Goal: Task Accomplishment & Management: Complete application form

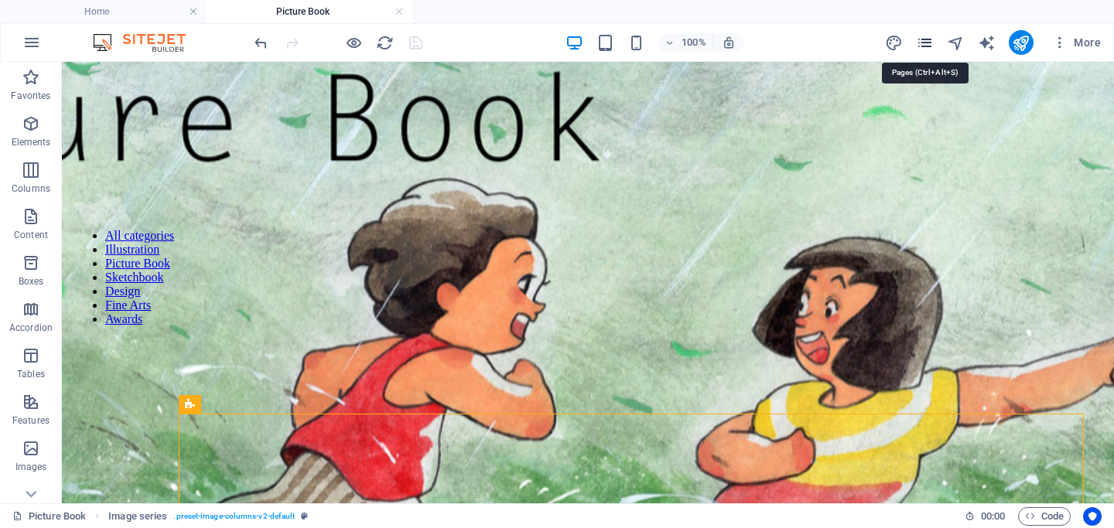
click at [921, 46] on icon "pages" at bounding box center [925, 43] width 18 height 18
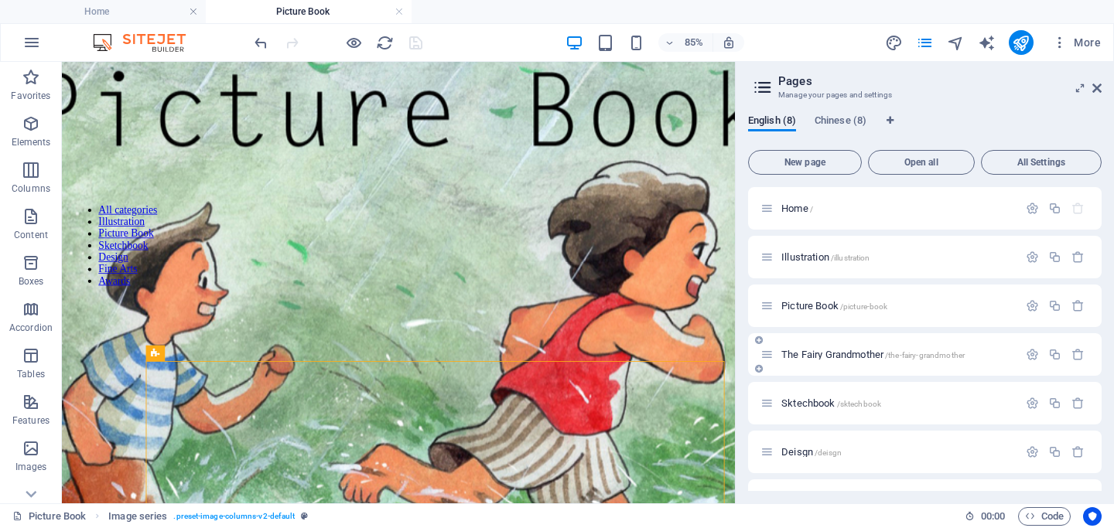
click at [816, 360] on div "The Fairy Grandmother /the-fairy-grandmother" at bounding box center [889, 355] width 258 height 18
click at [792, 355] on span "The Fairy Grandmother /the-fairy-grandmother" at bounding box center [872, 355] width 183 height 12
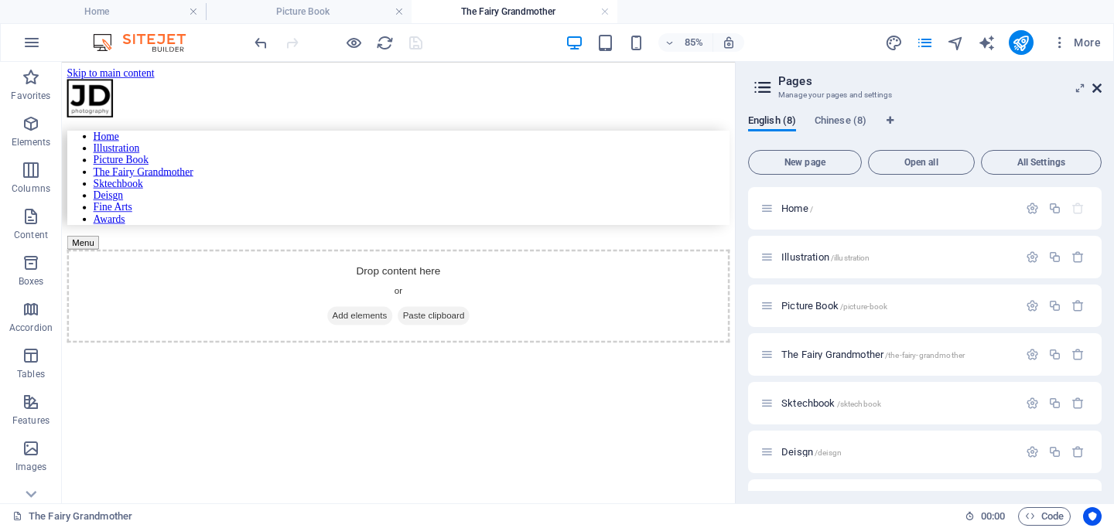
click at [1094, 90] on icon at bounding box center [1096, 88] width 9 height 12
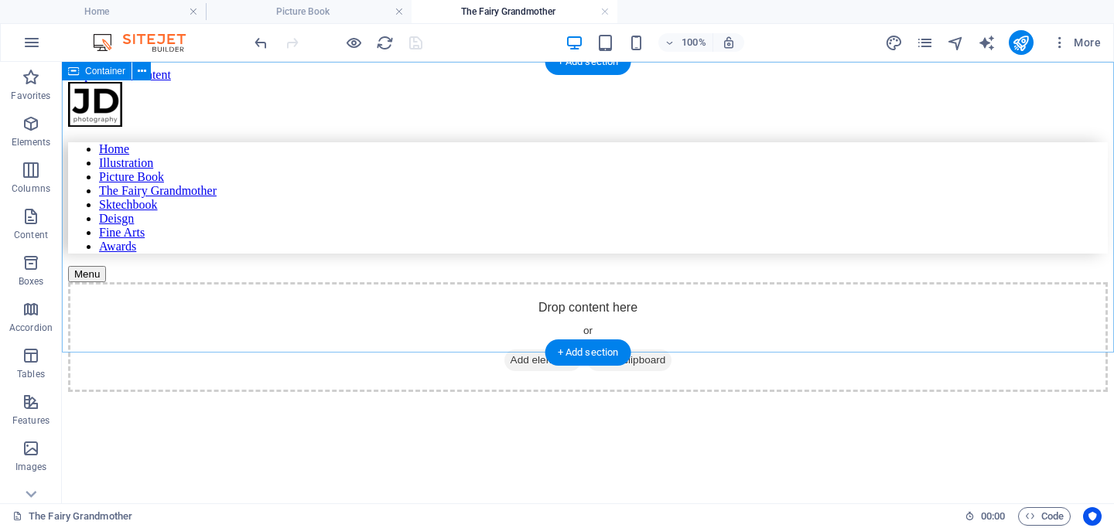
click at [537, 350] on span "Add elements" at bounding box center [542, 361] width 77 height 22
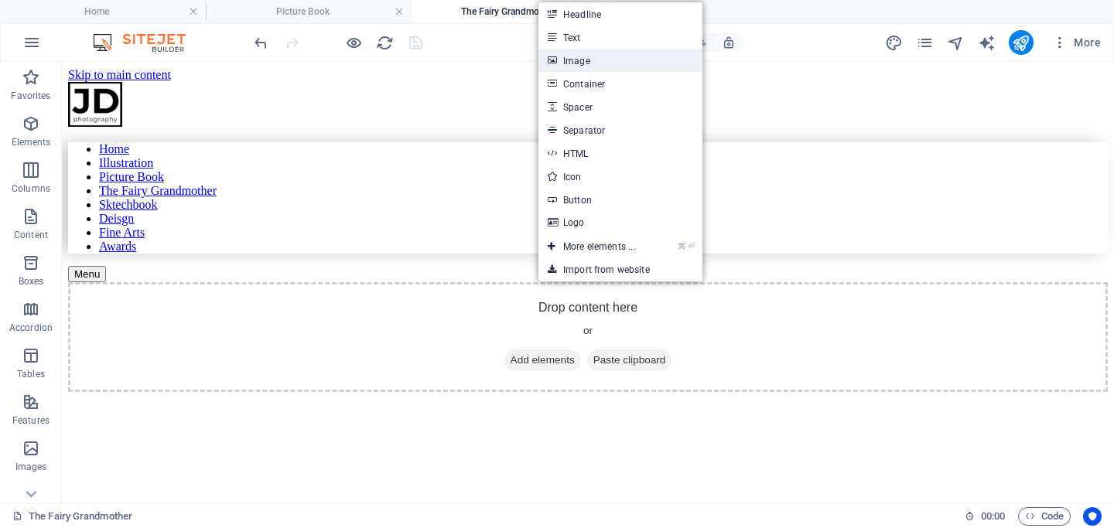
click at [586, 64] on link "Image" at bounding box center [620, 60] width 164 height 23
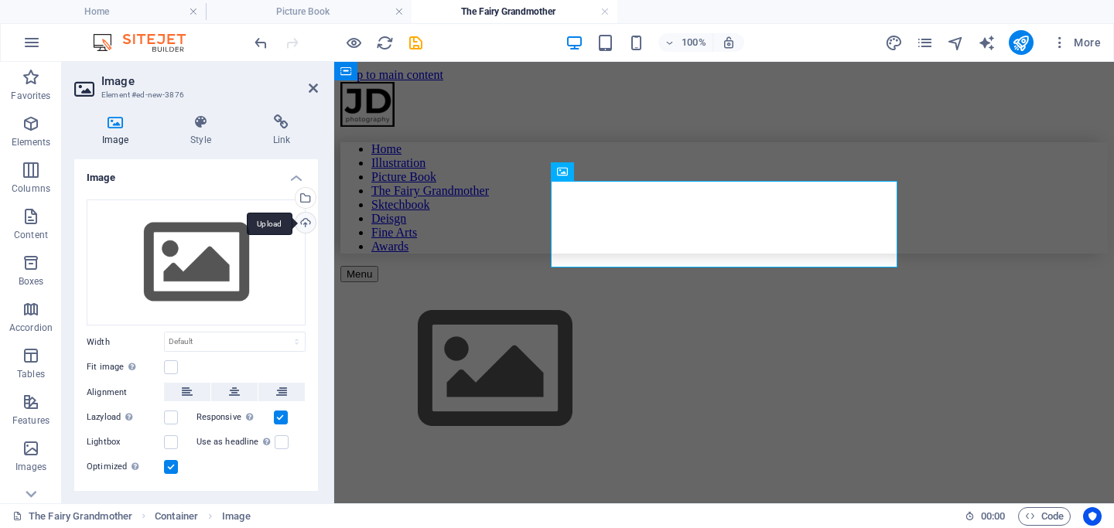
click at [309, 221] on div "Upload" at bounding box center [303, 224] width 23 height 23
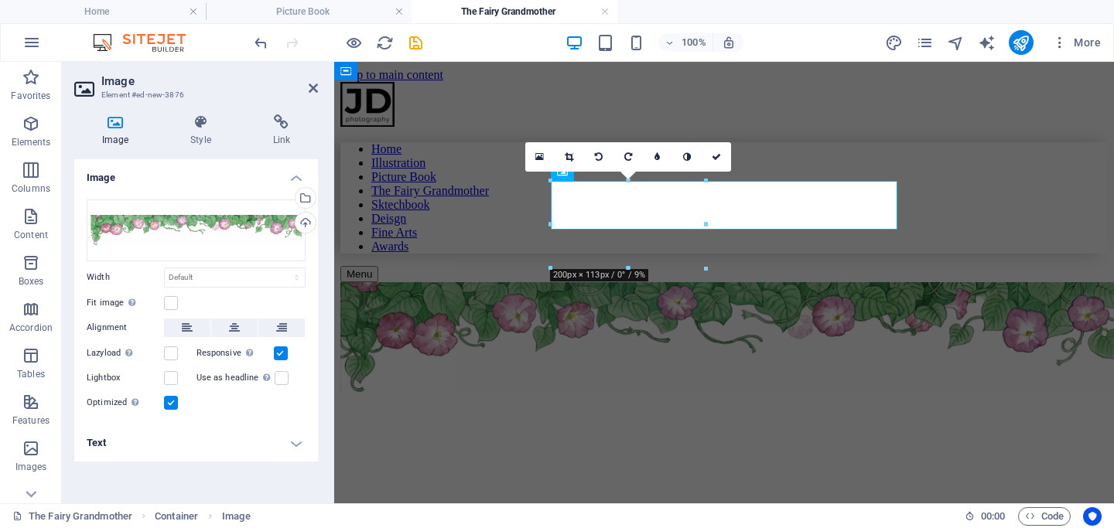
click at [311, 80] on h2 "Image" at bounding box center [209, 81] width 217 height 14
click at [311, 85] on icon at bounding box center [313, 88] width 9 height 12
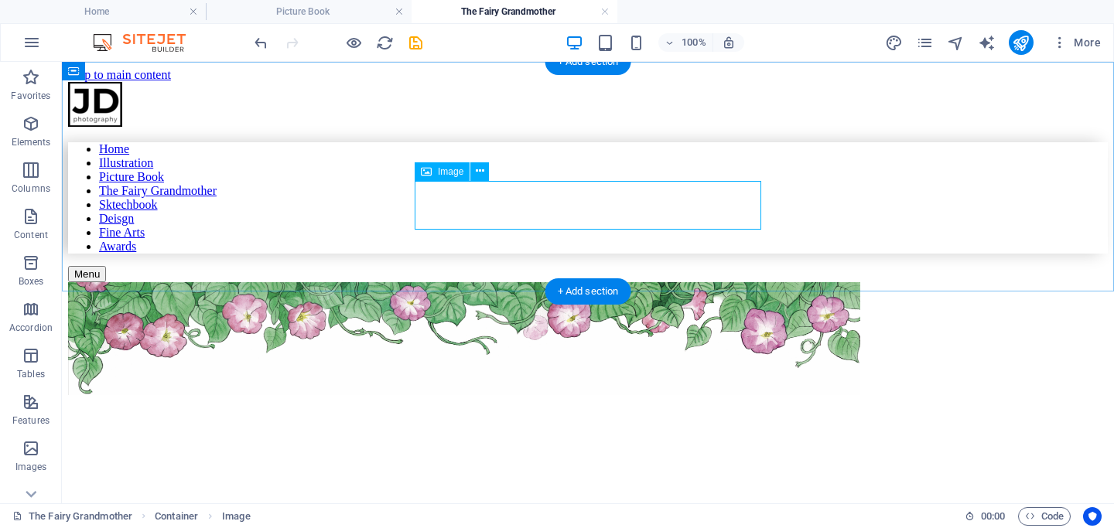
click at [514, 282] on figure at bounding box center [588, 340] width 1040 height 116
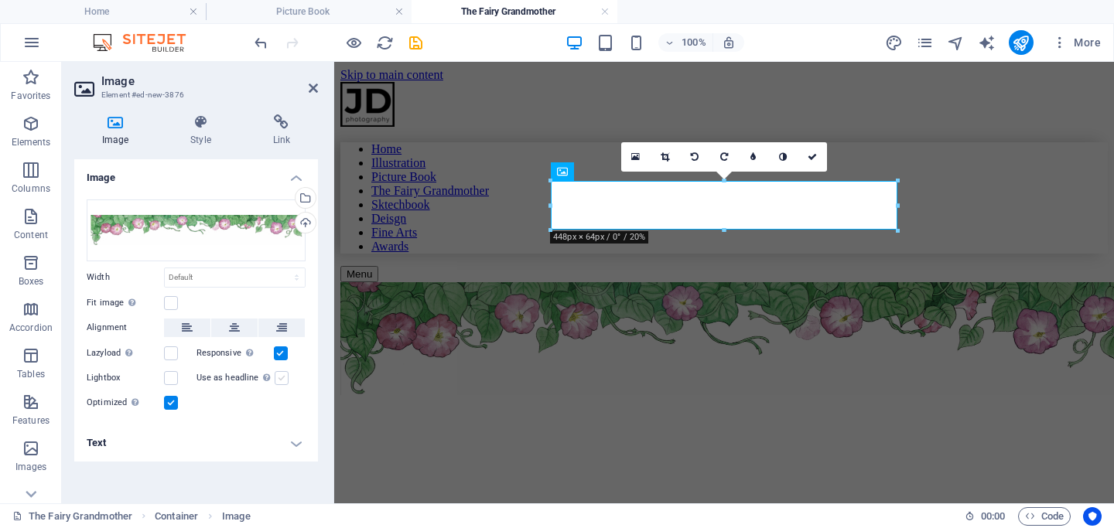
click at [278, 375] on label at bounding box center [282, 378] width 14 height 14
click at [0, 0] on input "Use as headline The image will be wrapped in an H1 headline tag. Useful for giv…" at bounding box center [0, 0] width 0 height 0
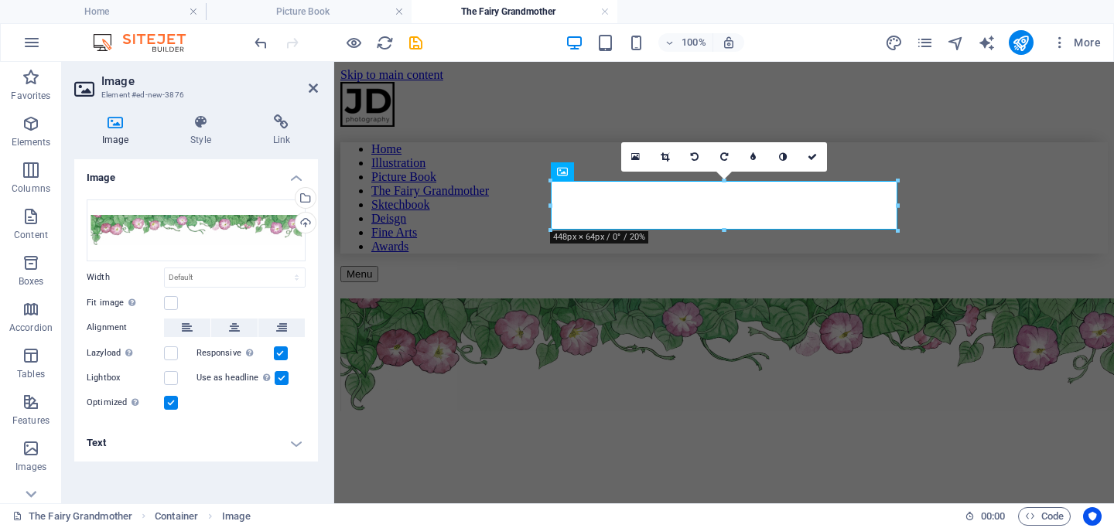
click at [278, 375] on label at bounding box center [282, 378] width 14 height 14
click at [0, 0] on input "Use as headline The image will be wrapped in an H1 headline tag. Useful for giv…" at bounding box center [0, 0] width 0 height 0
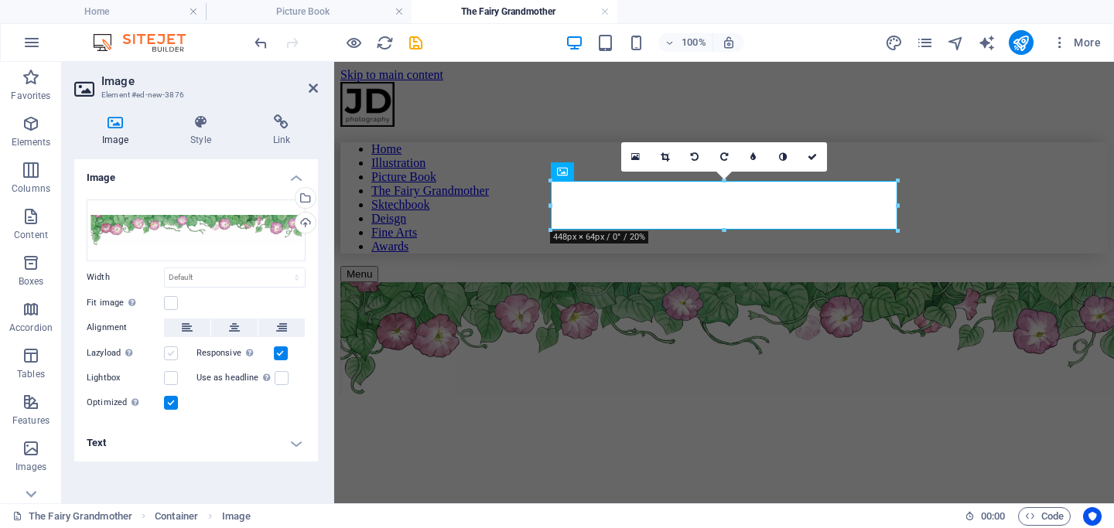
click at [172, 351] on label at bounding box center [171, 354] width 14 height 14
click at [0, 0] on input "Lazyload Loading images after the page loads improves page speed." at bounding box center [0, 0] width 0 height 0
click at [172, 351] on label at bounding box center [171, 354] width 14 height 14
click at [0, 0] on input "Lazyload Loading images after the page loads improves page speed." at bounding box center [0, 0] width 0 height 0
click at [194, 140] on h4 "Style" at bounding box center [203, 130] width 82 height 32
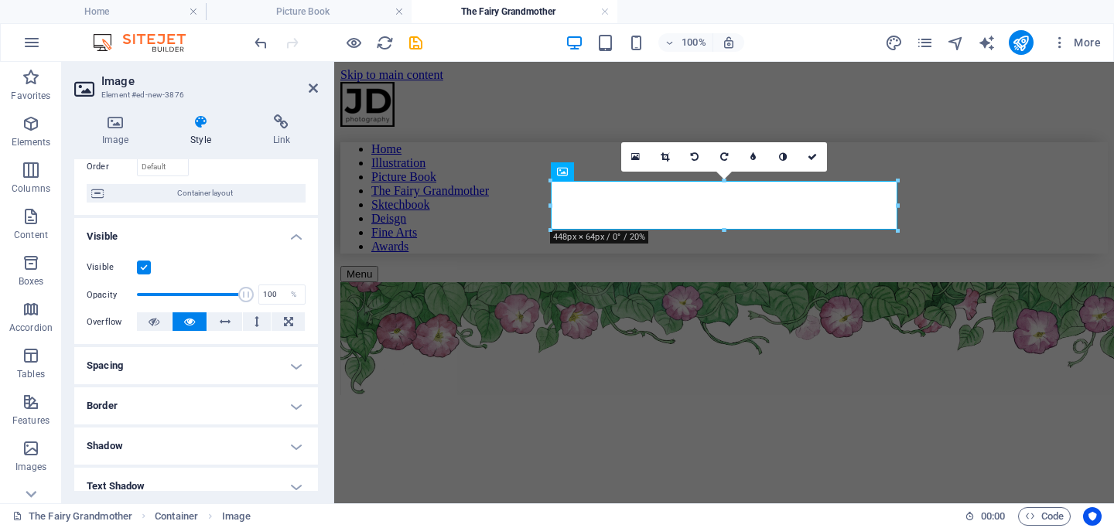
scroll to position [266, 0]
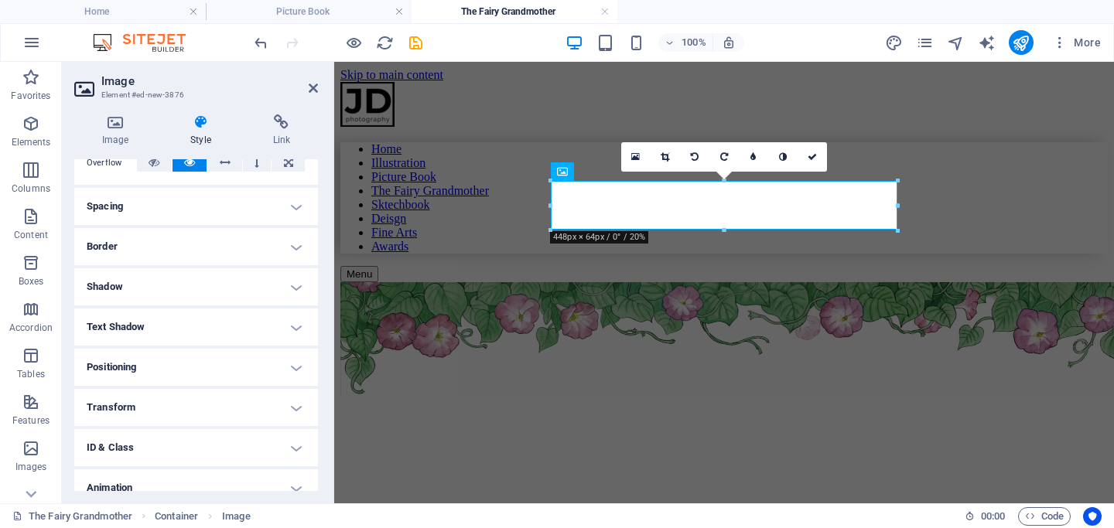
click at [132, 417] on h4 "Transform" at bounding box center [196, 407] width 244 height 37
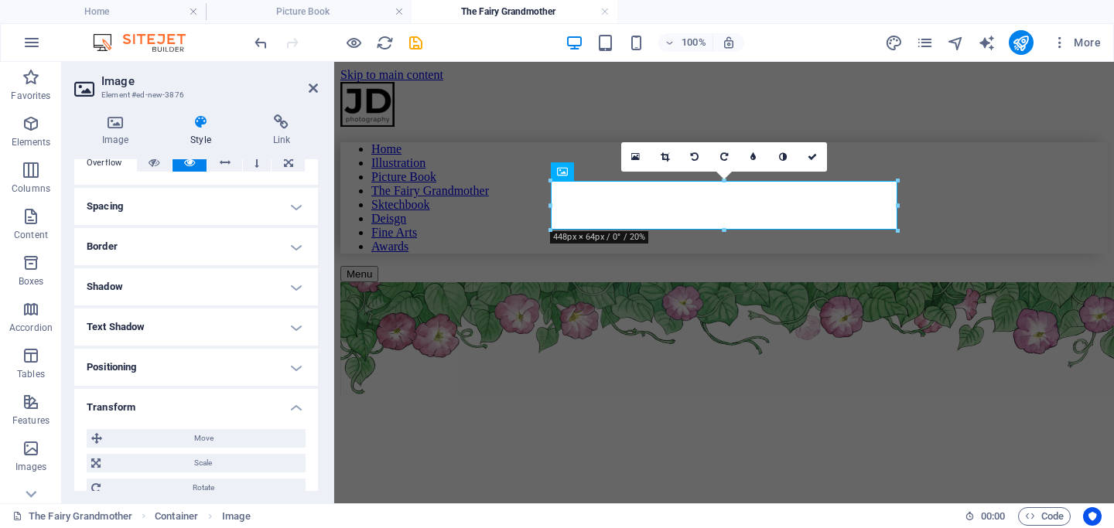
scroll to position [385, 0]
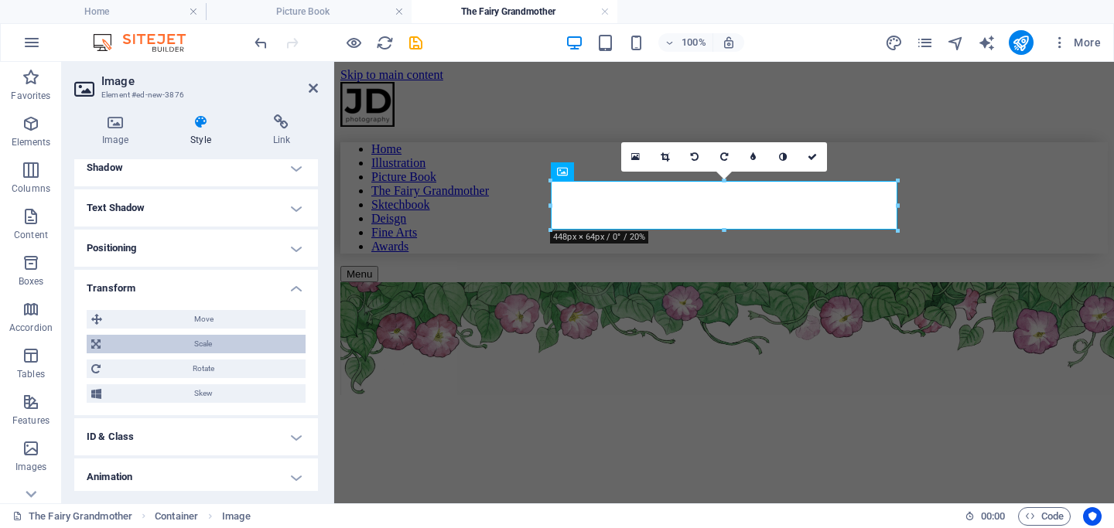
click at [210, 341] on span "Scale" at bounding box center [203, 344] width 196 height 19
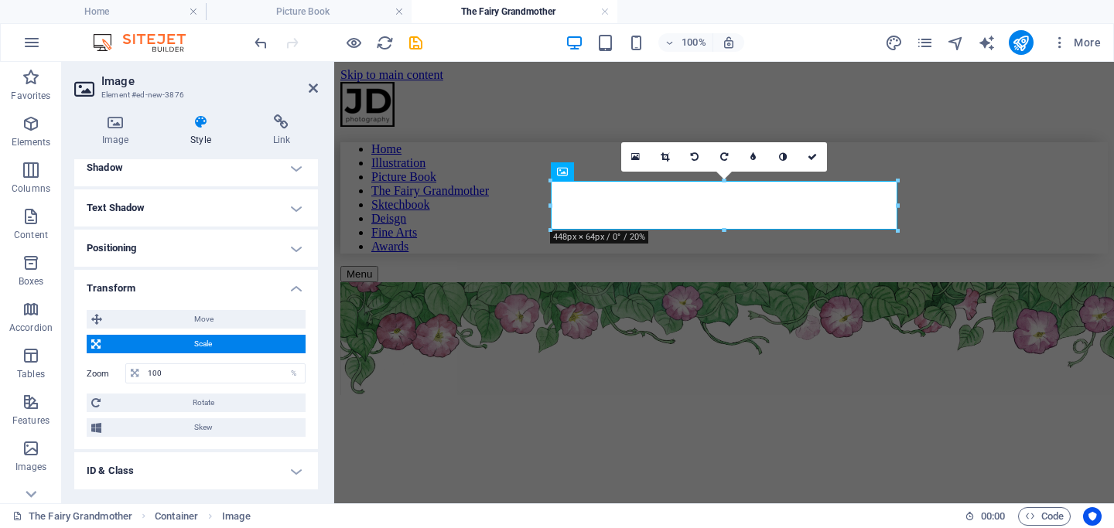
scroll to position [412, 0]
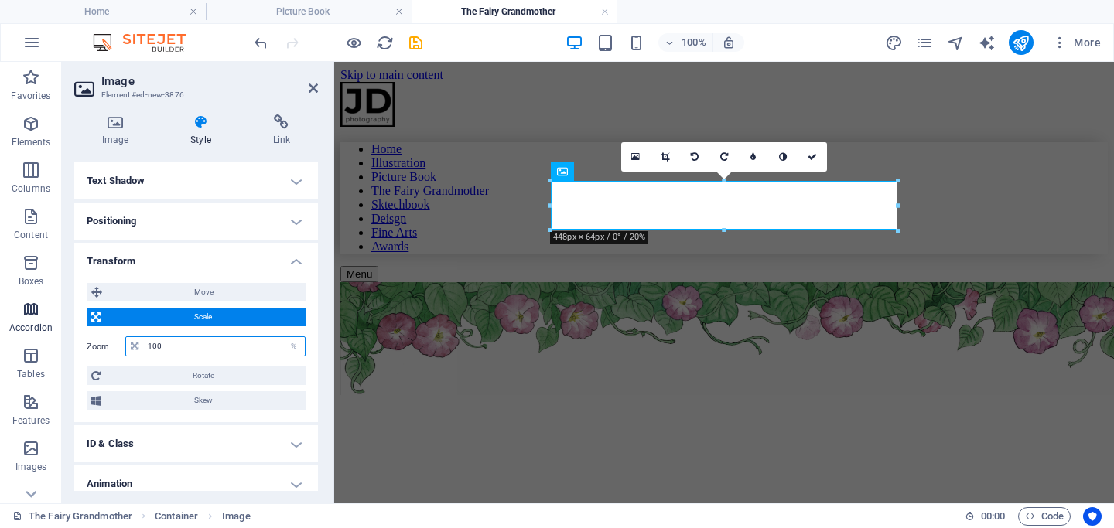
drag, startPoint x: 189, startPoint y: 343, endPoint x: 0, endPoint y: 319, distance: 190.3
click at [0, 319] on section "Favorites Elements Columns Content Boxes Accordion Tables Features Images Slide…" at bounding box center [557, 283] width 1114 height 442
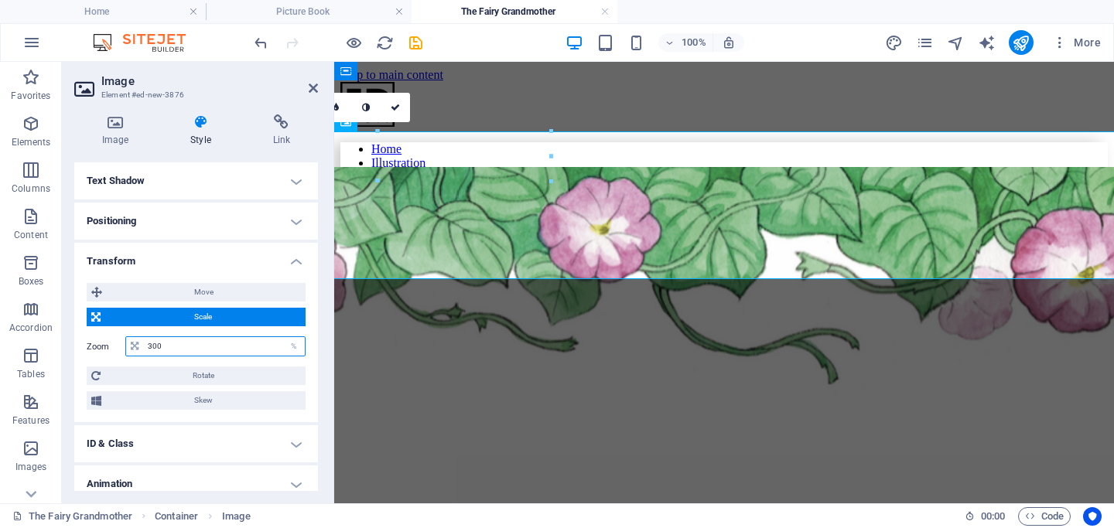
type input "300"
click at [319, 88] on aside "Image Element #ed-new-3876 Image Style Link Image Drag files here, click to cho…" at bounding box center [198, 283] width 272 height 442
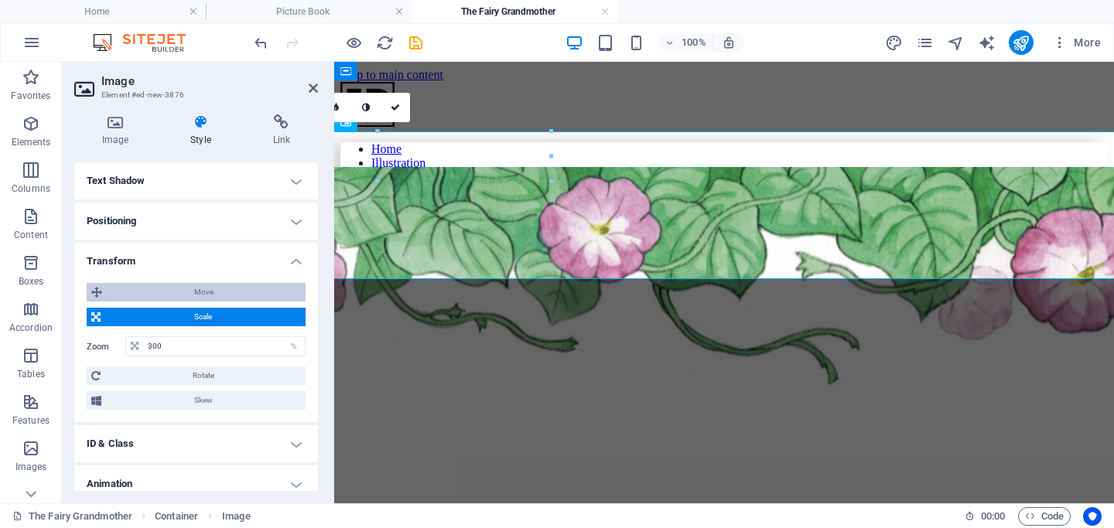
click at [218, 299] on span "Move" at bounding box center [204, 292] width 194 height 19
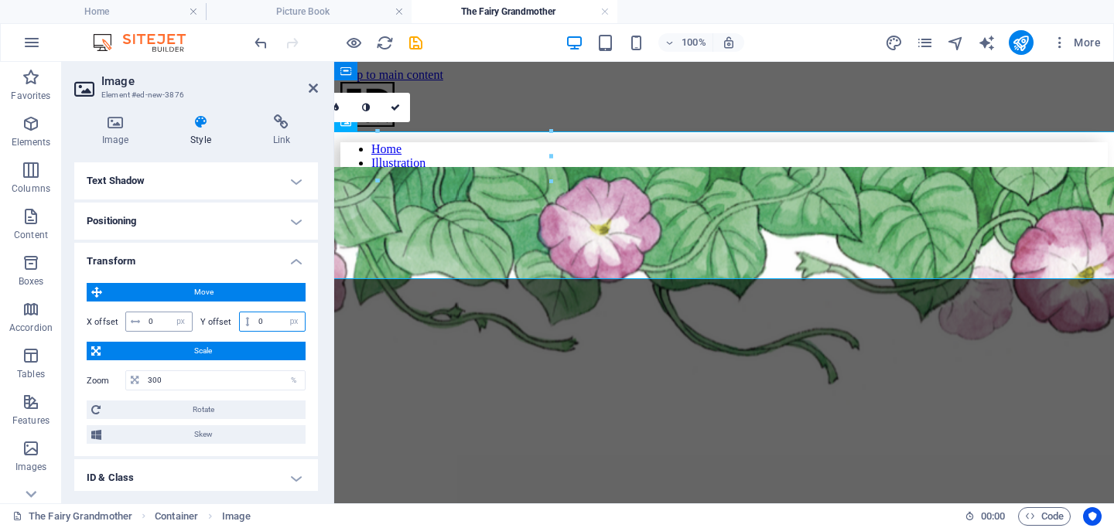
drag, startPoint x: 272, startPoint y: 321, endPoint x: 138, endPoint y: 321, distance: 133.8
click at [141, 321] on div "X offset 0 px rem % em vh vw Y offset 0 px rem % em vh vw" at bounding box center [196, 322] width 219 height 20
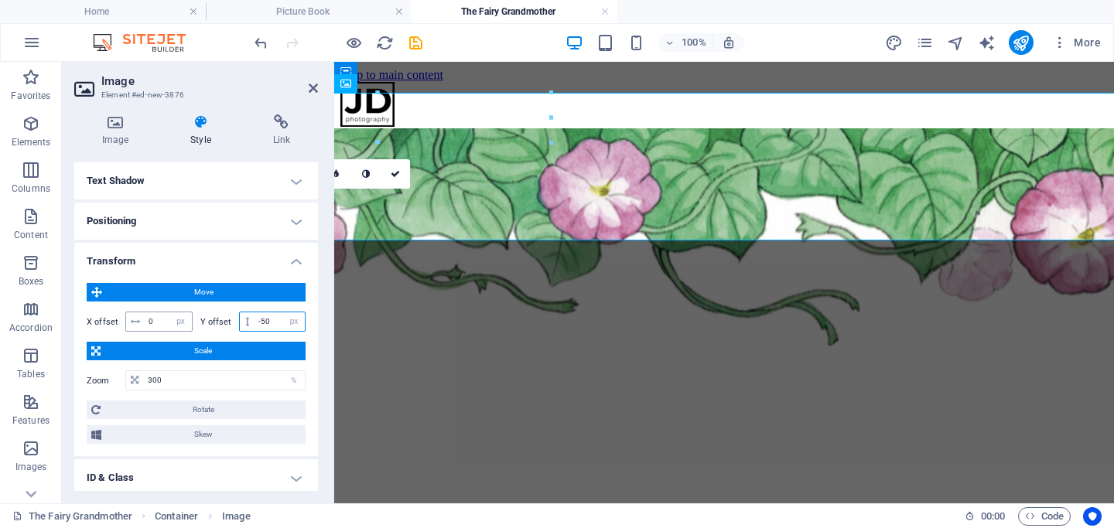
type input "-5"
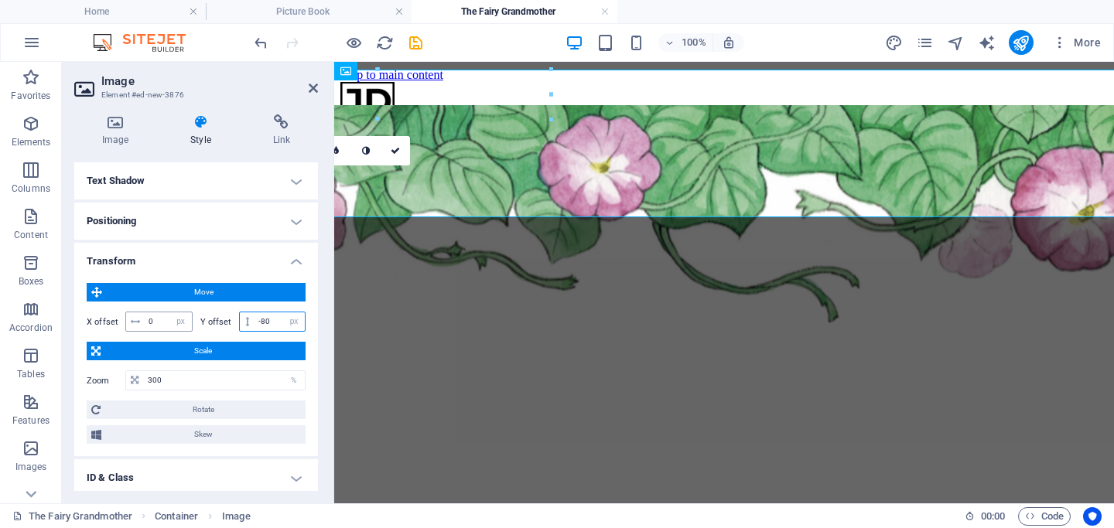
type input "-8"
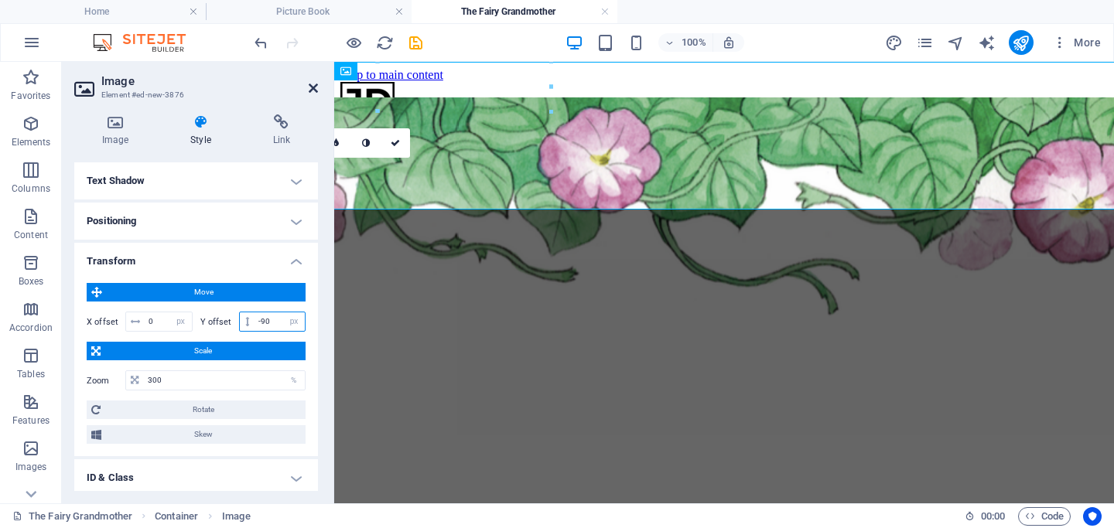
type input "-90"
click at [313, 88] on icon at bounding box center [313, 88] width 9 height 12
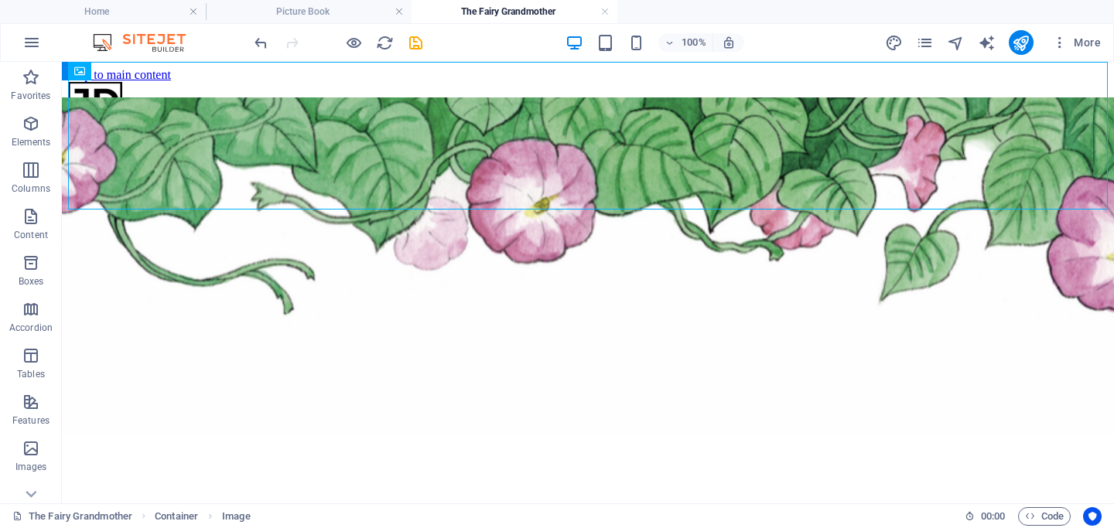
click at [460, 405] on html "Skip to main content Home Illustration Picture Book The Fairy Grandmother Sktec…" at bounding box center [588, 233] width 1052 height 343
click at [418, 44] on icon "save" at bounding box center [416, 43] width 18 height 18
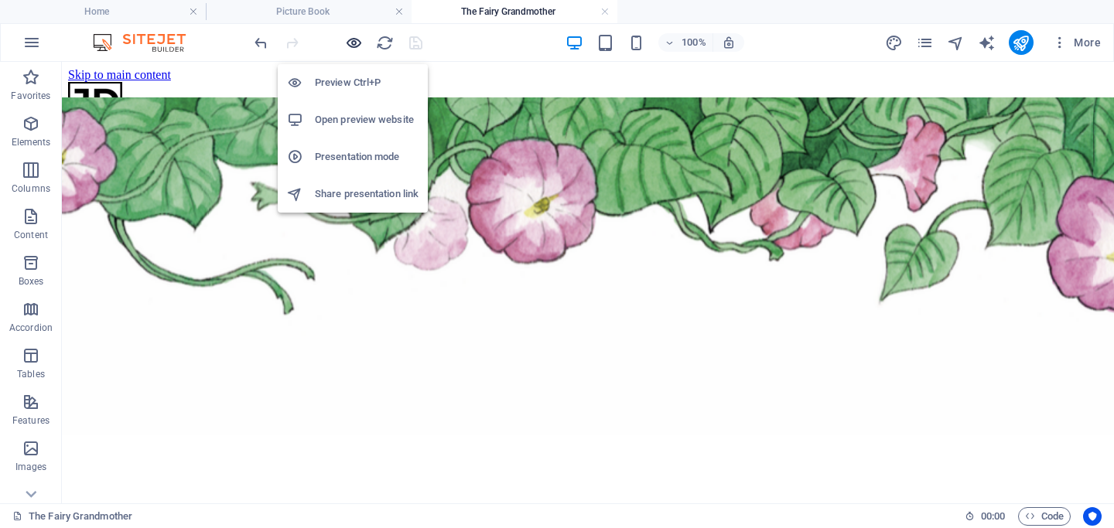
click at [359, 39] on icon "button" at bounding box center [354, 43] width 18 height 18
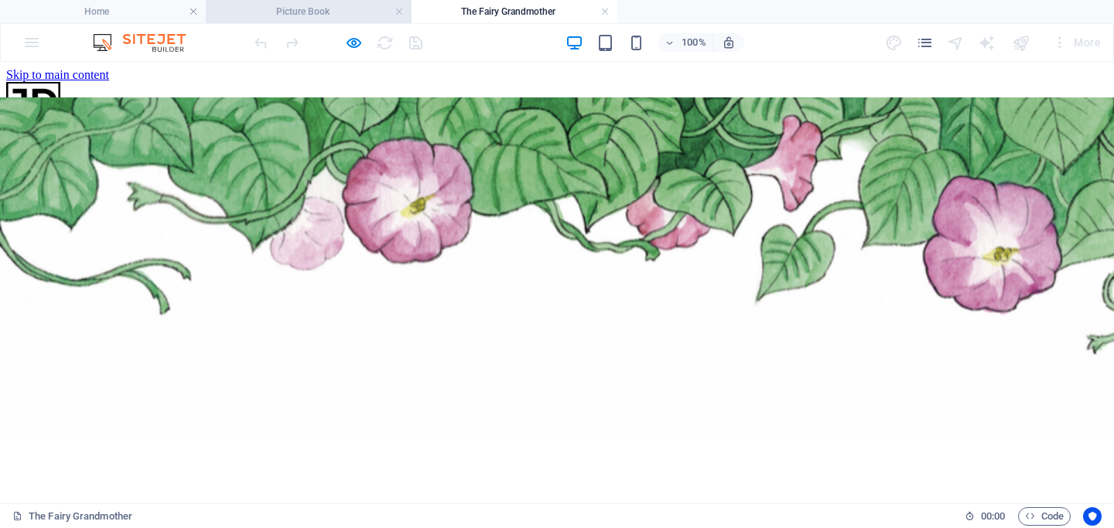
click at [326, 9] on h4 "Picture Book" at bounding box center [309, 11] width 206 height 17
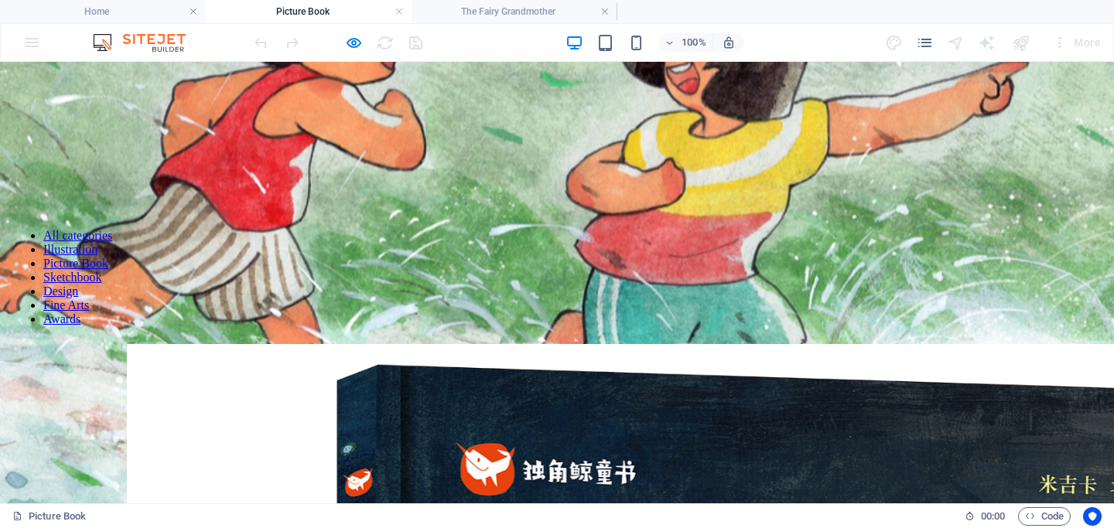
scroll to position [280, 0]
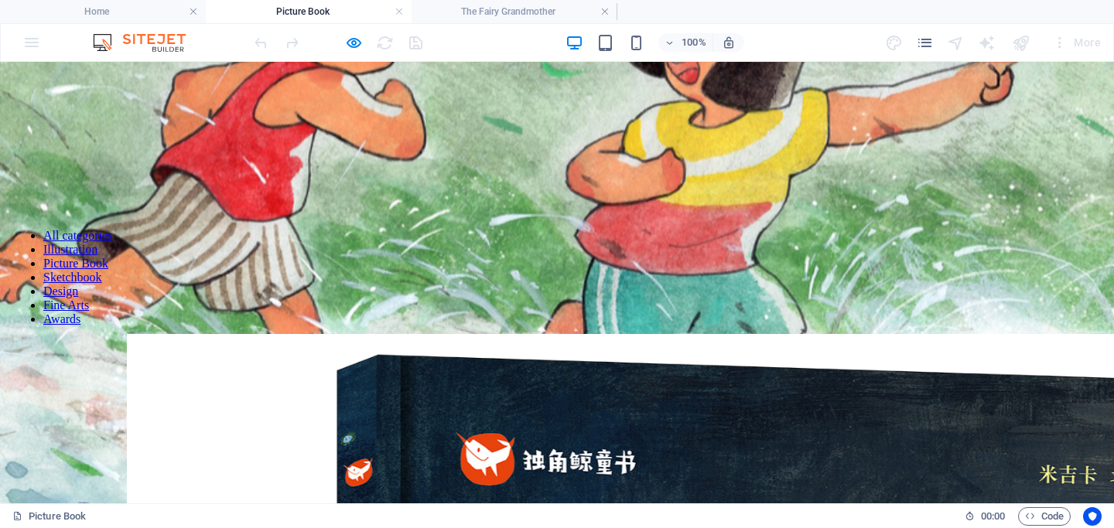
click at [505, 11] on h4 "The Fairy Grandmother" at bounding box center [515, 11] width 206 height 17
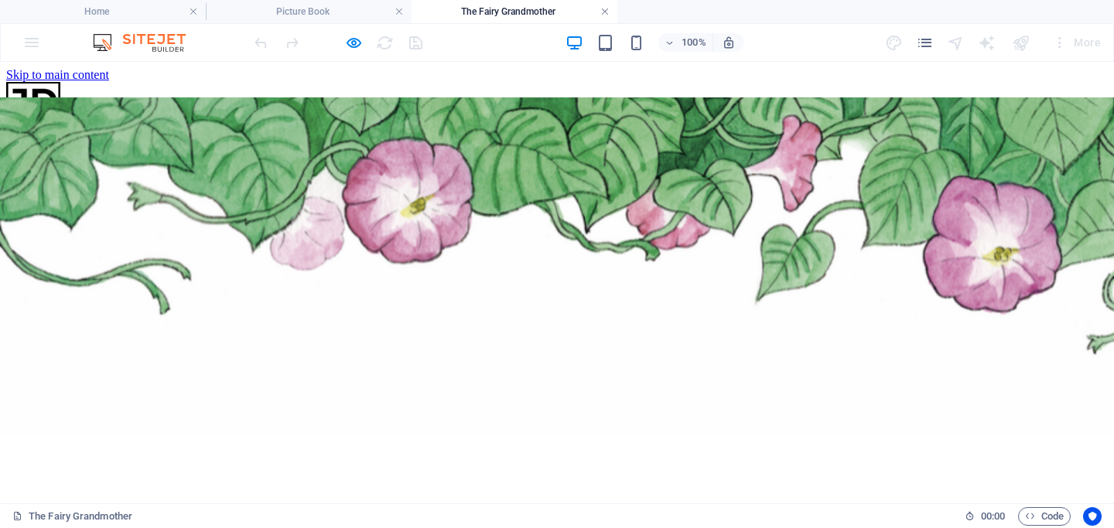
click at [603, 9] on link at bounding box center [604, 12] width 9 height 15
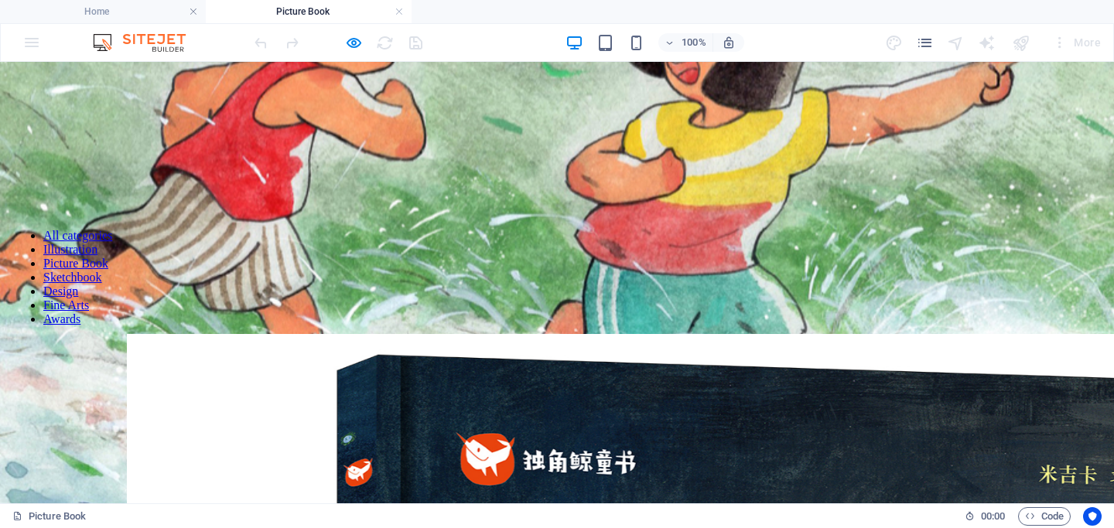
scroll to position [302, 0]
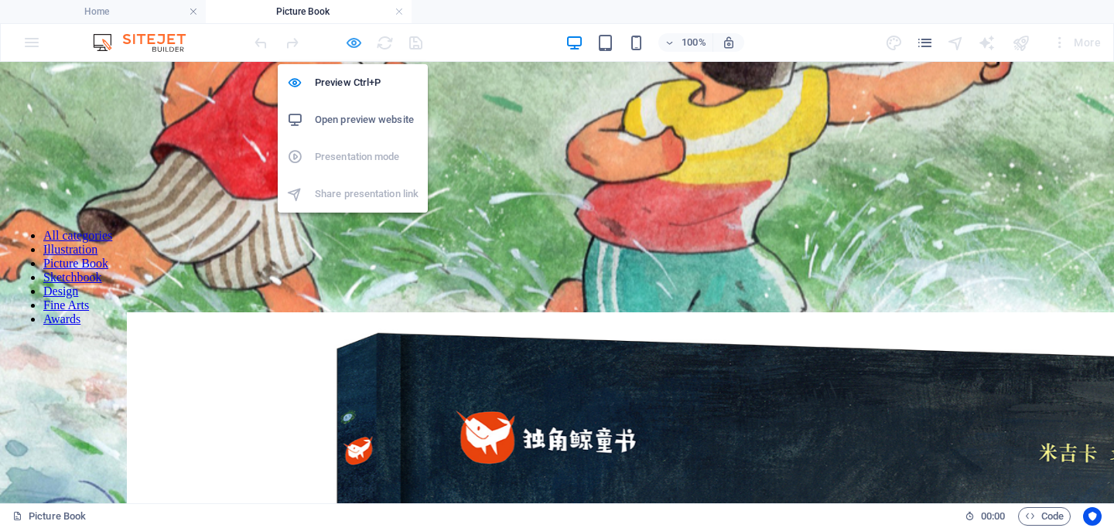
click at [348, 43] on icon "button" at bounding box center [354, 43] width 18 height 18
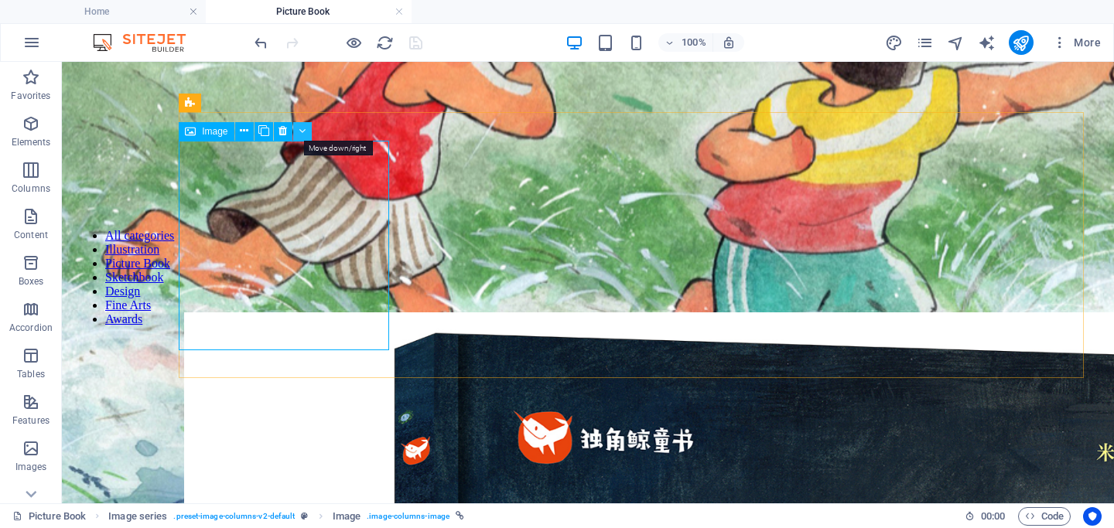
click at [303, 138] on icon at bounding box center [302, 131] width 7 height 16
click at [248, 135] on icon at bounding box center [244, 131] width 9 height 16
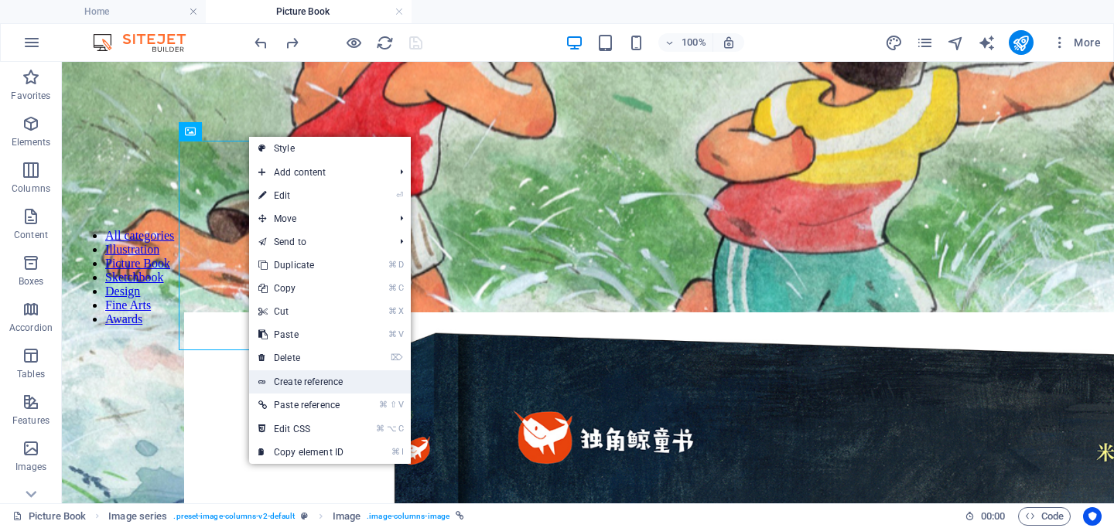
click at [296, 384] on link "Create reference" at bounding box center [330, 382] width 162 height 23
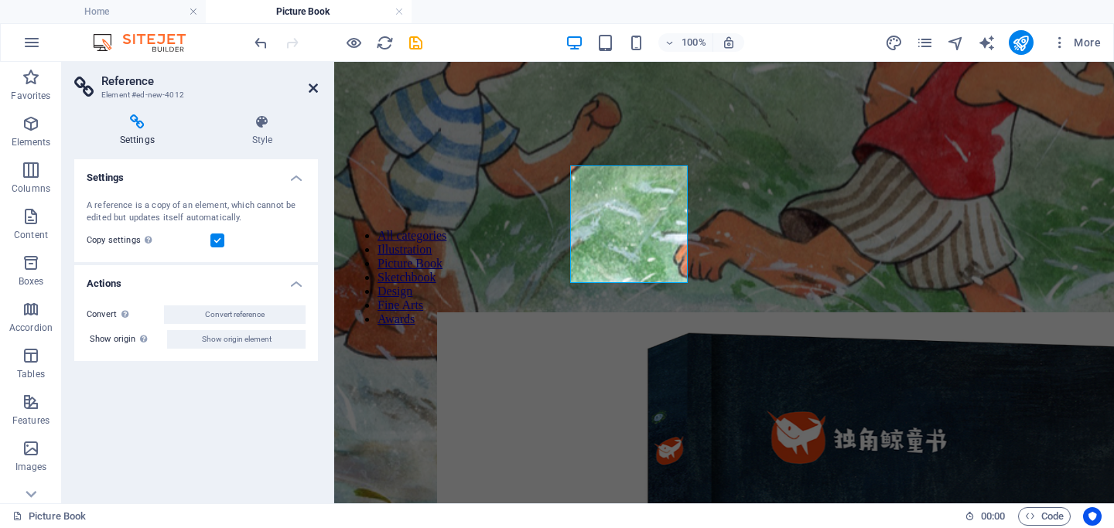
click at [315, 84] on icon at bounding box center [313, 88] width 9 height 12
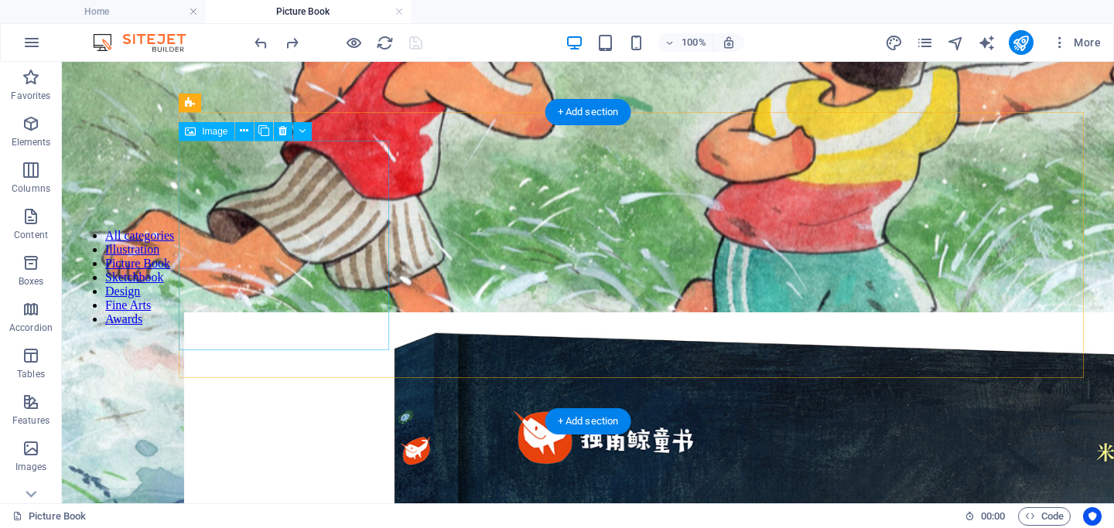
select select
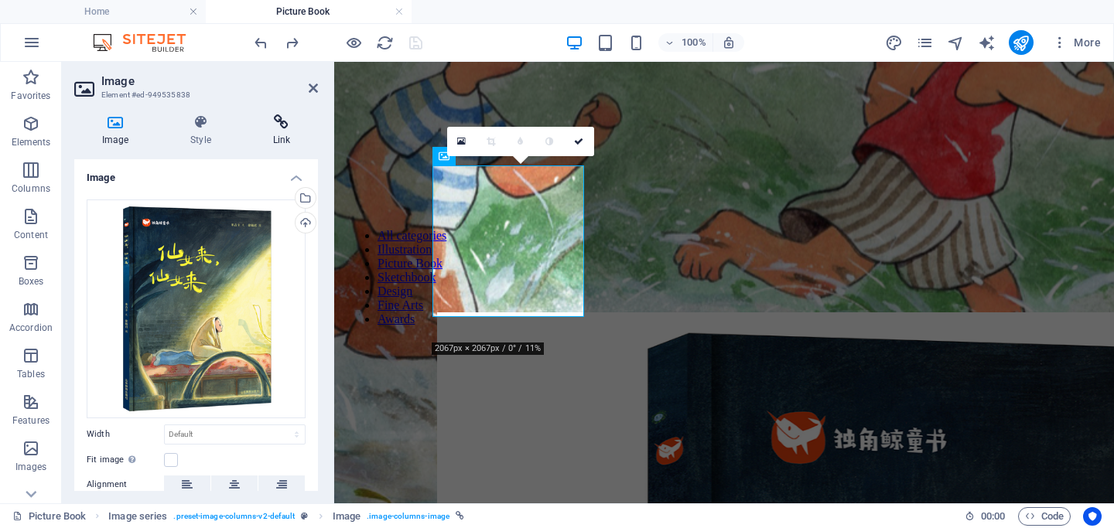
click at [278, 132] on h4 "Link" at bounding box center [281, 130] width 73 height 32
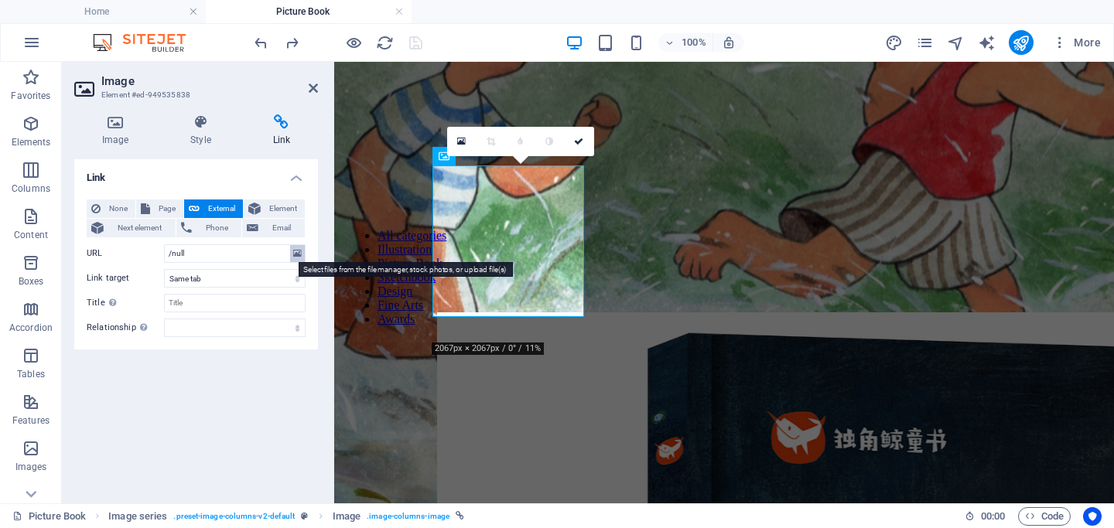
click at [299, 255] on icon at bounding box center [297, 253] width 9 height 17
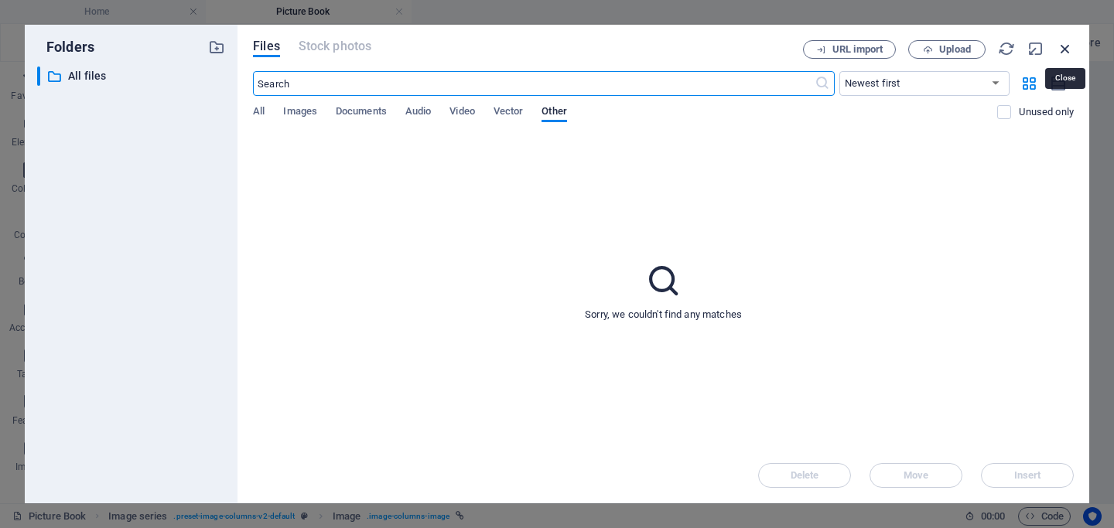
click at [1064, 48] on icon "button" at bounding box center [1065, 48] width 17 height 17
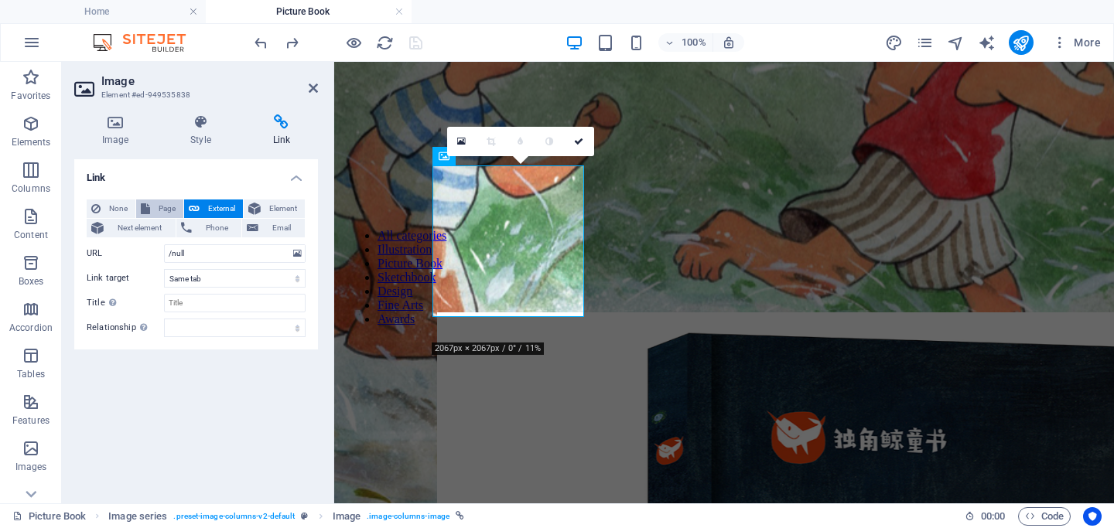
click at [166, 209] on span "Page" at bounding box center [167, 209] width 24 height 19
click at [298, 251] on select "Home Illustration Picture Book The Fairy Grandmother Sktechbook Deisgn Fine Art…" at bounding box center [235, 253] width 142 height 19
select select "3"
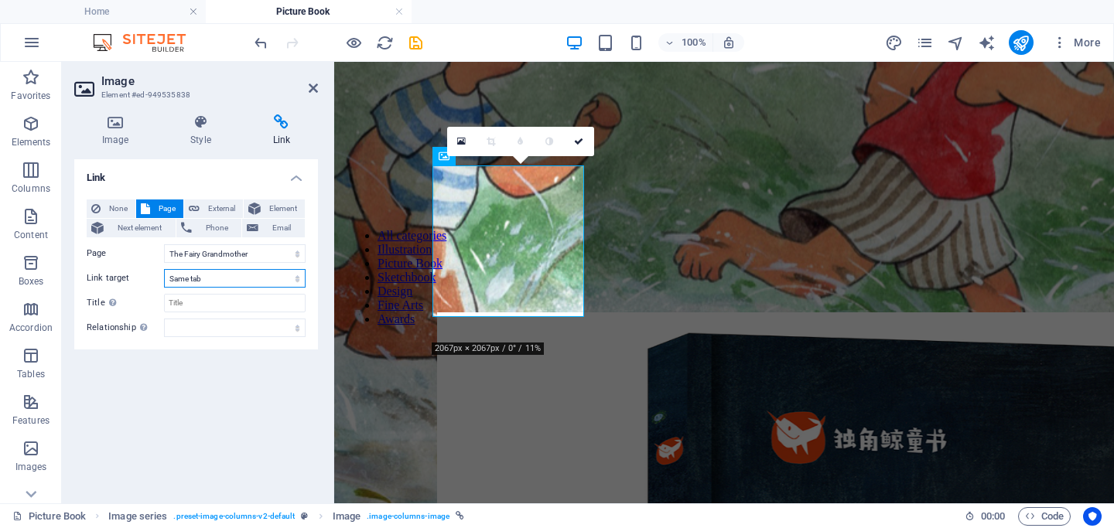
click at [186, 282] on select "New tab Same tab Overlay" at bounding box center [235, 278] width 142 height 19
click at [217, 390] on div "Link None Page External Element Next element Phone Email Page Home Illustration…" at bounding box center [196, 325] width 244 height 332
click at [316, 91] on icon at bounding box center [313, 88] width 9 height 12
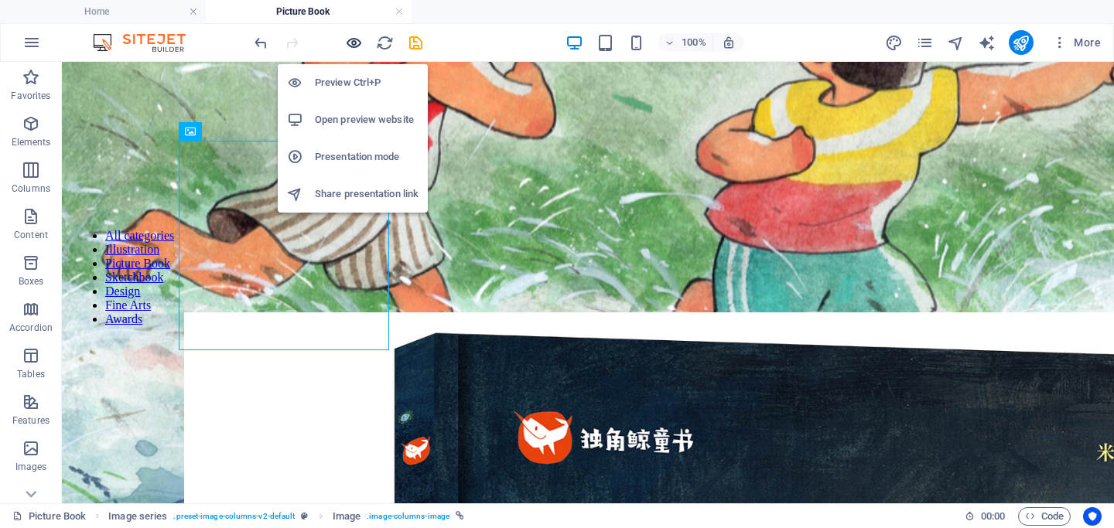
click at [353, 44] on icon "button" at bounding box center [354, 43] width 18 height 18
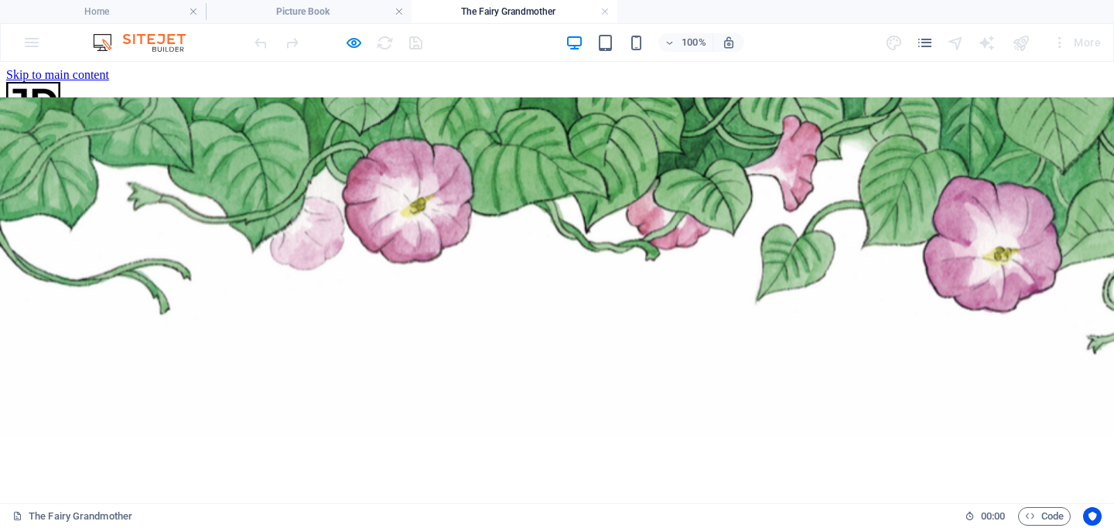
scroll to position [0, 0]
click at [605, 10] on link at bounding box center [604, 12] width 9 height 15
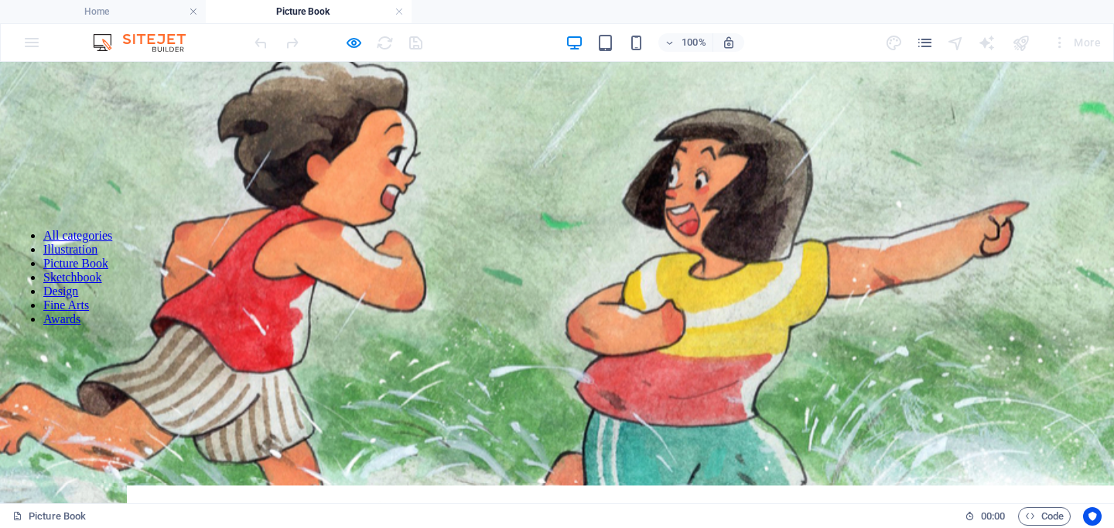
scroll to position [333, 0]
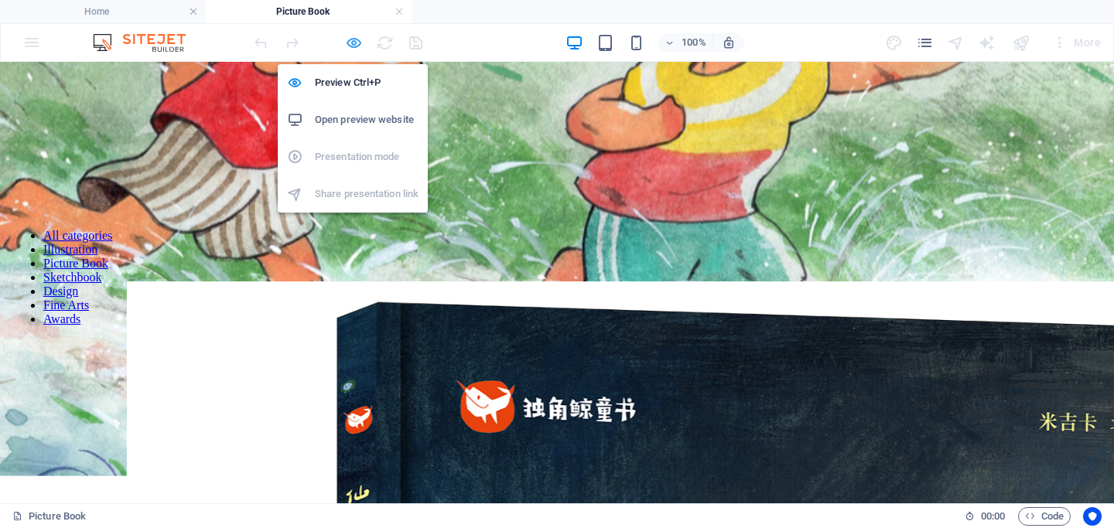
click at [360, 43] on icon "button" at bounding box center [354, 43] width 18 height 18
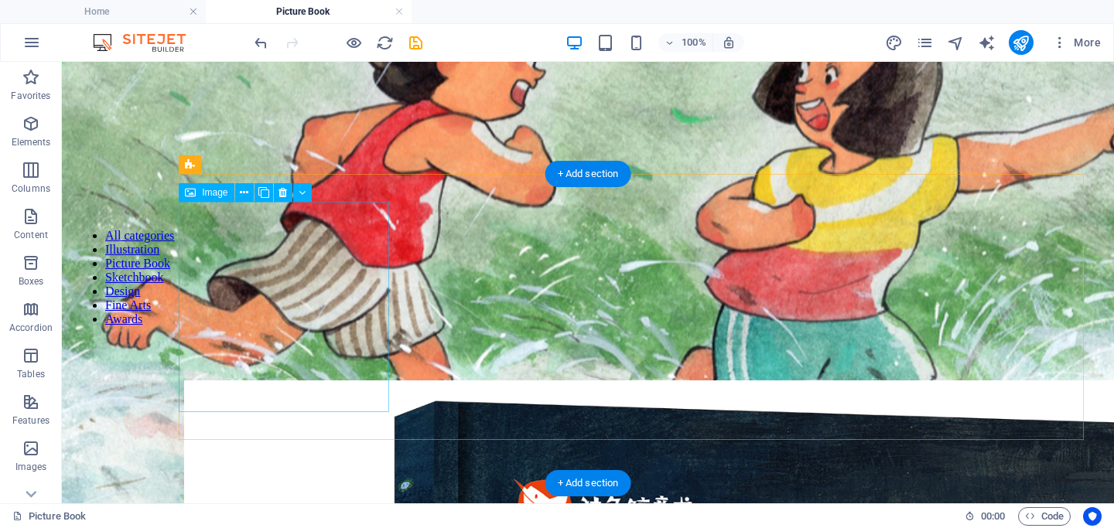
scroll to position [240, 0]
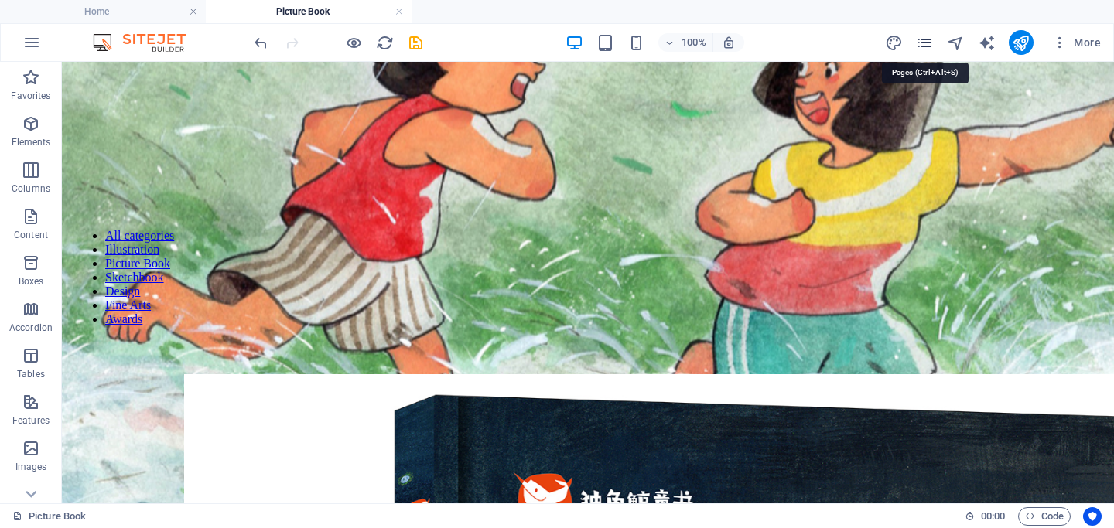
click at [929, 46] on icon "pages" at bounding box center [925, 43] width 18 height 18
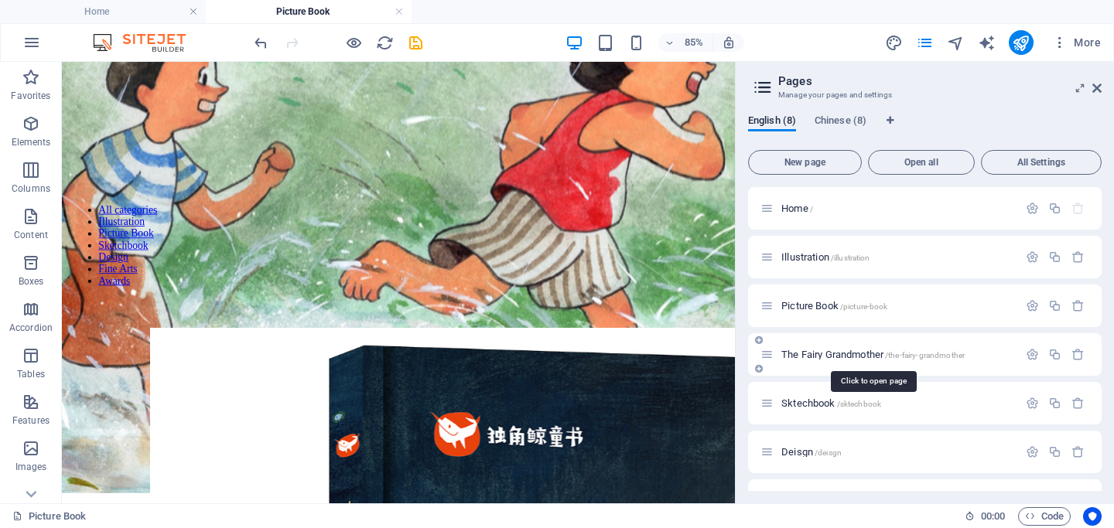
click at [860, 353] on span "The Fairy Grandmother /the-fairy-grandmother" at bounding box center [872, 355] width 183 height 12
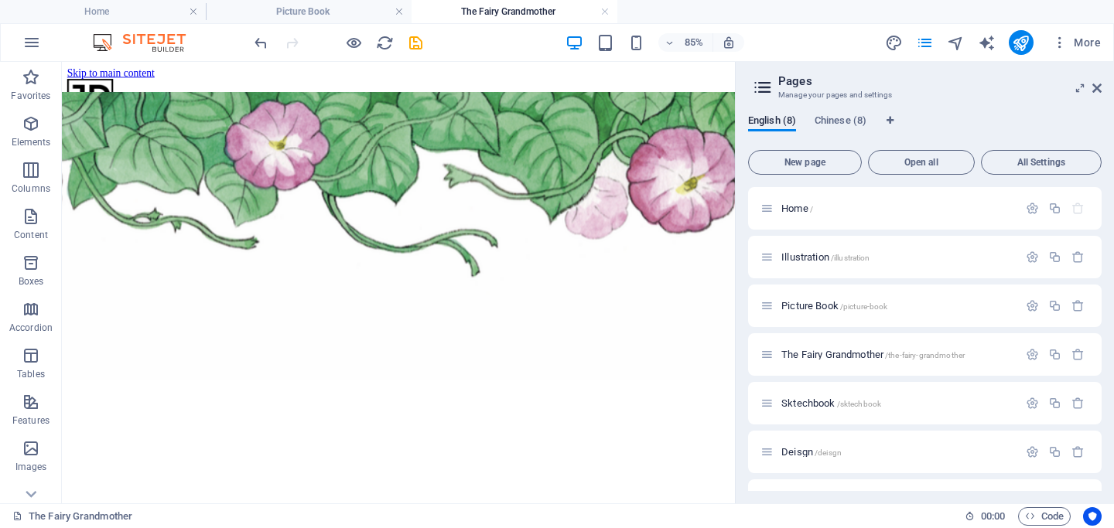
scroll to position [0, 0]
click at [1098, 90] on icon at bounding box center [1096, 88] width 9 height 12
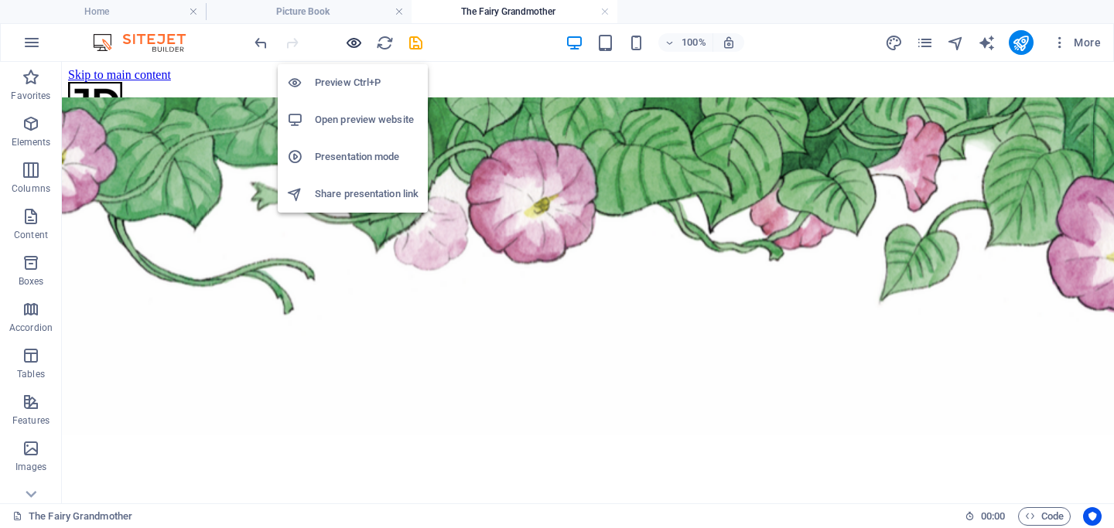
click at [357, 45] on icon "button" at bounding box center [354, 43] width 18 height 18
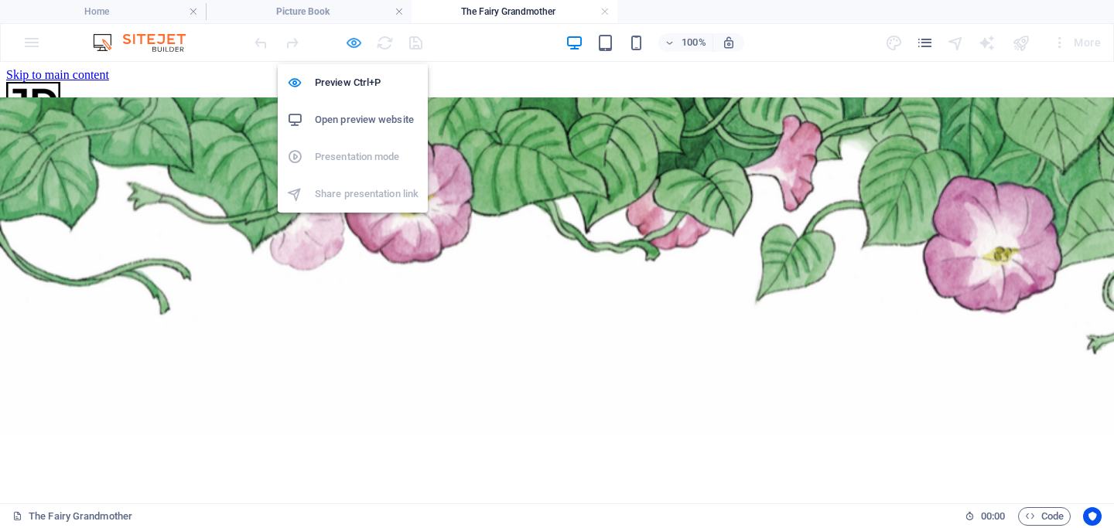
click at [354, 45] on icon "button" at bounding box center [354, 43] width 18 height 18
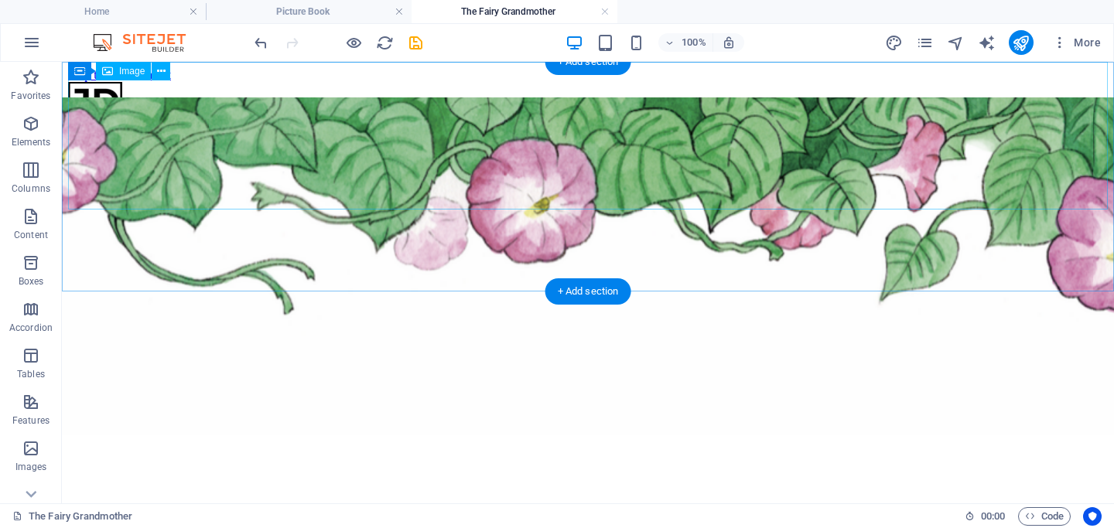
click at [376, 123] on figure at bounding box center [587, 270] width 3119 height 347
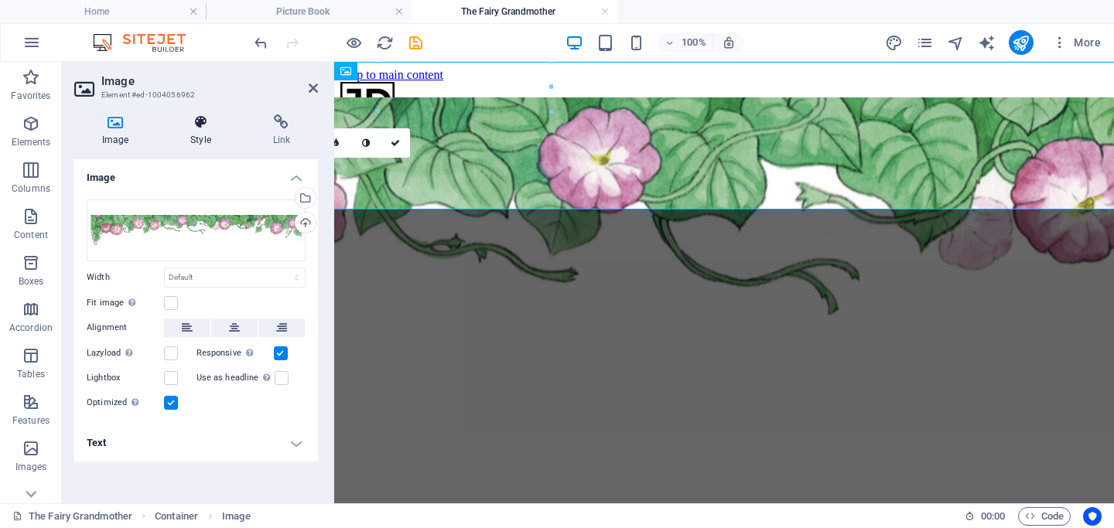
click at [197, 138] on h4 "Style" at bounding box center [203, 130] width 82 height 32
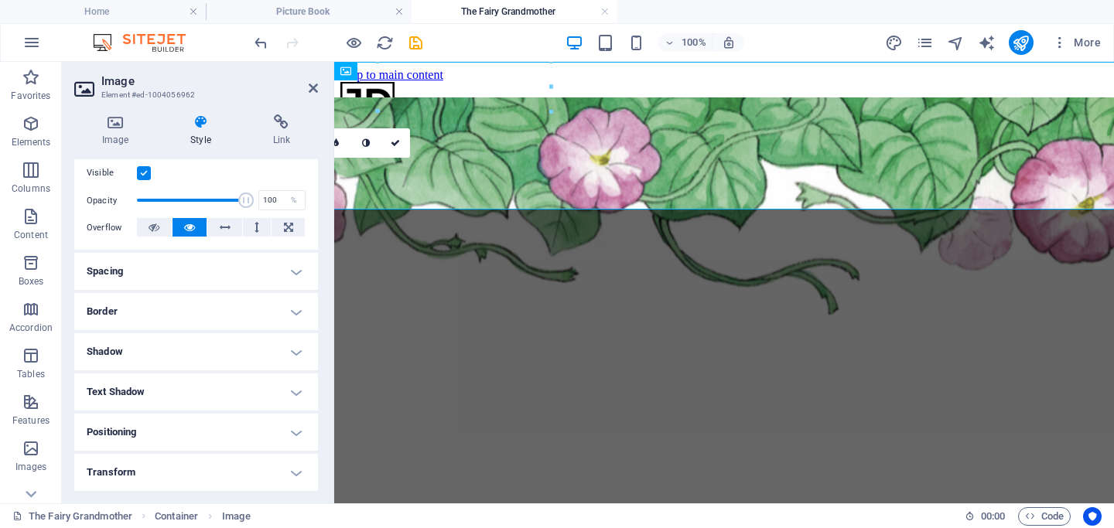
scroll to position [286, 0]
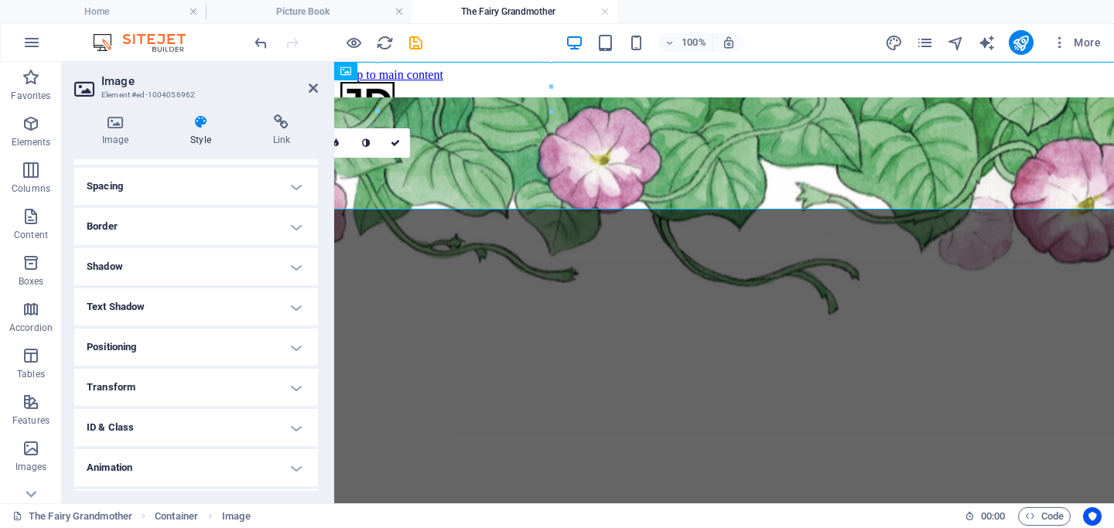
click at [179, 381] on h4 "Transform" at bounding box center [196, 387] width 244 height 37
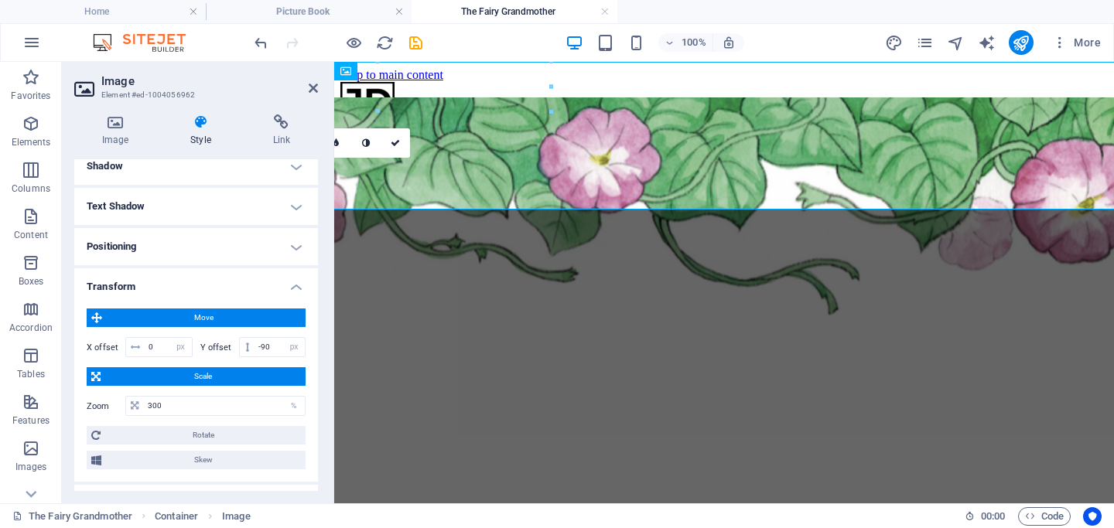
scroll to position [392, 0]
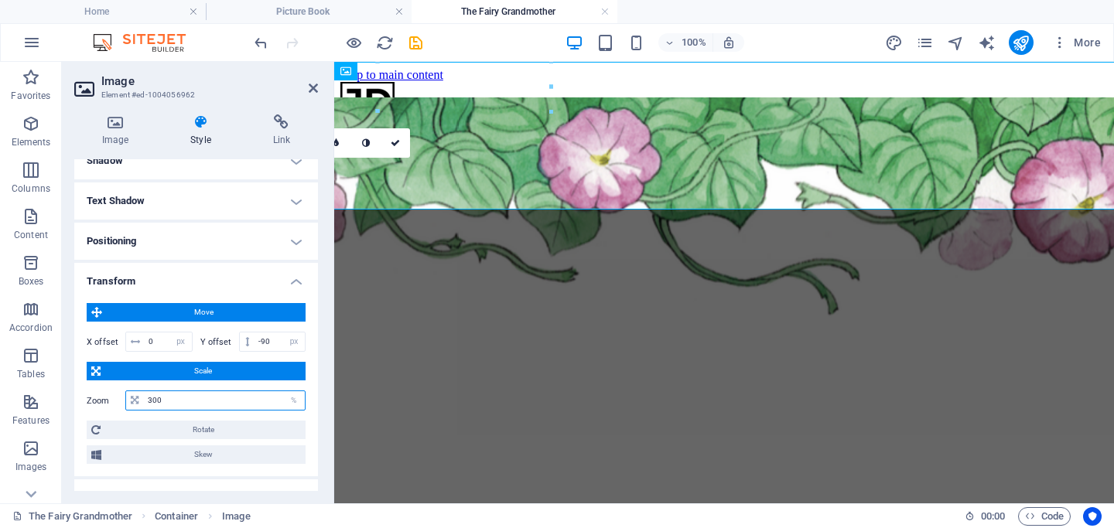
drag, startPoint x: 193, startPoint y: 409, endPoint x: 78, endPoint y: 389, distance: 117.0
click at [78, 389] on div "Move X offset 0 px rem % em vh vw Y offset -90 px rem % em vh vw Scale Zoom 300…" at bounding box center [196, 384] width 244 height 186
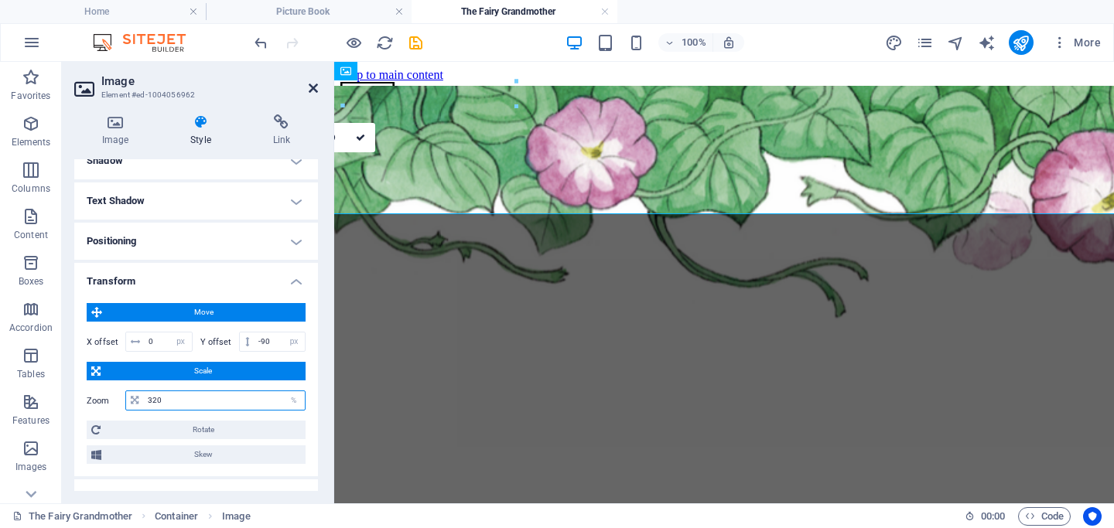
type input "320"
click at [313, 87] on icon at bounding box center [313, 88] width 9 height 12
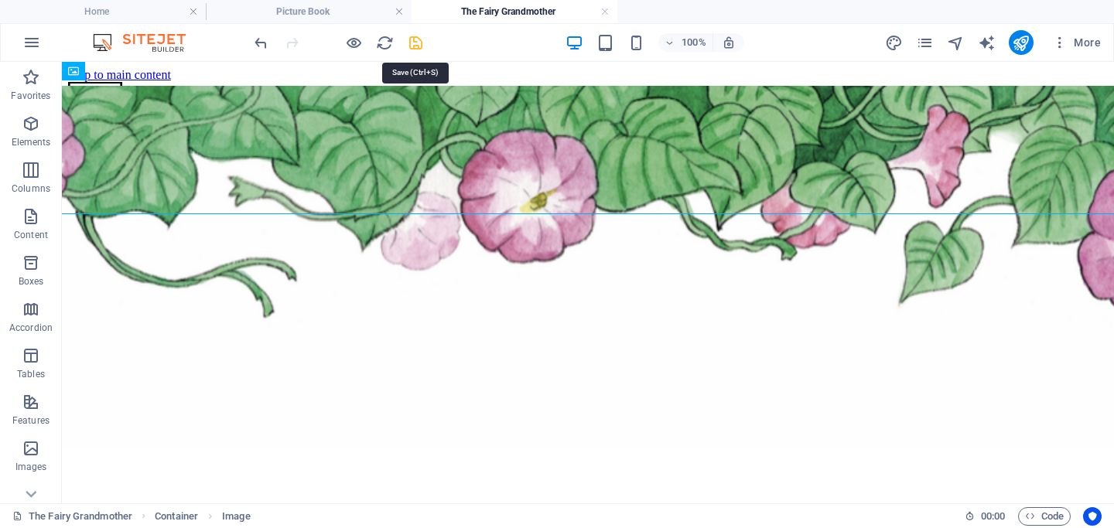
click at [416, 40] on icon "save" at bounding box center [416, 43] width 18 height 18
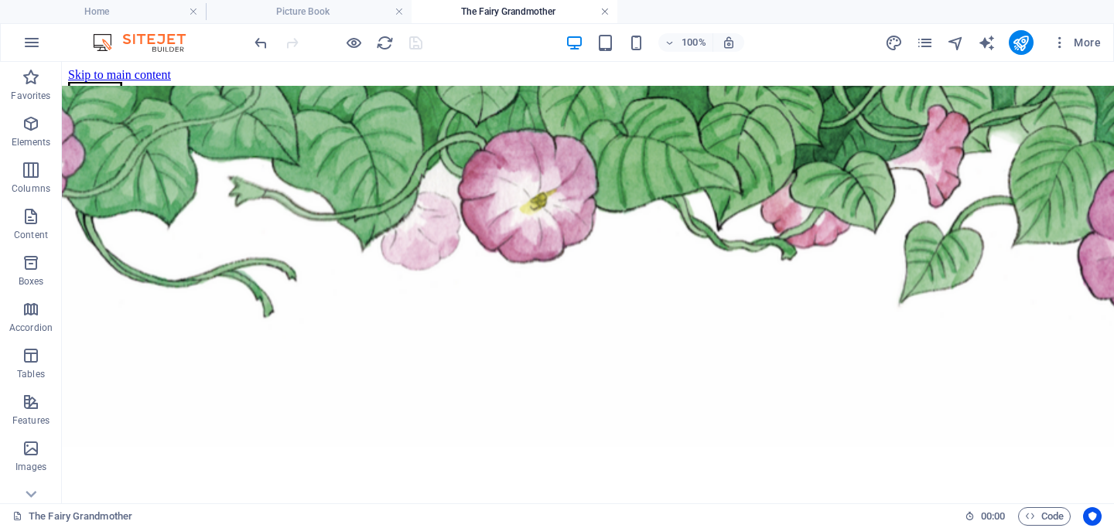
click at [603, 15] on link at bounding box center [604, 12] width 9 height 15
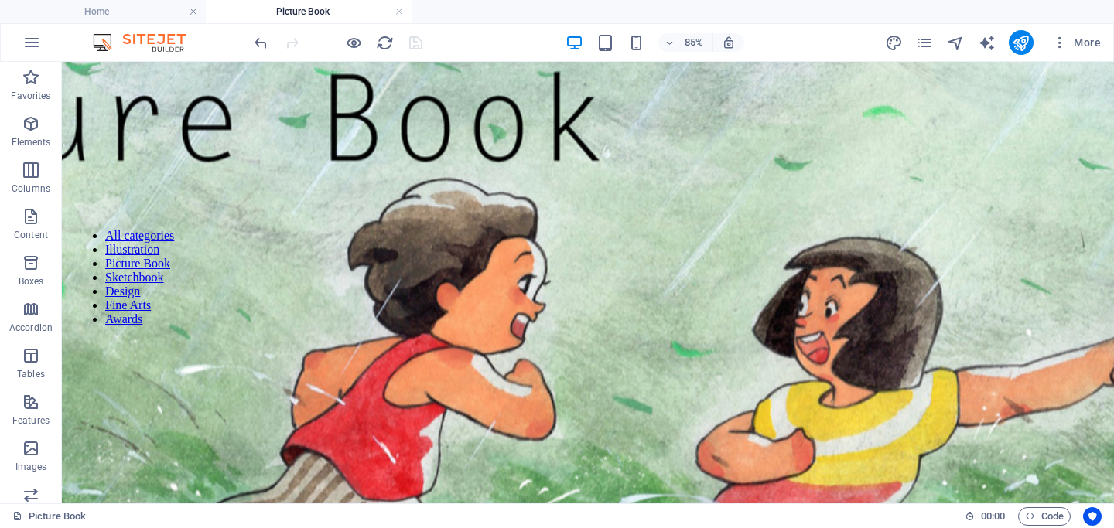
scroll to position [240, 0]
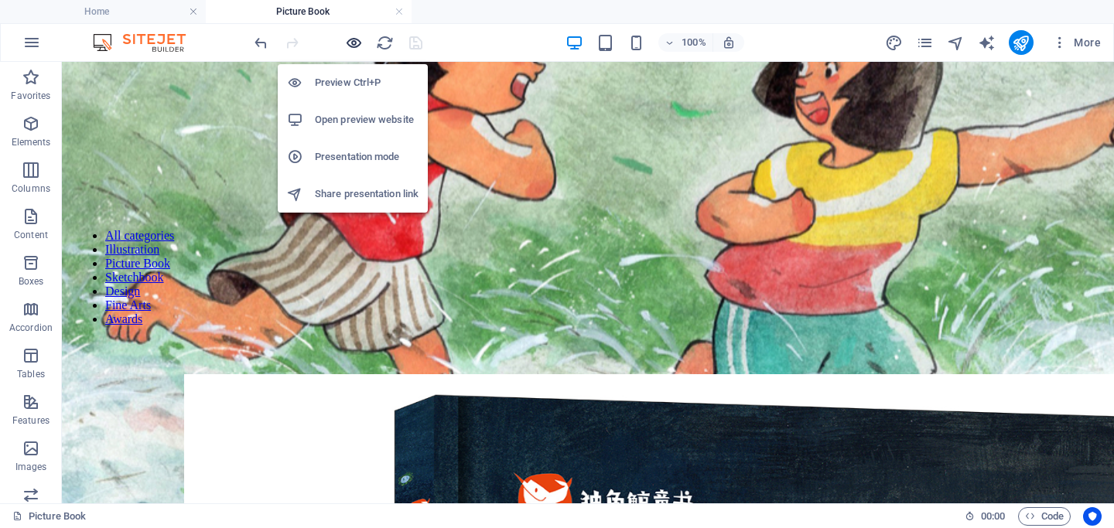
click at [350, 41] on icon "button" at bounding box center [354, 43] width 18 height 18
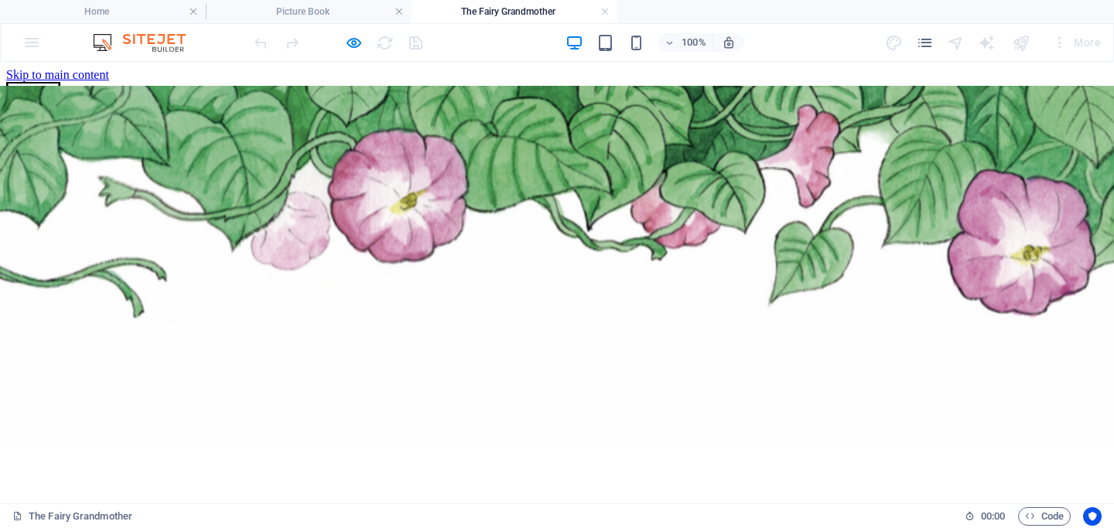
scroll to position [0, 0]
click at [612, 6] on h4 "The Fairy Grandmother" at bounding box center [515, 11] width 206 height 17
click at [606, 12] on link at bounding box center [604, 12] width 9 height 15
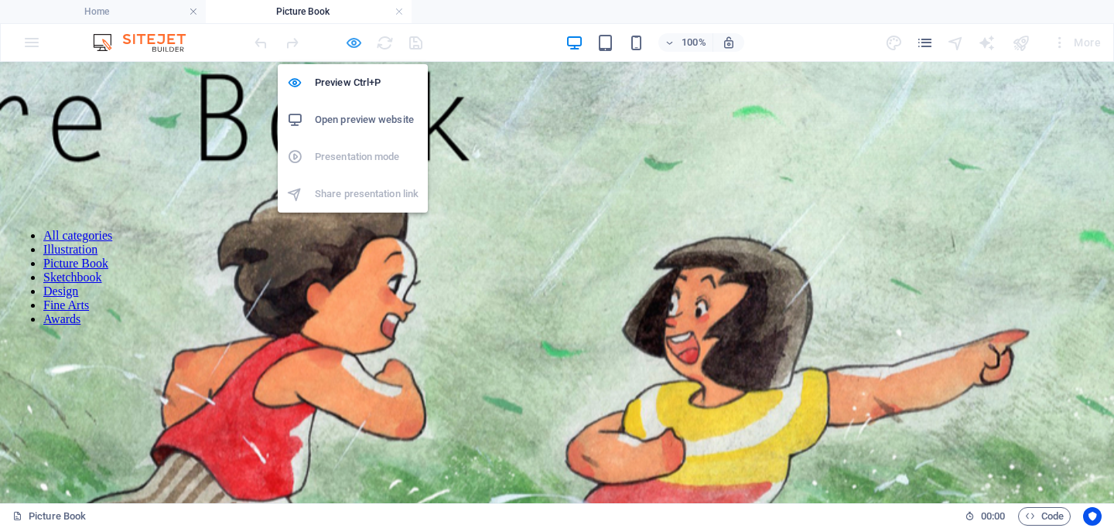
click at [352, 47] on icon "button" at bounding box center [354, 43] width 18 height 18
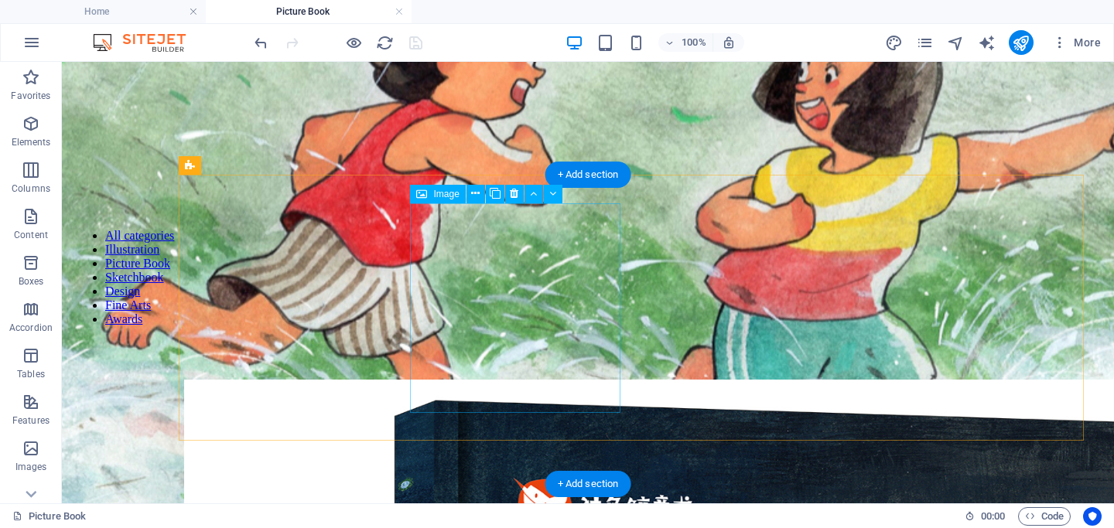
scroll to position [233, 0]
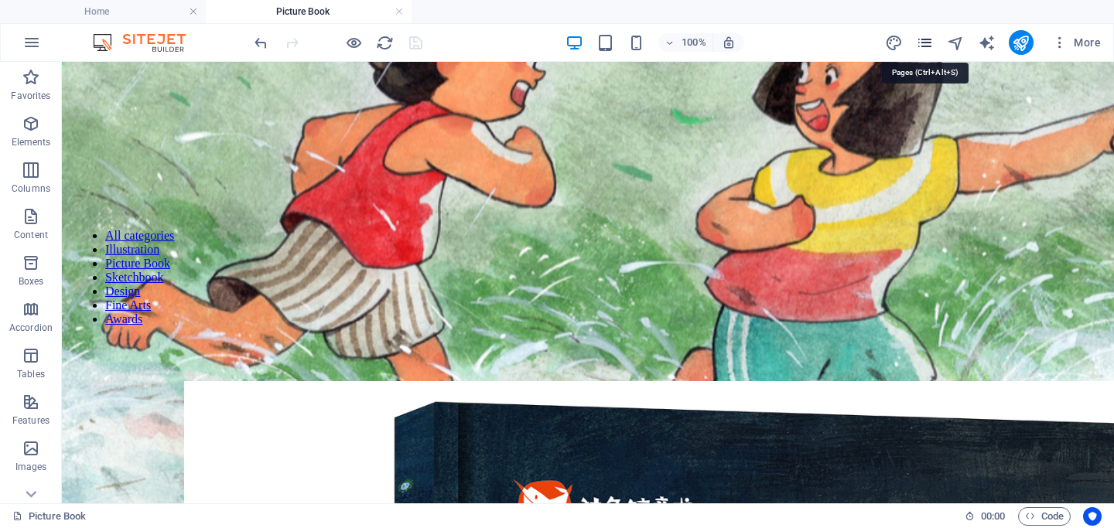
click at [927, 39] on icon "pages" at bounding box center [925, 43] width 18 height 18
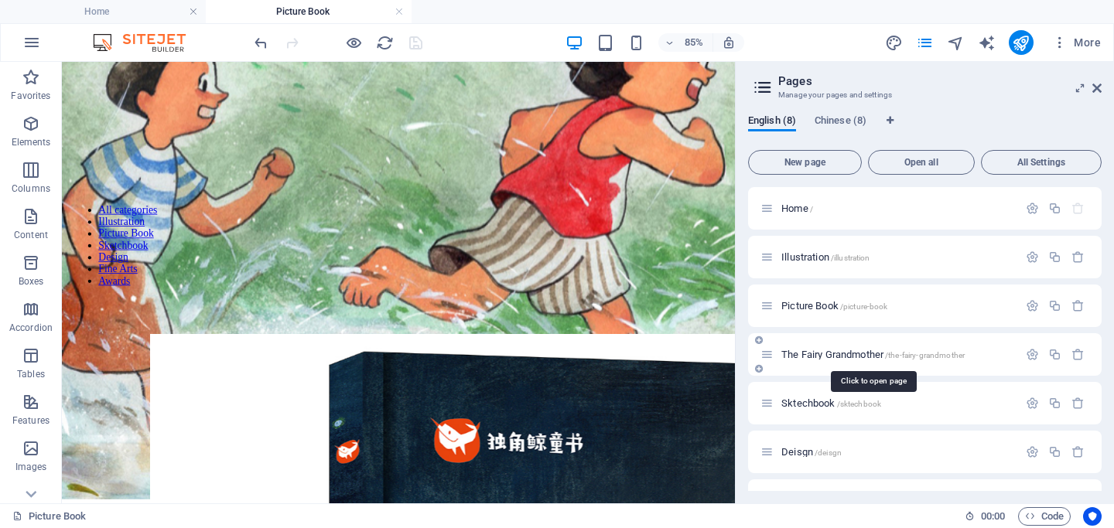
click at [828, 355] on span "The Fairy Grandmother /the-fairy-grandmother" at bounding box center [872, 355] width 183 height 12
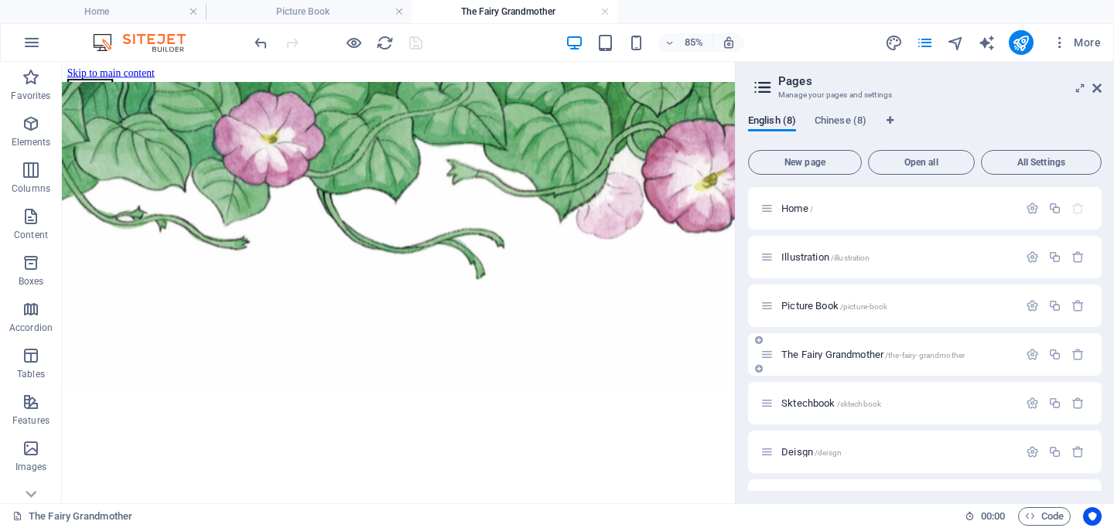
scroll to position [0, 0]
click at [1096, 87] on icon at bounding box center [1096, 88] width 9 height 12
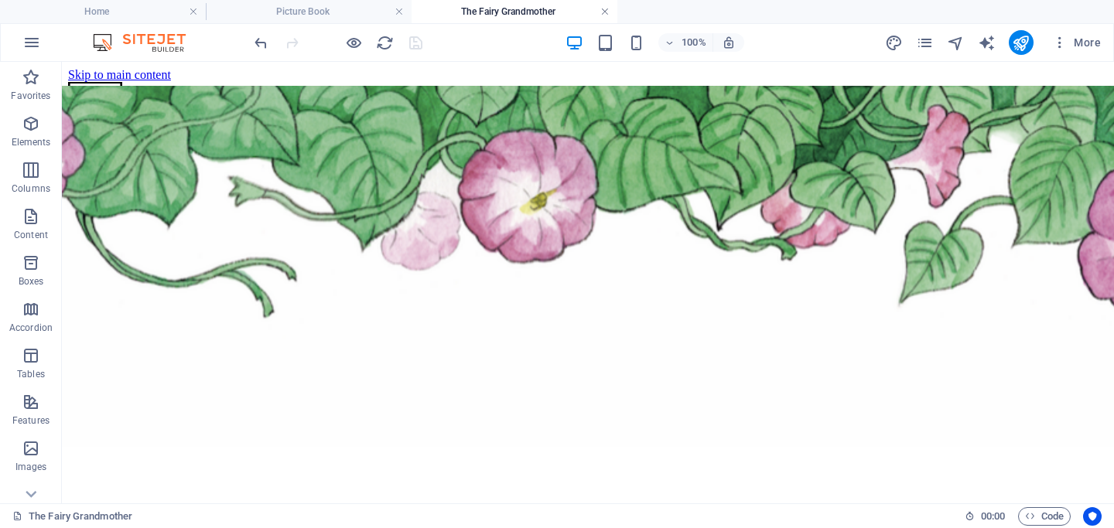
click at [606, 12] on link at bounding box center [604, 12] width 9 height 15
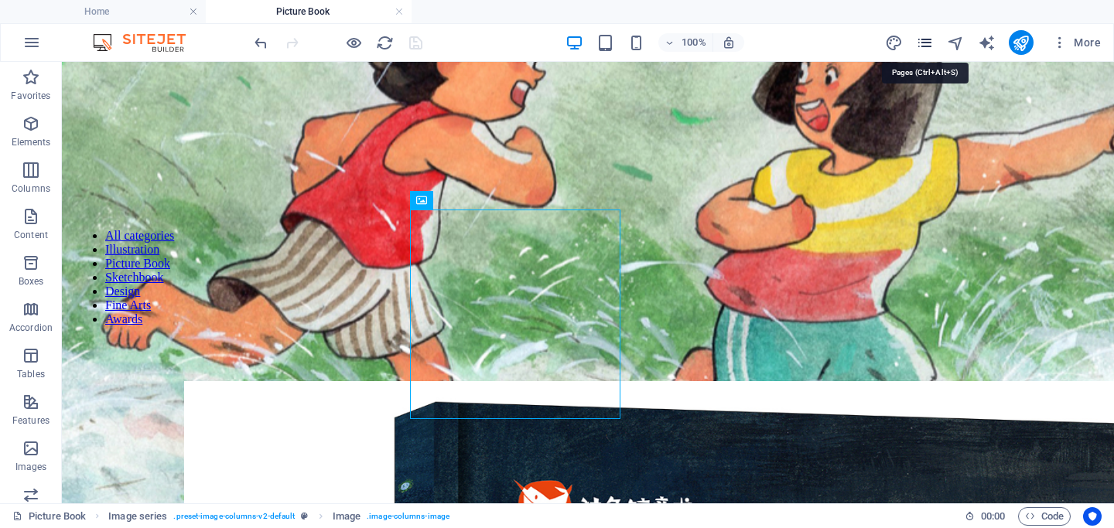
click at [931, 42] on icon "pages" at bounding box center [925, 43] width 18 height 18
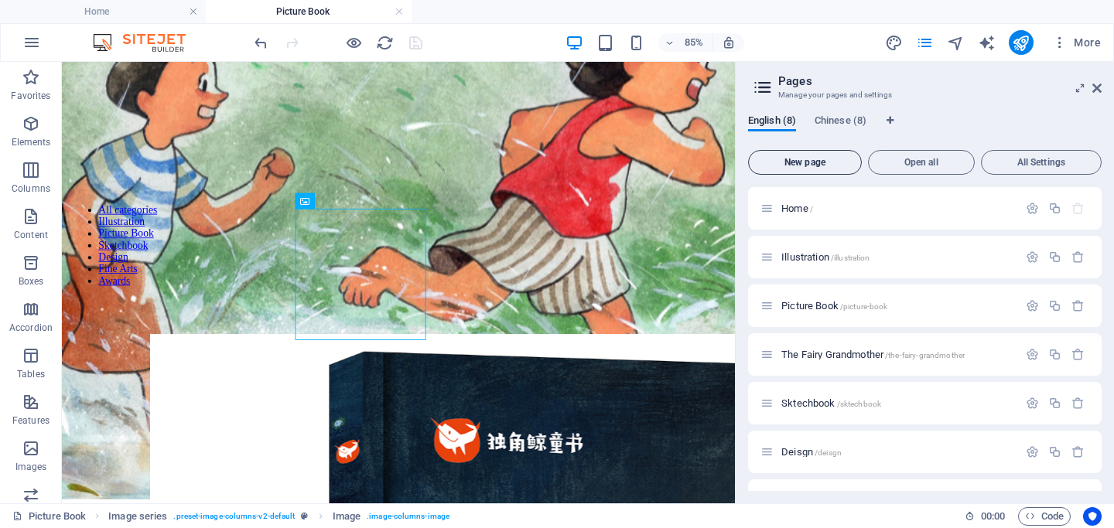
click at [825, 166] on span "New page" at bounding box center [805, 162] width 100 height 9
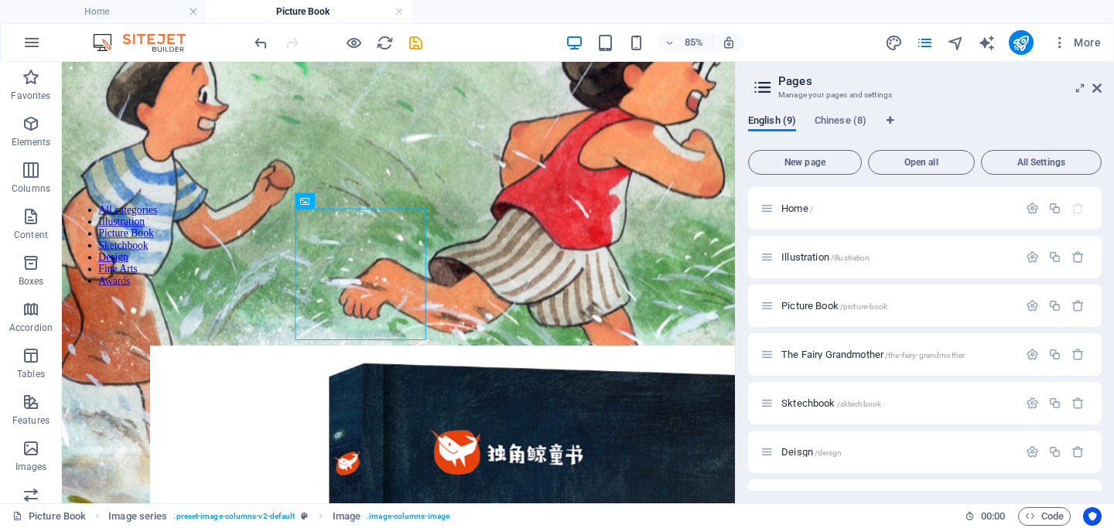
scroll to position [317, 0]
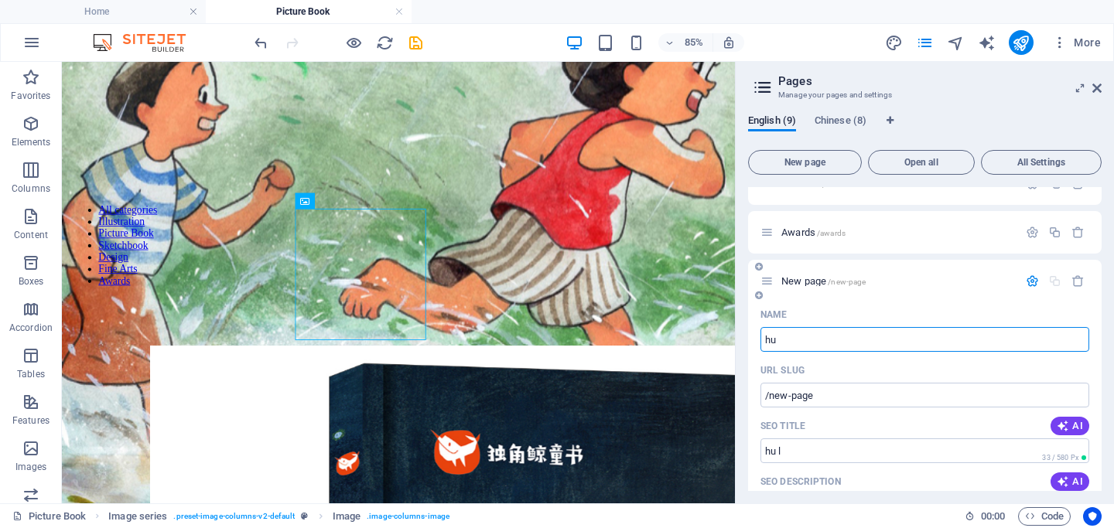
type input "h"
type input "hu"
type input "/"
type input "hulanhe"
type input "/hulanhezhua"
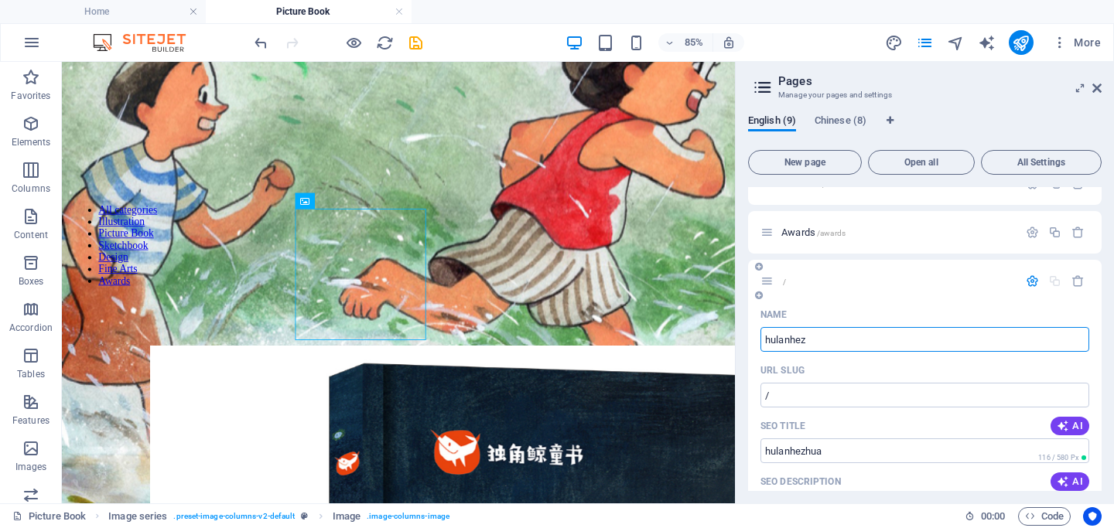
type input "hulanhezhua"
type input "h"
type input "hu"
type input "/"
type input "hu lan he zhuan"
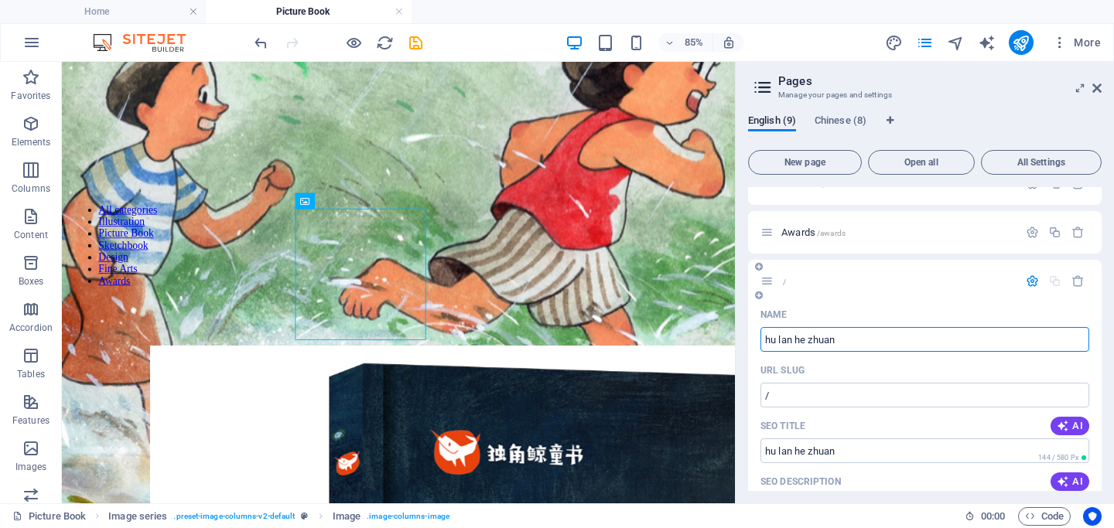
type input "/hu-lan-he-zhuan"
type input "hu lan he zhuan"
type input "hu lan he zhuan呼兰河zhuan呼兰河传"
type input "/hu-lan-he-[PERSON_NAME]"
type input "hu lan he zhuan呼兰河zhuan"
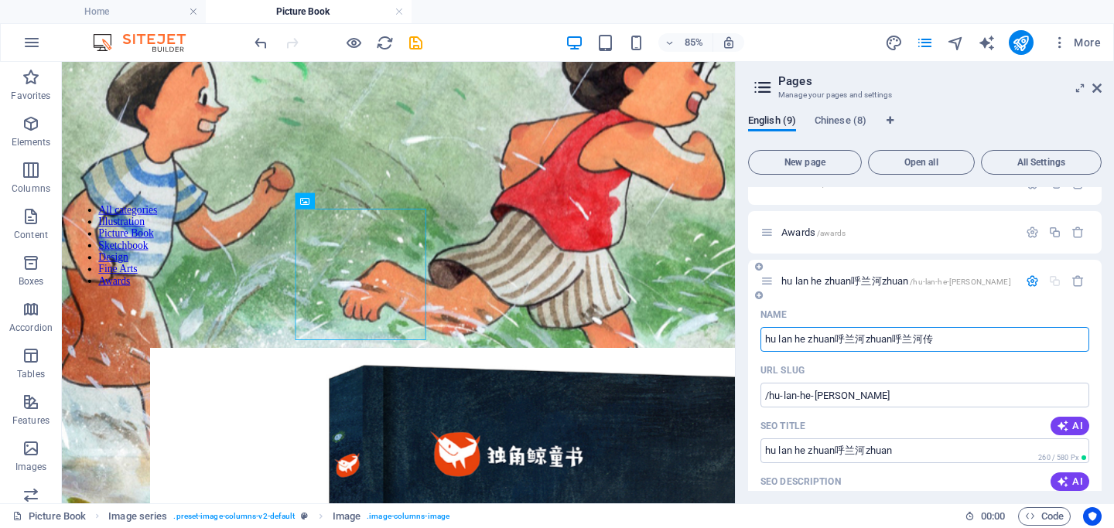
type input "hu lan he zhuan呼兰河zhuan呼兰河传"
drag, startPoint x: 956, startPoint y: 402, endPoint x: 801, endPoint y: 383, distance: 156.7
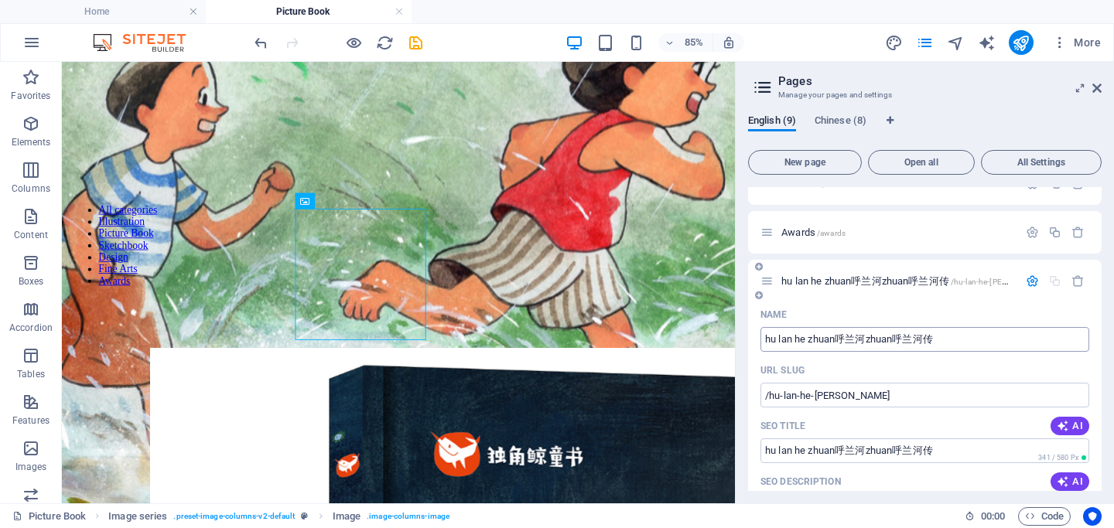
click at [896, 343] on input "hu lan he zhuan呼兰河zhuan呼兰河传" at bounding box center [924, 339] width 329 height 25
type input "hu lan he zhua呼兰河传"
type input "/hu-lan-he-[PERSON_NAME]"
type input "hu lan he zhuan呼兰河zhua呼兰河传"
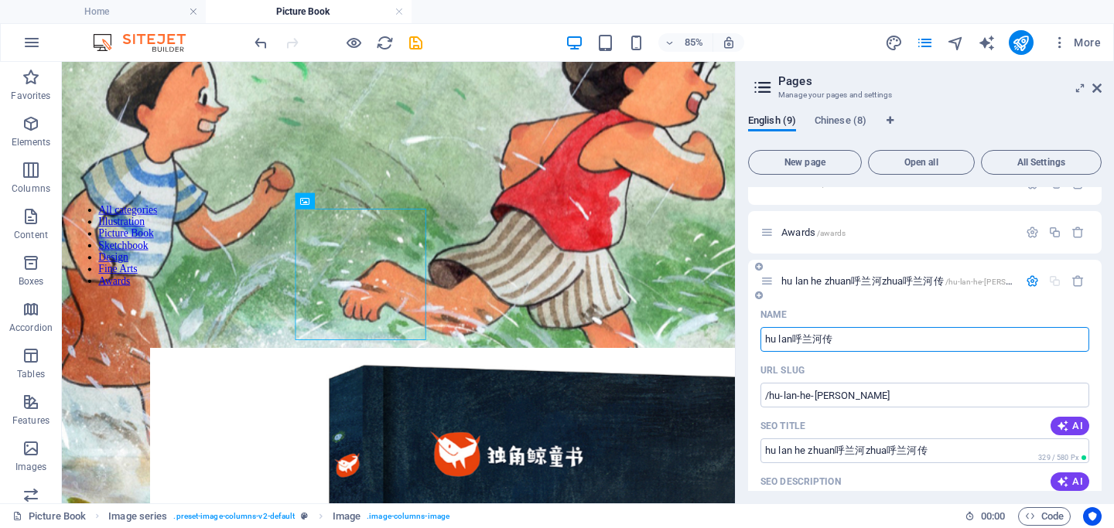
type input "hu la呼兰河传"
type input "/hu-lan-he"
type input "hu lan he呼兰河传"
type input "呼兰河传"
type input "/"
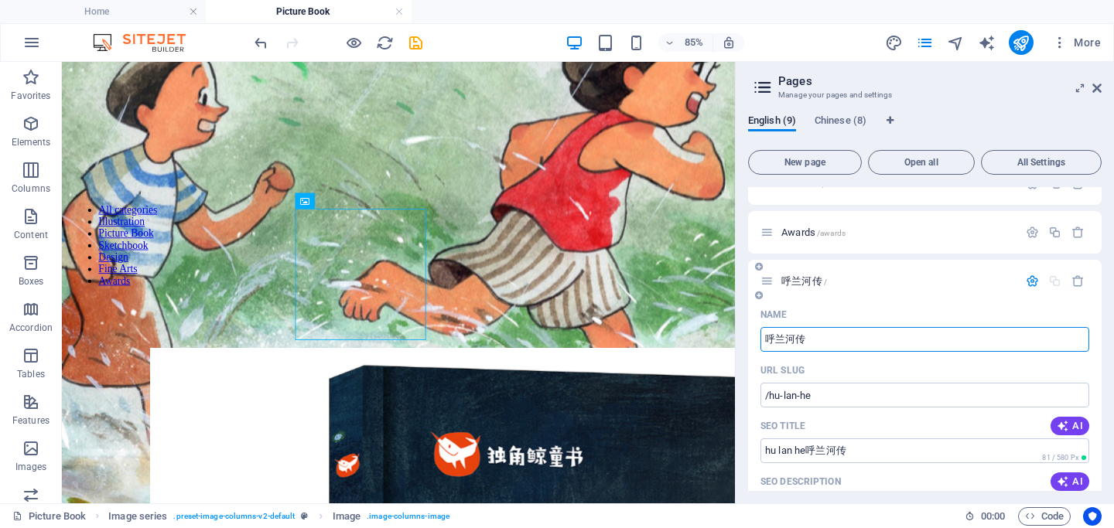
type input "呼兰河传"
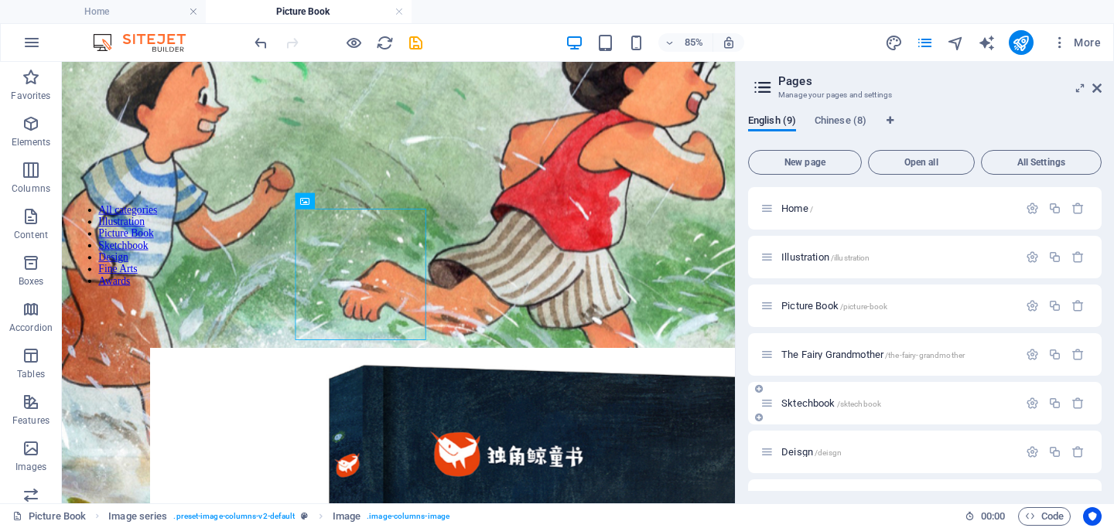
scroll to position [193, 0]
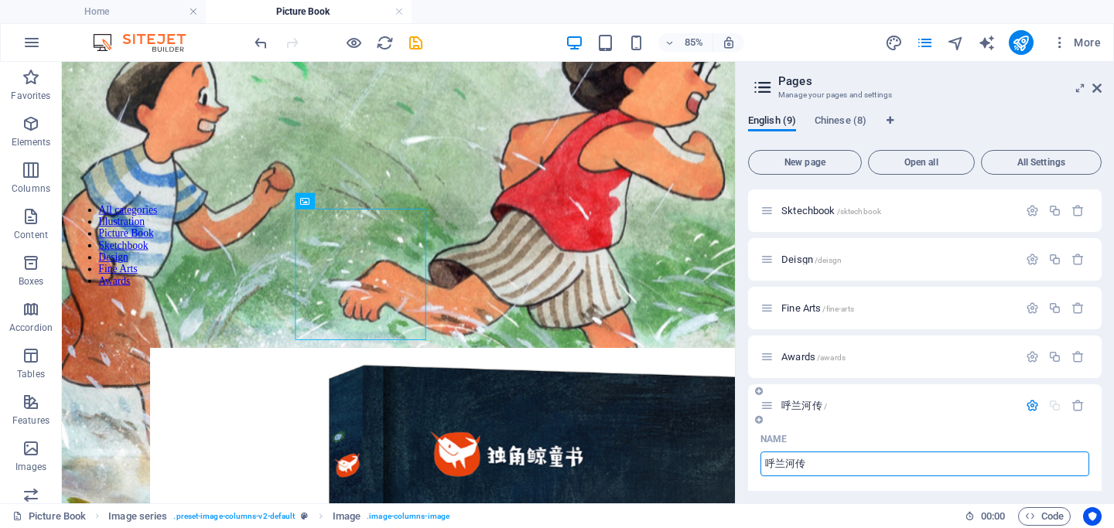
click at [773, 402] on icon at bounding box center [766, 405] width 13 height 13
click at [772, 408] on icon at bounding box center [766, 405] width 13 height 13
type input "呼兰河传"
click at [818, 408] on span "呼兰河传 /" at bounding box center [804, 406] width 46 height 12
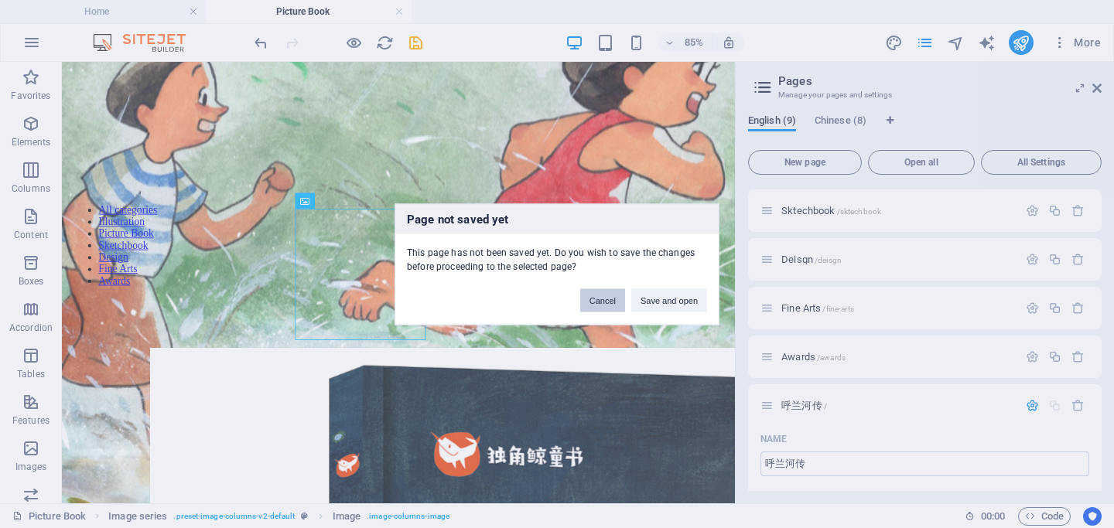
click at [605, 303] on button "Cancel" at bounding box center [602, 300] width 45 height 23
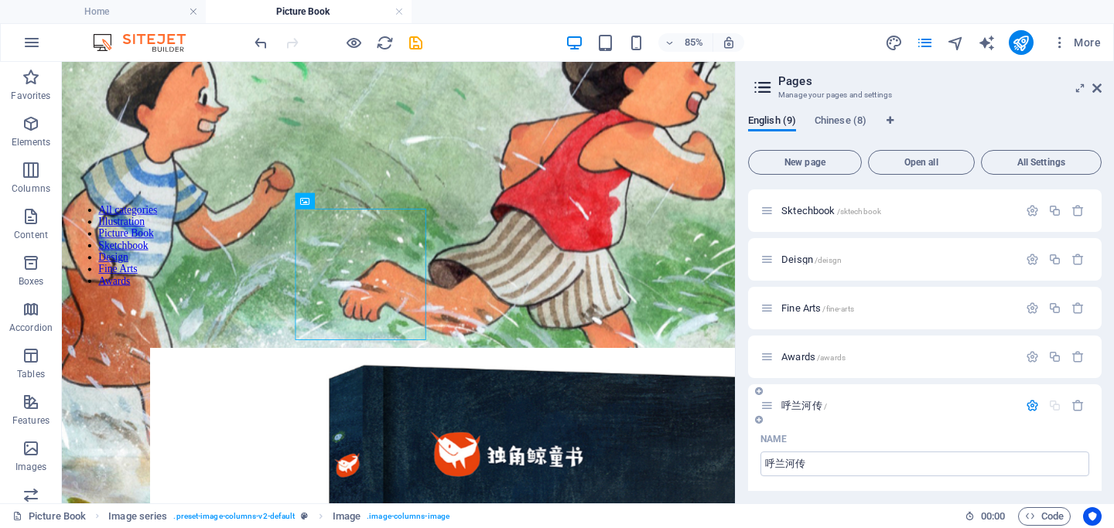
click at [1030, 404] on icon "button" at bounding box center [1032, 405] width 13 height 13
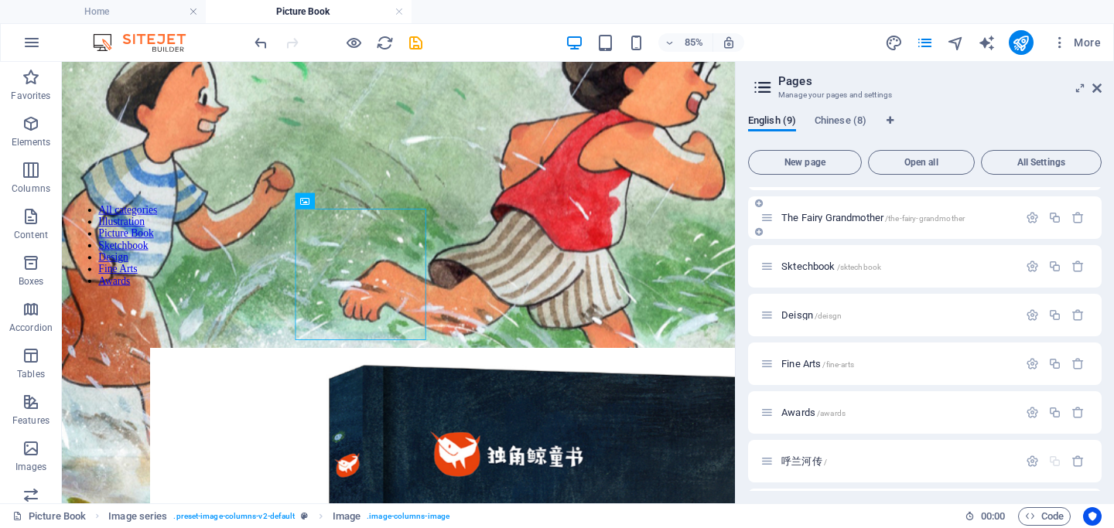
drag, startPoint x: 802, startPoint y: 460, endPoint x: 812, endPoint y: 238, distance: 222.2
click at [812, 238] on div "Home / Illustration /illustration Picture Book /picture-book The Fairy Grandmot…" at bounding box center [925, 437] width 354 height 774
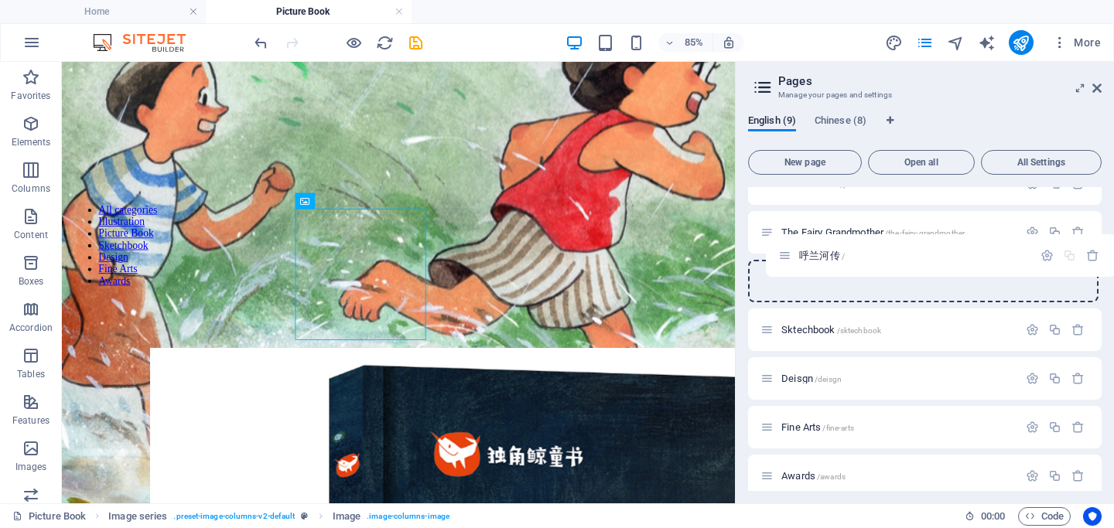
drag, startPoint x: 767, startPoint y: 463, endPoint x: 791, endPoint y: 251, distance: 213.3
click at [791, 251] on div "Home / Illustration /illustration Picture Book /picture-book The Fairy Grandmot…" at bounding box center [925, 427] width 354 height 725
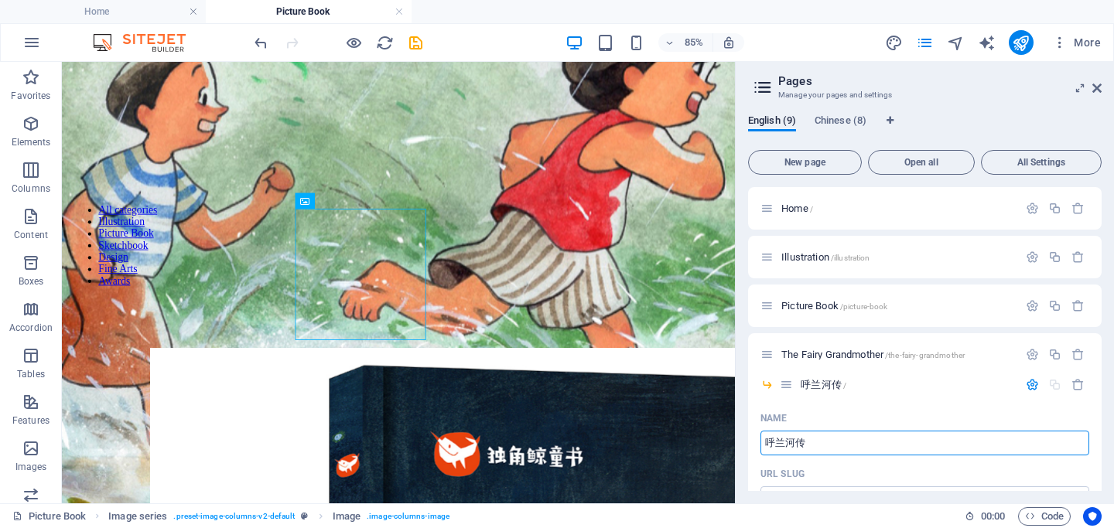
scroll to position [17, 0]
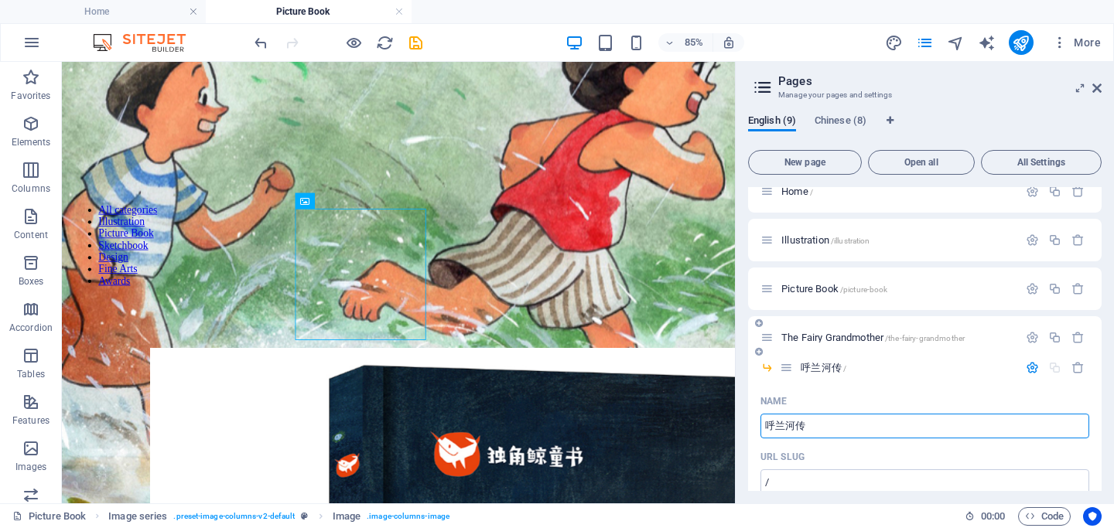
click at [765, 336] on icon at bounding box center [766, 337] width 13 height 13
click at [788, 371] on icon at bounding box center [786, 367] width 13 height 13
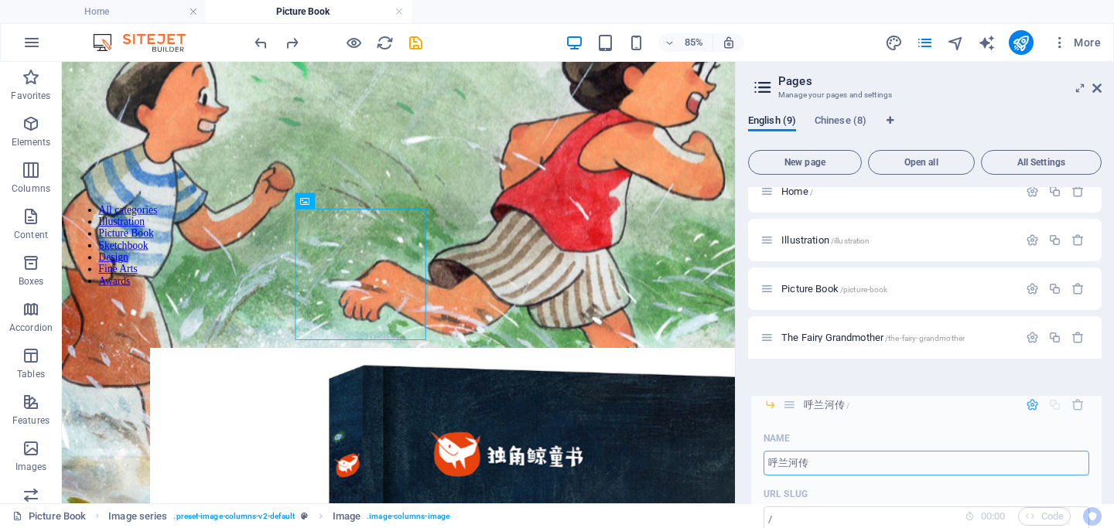
drag, startPoint x: 783, startPoint y: 370, endPoint x: 781, endPoint y: 418, distance: 48.0
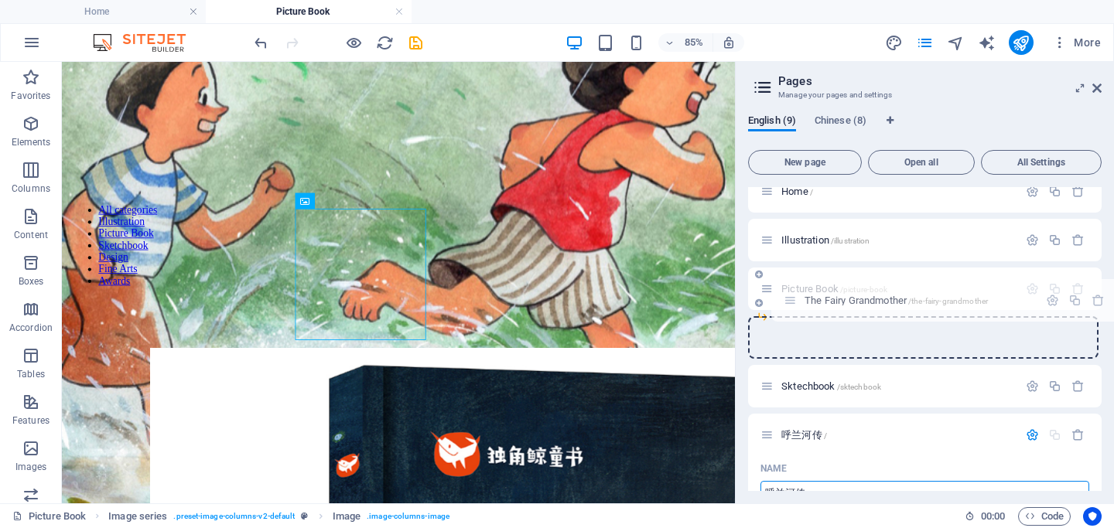
drag, startPoint x: 769, startPoint y: 340, endPoint x: 789, endPoint y: 299, distance: 45.7
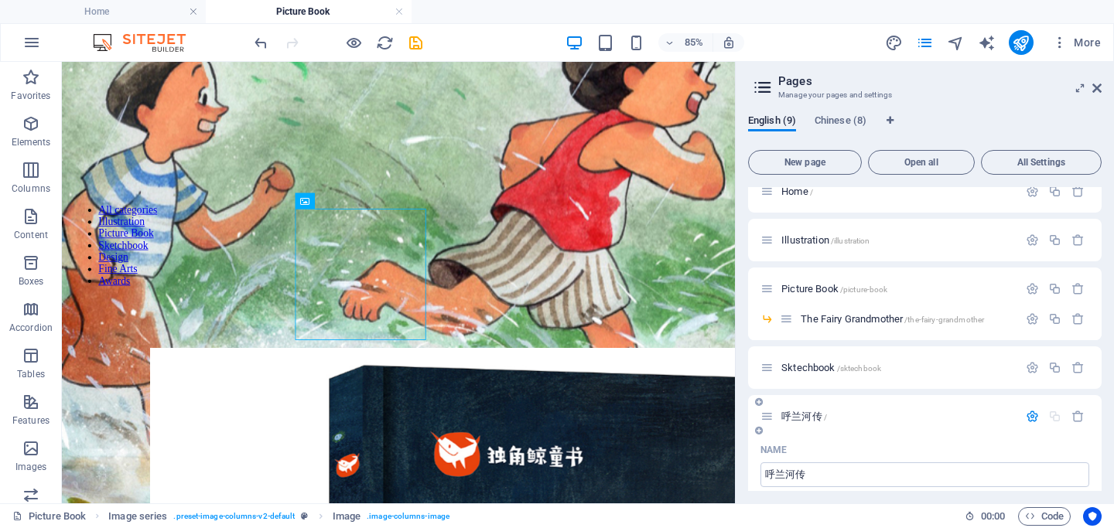
click at [1029, 418] on icon "button" at bounding box center [1032, 416] width 13 height 13
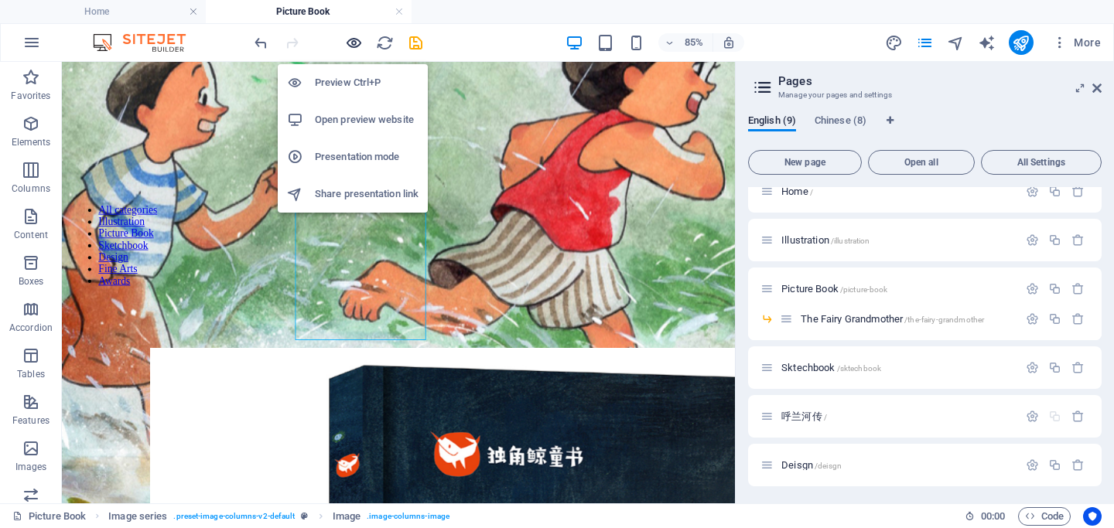
click at [354, 47] on icon "button" at bounding box center [354, 43] width 18 height 18
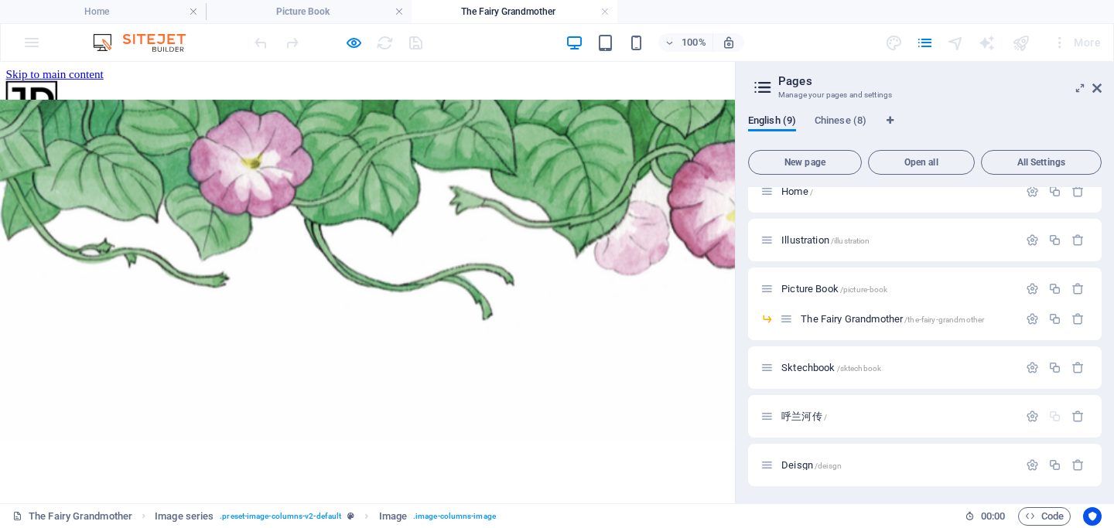
scroll to position [0, 0]
click at [602, 13] on link at bounding box center [604, 12] width 9 height 15
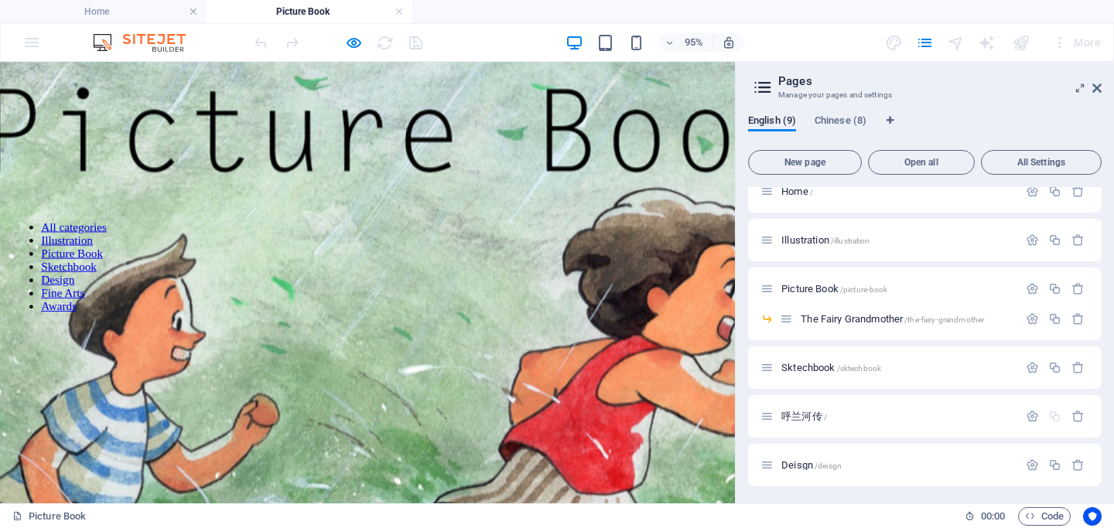
scroll to position [233, 0]
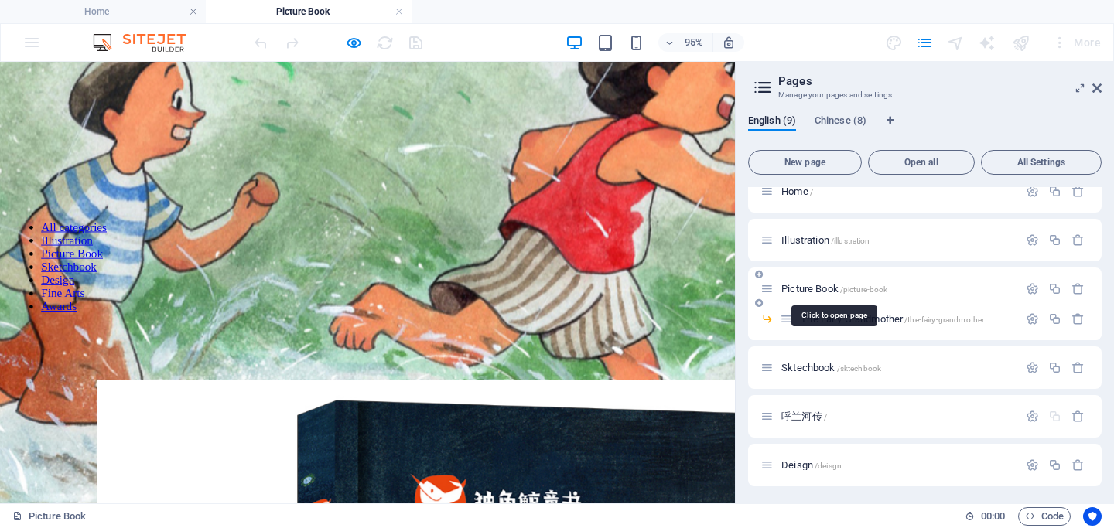
drag, startPoint x: 797, startPoint y: 418, endPoint x: 820, endPoint y: 288, distance: 132.0
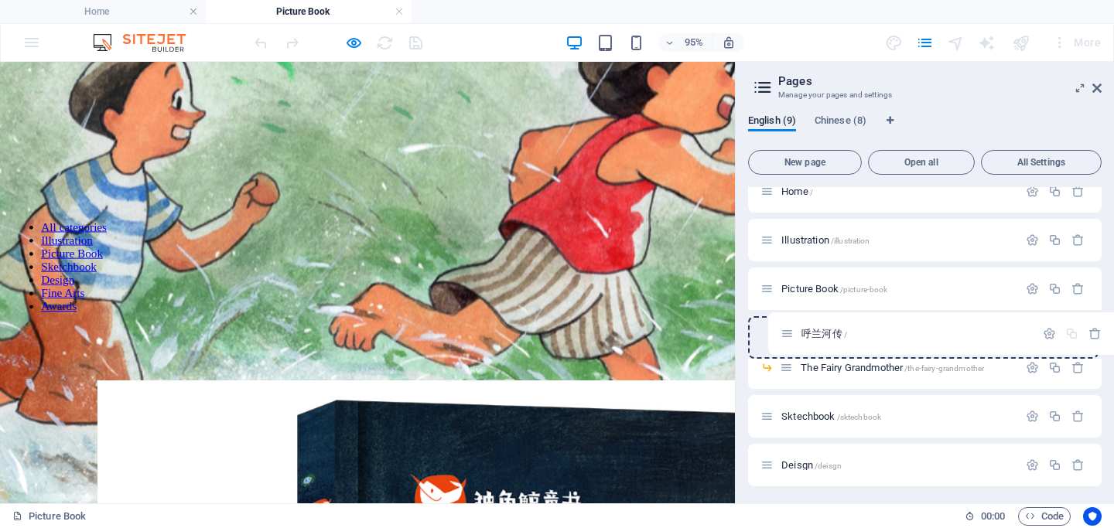
drag, startPoint x: 770, startPoint y: 418, endPoint x: 793, endPoint y: 330, distance: 91.0
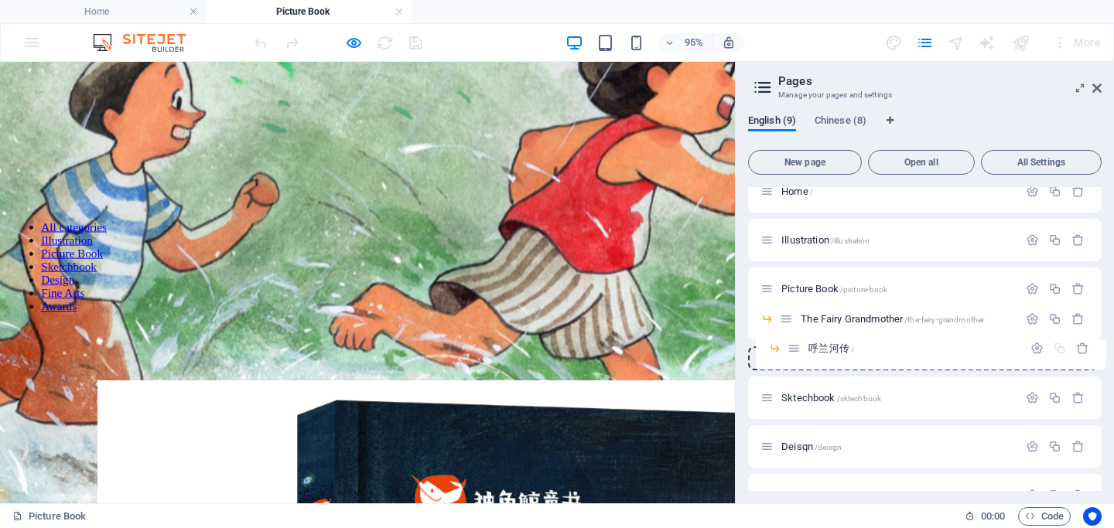
drag, startPoint x: 789, startPoint y: 318, endPoint x: 798, endPoint y: 352, distance: 35.1
click at [798, 352] on div "Home / Illustration /illustration Picture Book /picture-book 呼[PERSON_NAME]传 / …" at bounding box center [925, 538] width 354 height 736
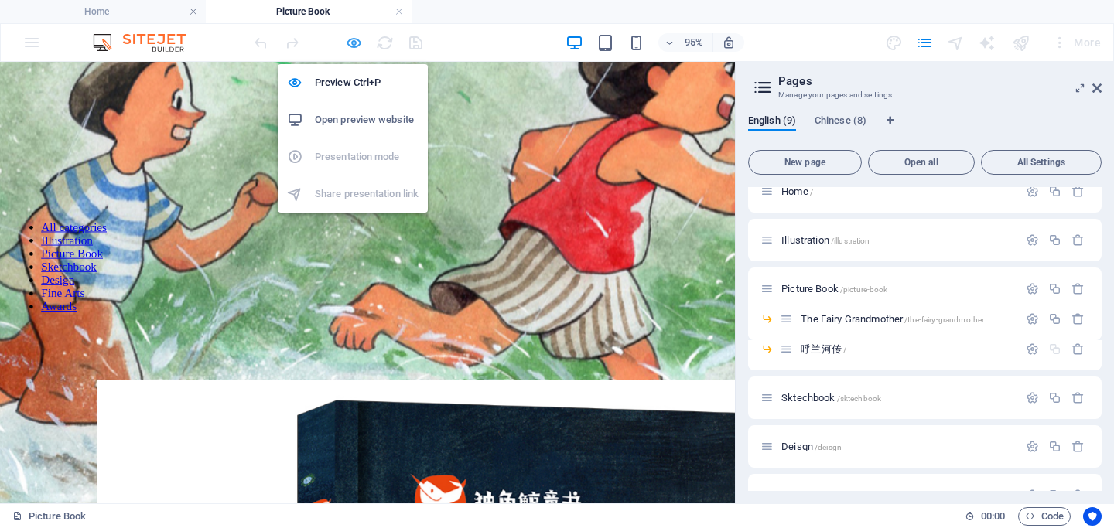
click at [349, 47] on icon "button" at bounding box center [354, 43] width 18 height 18
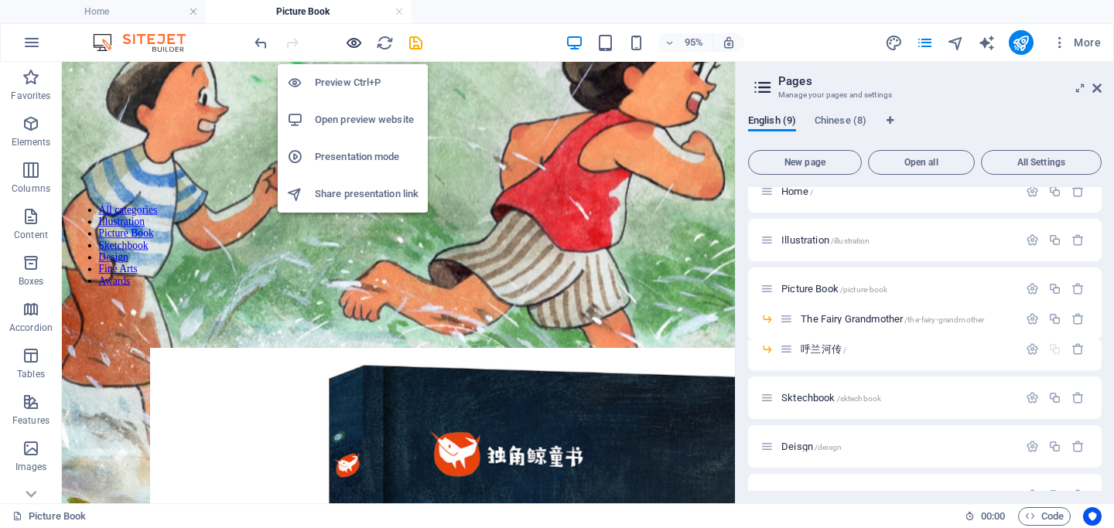
scroll to position [220, 0]
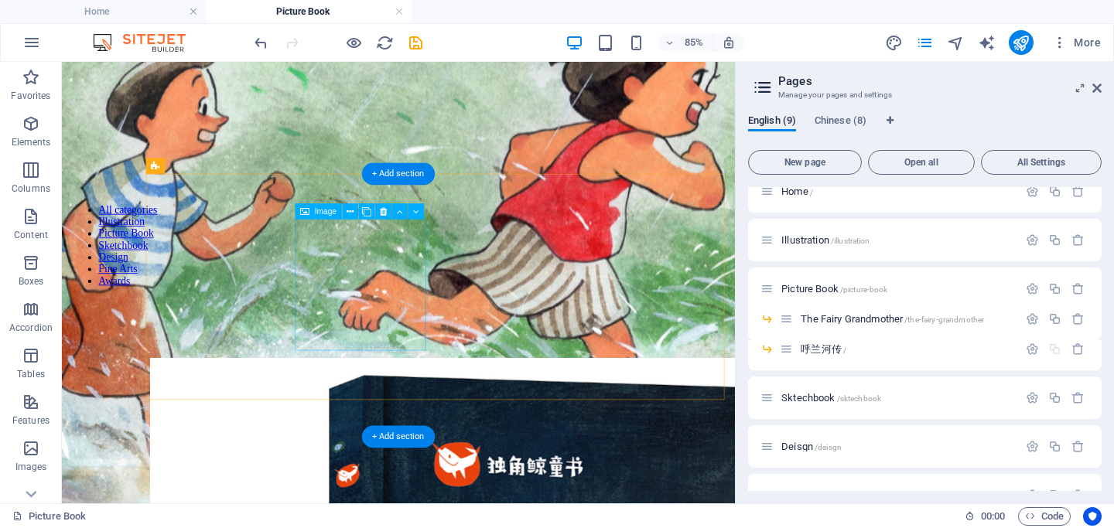
select select
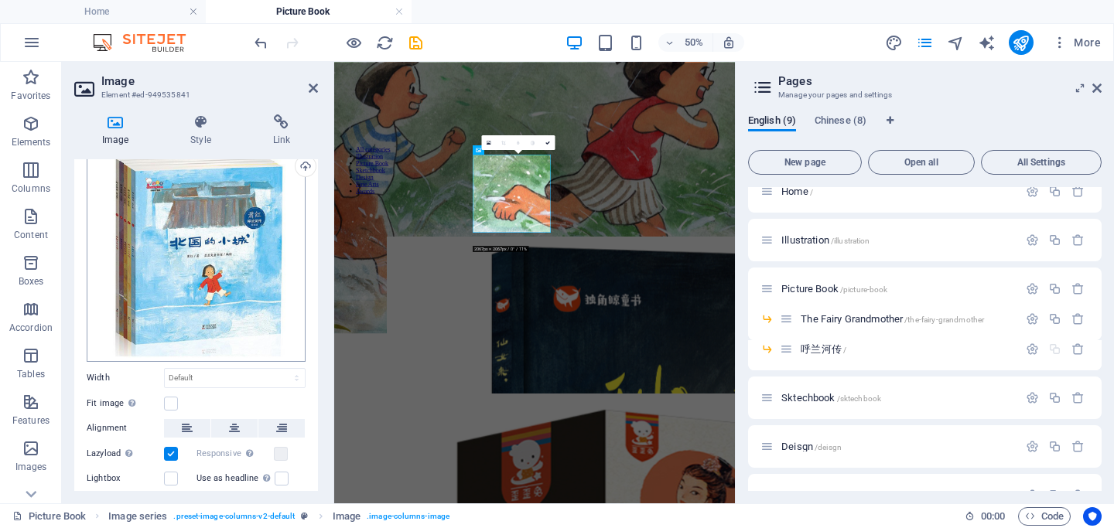
scroll to position [85, 0]
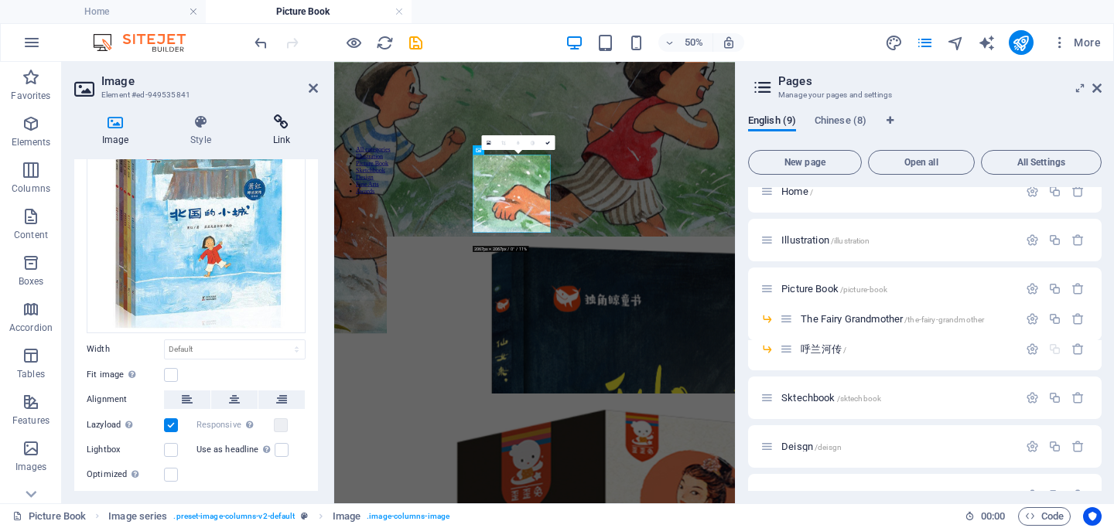
click at [285, 127] on icon at bounding box center [281, 121] width 73 height 15
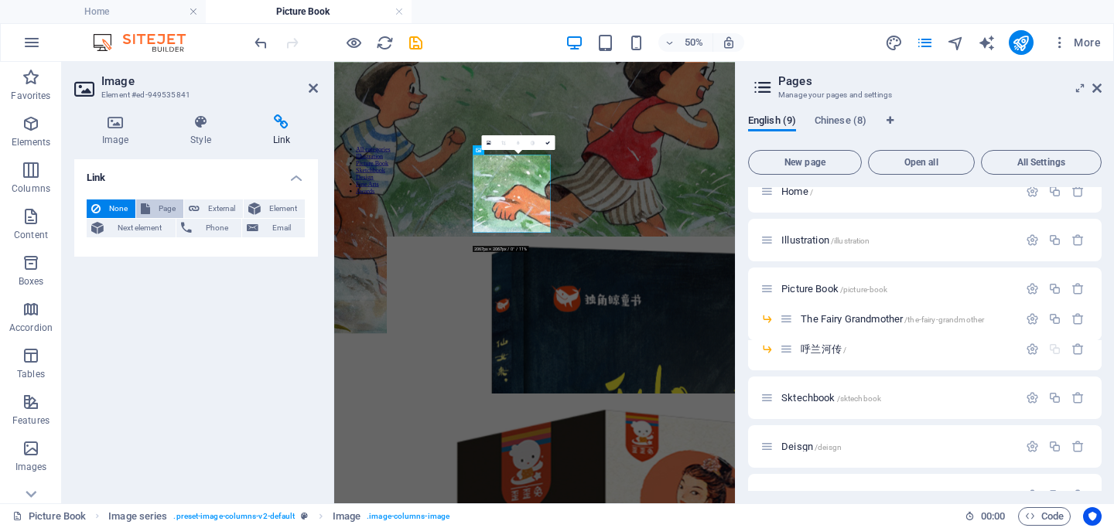
click at [162, 207] on span "Page" at bounding box center [167, 209] width 24 height 19
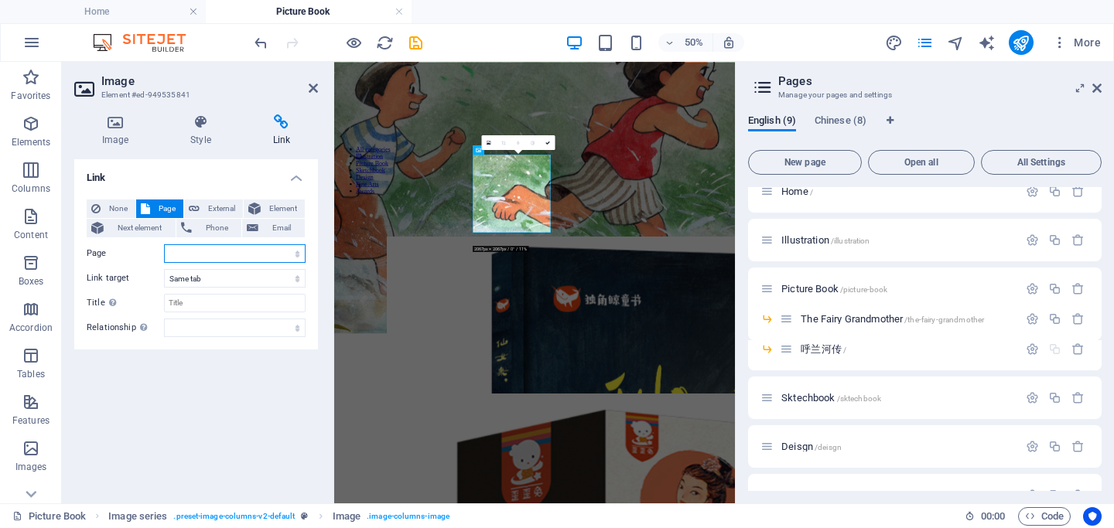
click at [179, 257] on select "Home Illustration Picture Book -- The Fairy Grandmother -- 呼兰河传 Sktechbook Deis…" at bounding box center [235, 253] width 142 height 19
select select "4"
click at [311, 91] on icon at bounding box center [313, 88] width 9 height 12
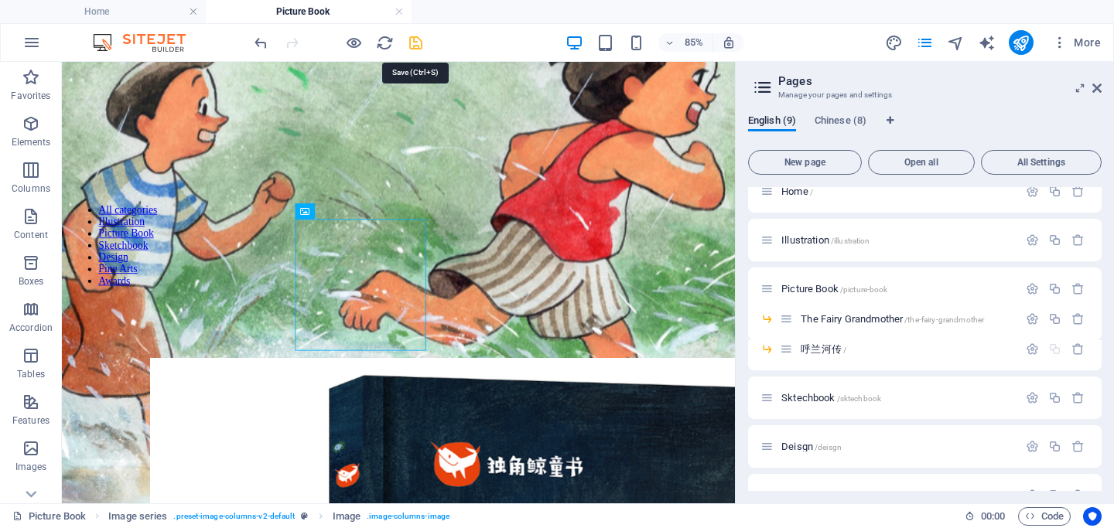
click at [418, 40] on icon "save" at bounding box center [416, 43] width 18 height 18
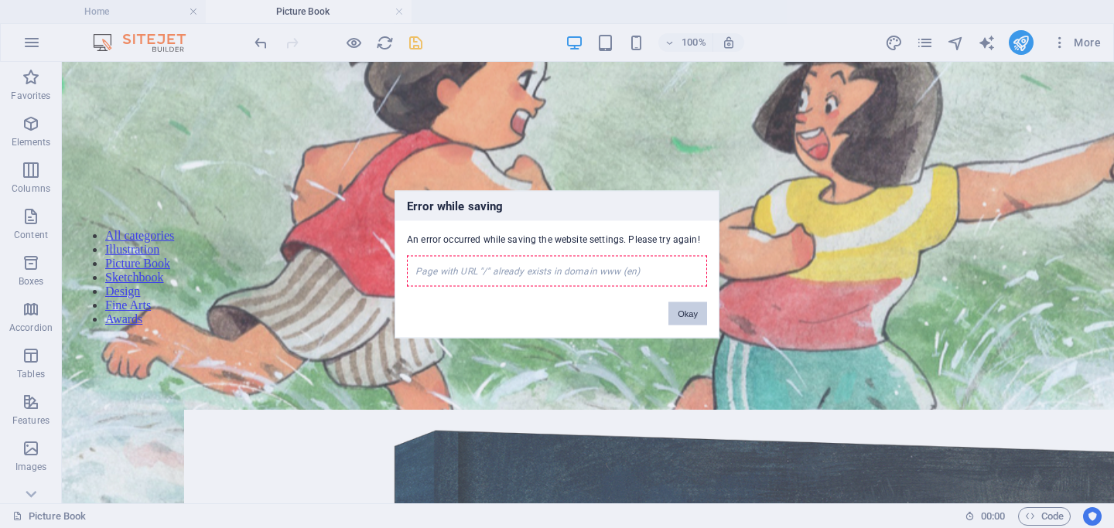
click at [690, 317] on button "Okay" at bounding box center [687, 313] width 39 height 23
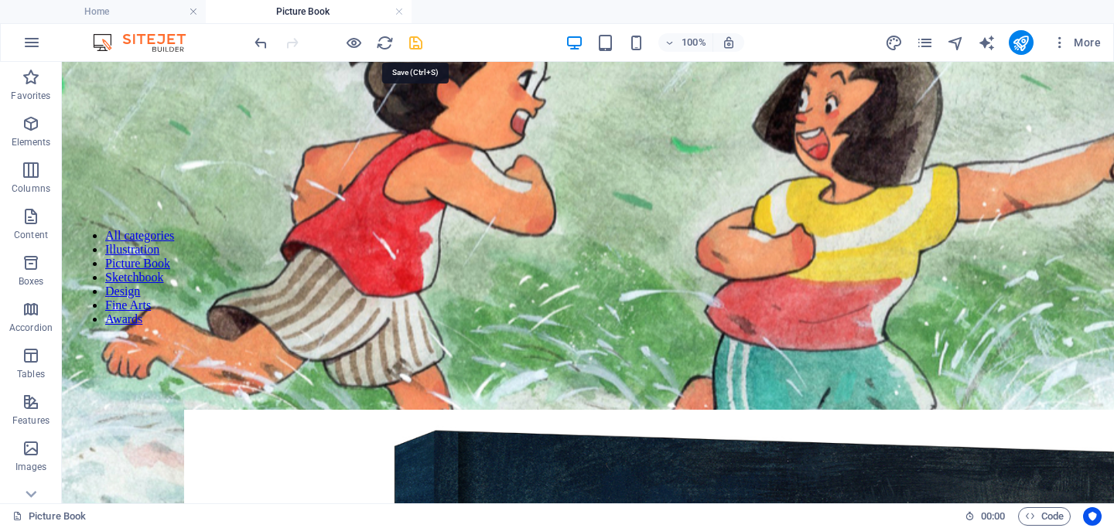
click at [415, 44] on icon "save" at bounding box center [416, 43] width 18 height 18
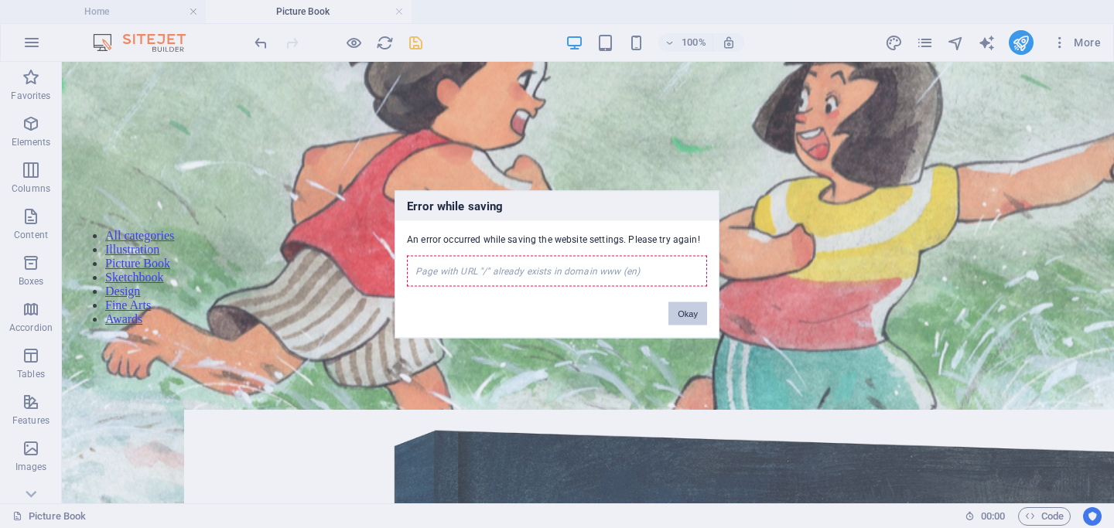
click at [692, 317] on button "Okay" at bounding box center [687, 313] width 39 height 23
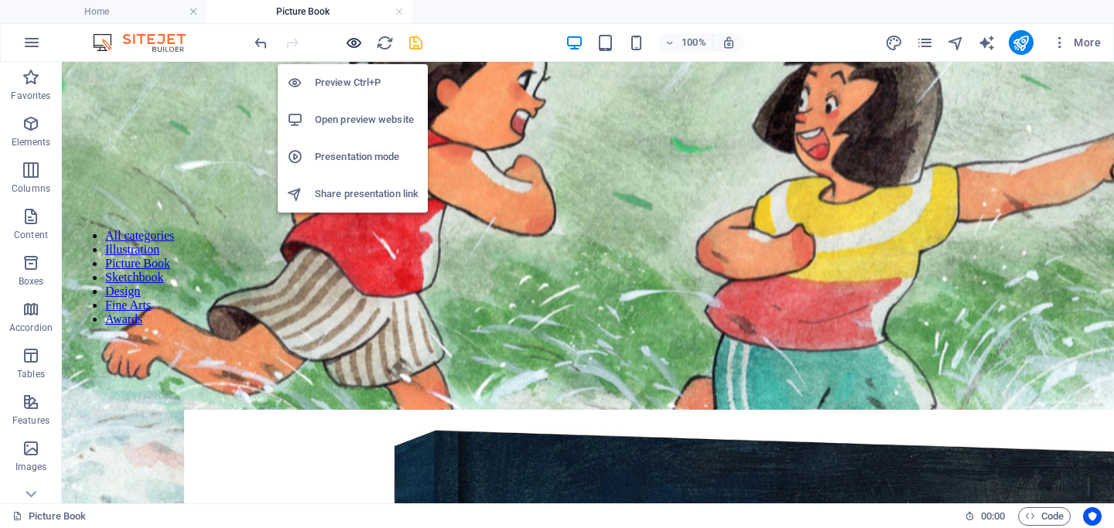
click at [352, 45] on icon "button" at bounding box center [354, 43] width 18 height 18
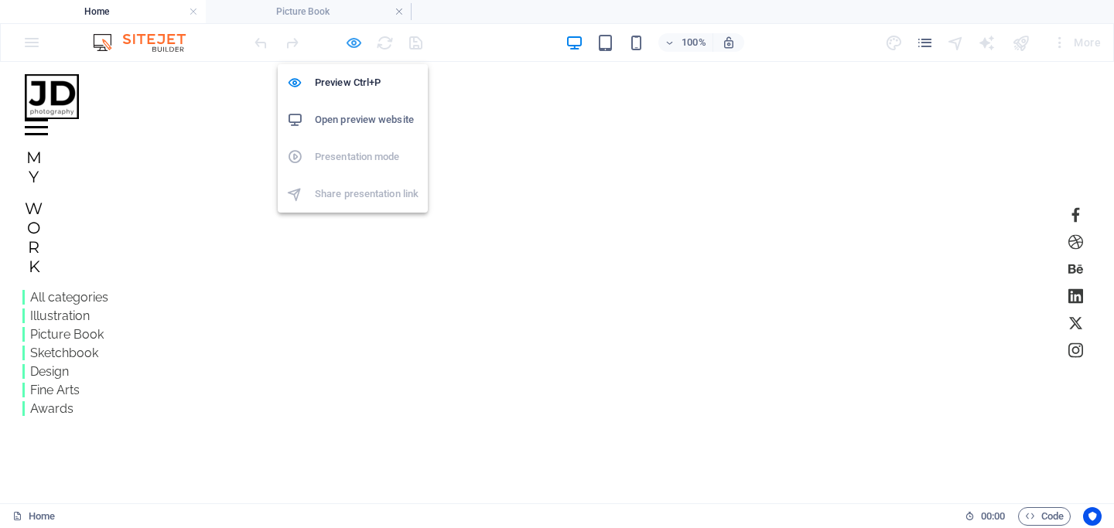
click at [357, 46] on icon "button" at bounding box center [354, 43] width 18 height 18
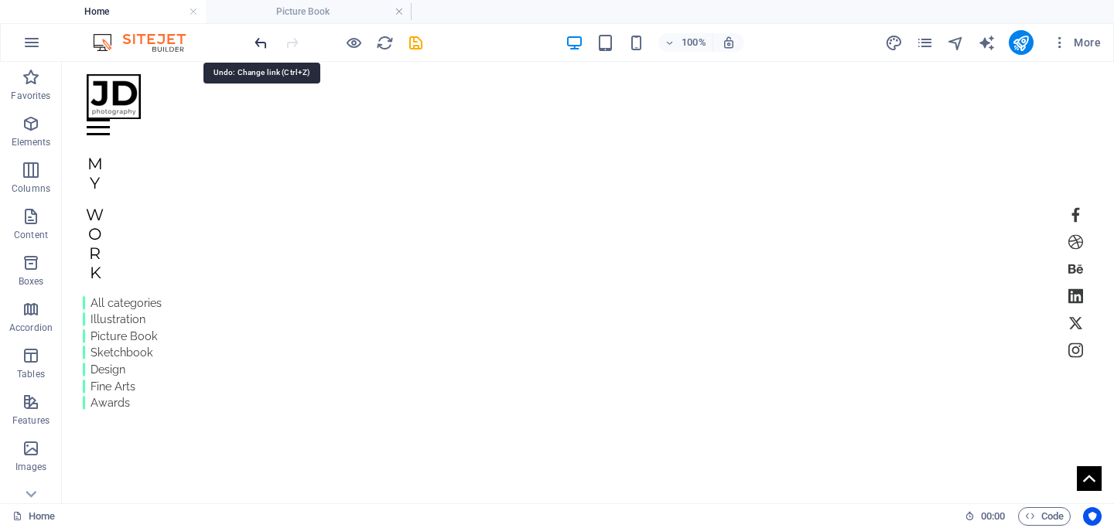
click at [257, 43] on icon "undo" at bounding box center [261, 43] width 18 height 18
click at [295, 43] on icon "redo" at bounding box center [292, 43] width 18 height 18
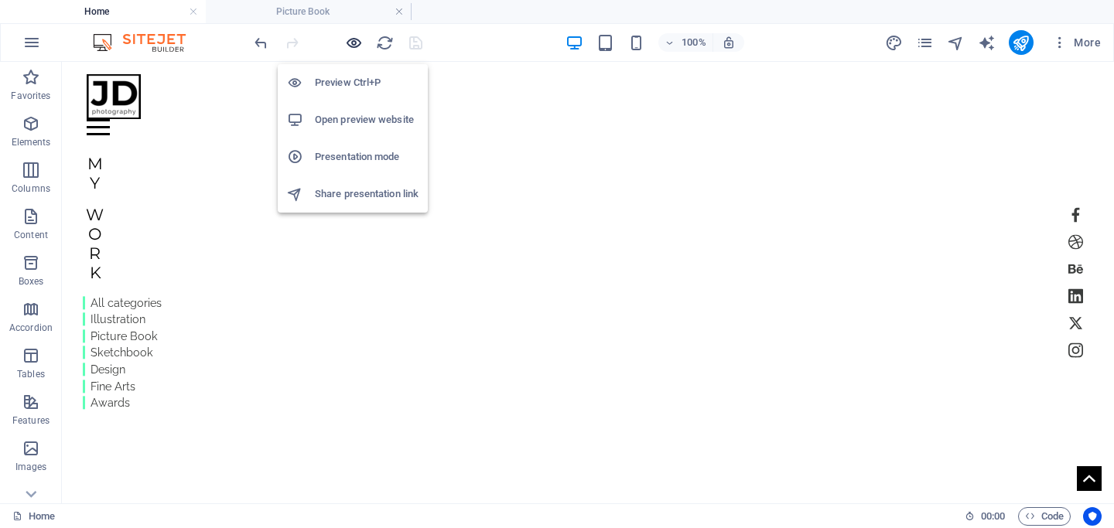
click at [357, 46] on icon "button" at bounding box center [354, 43] width 18 height 18
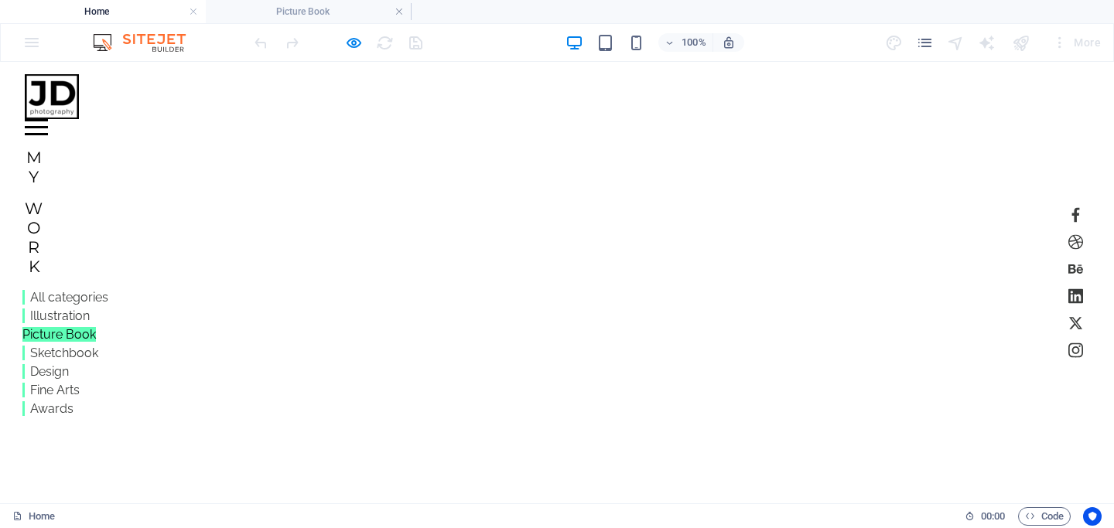
click at [81, 341] on link "Picture Book" at bounding box center [58, 334] width 73 height 15
click at [926, 44] on icon "pages" at bounding box center [925, 43] width 18 height 18
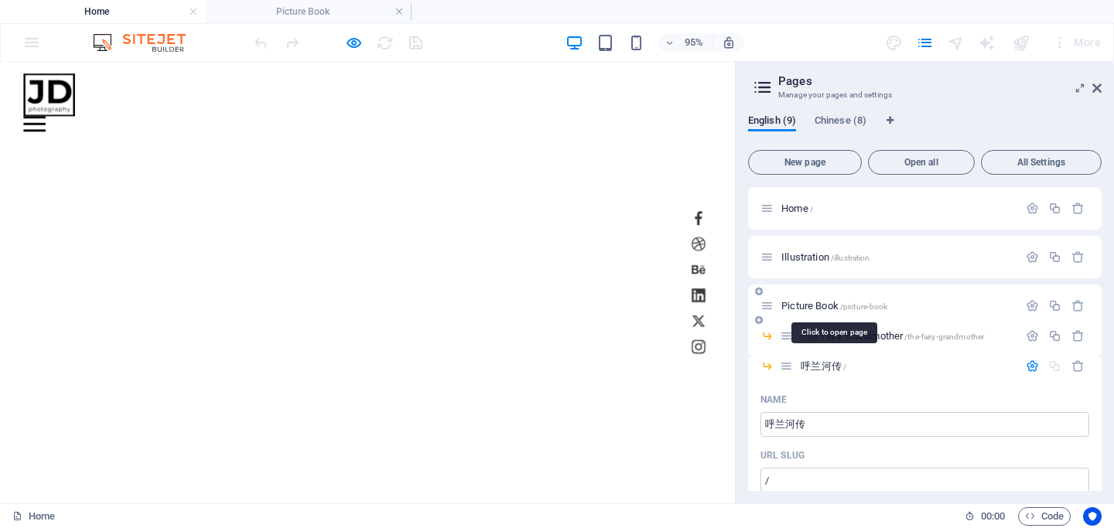
click at [794, 309] on span "Picture Book /picture-book" at bounding box center [834, 306] width 106 height 12
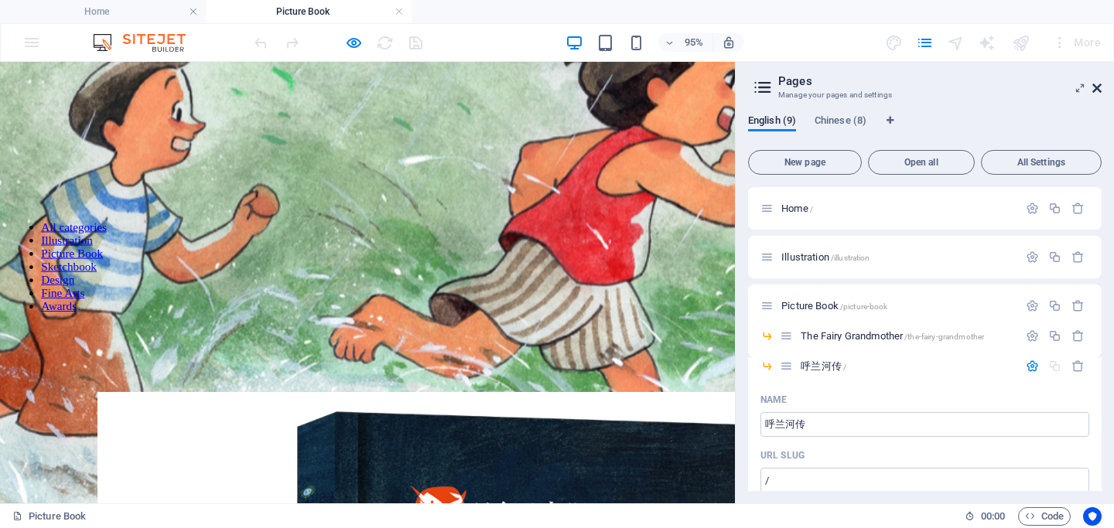
click at [1095, 87] on icon at bounding box center [1096, 88] width 9 height 12
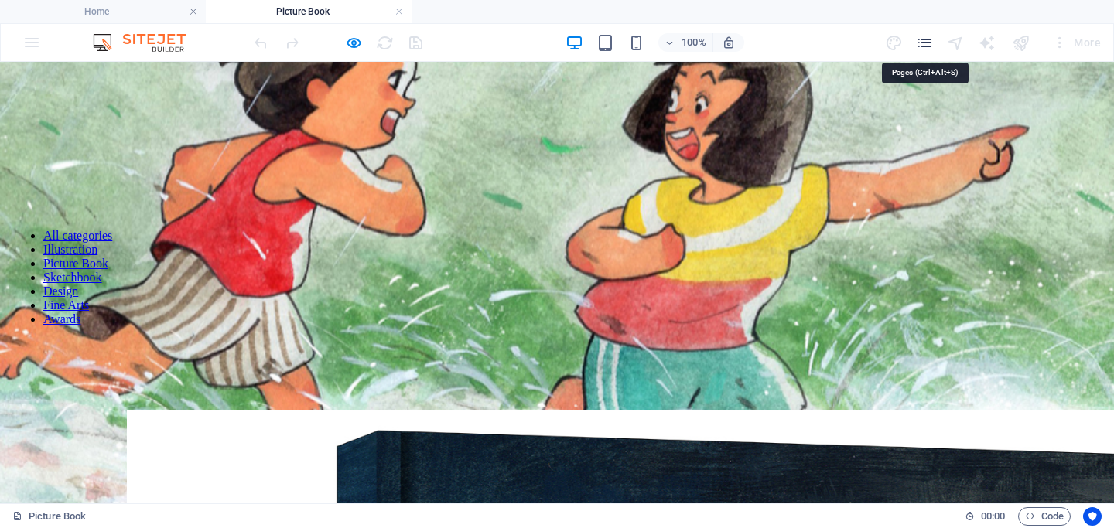
click at [923, 47] on icon "pages" at bounding box center [925, 43] width 18 height 18
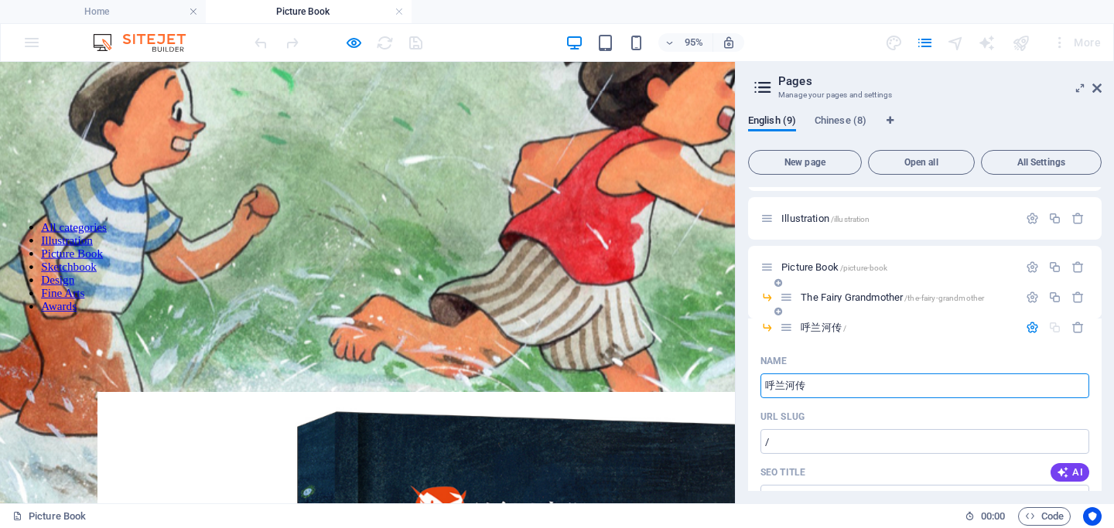
scroll to position [39, 0]
click at [1032, 331] on icon "button" at bounding box center [1032, 326] width 13 height 13
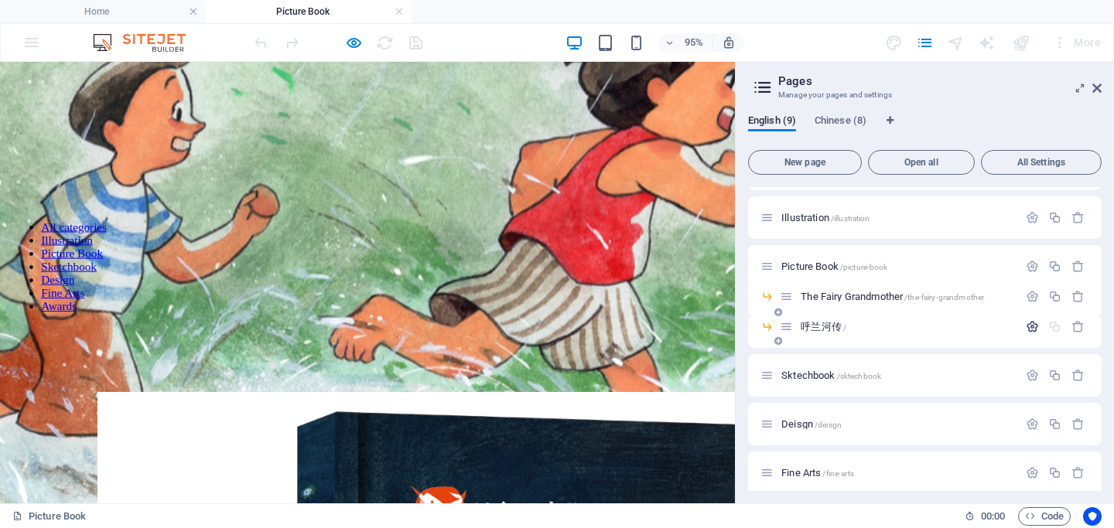
click at [1028, 329] on icon "button" at bounding box center [1032, 326] width 13 height 13
click at [780, 451] on input "/" at bounding box center [924, 441] width 329 height 25
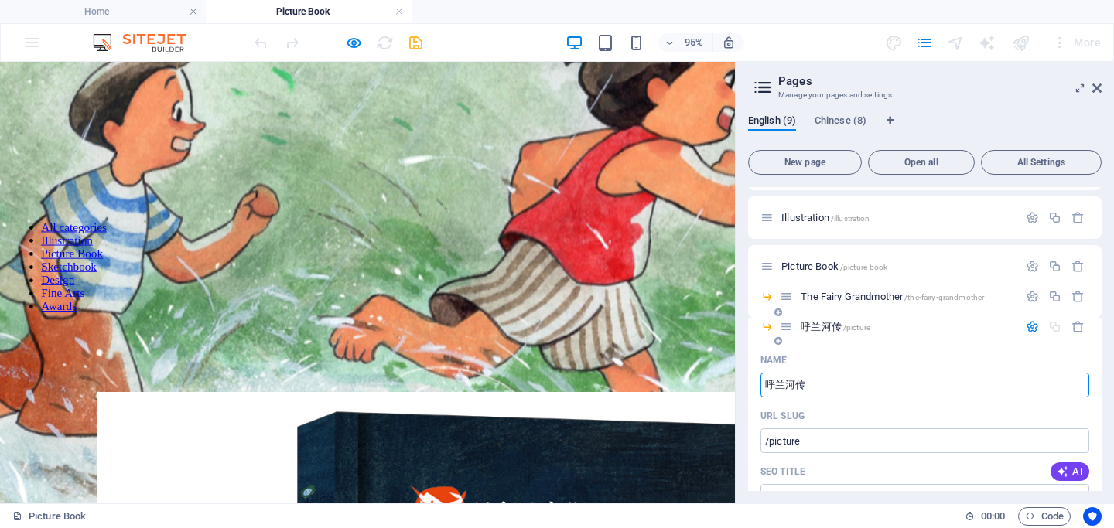
click at [813, 385] on input "呼兰河传" at bounding box center [924, 385] width 329 height 25
click at [832, 386] on input "呼兰河传" at bounding box center [924, 385] width 329 height 25
click at [813, 442] on input "/picture" at bounding box center [924, 441] width 329 height 25
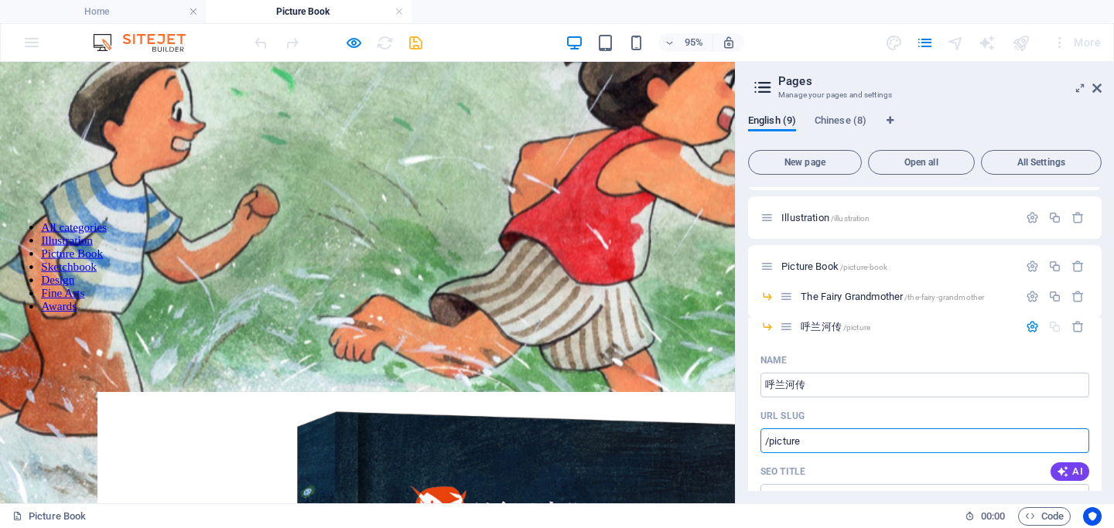
drag, startPoint x: 821, startPoint y: 504, endPoint x: 725, endPoint y: 469, distance: 102.0
click at [804, 442] on input "/picture" at bounding box center [924, 441] width 329 height 25
type input "/hulanhe"
click at [1030, 328] on icon "button" at bounding box center [1032, 326] width 13 height 13
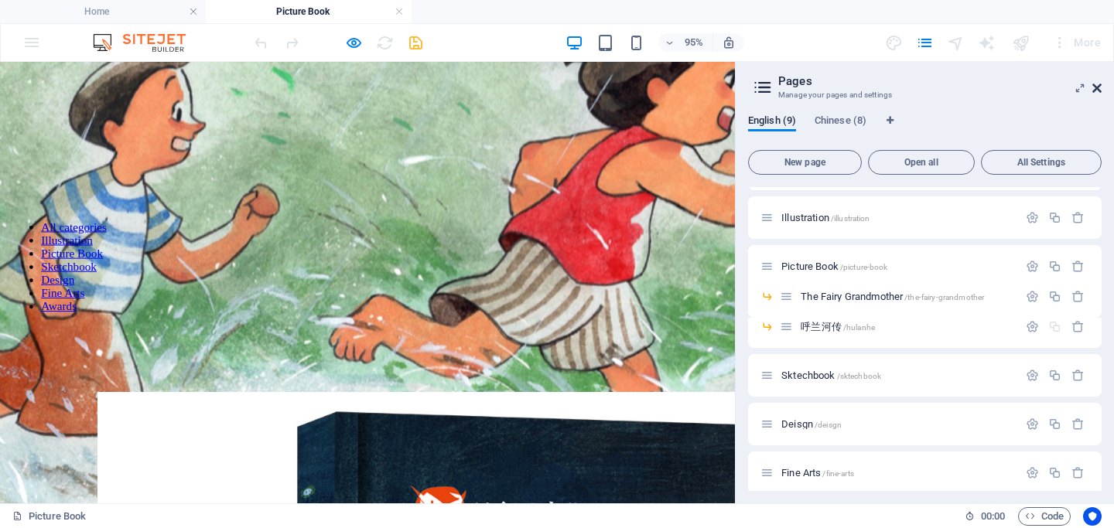
click at [1096, 92] on icon at bounding box center [1096, 88] width 9 height 12
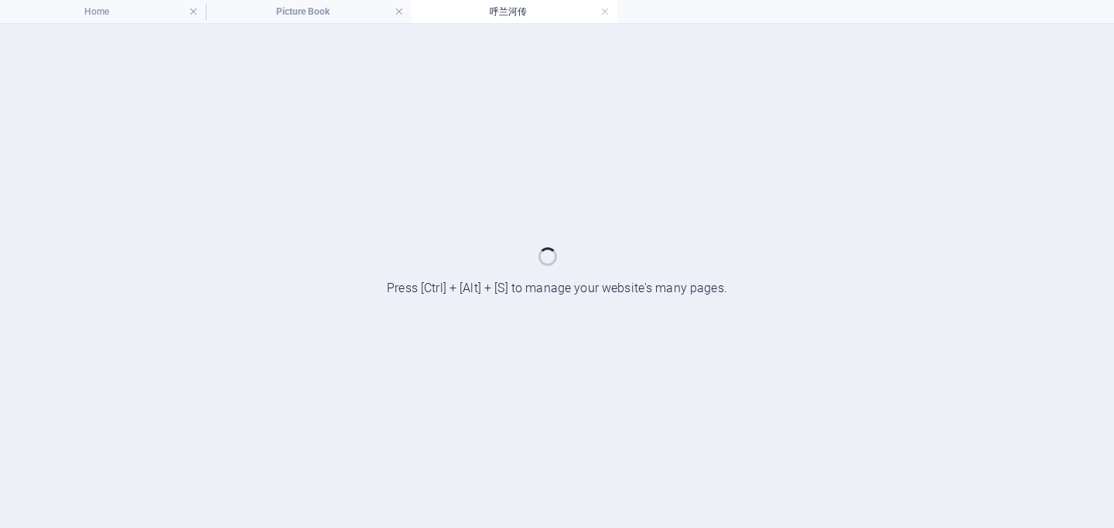
click at [490, 331] on div at bounding box center [557, 276] width 1114 height 504
click at [605, 12] on link at bounding box center [604, 12] width 9 height 15
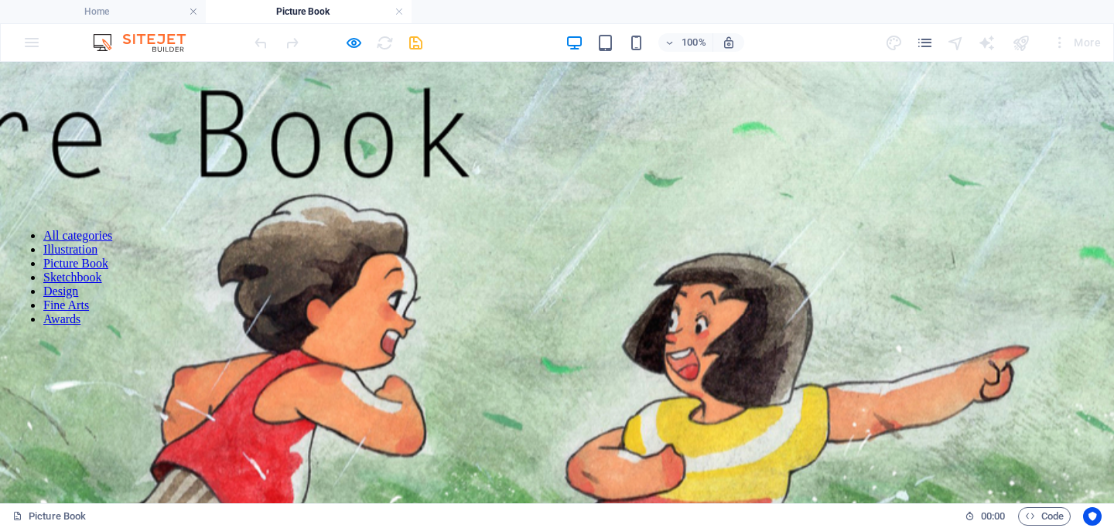
scroll to position [220, 0]
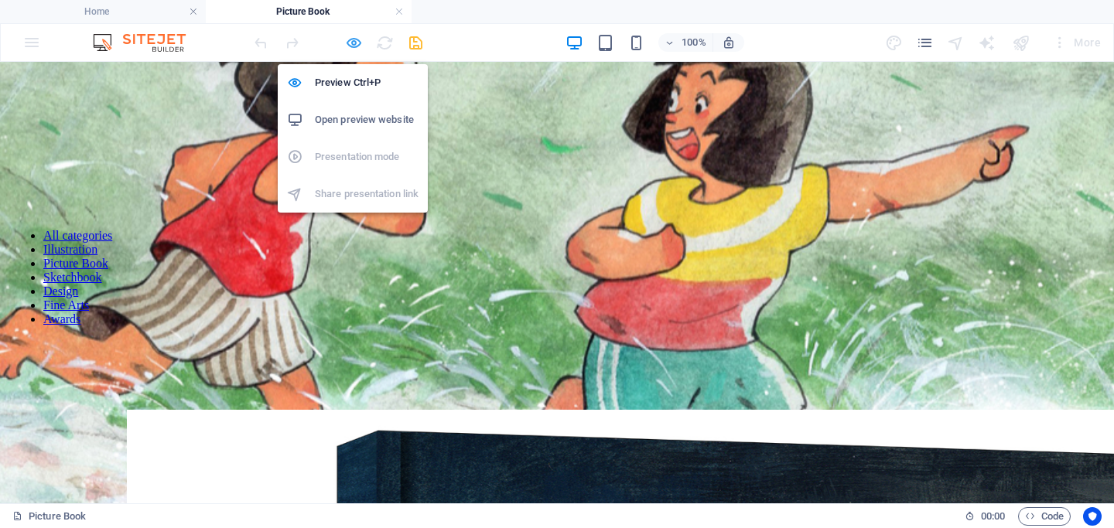
click at [353, 46] on icon "button" at bounding box center [354, 43] width 18 height 18
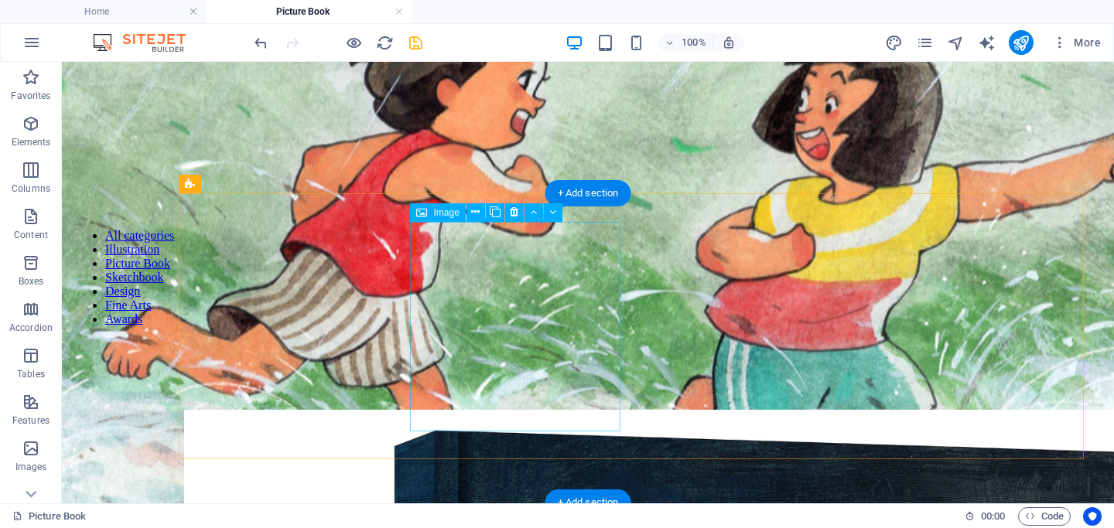
select select "4"
select select
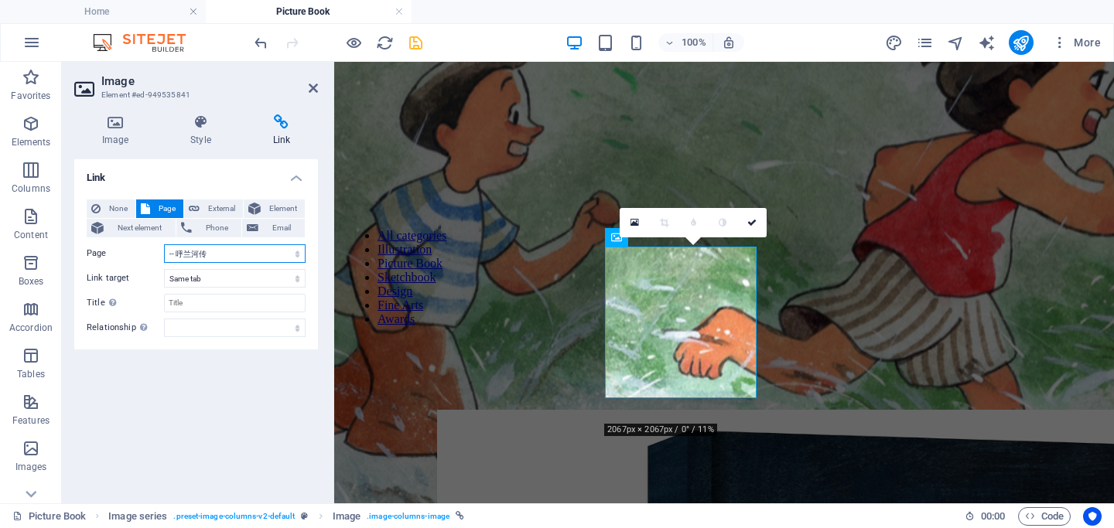
click at [205, 251] on select "Home Illustration Picture Book -- The Fairy Grandmother -- 呼兰河传 Sktechbook Deis…" at bounding box center [235, 253] width 142 height 19
click at [317, 87] on icon at bounding box center [313, 88] width 9 height 12
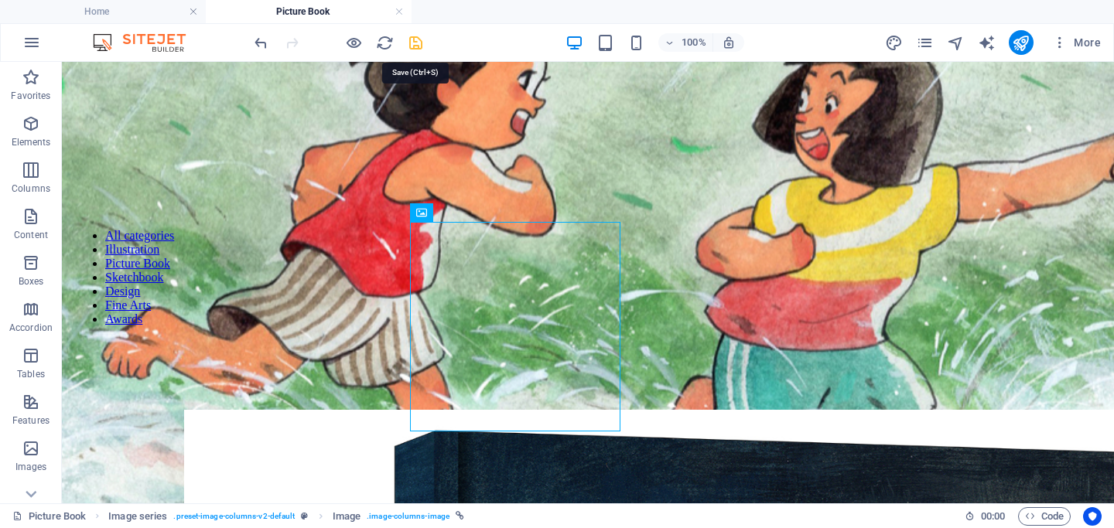
click at [422, 39] on icon "save" at bounding box center [416, 43] width 18 height 18
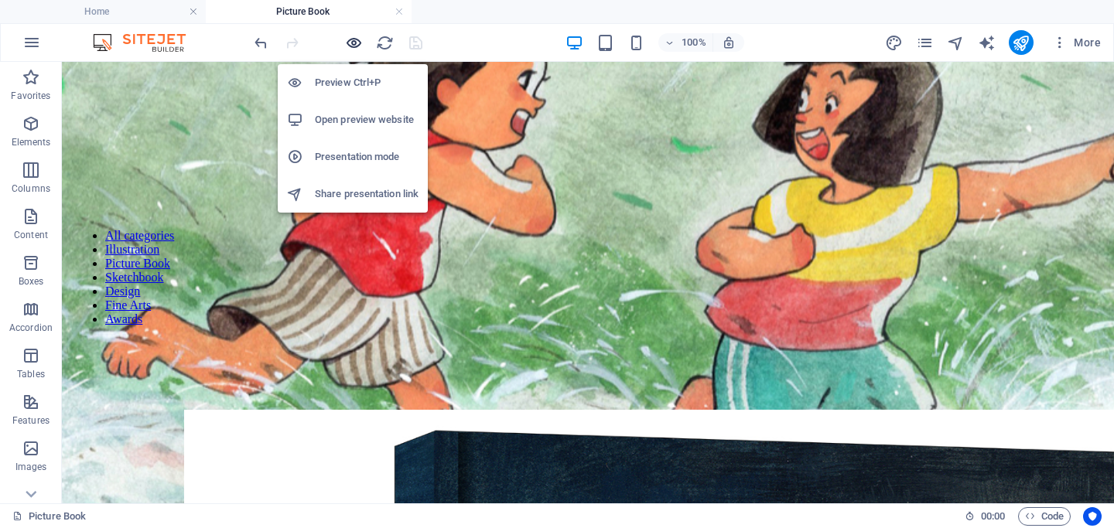
click at [360, 44] on icon "button" at bounding box center [354, 43] width 18 height 18
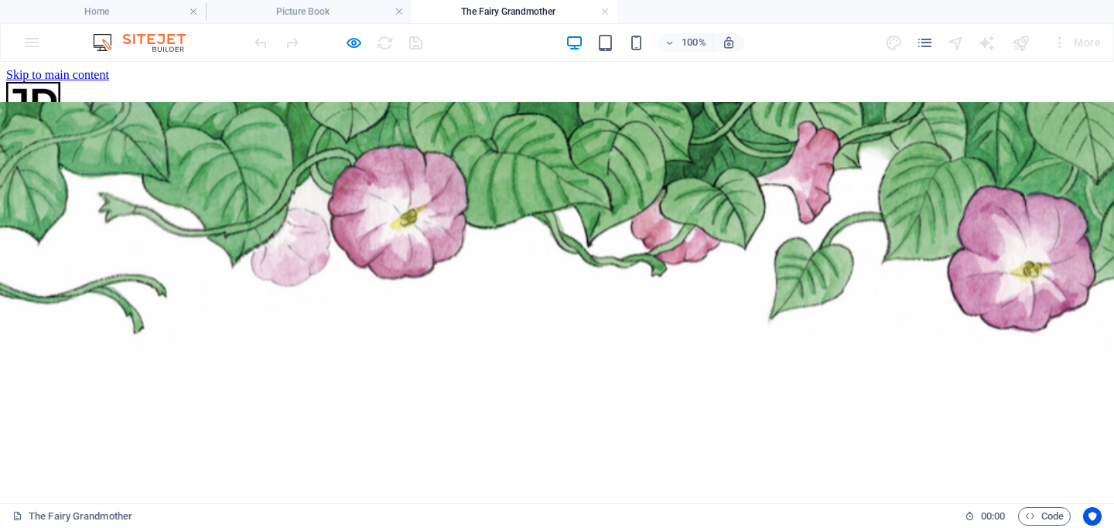
scroll to position [0, 0]
click at [601, 12] on link at bounding box center [604, 12] width 9 height 15
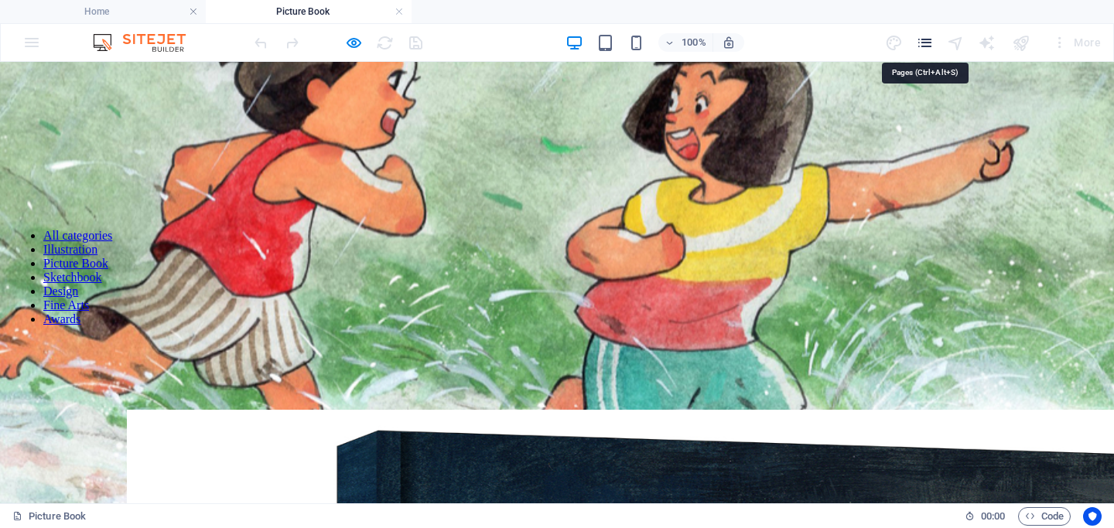
click at [927, 46] on icon "pages" at bounding box center [925, 43] width 18 height 18
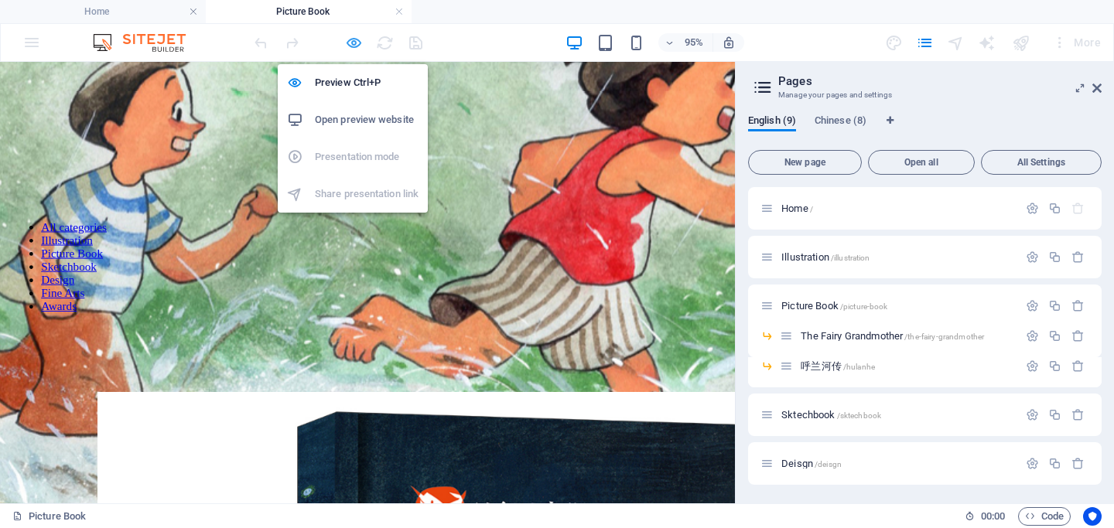
click at [350, 43] on icon "button" at bounding box center [354, 43] width 18 height 18
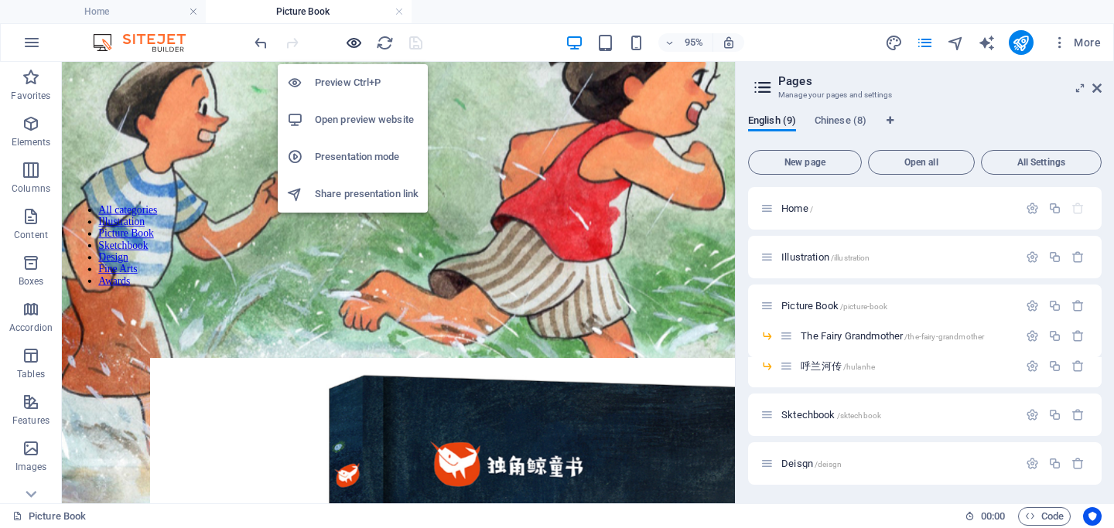
scroll to position [208, 0]
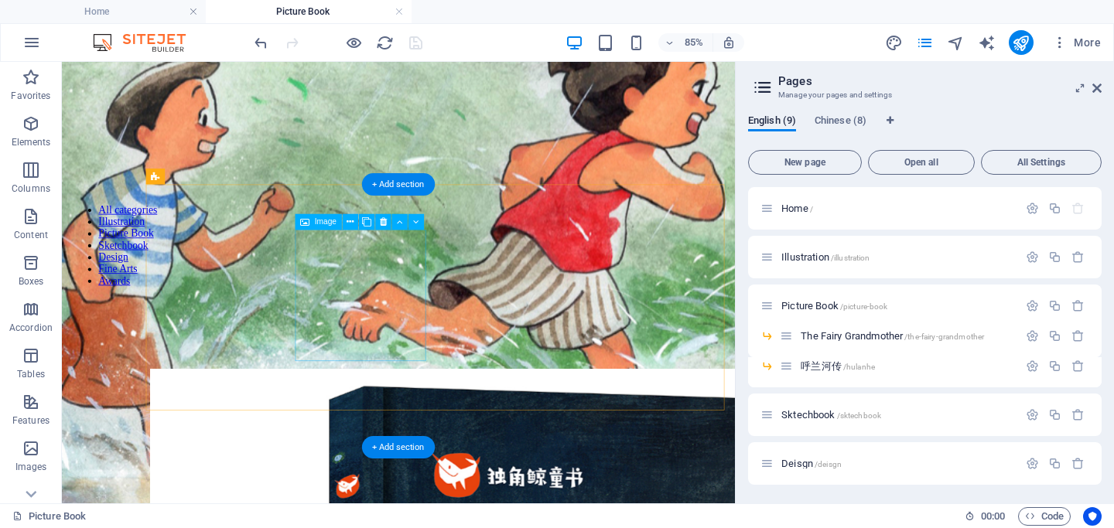
select select "4"
select select
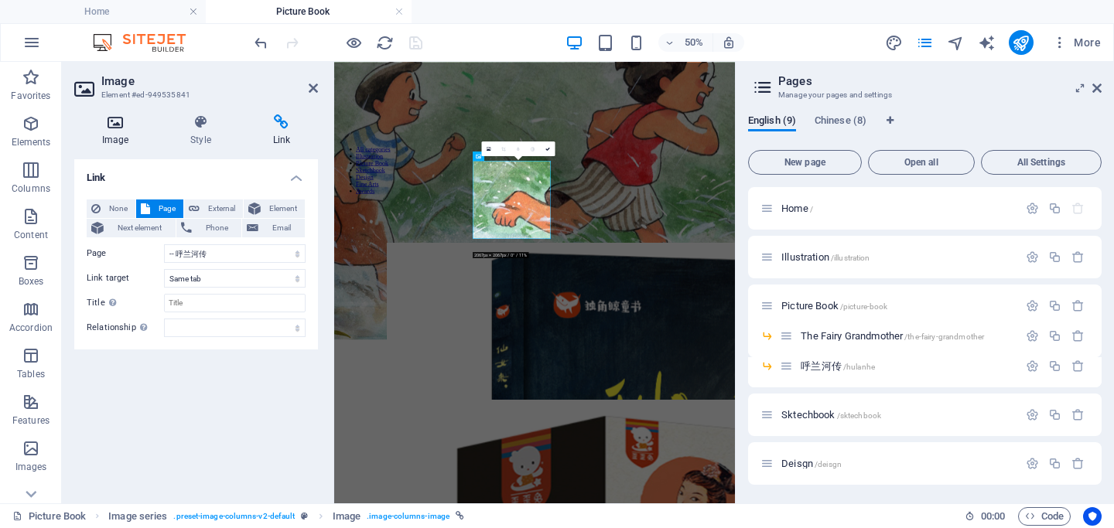
click at [115, 140] on h4 "Image" at bounding box center [118, 130] width 88 height 32
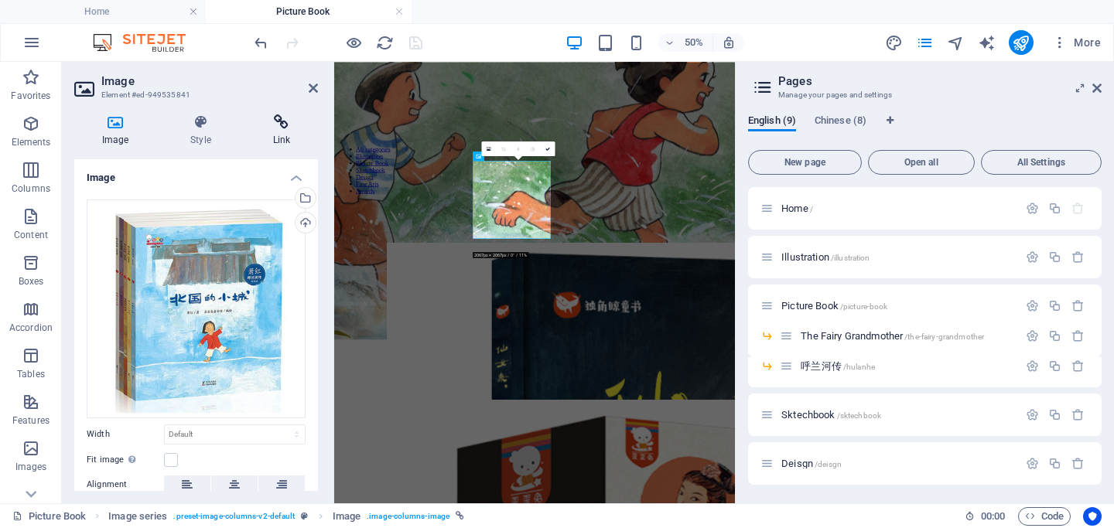
click at [285, 124] on icon at bounding box center [281, 121] width 73 height 15
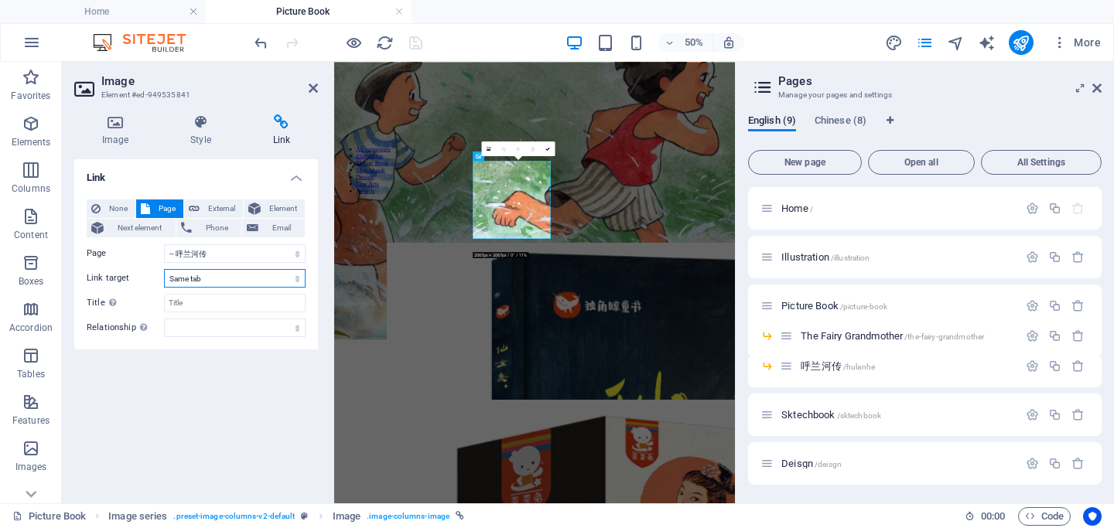
click at [190, 283] on select "New tab Same tab Overlay" at bounding box center [235, 278] width 142 height 19
click at [210, 302] on input "Title Additional link description, should not be the same as the link text. The…" at bounding box center [235, 303] width 142 height 19
click at [191, 254] on select "Home Illustration Picture Book -- The Fairy Grandmother -- 呼兰河传 Sktechbook Deis…" at bounding box center [235, 253] width 142 height 19
click at [190, 254] on select "Home Illustration Picture Book -- The Fairy Grandmother -- 呼兰河传 Sktechbook Deis…" at bounding box center [235, 253] width 142 height 19
select select "4"
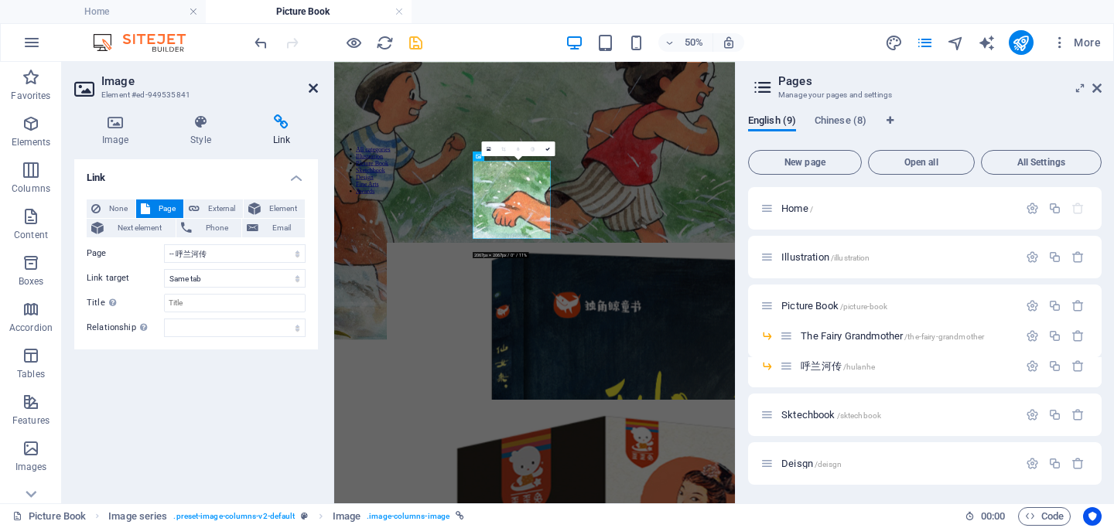
click at [313, 88] on icon at bounding box center [313, 88] width 9 height 12
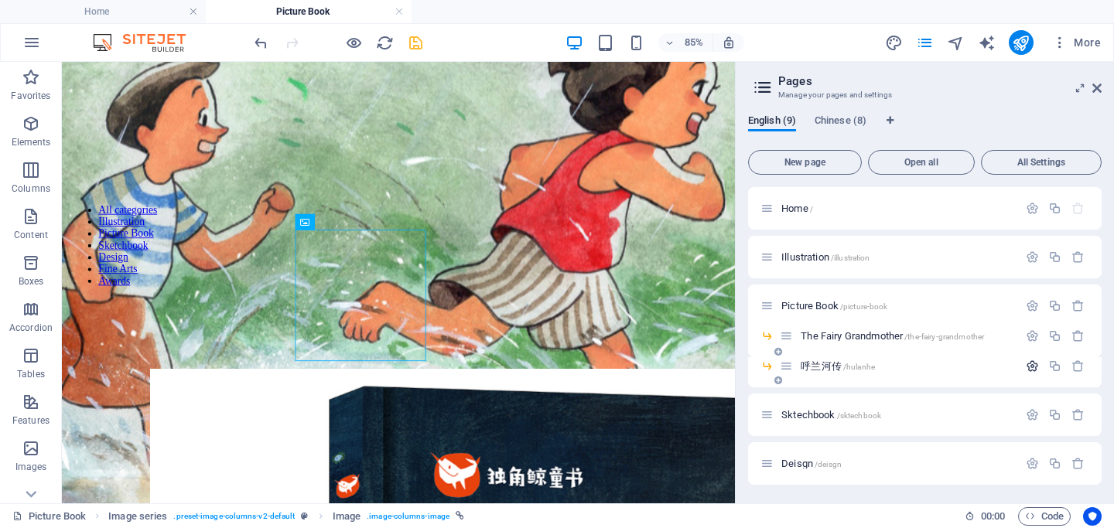
click at [1031, 367] on icon "button" at bounding box center [1032, 366] width 13 height 13
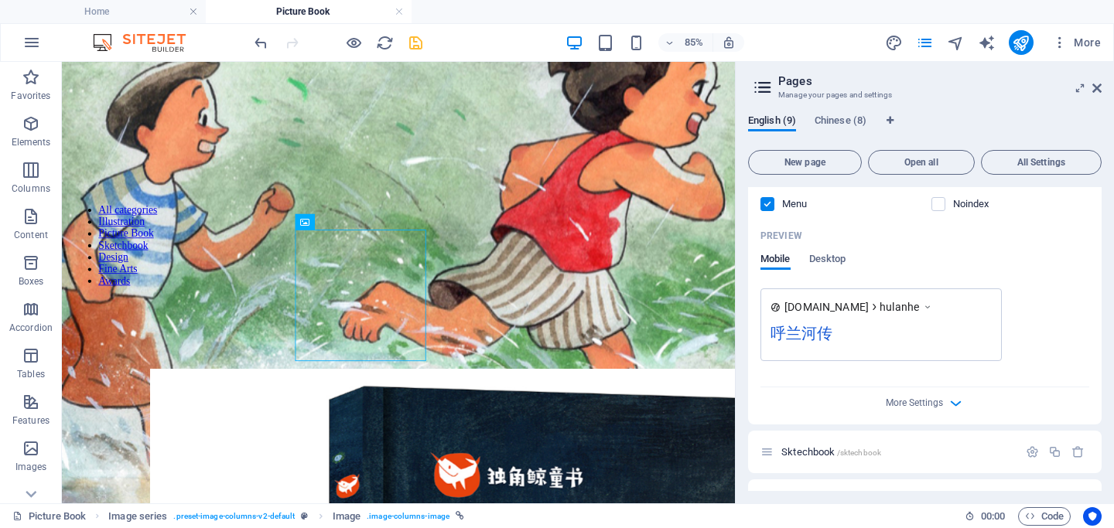
scroll to position [525, 0]
click at [942, 405] on div "More Settings" at bounding box center [924, 398] width 329 height 25
click at [958, 402] on icon "button" at bounding box center [956, 402] width 18 height 18
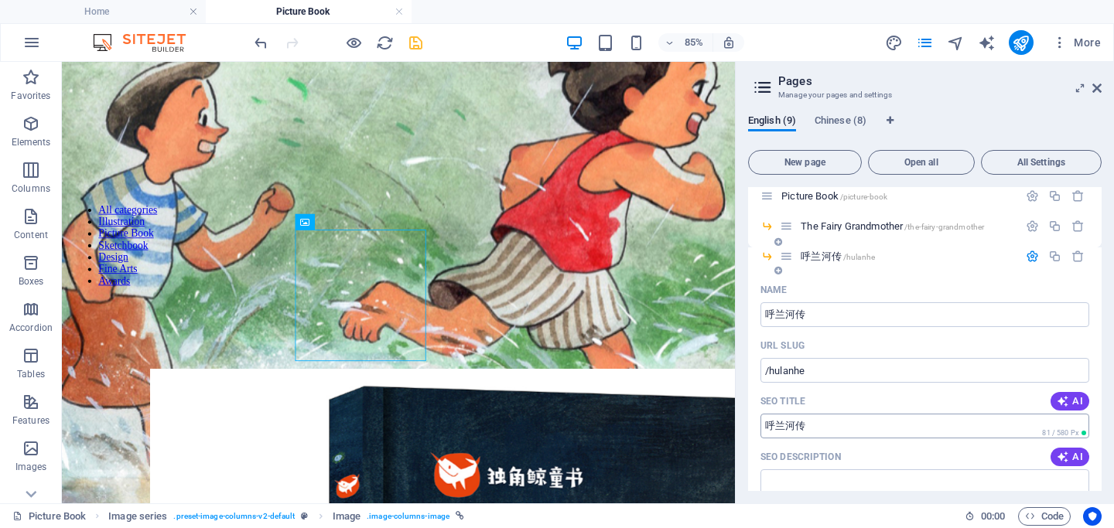
scroll to position [0, 0]
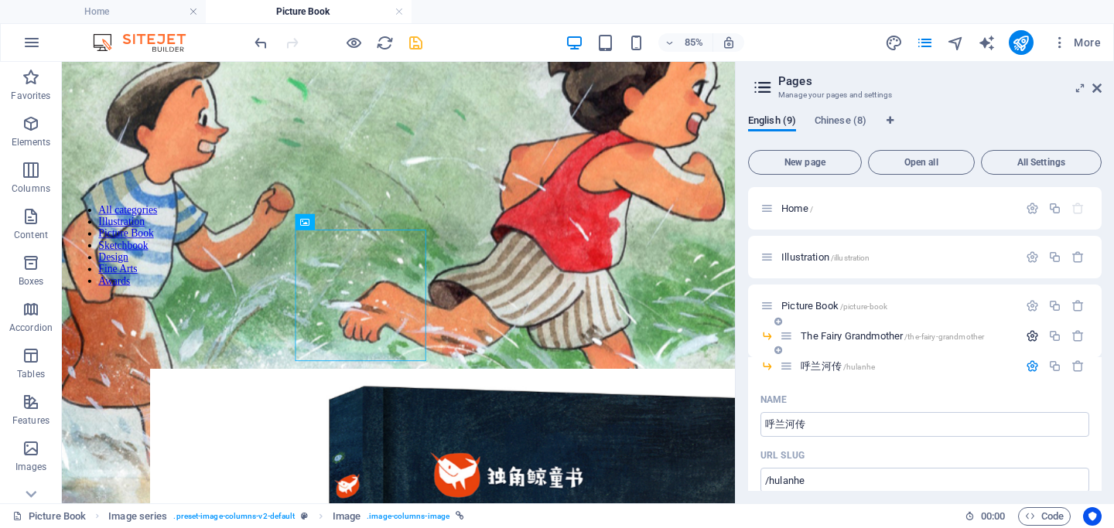
click at [1033, 338] on icon "button" at bounding box center [1032, 336] width 13 height 13
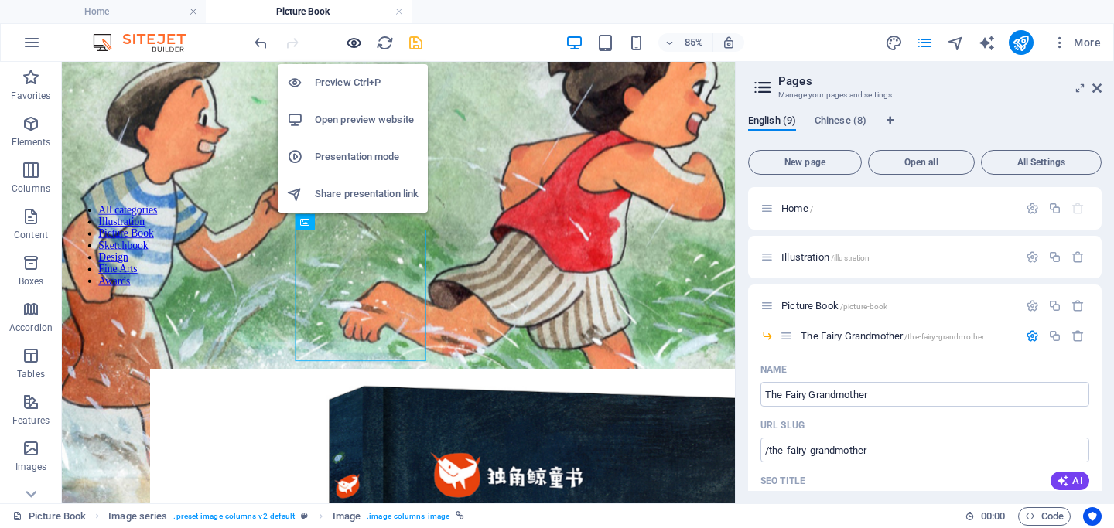
click at [354, 42] on icon "button" at bounding box center [354, 43] width 18 height 18
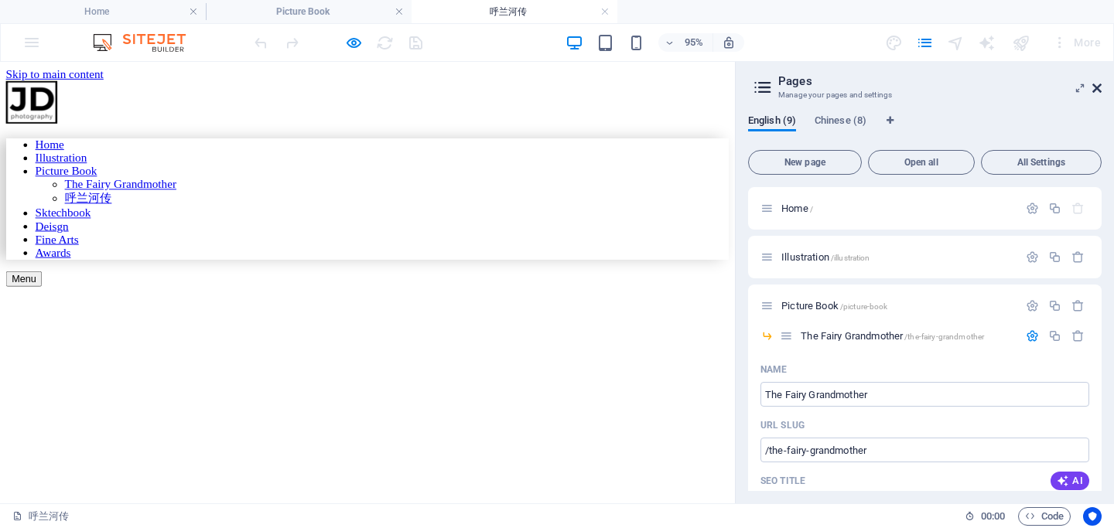
click at [1098, 91] on icon at bounding box center [1096, 88] width 9 height 12
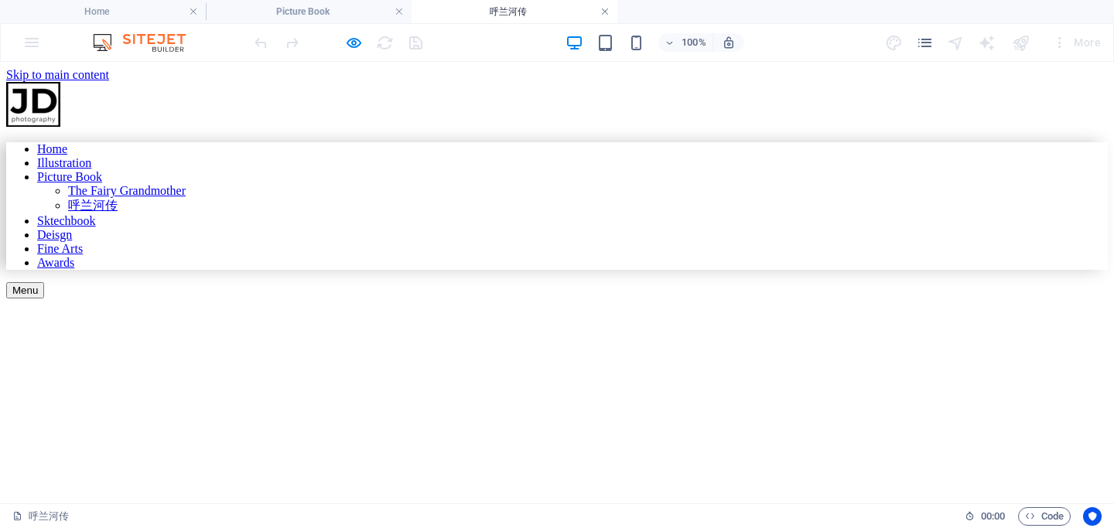
click at [607, 11] on link at bounding box center [604, 12] width 9 height 15
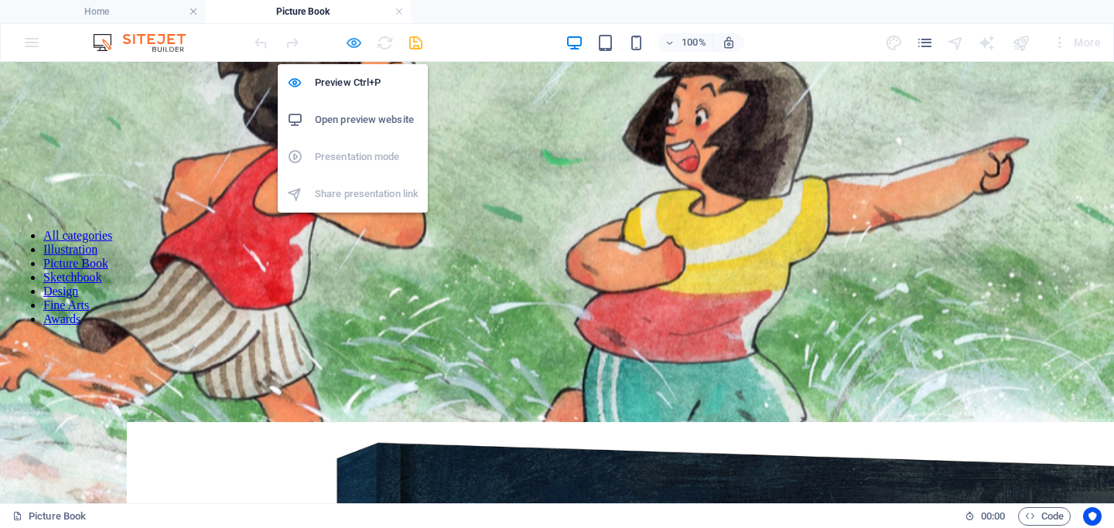
click at [353, 44] on icon "button" at bounding box center [354, 43] width 18 height 18
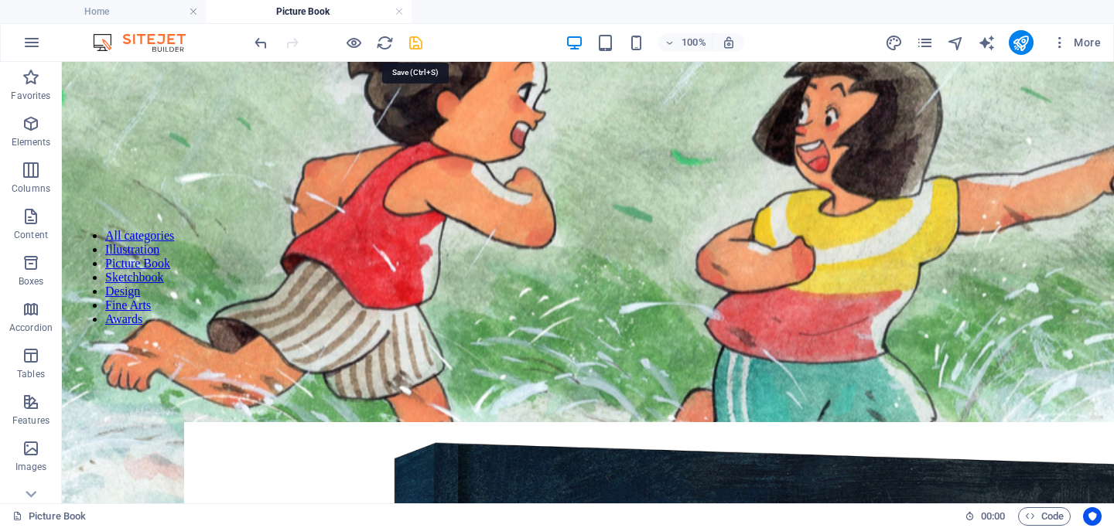
click at [414, 43] on icon "save" at bounding box center [416, 43] width 18 height 18
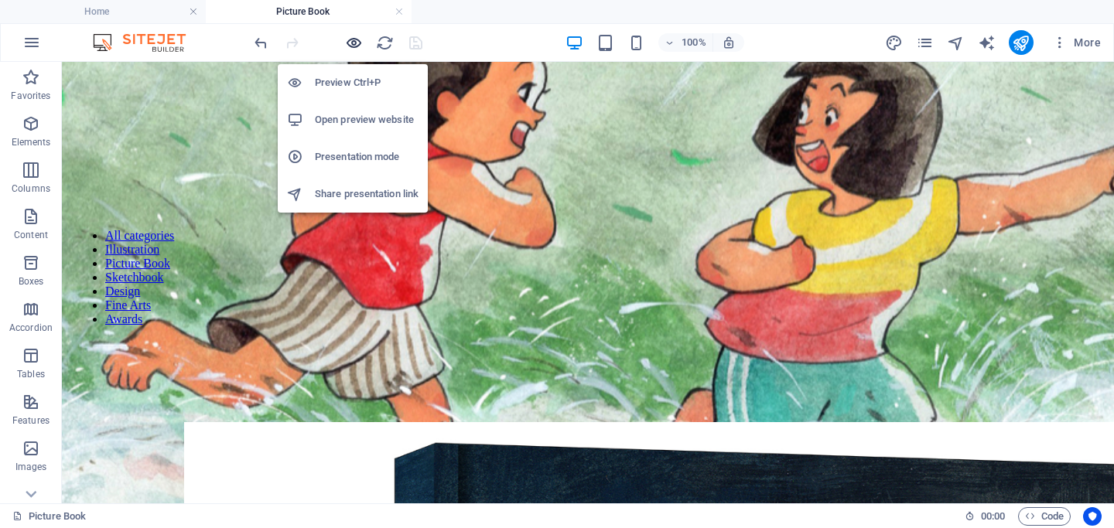
click at [355, 42] on icon "button" at bounding box center [354, 43] width 18 height 18
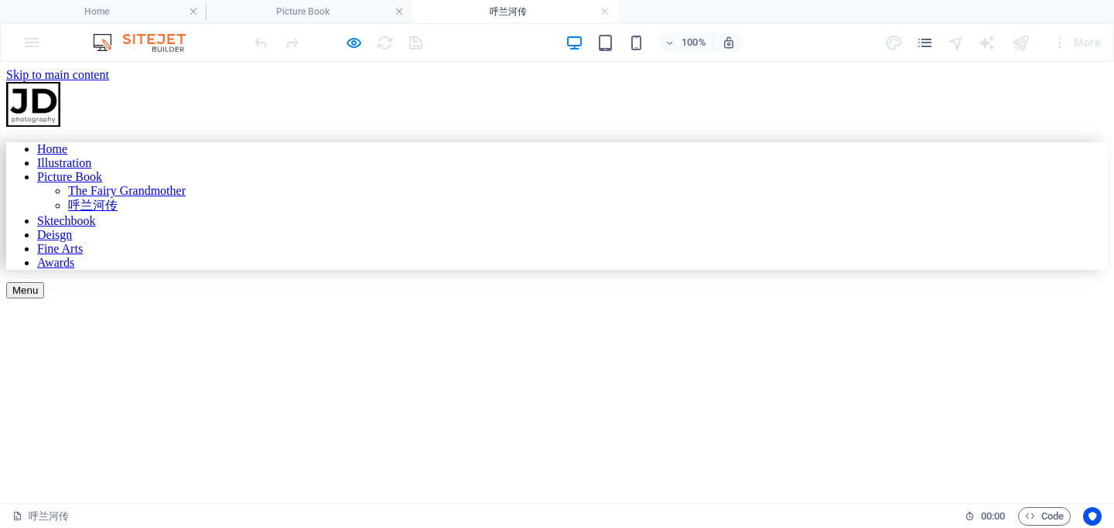
scroll to position [0, 0]
click at [602, 9] on link at bounding box center [604, 12] width 9 height 15
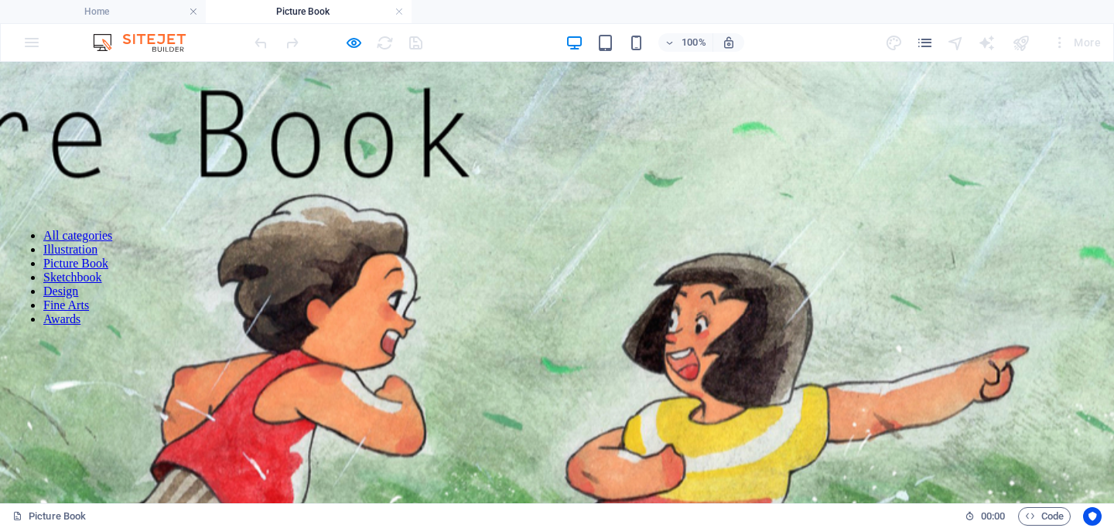
scroll to position [208, 0]
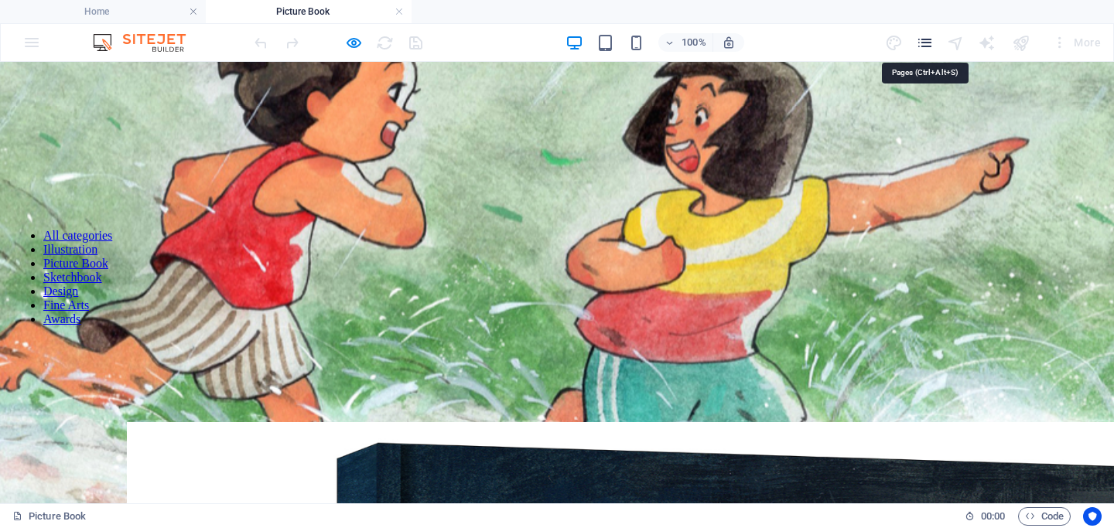
click at [928, 45] on icon "pages" at bounding box center [925, 43] width 18 height 18
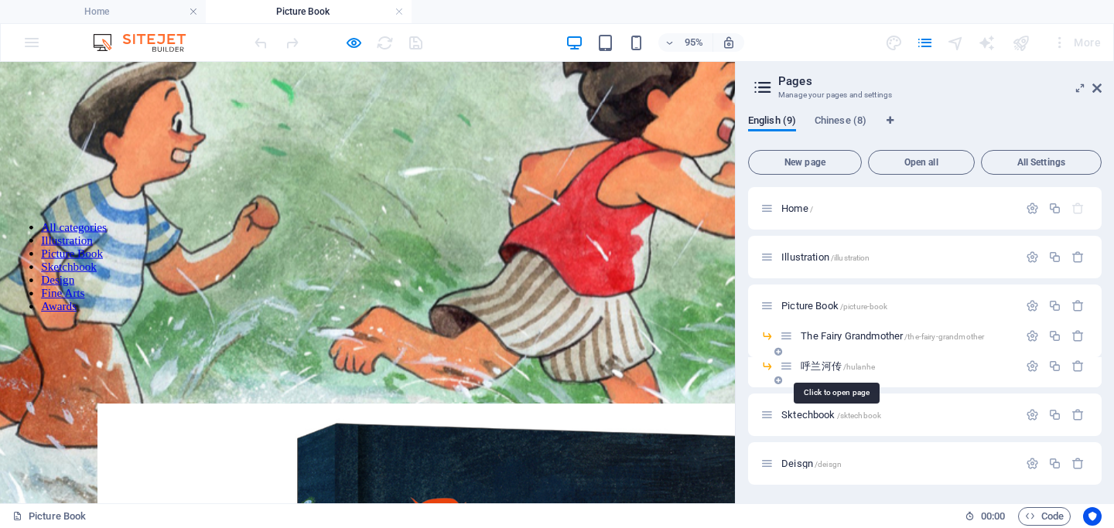
click at [821, 370] on span "呼兰河传 /hulanhe" at bounding box center [838, 366] width 74 height 12
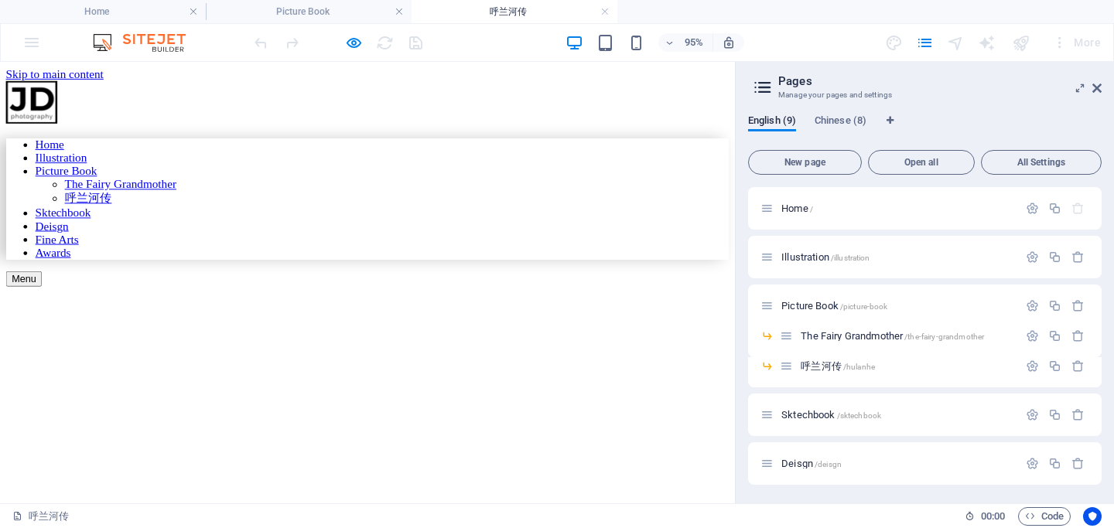
scroll to position [0, 0]
click at [1097, 86] on icon at bounding box center [1096, 88] width 9 height 12
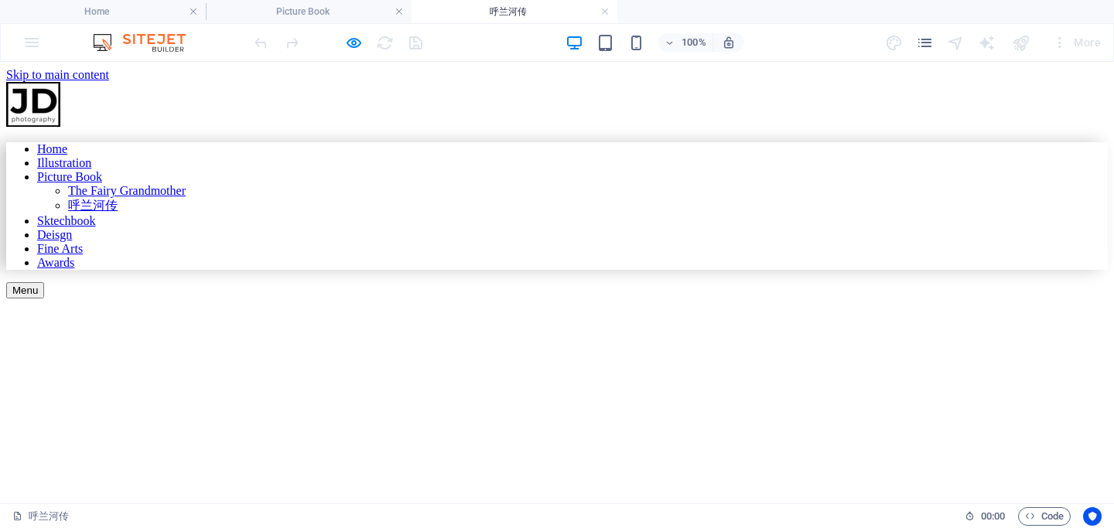
click at [429, 299] on div "Drop content here or Add elements Paste clipboard" at bounding box center [557, 299] width 1102 height 0
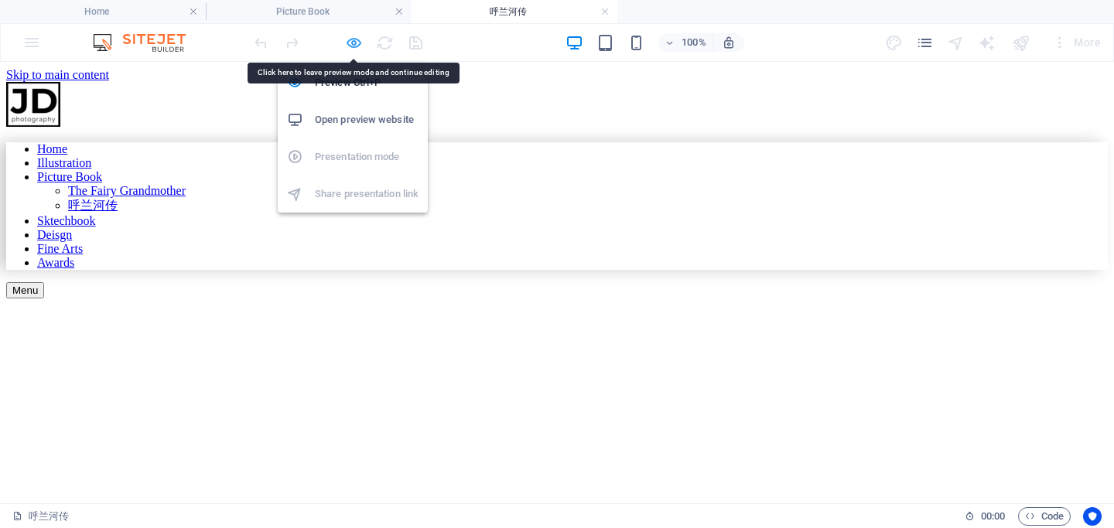
click at [354, 43] on icon "button" at bounding box center [354, 43] width 18 height 18
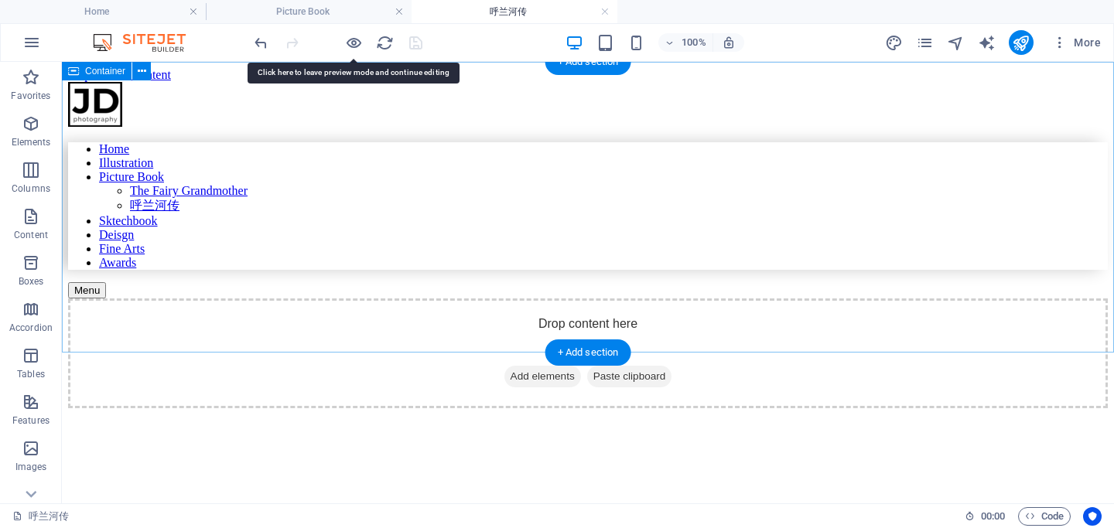
click at [477, 299] on div "Drop content here or Add elements Paste clipboard" at bounding box center [588, 354] width 1040 height 110
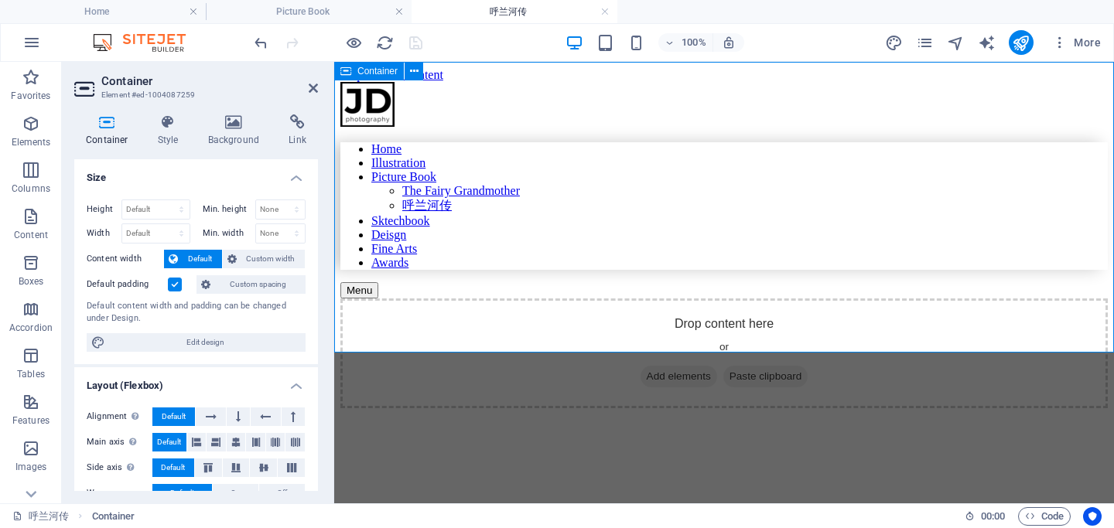
click at [647, 366] on span "Add elements" at bounding box center [678, 377] width 77 height 22
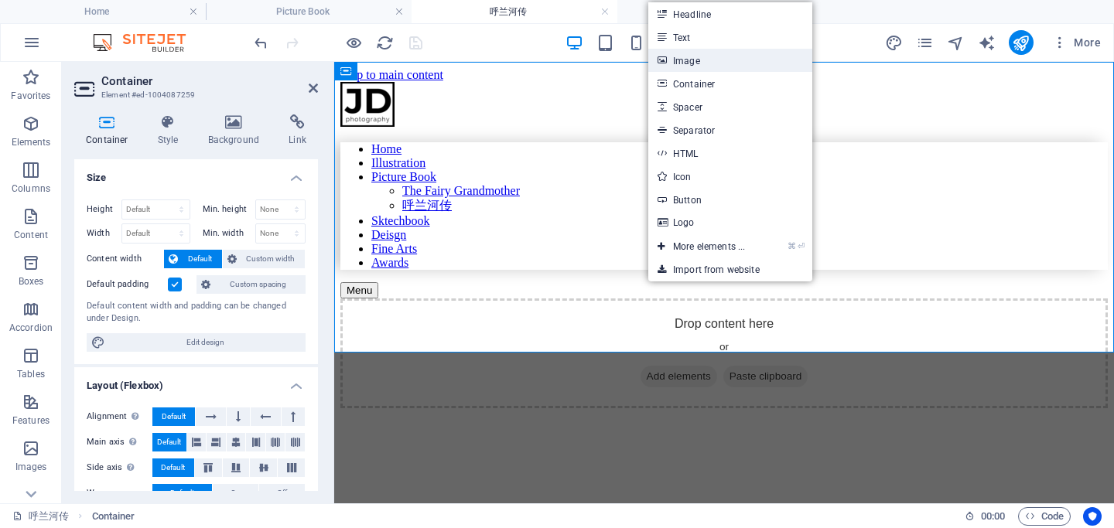
click at [700, 61] on link "Image" at bounding box center [730, 60] width 164 height 23
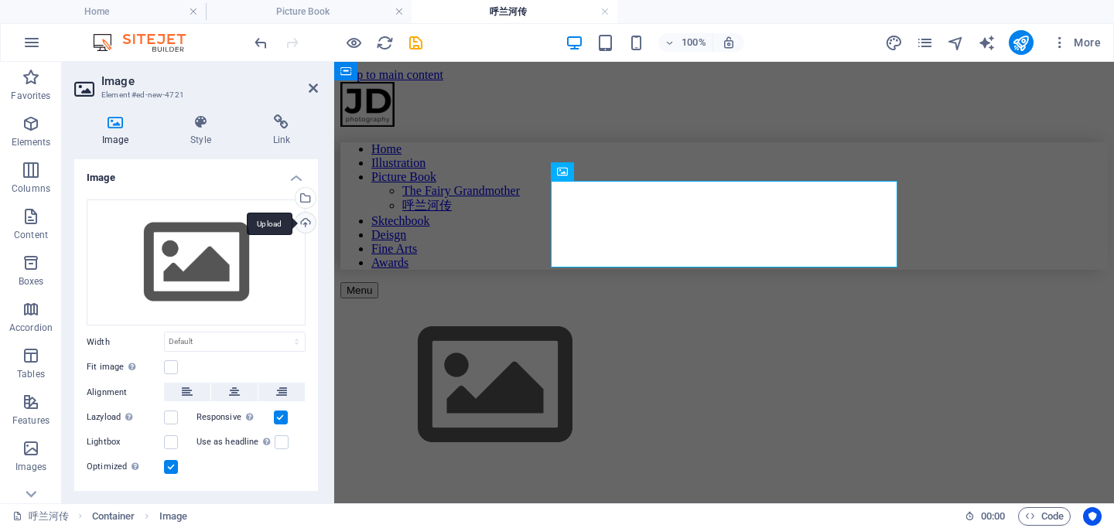
click at [307, 218] on div "Upload" at bounding box center [303, 224] width 23 height 23
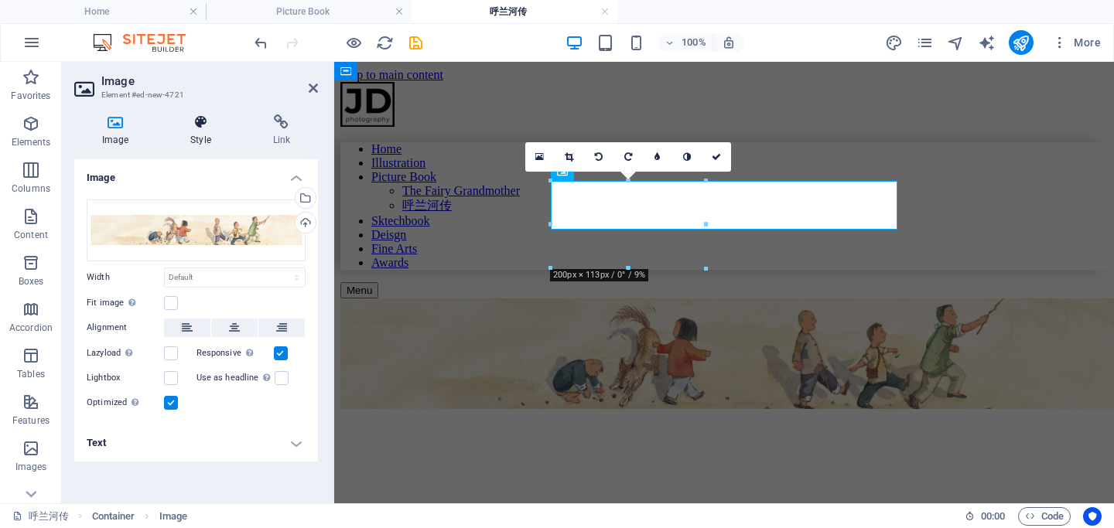
click at [195, 138] on h4 "Style" at bounding box center [203, 130] width 82 height 32
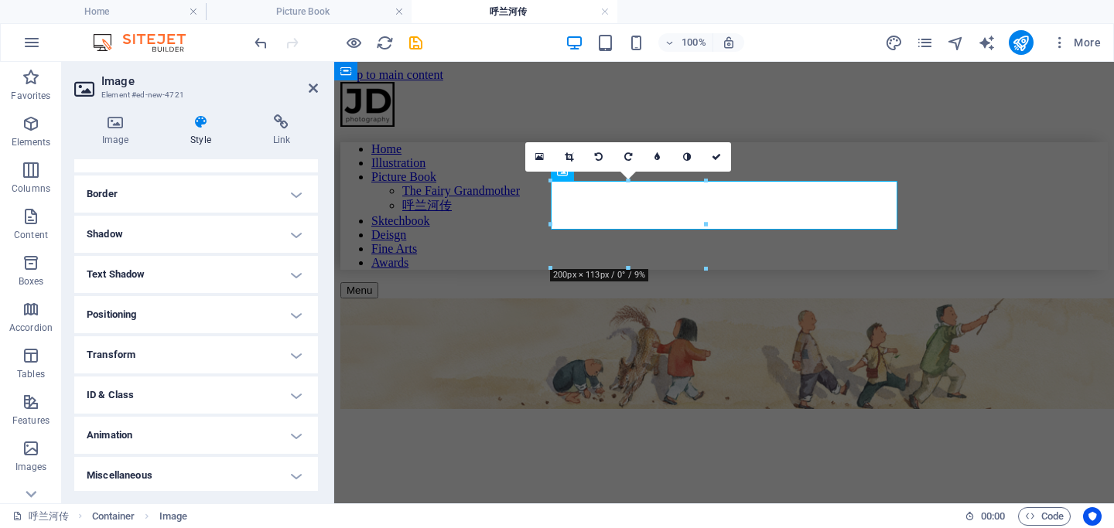
scroll to position [322, 0]
click at [111, 352] on h4 "Transform" at bounding box center [196, 351] width 244 height 37
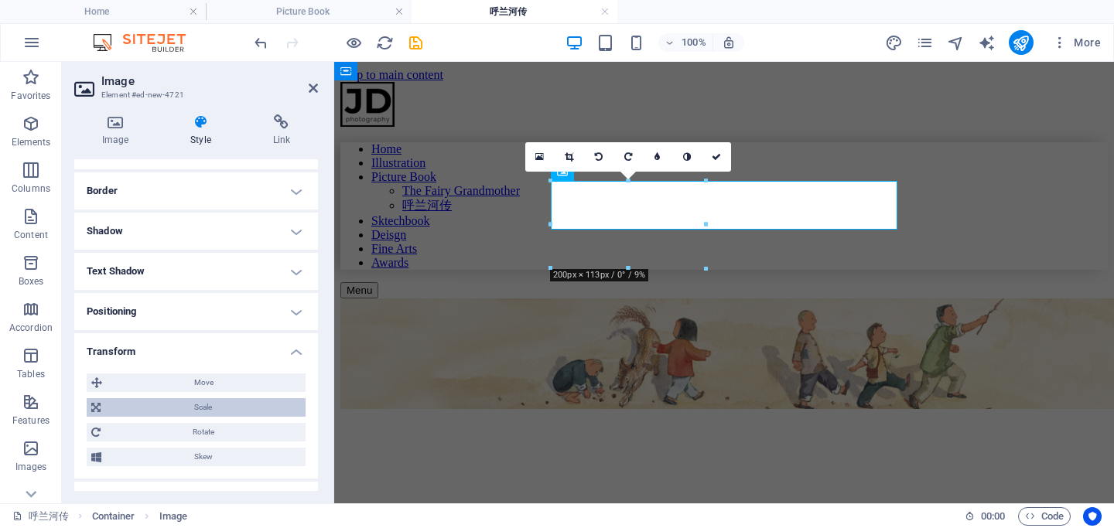
click at [183, 408] on span "Scale" at bounding box center [203, 407] width 196 height 19
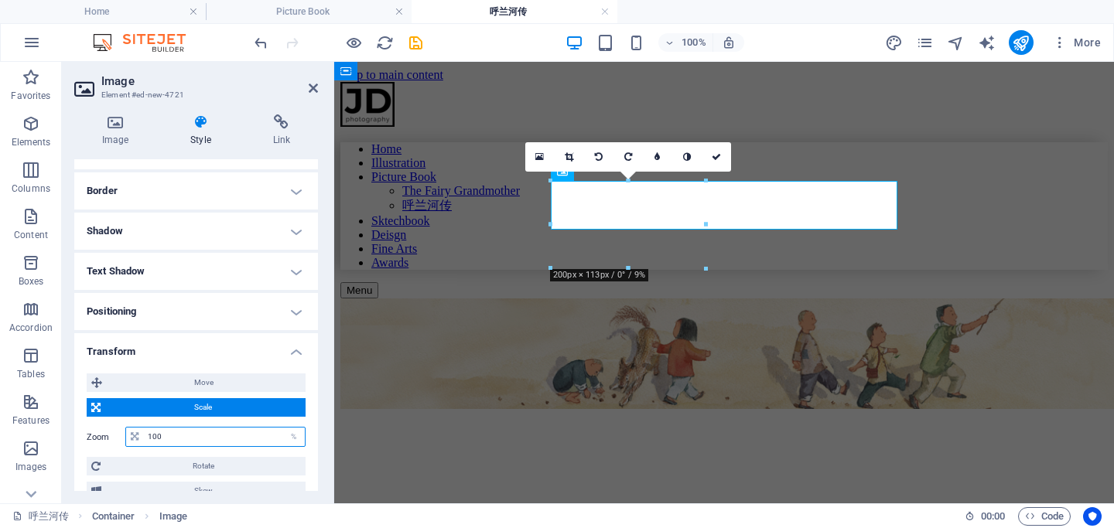
drag, startPoint x: 196, startPoint y: 438, endPoint x: 74, endPoint y: 438, distance: 121.4
click at [74, 438] on div "Move X offset 0 px rem % em vh vw Y offset 0 px rem % em vh vw Scale Zoom 100 %…" at bounding box center [196, 437] width 244 height 152
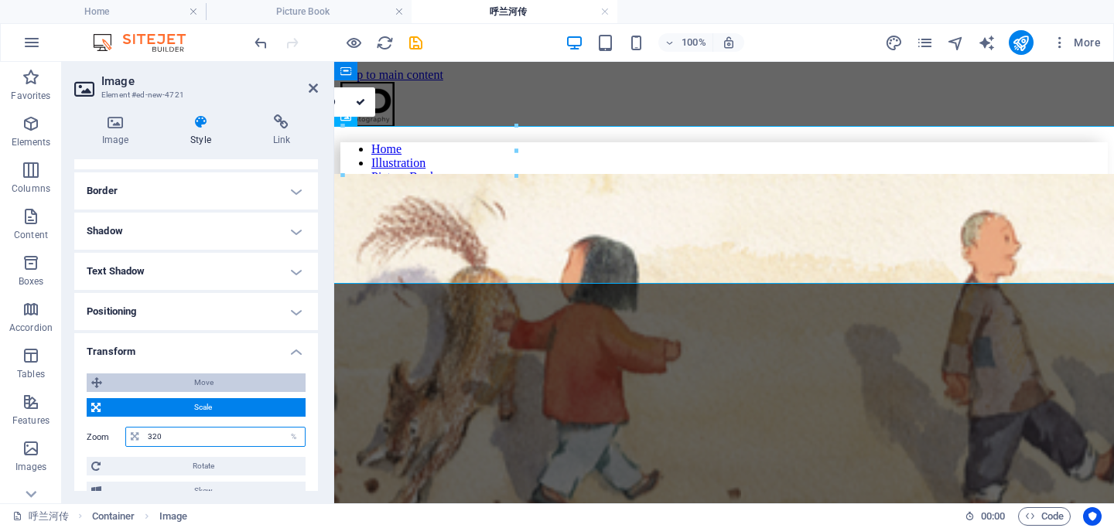
type input "320"
click at [195, 382] on span "Move" at bounding box center [204, 383] width 194 height 19
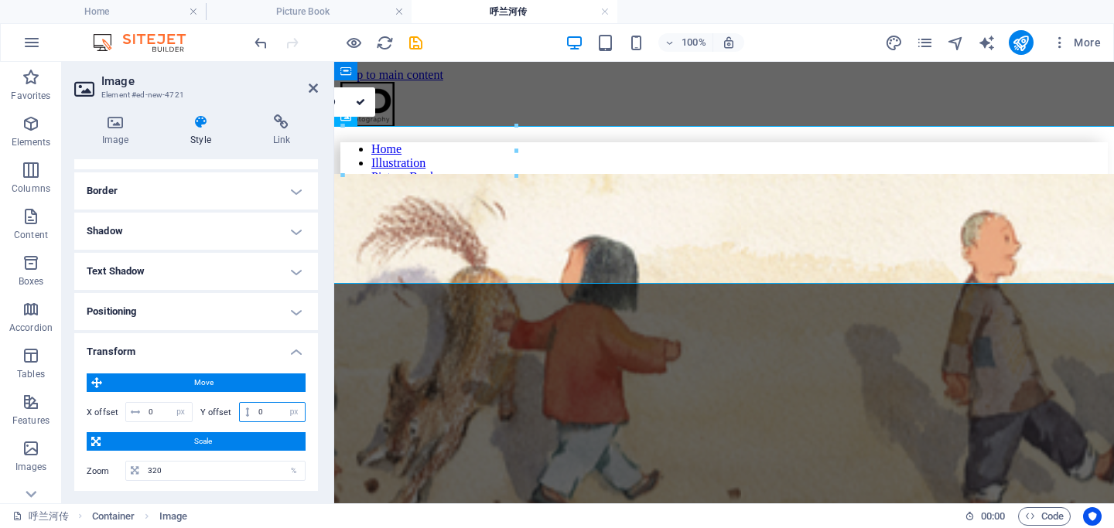
drag, startPoint x: 265, startPoint y: 413, endPoint x: 230, endPoint y: 413, distance: 35.6
click at [230, 413] on div "Y offset 0 px rem % em vh vw" at bounding box center [253, 412] width 106 height 20
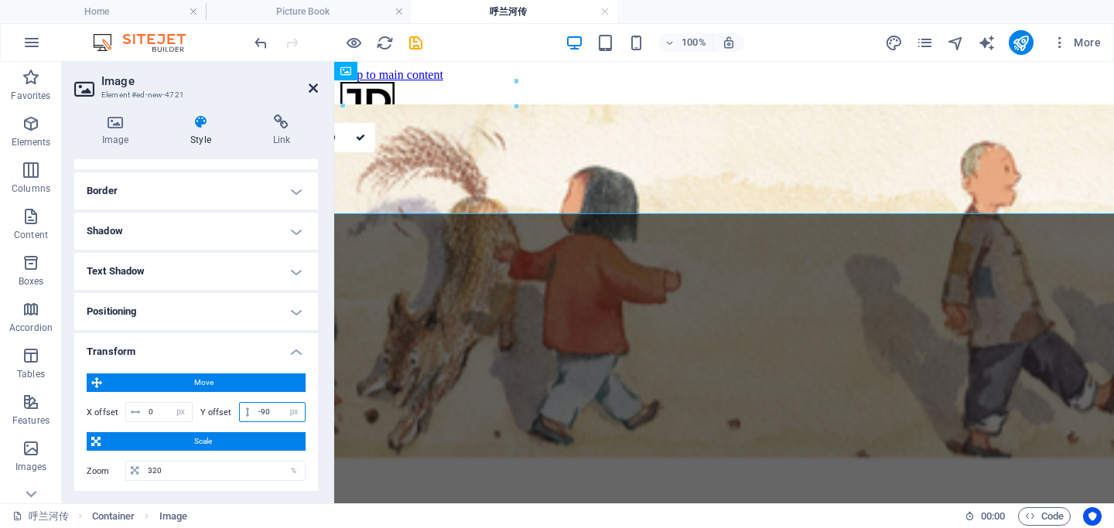
type input "-90"
click at [312, 87] on icon at bounding box center [313, 88] width 9 height 12
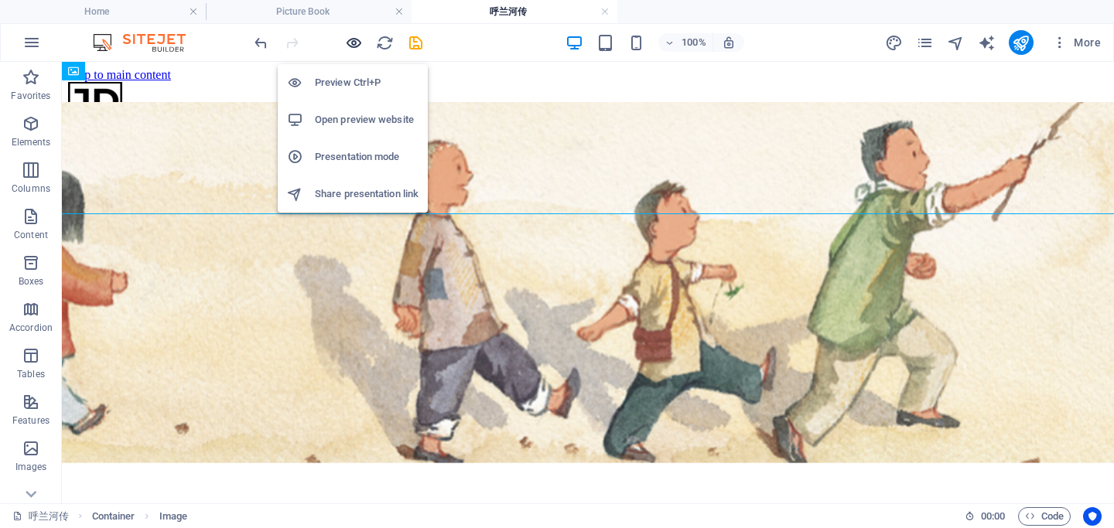
click at [355, 43] on icon "button" at bounding box center [354, 43] width 18 height 18
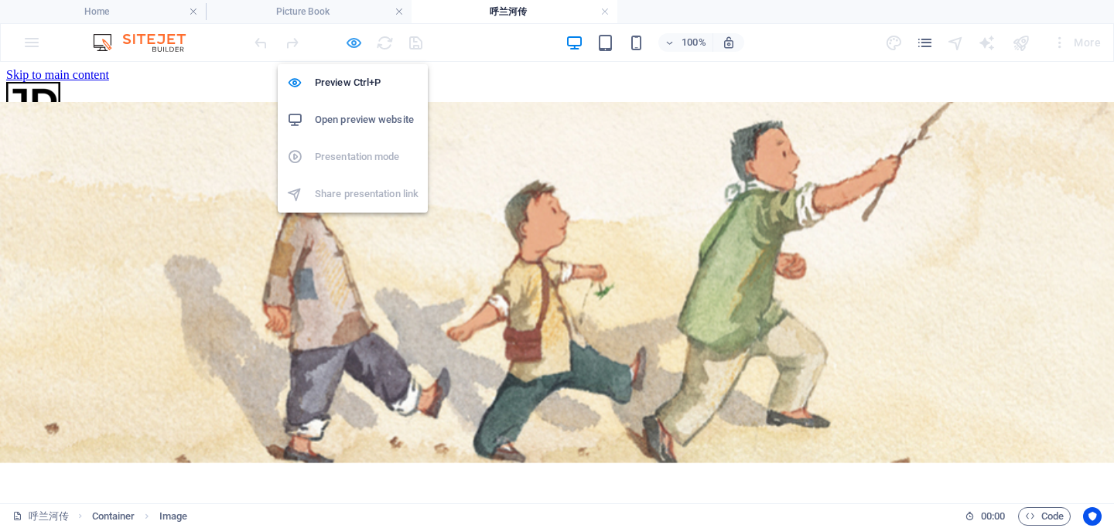
click at [350, 47] on icon "button" at bounding box center [354, 43] width 18 height 18
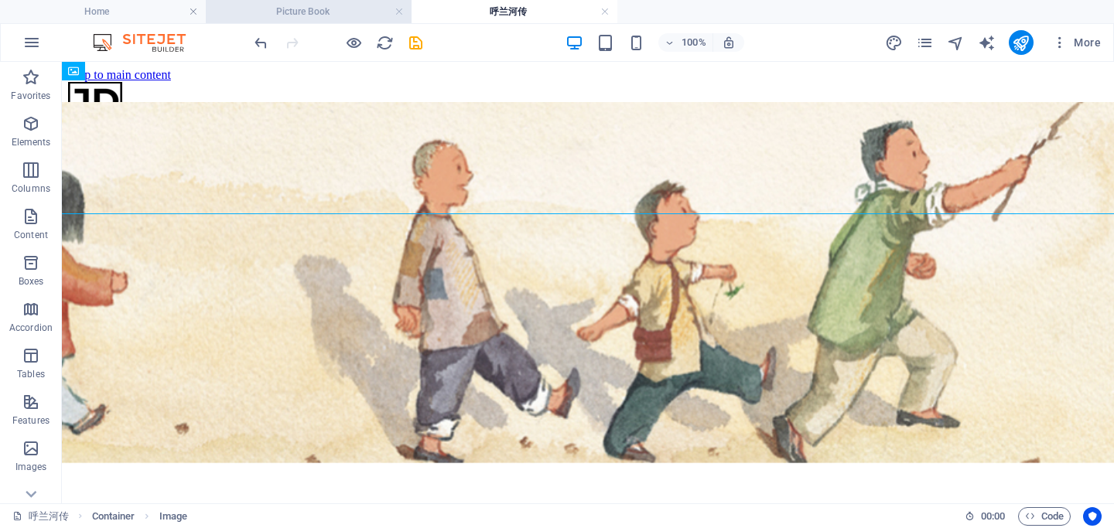
click at [302, 18] on h4 "Picture Book" at bounding box center [309, 11] width 206 height 17
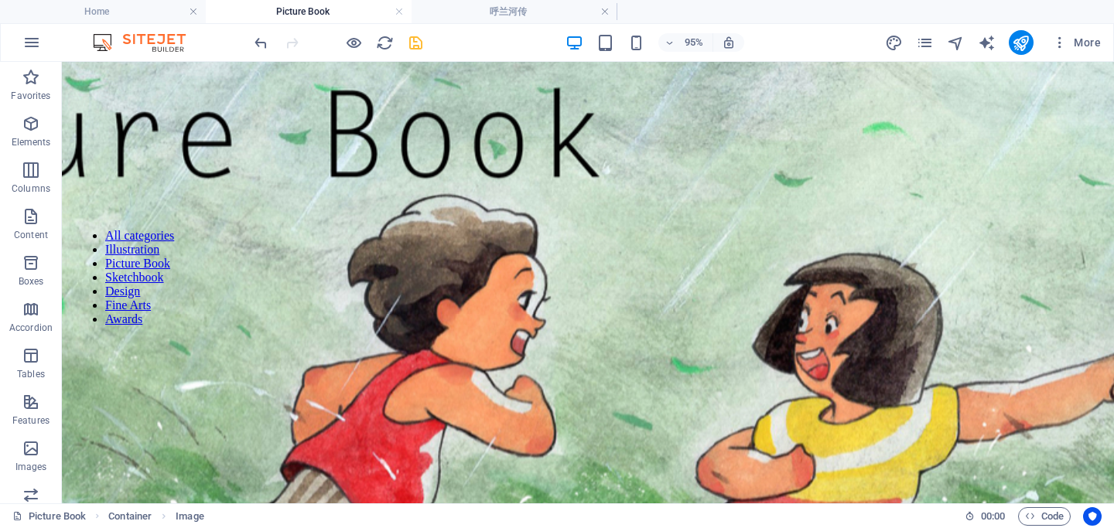
scroll to position [208, 0]
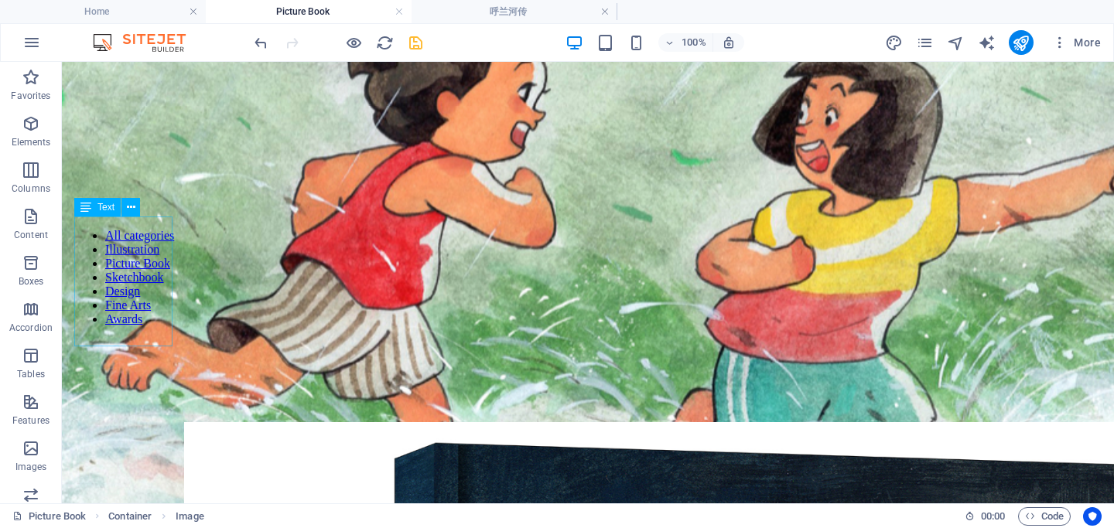
click at [142, 275] on div "All categories Illustration Picture Book Sketchbook Design Fine Arts Awards" at bounding box center [124, 278] width 100 height 122
click at [127, 211] on icon at bounding box center [131, 208] width 9 height 16
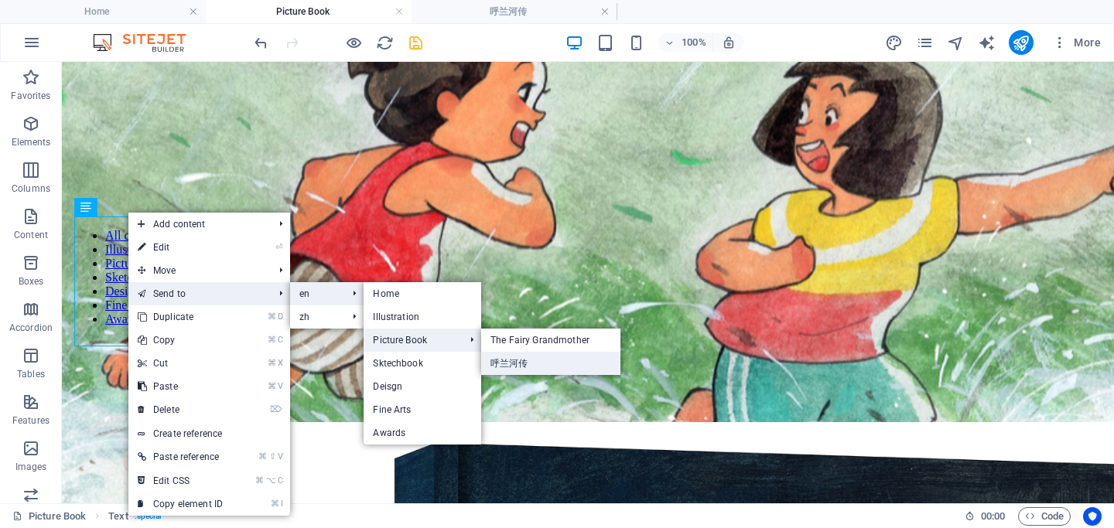
click at [560, 364] on link "呼兰河传" at bounding box center [550, 363] width 139 height 23
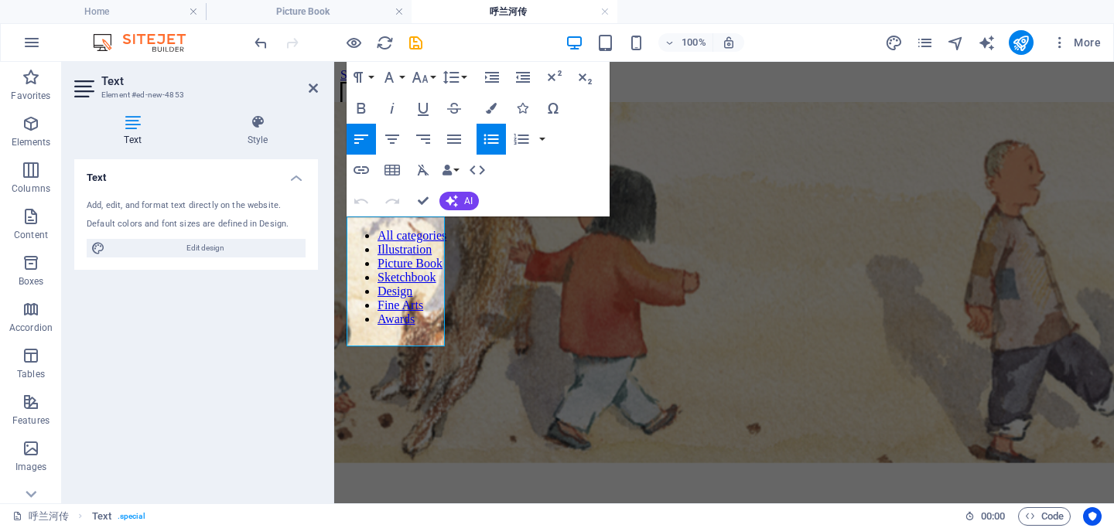
scroll to position [0, 0]
click at [524, 14] on h4 "呼兰河传" at bounding box center [515, 11] width 206 height 17
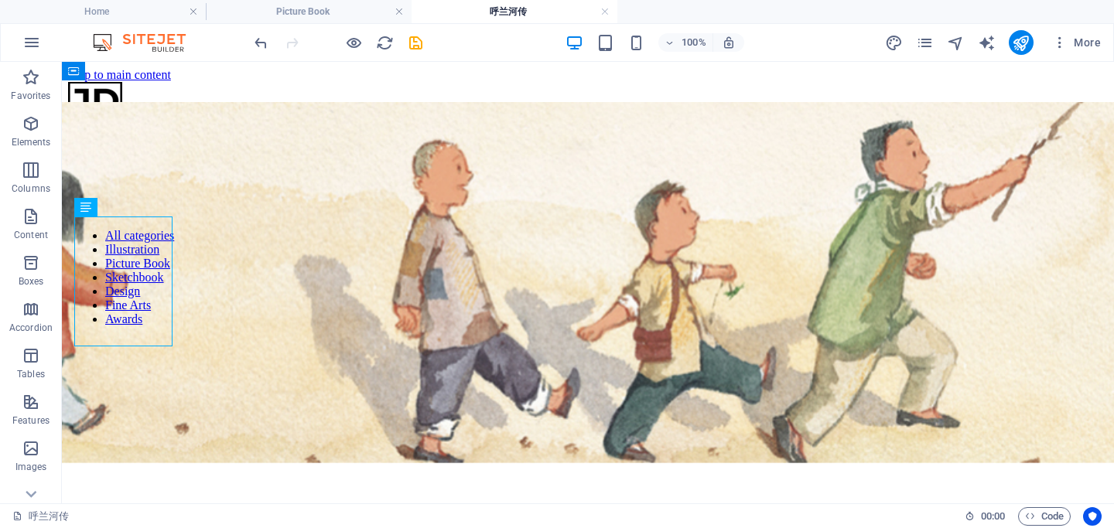
click at [582, 366] on html "Skip to main content Home Illustration Picture Book The Fairy Grandmother 呼兰河传 …" at bounding box center [588, 241] width 1052 height 359
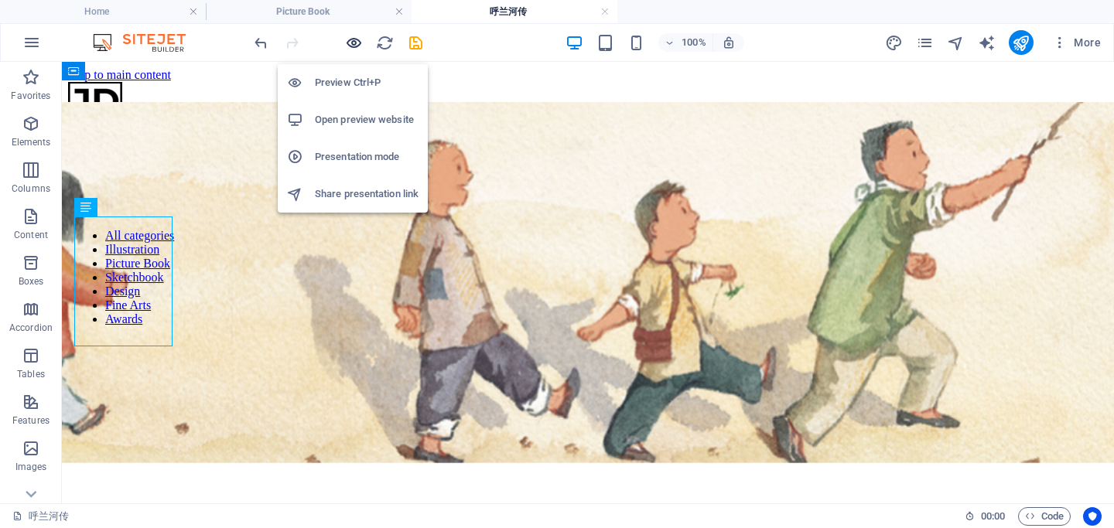
click at [353, 42] on icon "button" at bounding box center [354, 43] width 18 height 18
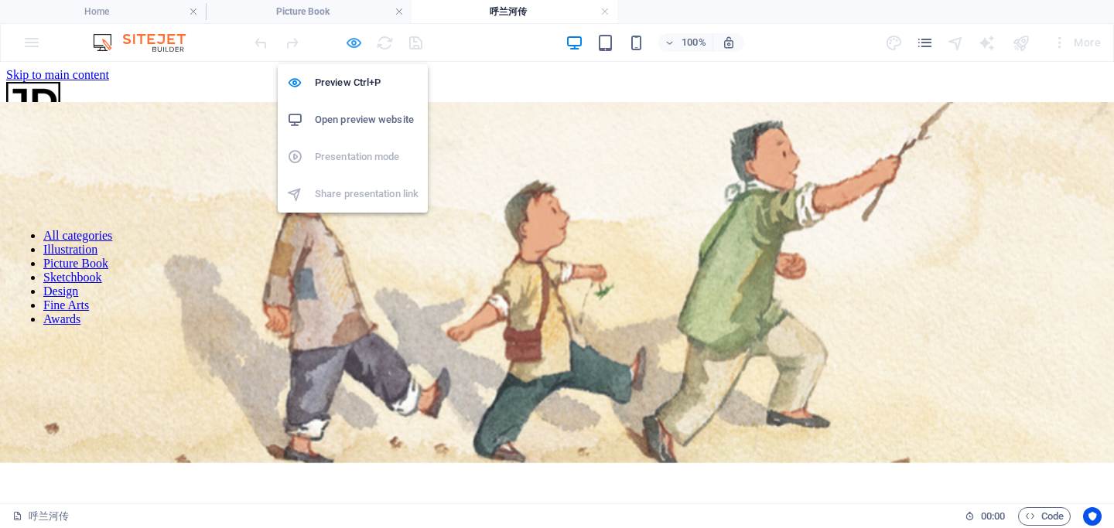
click at [350, 43] on icon "button" at bounding box center [354, 43] width 18 height 18
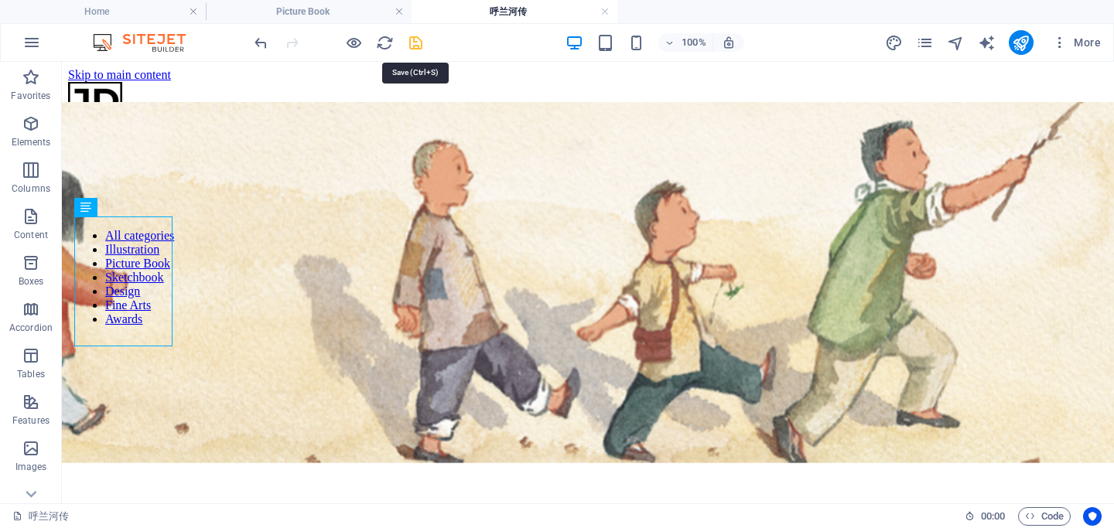
click at [418, 46] on icon "save" at bounding box center [416, 43] width 18 height 18
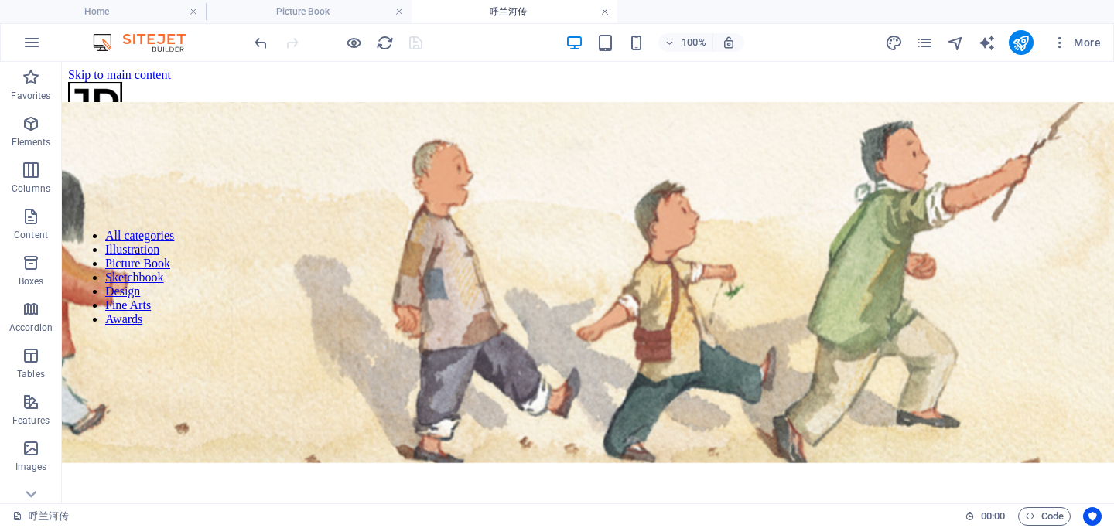
click at [603, 12] on link at bounding box center [604, 12] width 9 height 15
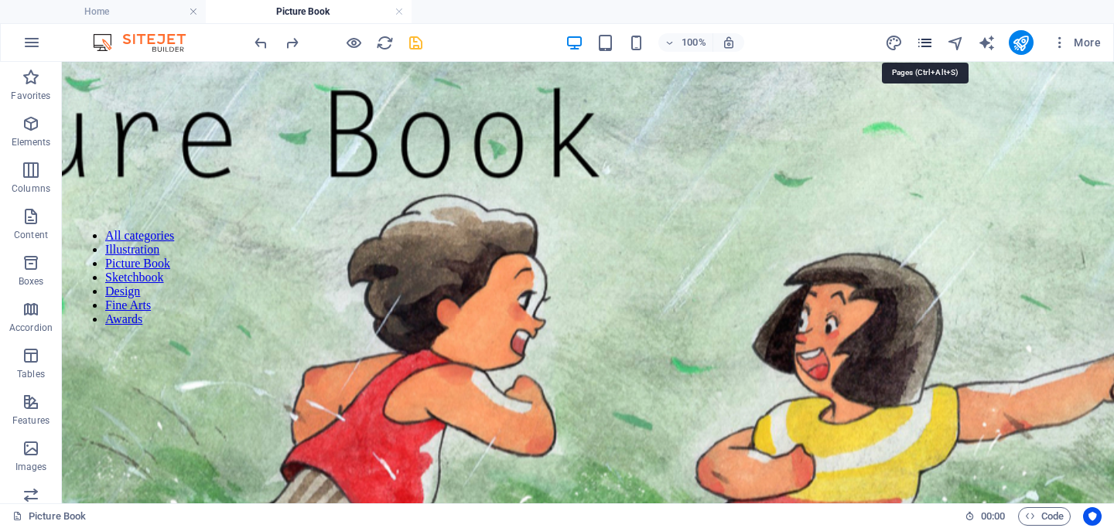
click at [929, 40] on icon "pages" at bounding box center [925, 43] width 18 height 18
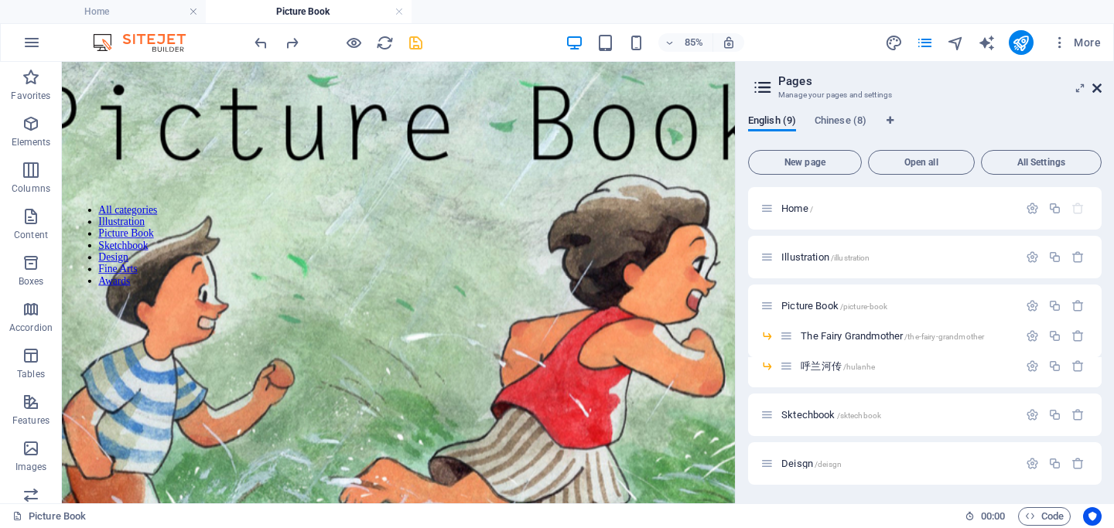
click at [1099, 90] on icon at bounding box center [1096, 88] width 9 height 12
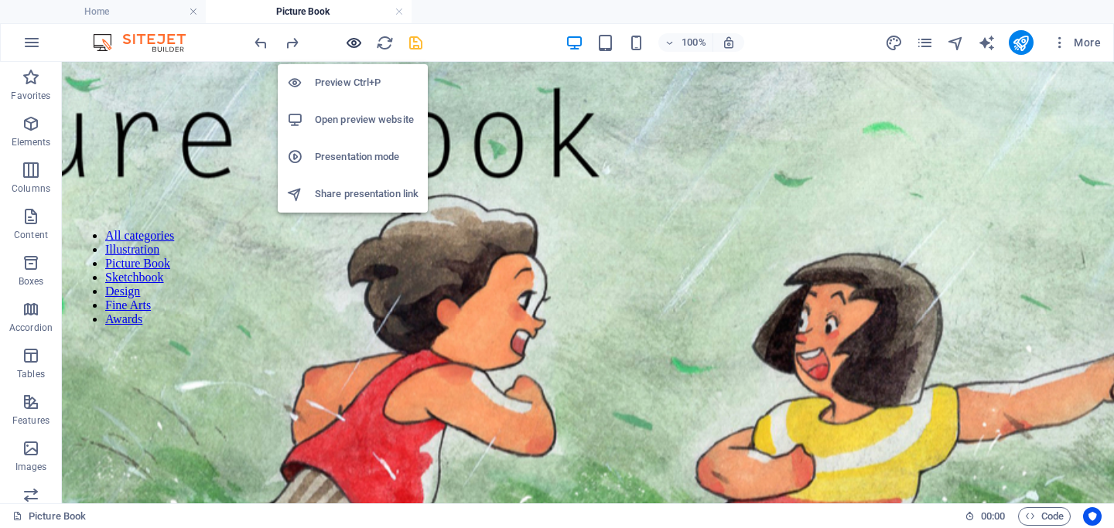
click at [353, 44] on icon "button" at bounding box center [354, 43] width 18 height 18
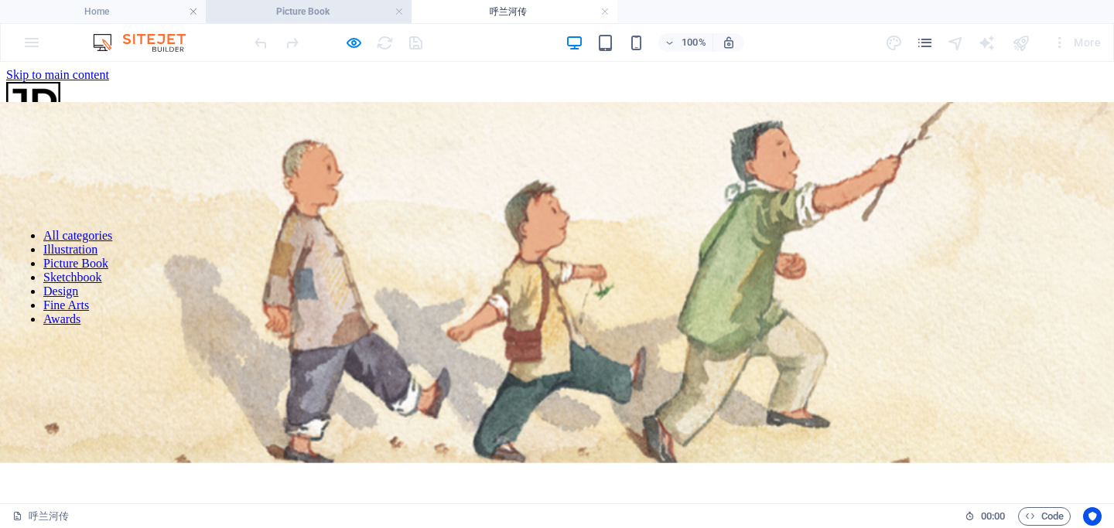
click at [325, 15] on h4 "Picture Book" at bounding box center [309, 11] width 206 height 17
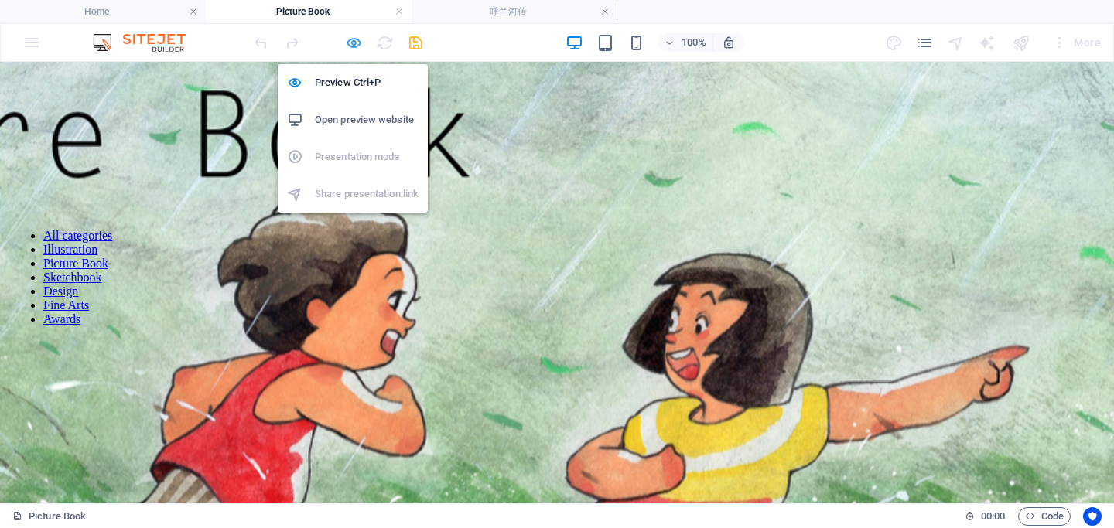
click at [351, 45] on icon "button" at bounding box center [354, 43] width 18 height 18
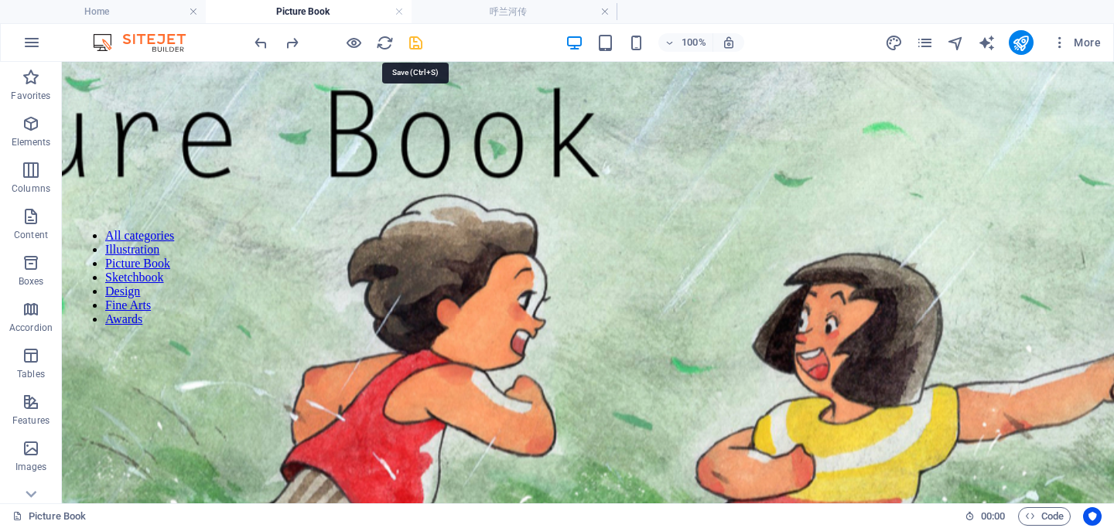
click at [415, 45] on icon "save" at bounding box center [416, 43] width 18 height 18
click at [508, 15] on h4 "呼兰河传" at bounding box center [515, 11] width 206 height 17
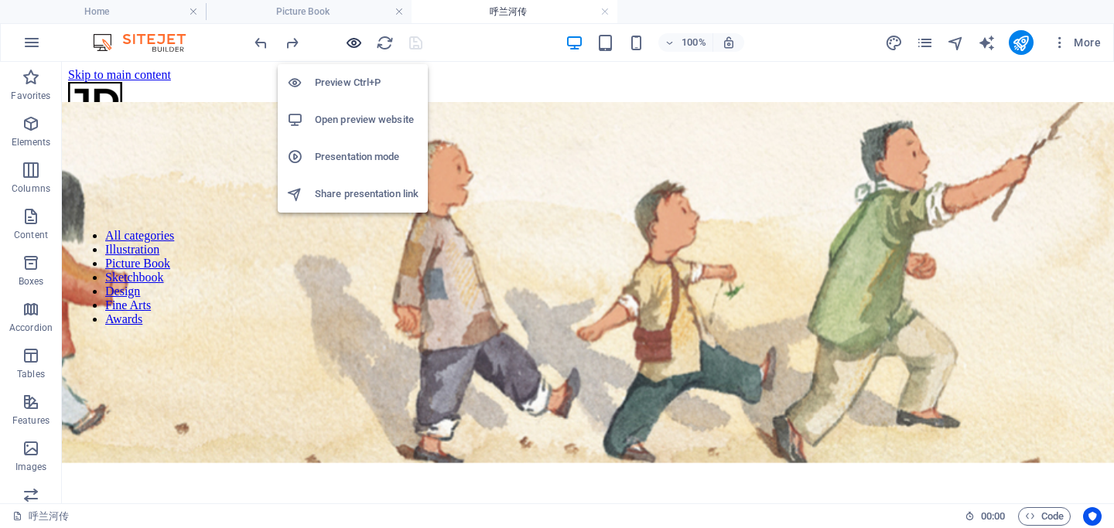
click at [359, 42] on icon "button" at bounding box center [354, 43] width 18 height 18
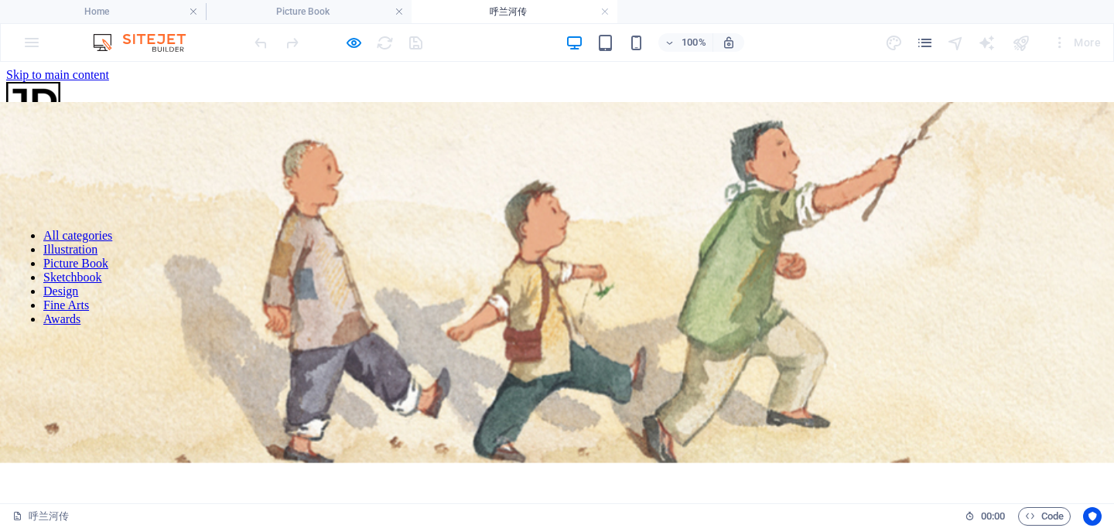
click at [418, 41] on div at bounding box center [337, 42] width 173 height 25
click at [605, 7] on link at bounding box center [604, 12] width 9 height 15
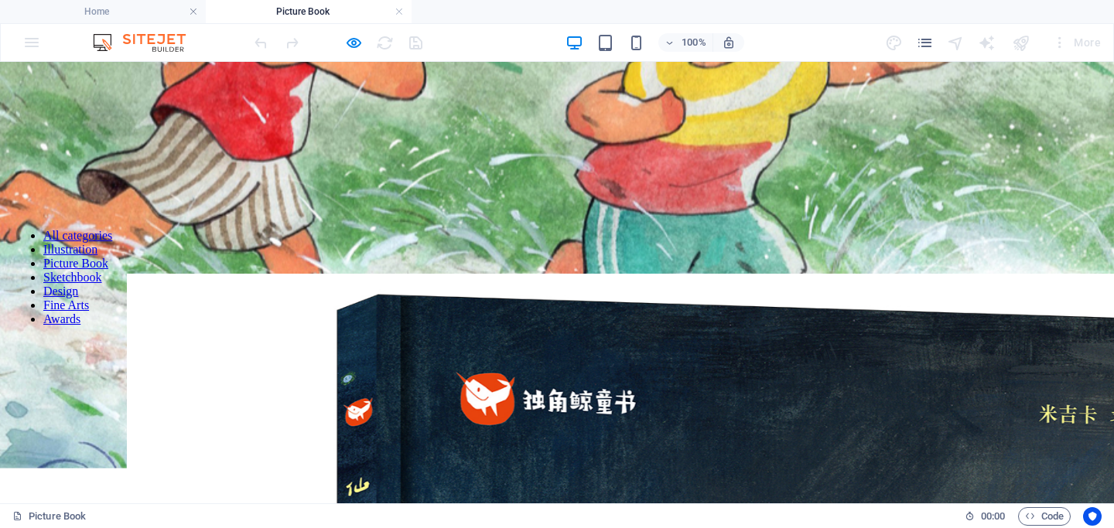
scroll to position [364, 0]
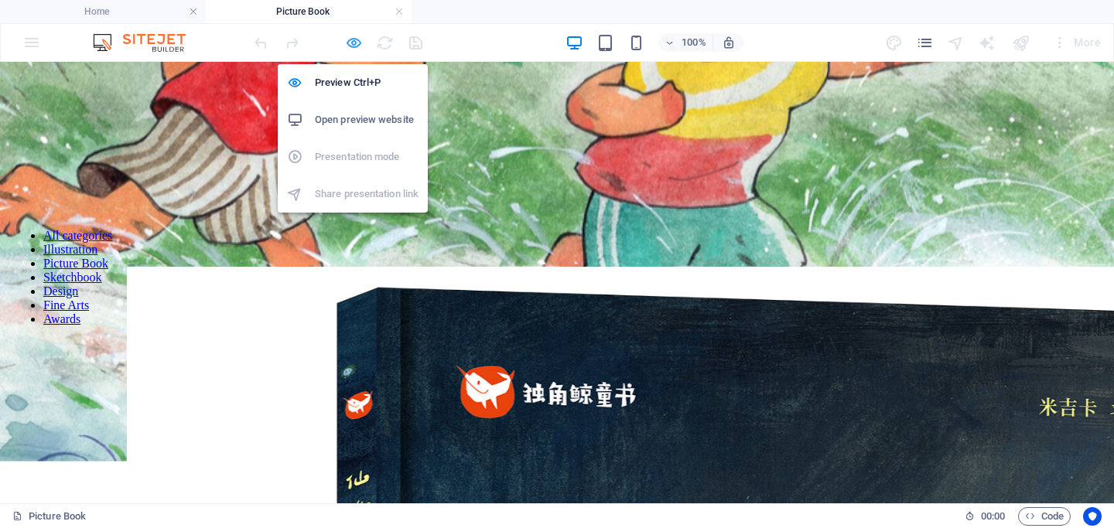
click at [349, 44] on icon "button" at bounding box center [354, 43] width 18 height 18
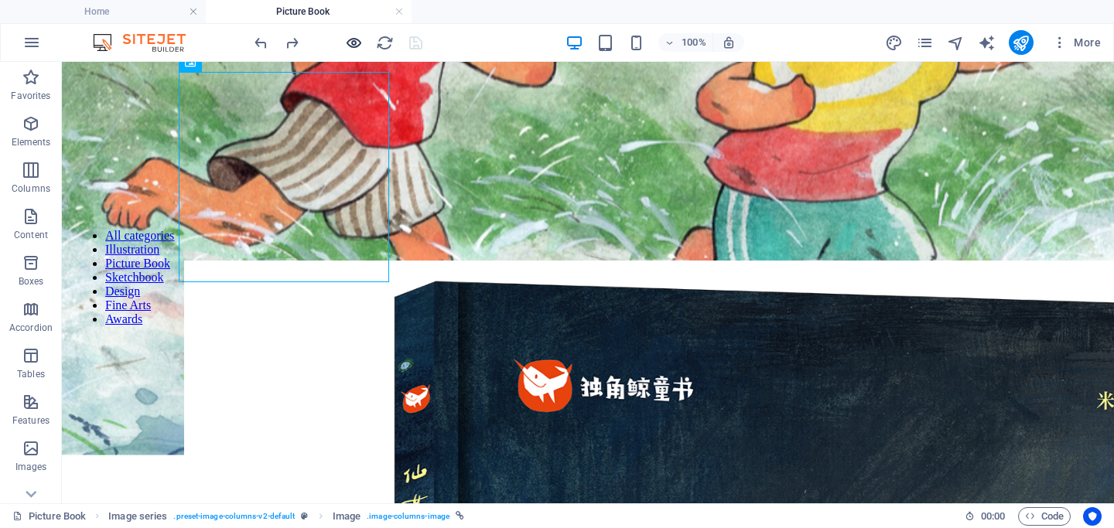
click at [353, 47] on icon "button" at bounding box center [354, 43] width 18 height 18
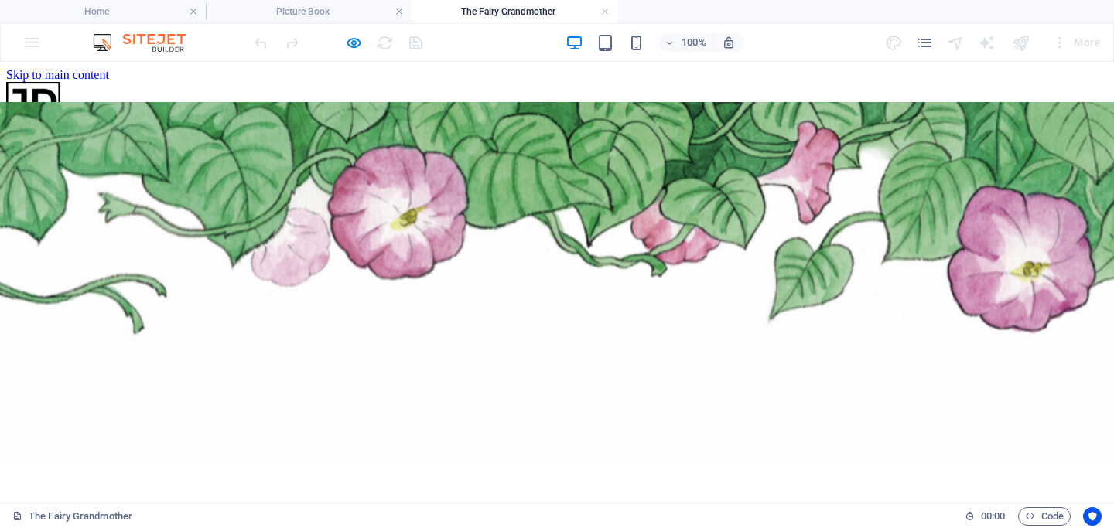
scroll to position [0, 0]
click at [603, 13] on link at bounding box center [604, 12] width 9 height 15
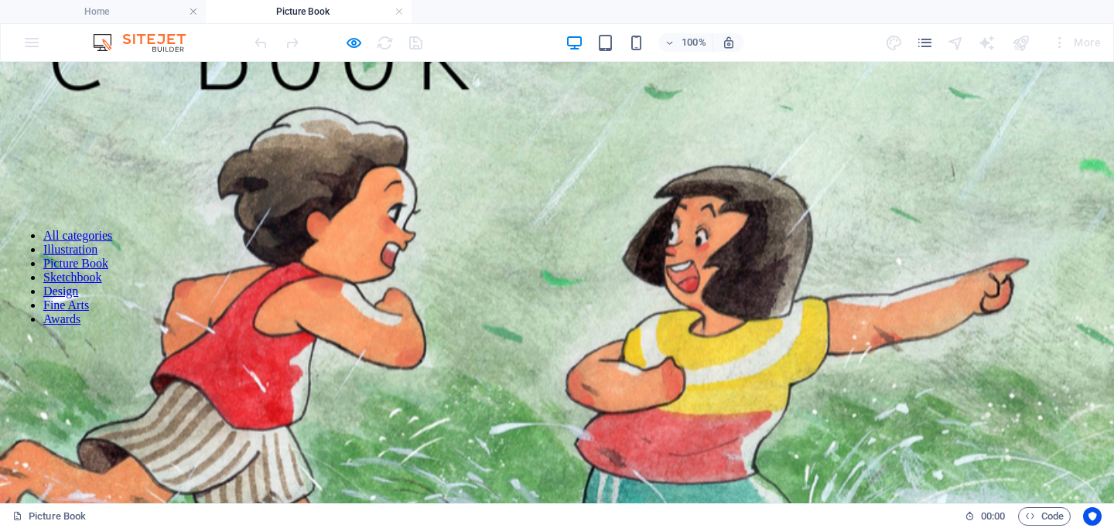
scroll to position [203, 0]
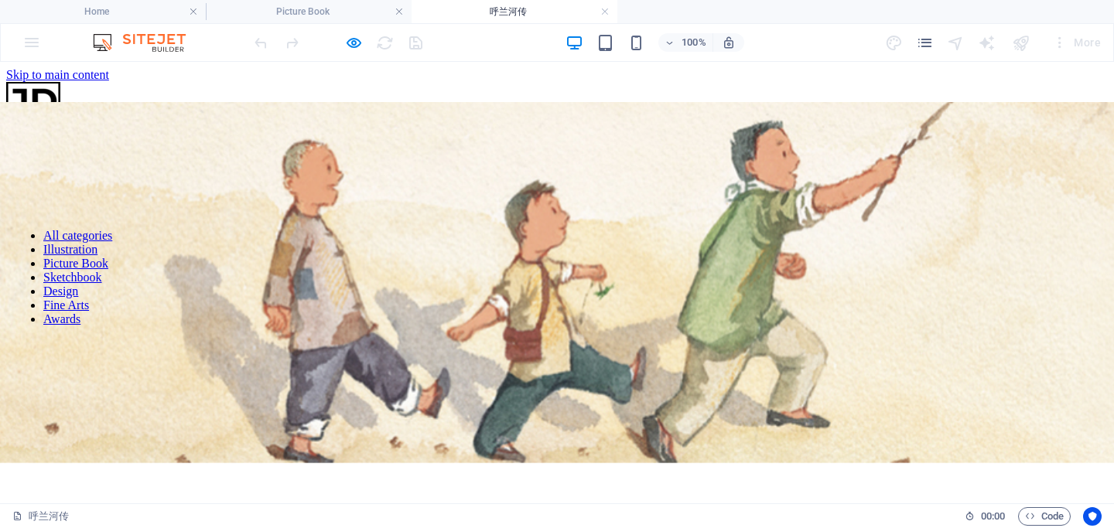
scroll to position [0, 0]
click at [605, 15] on link at bounding box center [604, 12] width 9 height 15
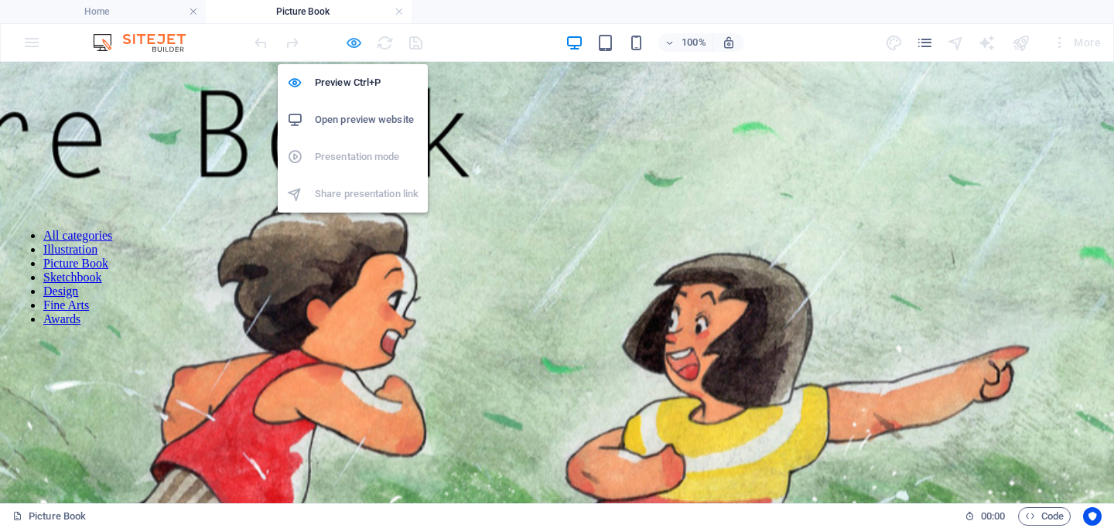
click at [355, 44] on icon "button" at bounding box center [354, 43] width 18 height 18
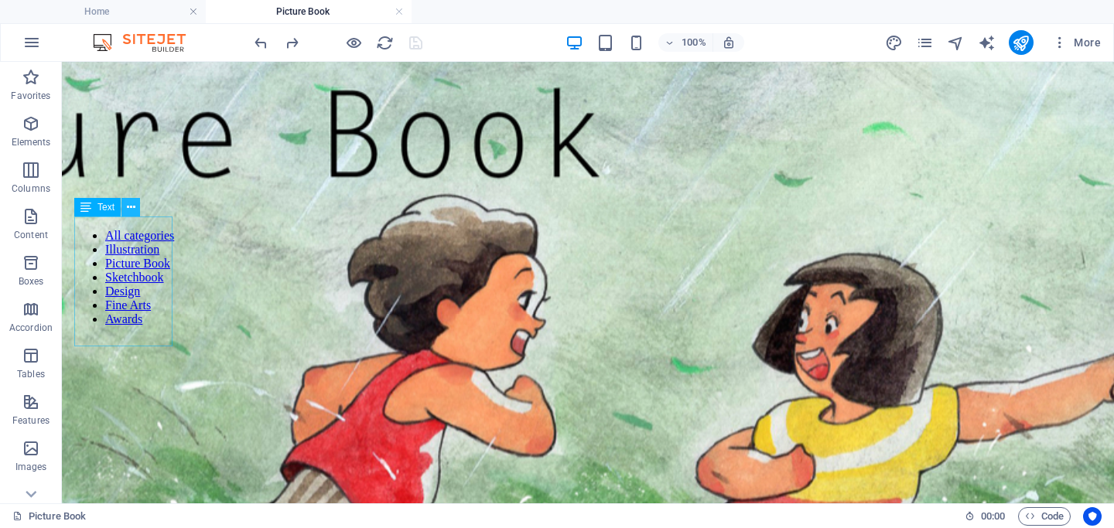
click at [127, 209] on icon at bounding box center [131, 208] width 9 height 16
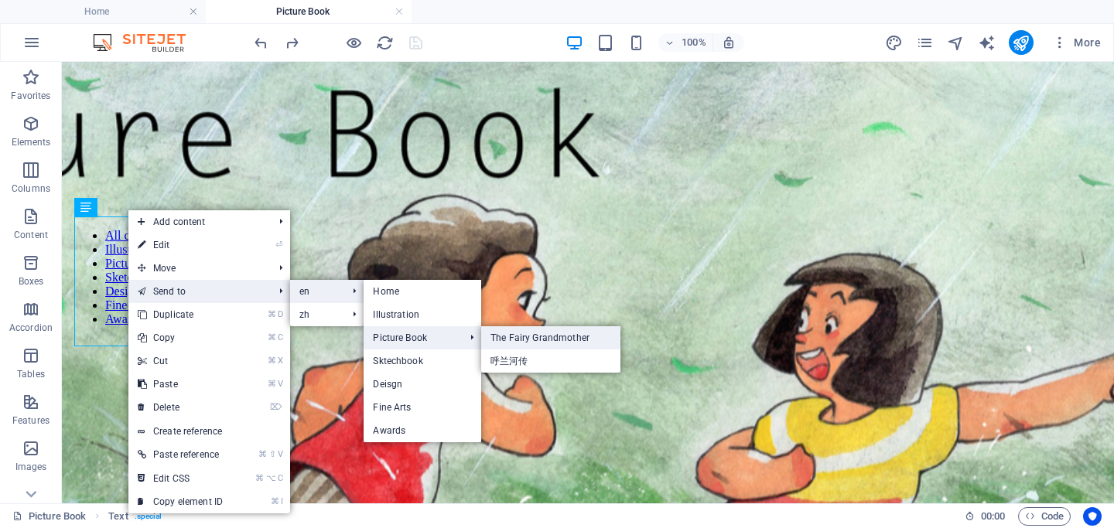
click at [521, 343] on link "The Fairy Grandmother" at bounding box center [550, 337] width 139 height 23
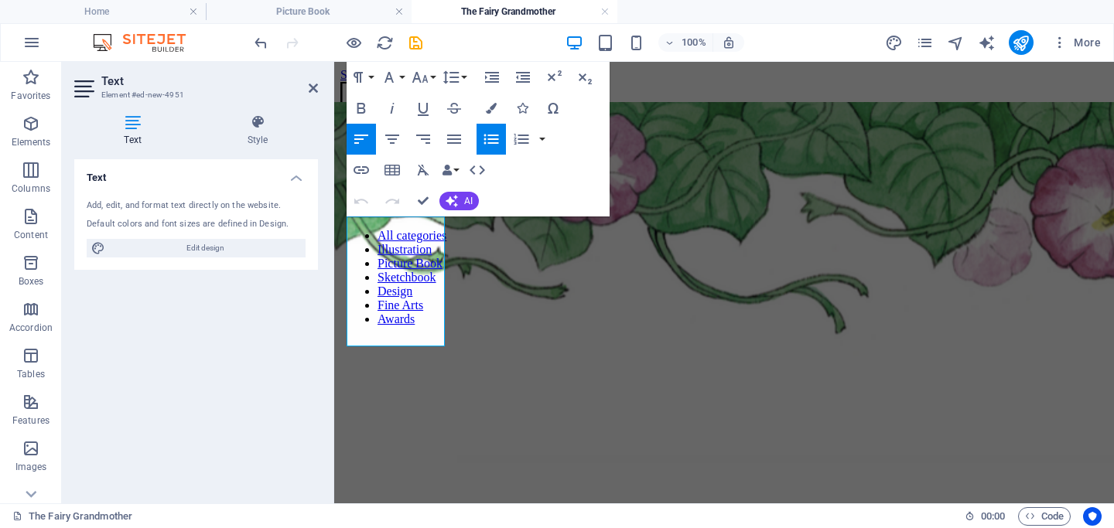
click at [556, 350] on html "Skip to main content Home Illustration Picture Book The Fairy Grandmother 呼兰河传 …" at bounding box center [724, 241] width 780 height 359
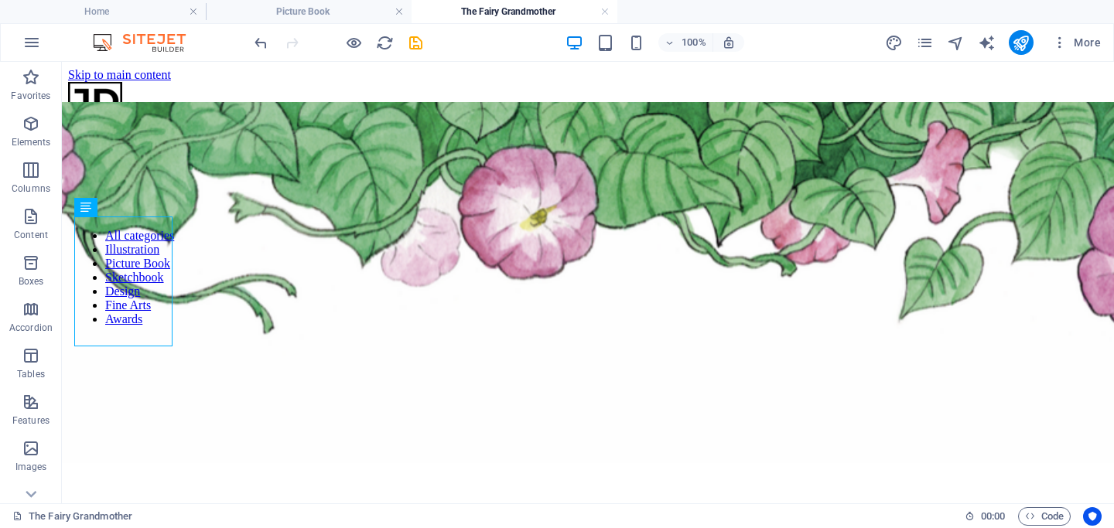
click at [519, 421] on html "Skip to main content Home Illustration Picture Book The Fairy Grandmother 呼兰河传 …" at bounding box center [588, 241] width 1052 height 359
click at [354, 9] on h4 "Picture Book" at bounding box center [309, 11] width 206 height 17
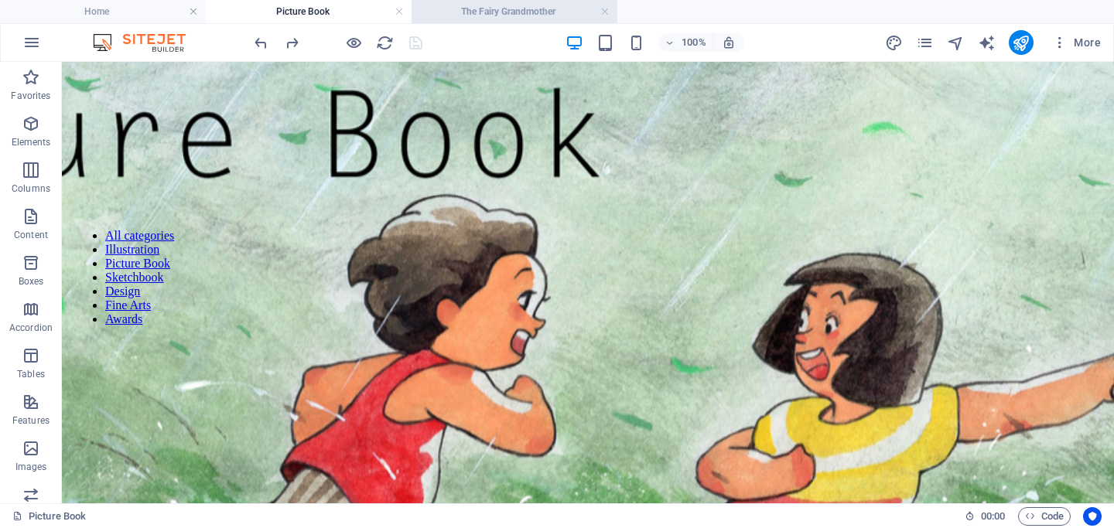
click at [513, 14] on h4 "The Fairy Grandmother" at bounding box center [515, 11] width 206 height 17
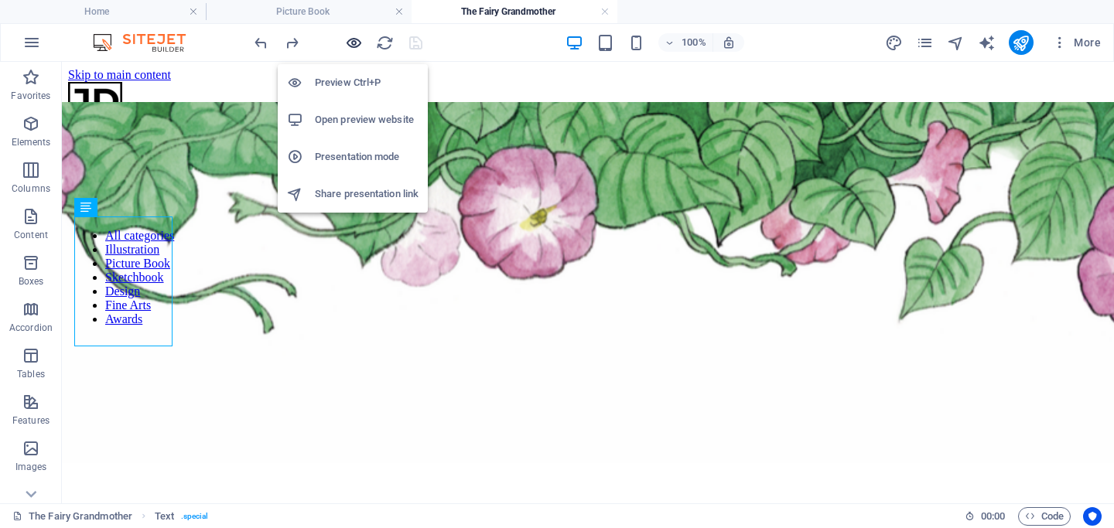
click at [354, 44] on icon "button" at bounding box center [354, 43] width 18 height 18
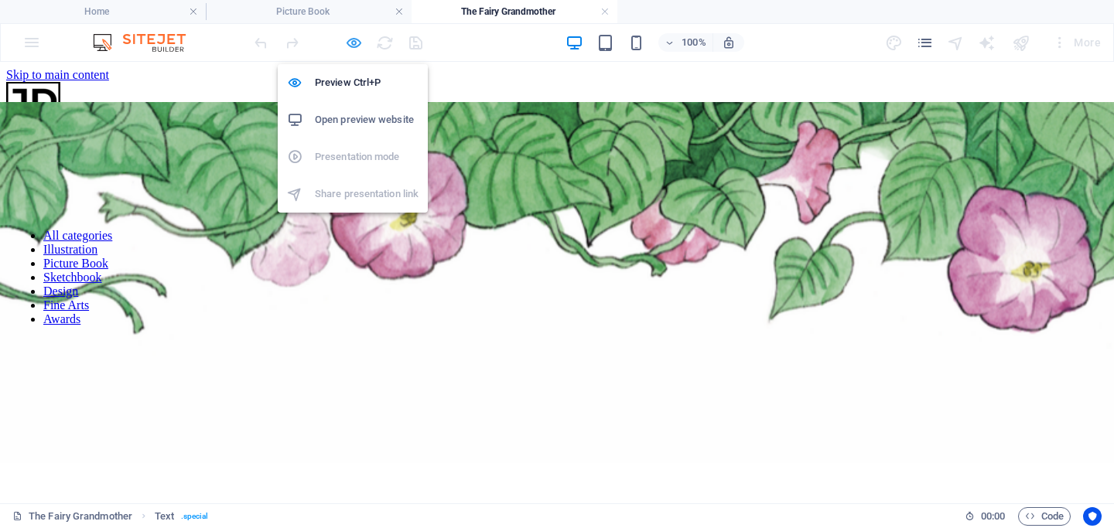
click at [348, 43] on icon "button" at bounding box center [354, 43] width 18 height 18
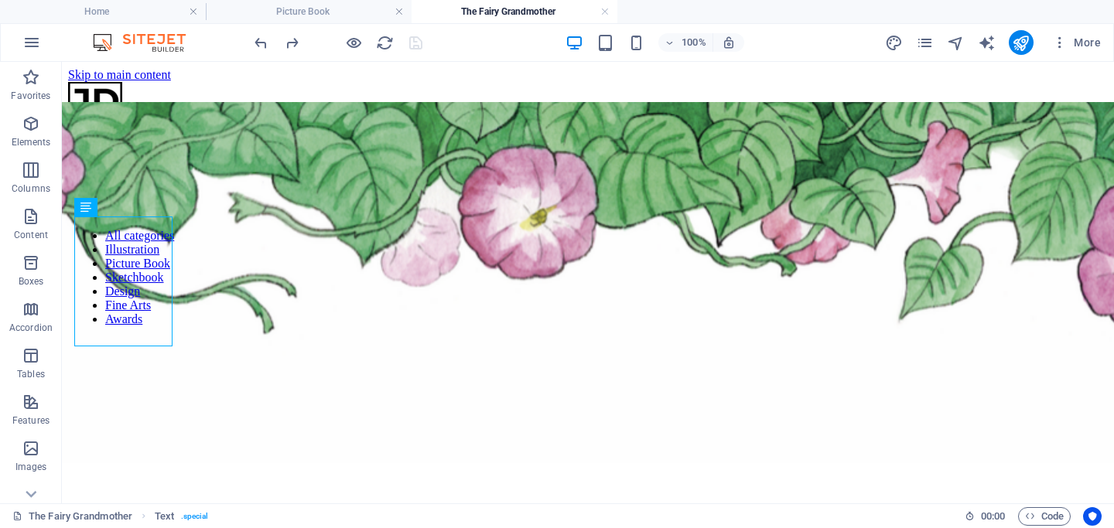
click at [411, 43] on div at bounding box center [337, 42] width 173 height 25
click at [353, 12] on h4 "Picture Book" at bounding box center [309, 11] width 206 height 17
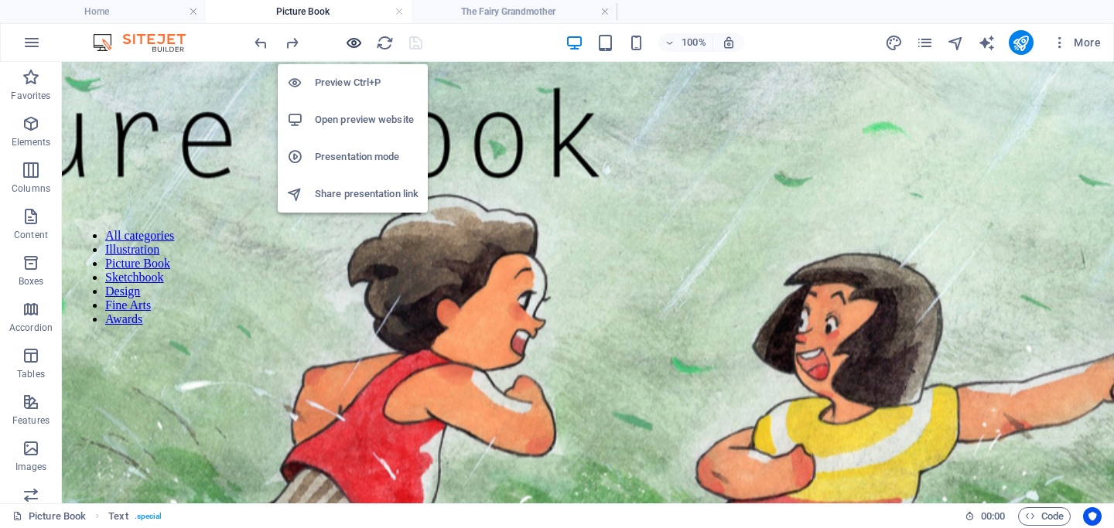
click at [350, 43] on icon "button" at bounding box center [354, 43] width 18 height 18
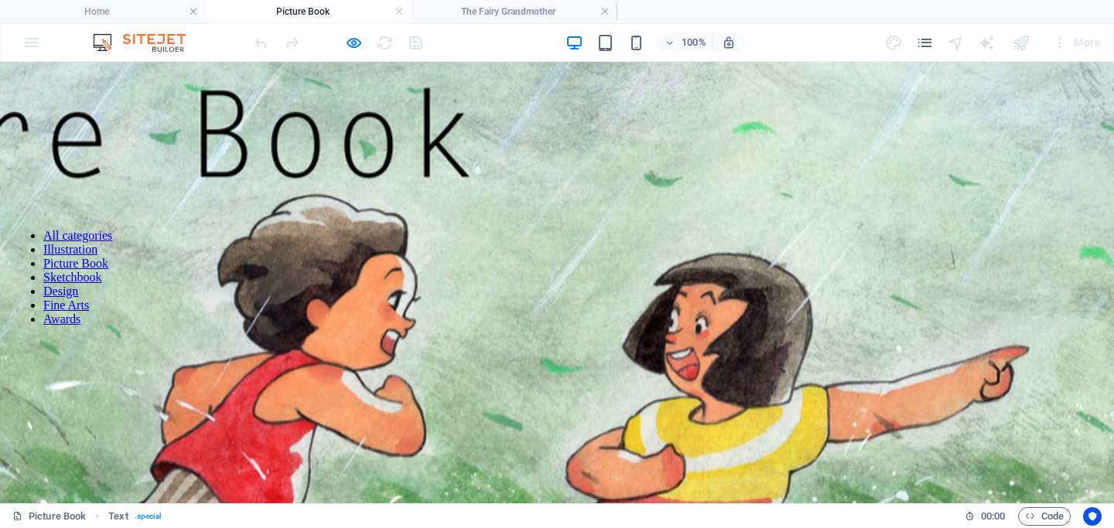
click at [443, 381] on img at bounding box center [62, 410] width 2535 height 825
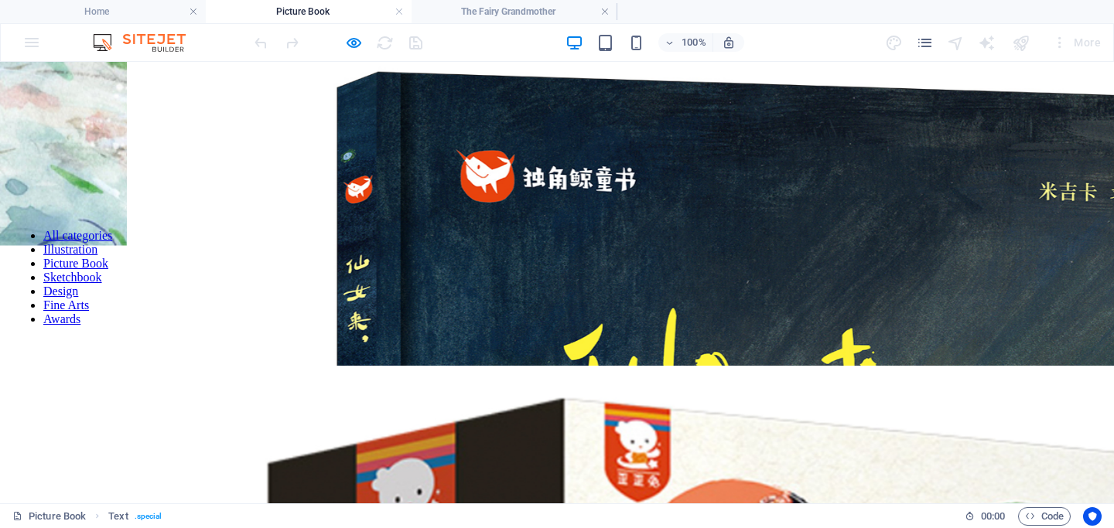
scroll to position [176, 0]
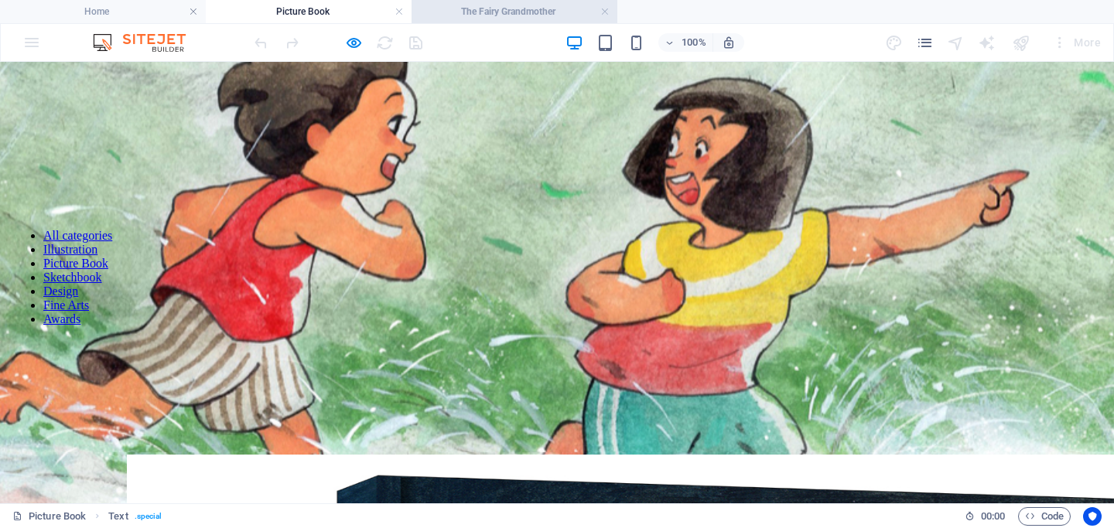
click at [507, 19] on h4 "The Fairy Grandmother" at bounding box center [515, 11] width 206 height 17
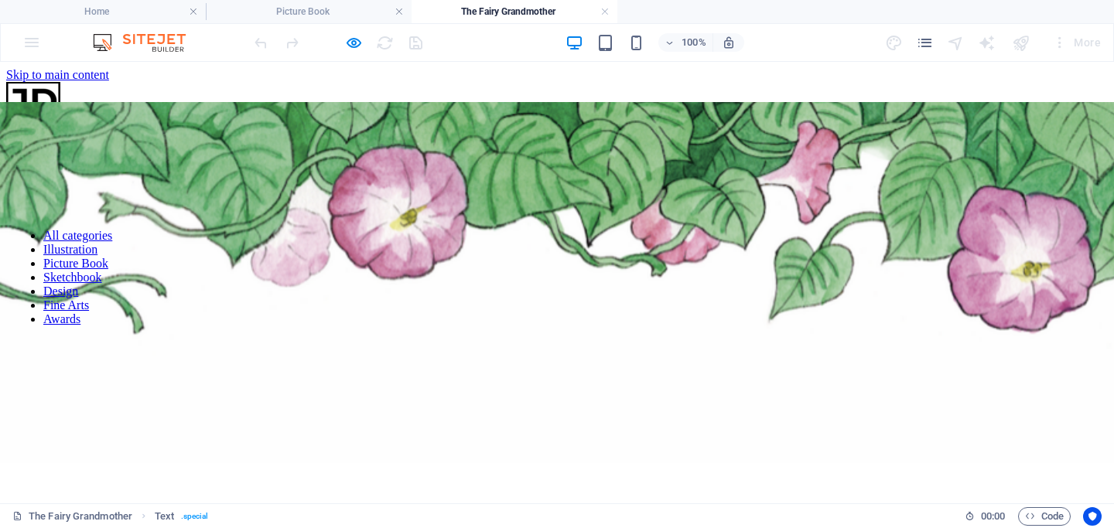
scroll to position [0, 0]
click at [471, 305] on html "Skip to main content Home Illustration Picture Book The Fairy Grandmother 呼兰河传 …" at bounding box center [557, 241] width 1114 height 359
click at [287, 143] on img at bounding box center [62, 282] width 2535 height 360
click at [85, 291] on li "Design" at bounding box center [77, 292] width 69 height 14
click at [43, 229] on link "All categories" at bounding box center [77, 235] width 69 height 13
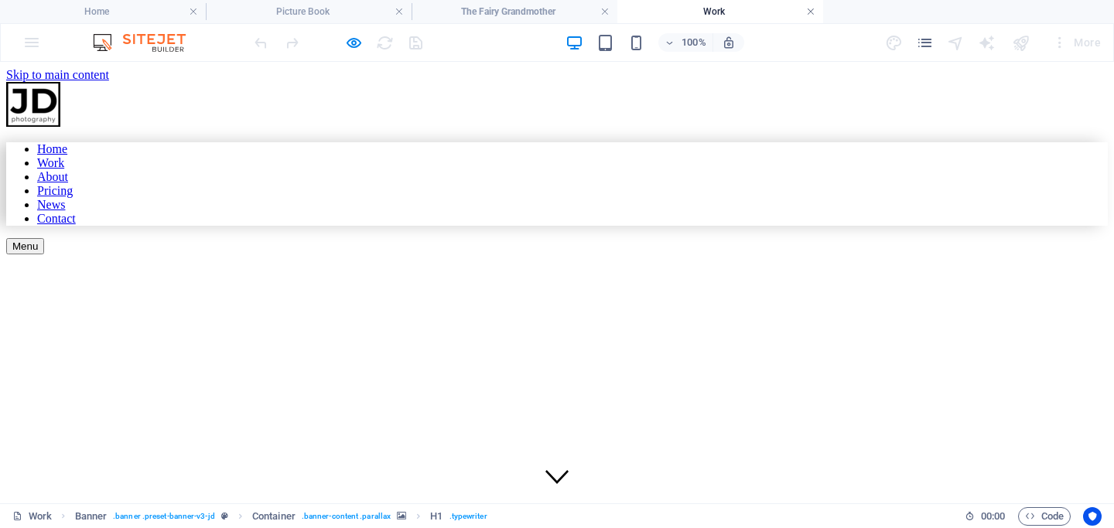
click at [811, 12] on link at bounding box center [810, 12] width 9 height 15
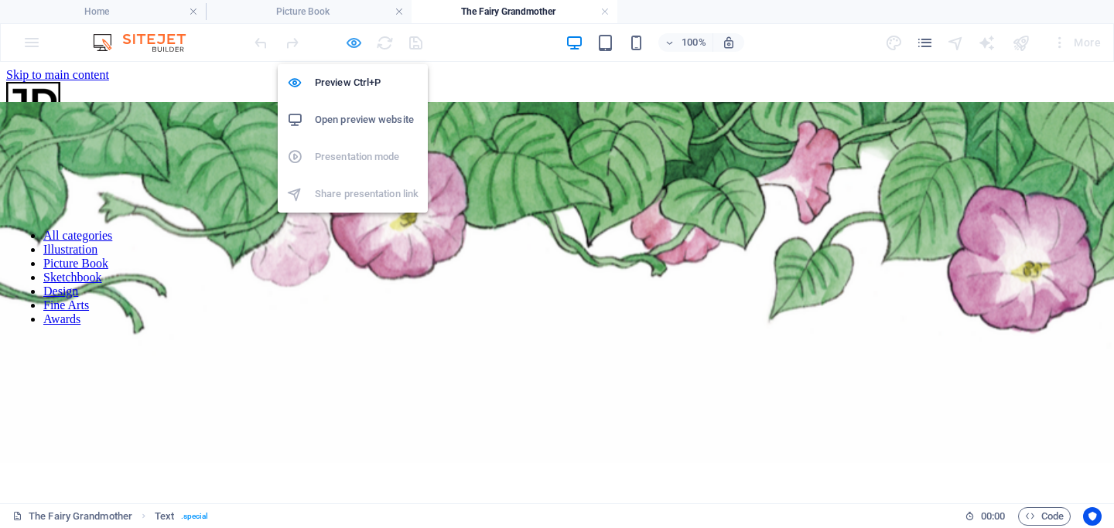
click at [357, 39] on icon "button" at bounding box center [354, 43] width 18 height 18
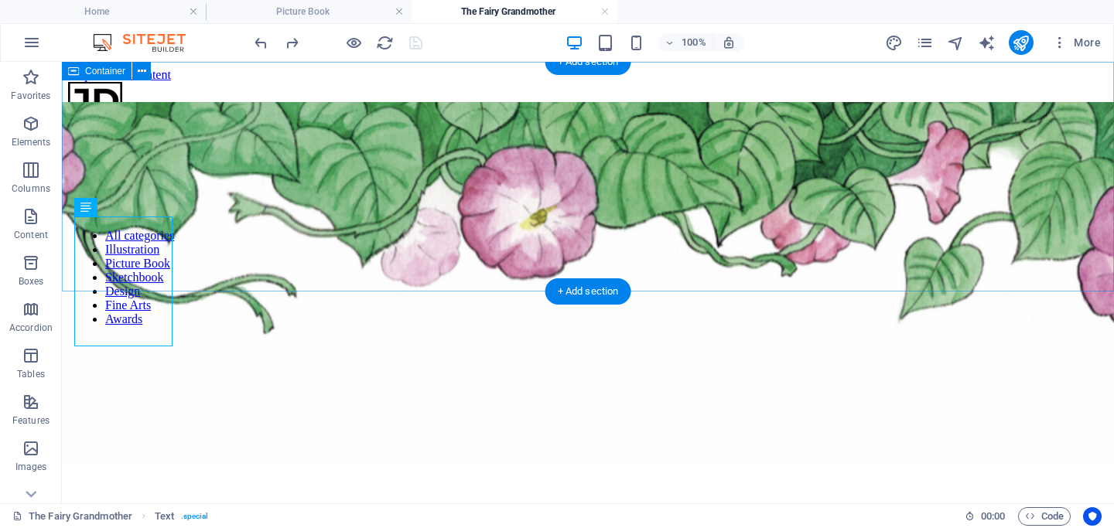
click at [401, 299] on div at bounding box center [588, 357] width 1040 height 116
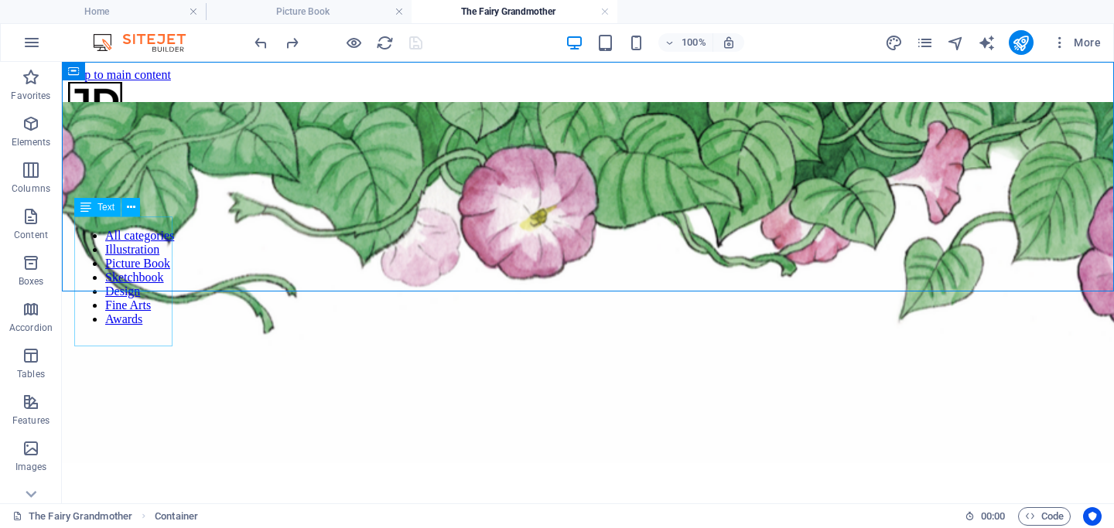
click at [127, 282] on div "All categories Illustration Picture Book Sketchbook Design Fine Arts Awards" at bounding box center [124, 278] width 100 height 122
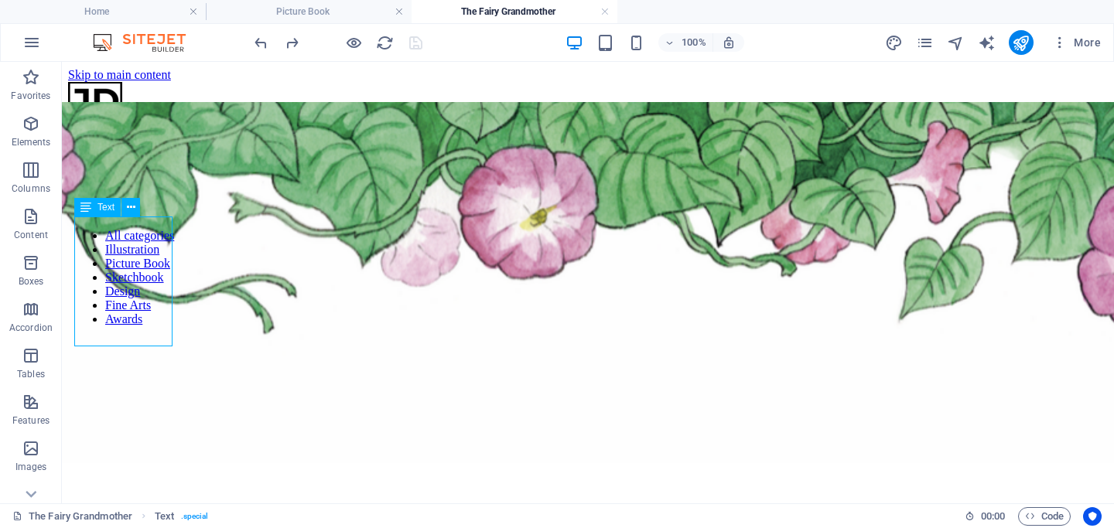
click at [129, 259] on div "All categories Illustration Picture Book Sketchbook Design Fine Arts Awards" at bounding box center [124, 278] width 100 height 122
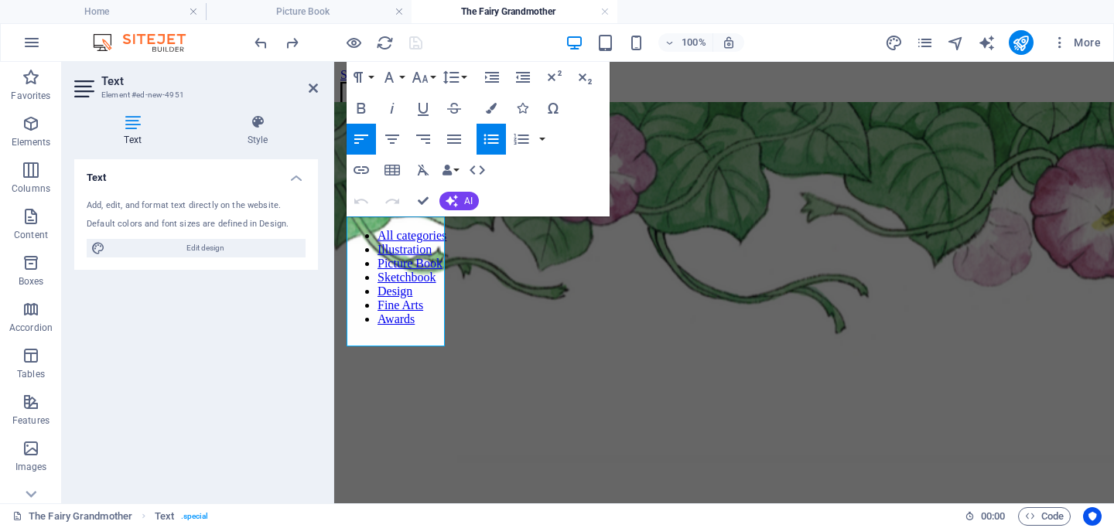
click at [378, 243] on link "Illustration" at bounding box center [404, 249] width 54 height 13
click at [425, 195] on div "Text Container Image Reference Paragraph Format Normal Heading 1 Heading 2 Head…" at bounding box center [724, 283] width 780 height 442
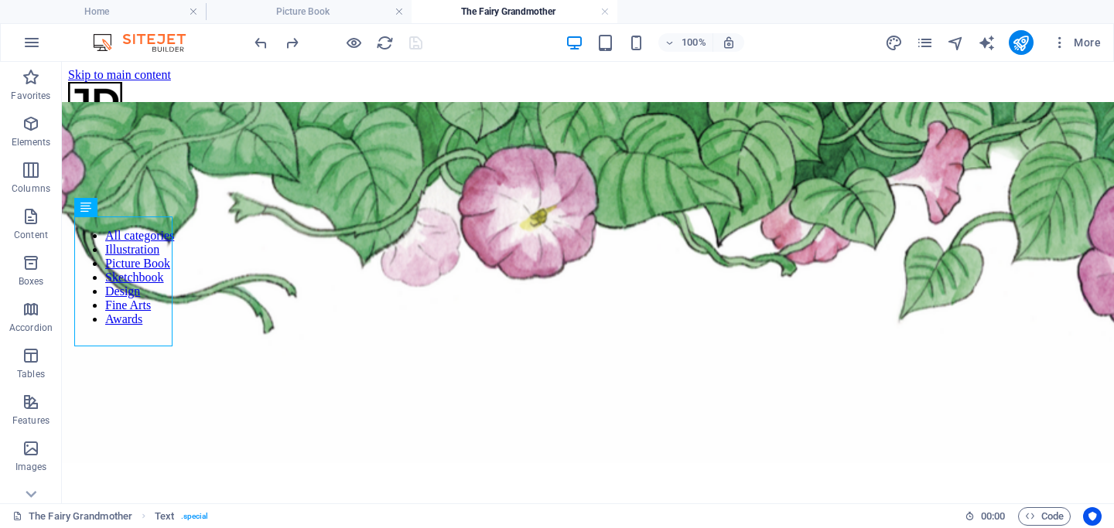
click at [593, 351] on html "Skip to main content Home Illustration Picture Book The Fairy Grandmother 呼兰河传 …" at bounding box center [588, 241] width 1052 height 359
click at [412, 43] on div at bounding box center [337, 42] width 173 height 25
click at [603, 11] on link at bounding box center [604, 12] width 9 height 15
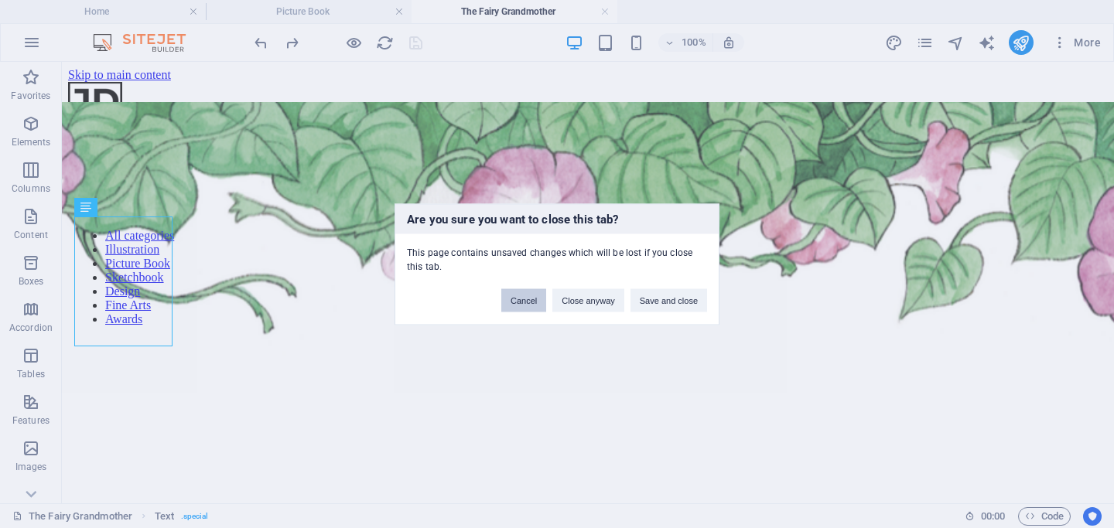
click at [530, 299] on button "Cancel" at bounding box center [523, 300] width 45 height 23
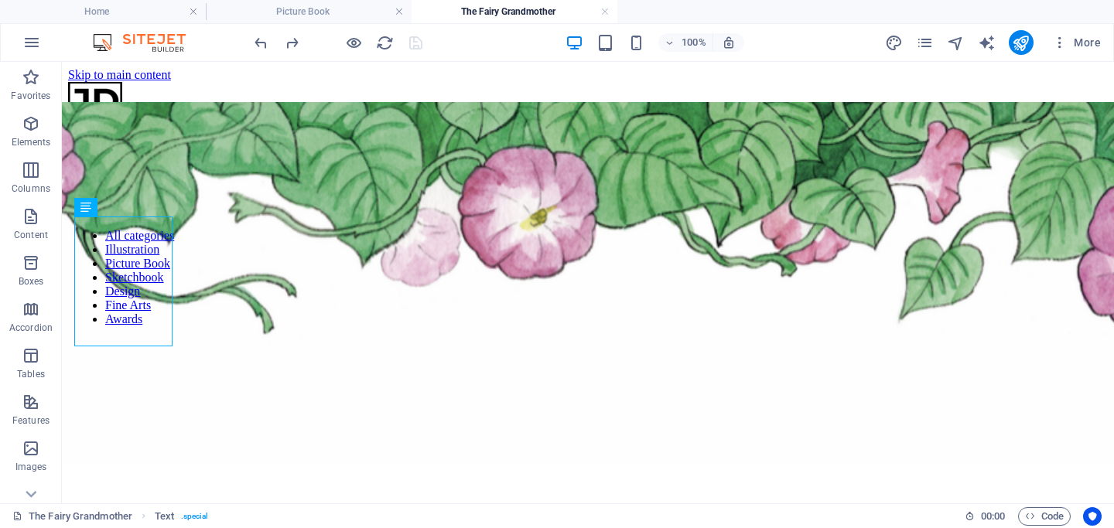
click at [409, 41] on div at bounding box center [337, 42] width 173 height 25
click at [407, 109] on div "Home Illustration Picture Book The Fairy Grandmother 呼兰河传 Sktechbook Deisgn Fin…" at bounding box center [588, 190] width 1040 height 217
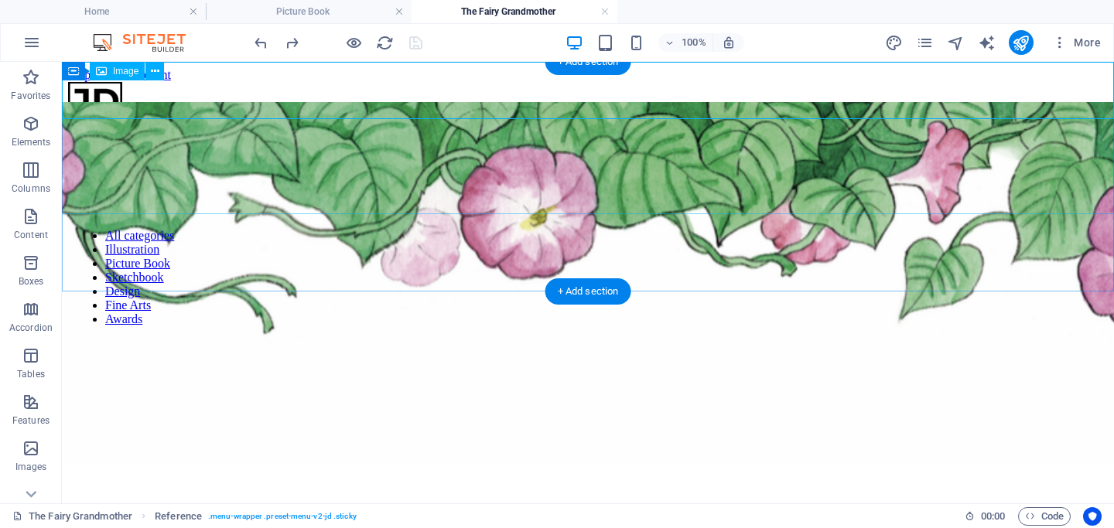
click at [397, 132] on figure at bounding box center [588, 287] width 3327 height 370
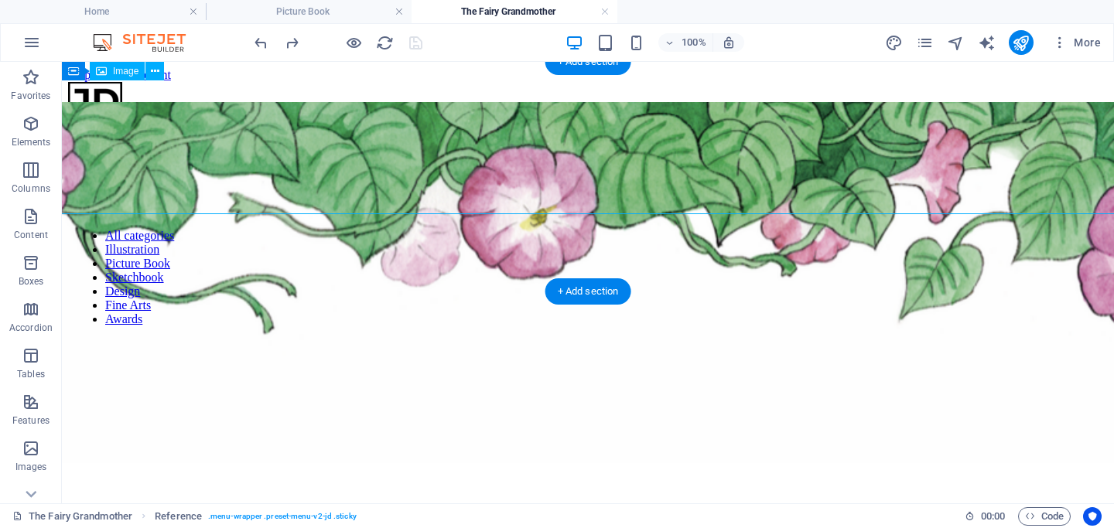
click at [397, 132] on figure at bounding box center [588, 287] width 3327 height 370
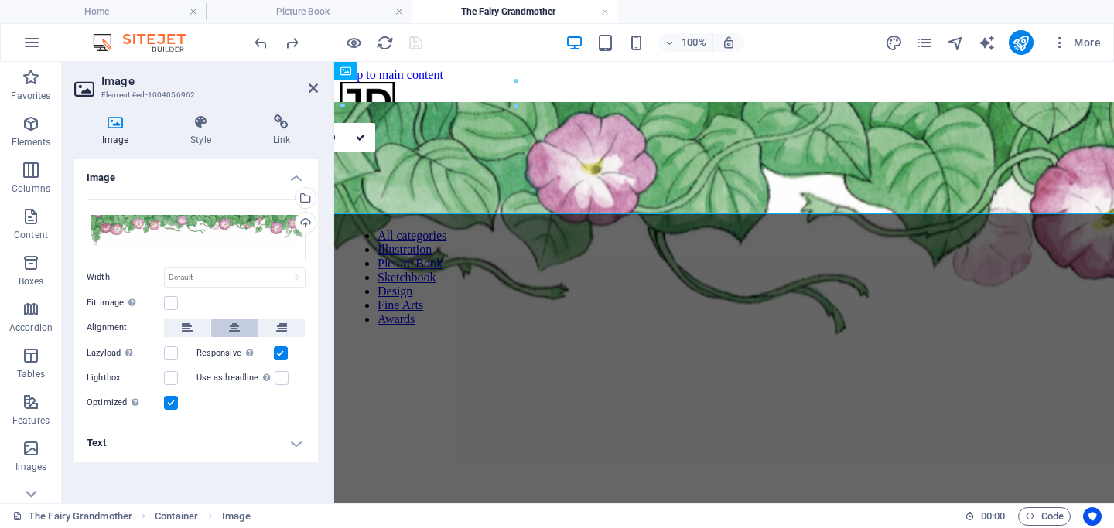
click at [231, 322] on icon at bounding box center [234, 328] width 11 height 19
click at [227, 330] on button at bounding box center [234, 328] width 46 height 19
click at [195, 330] on button at bounding box center [187, 328] width 46 height 19
click at [234, 326] on icon at bounding box center [234, 328] width 11 height 19
click at [278, 350] on label at bounding box center [281, 354] width 14 height 14
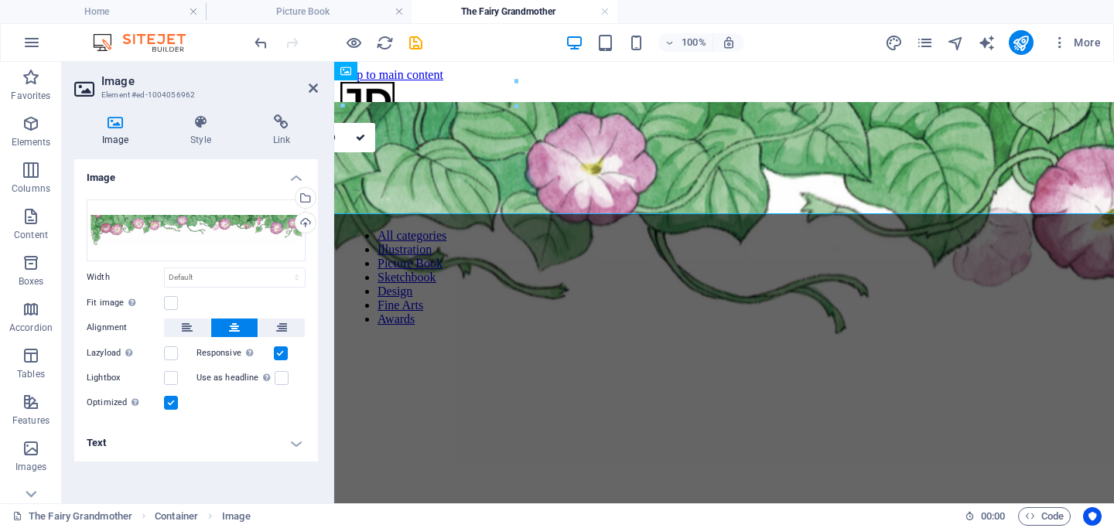
click at [0, 0] on input "Responsive Automatically load retina image and smartphone optimized sizes." at bounding box center [0, 0] width 0 height 0
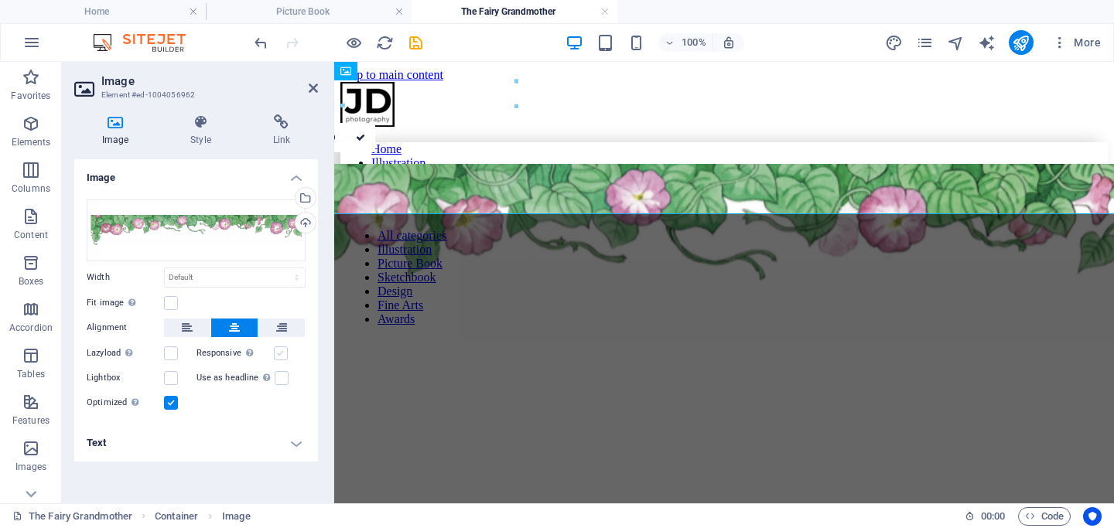
click at [280, 351] on label at bounding box center [281, 354] width 14 height 14
click at [0, 0] on input "Responsive Automatically load retina image and smartphone optimized sizes." at bounding box center [0, 0] width 0 height 0
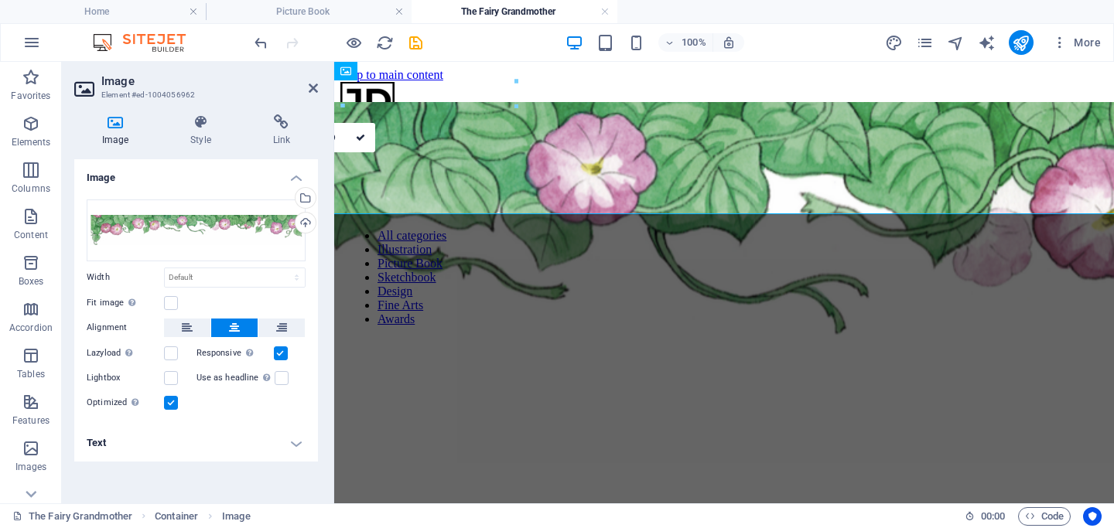
click at [232, 329] on icon at bounding box center [234, 328] width 11 height 19
click at [313, 87] on icon at bounding box center [313, 88] width 9 height 12
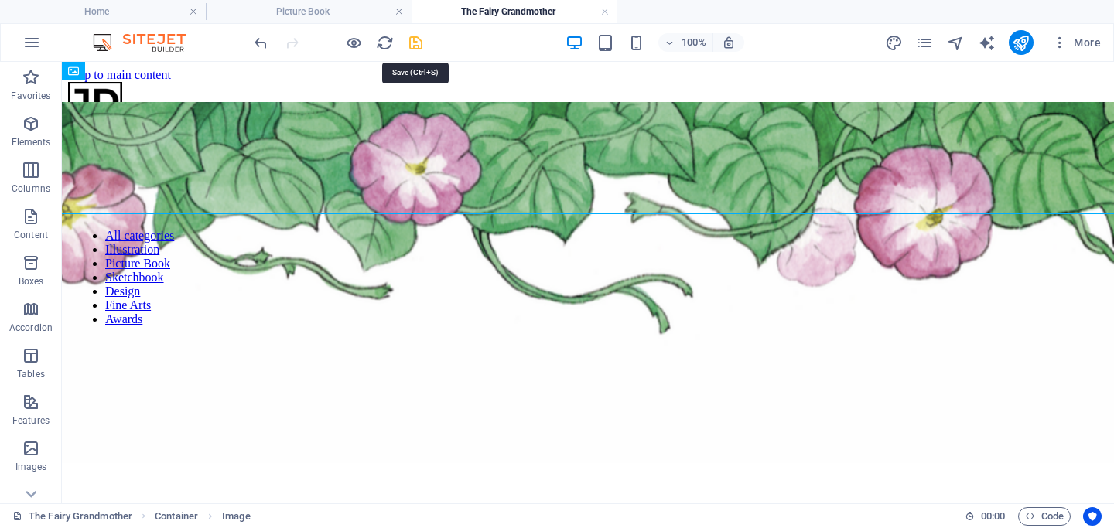
click at [417, 40] on icon "save" at bounding box center [416, 43] width 18 height 18
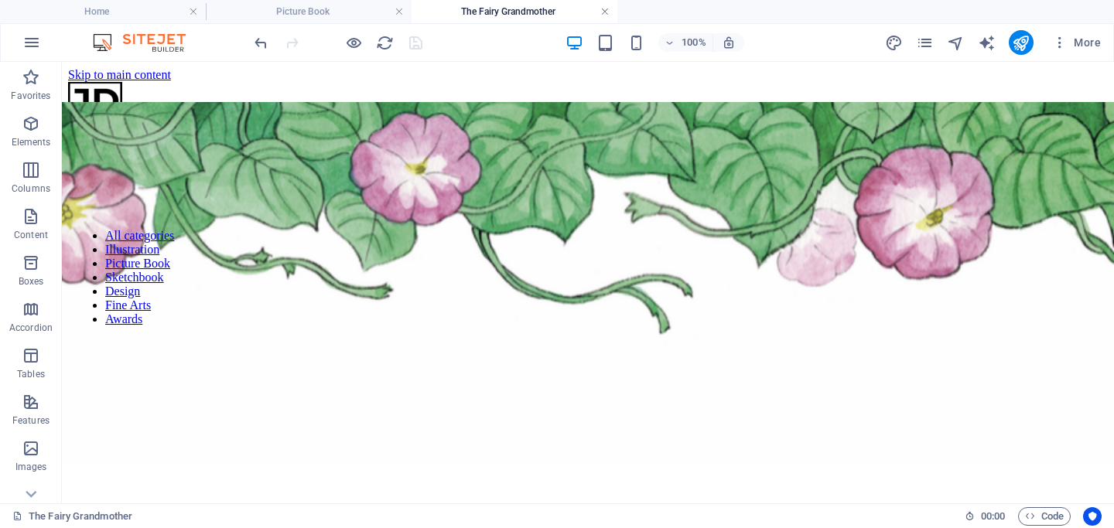
click at [602, 13] on link at bounding box center [604, 12] width 9 height 15
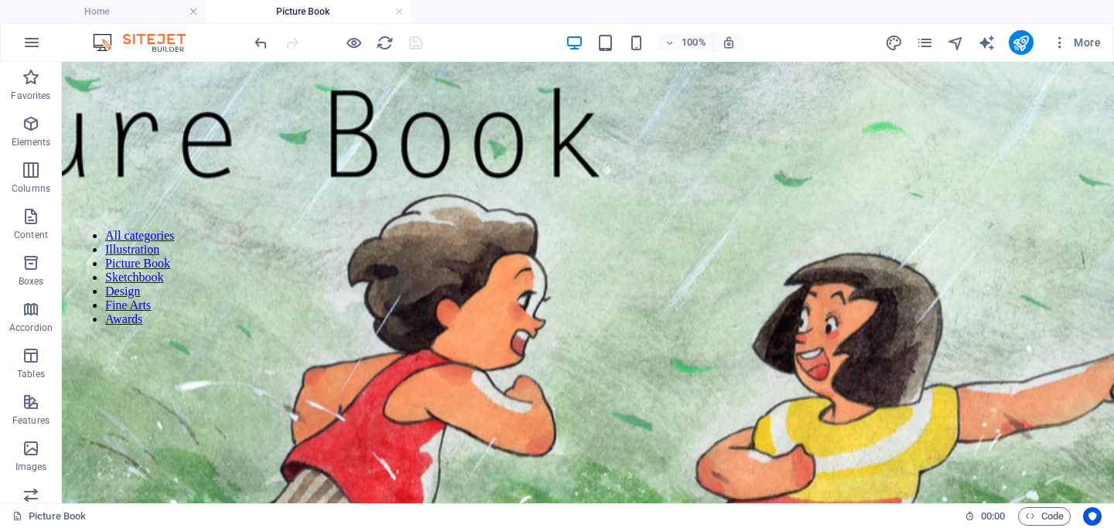
scroll to position [176, 0]
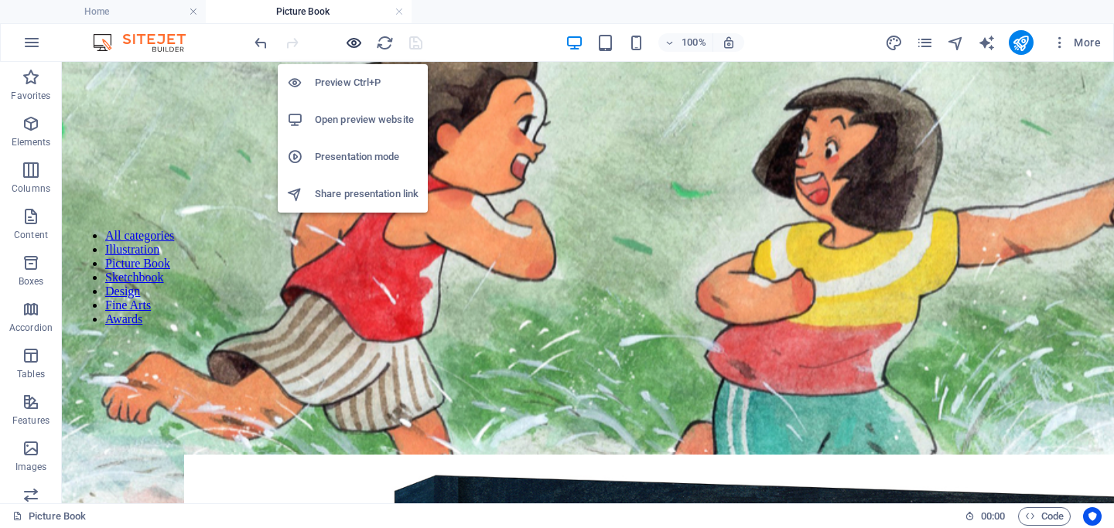
click at [350, 43] on icon "button" at bounding box center [354, 43] width 18 height 18
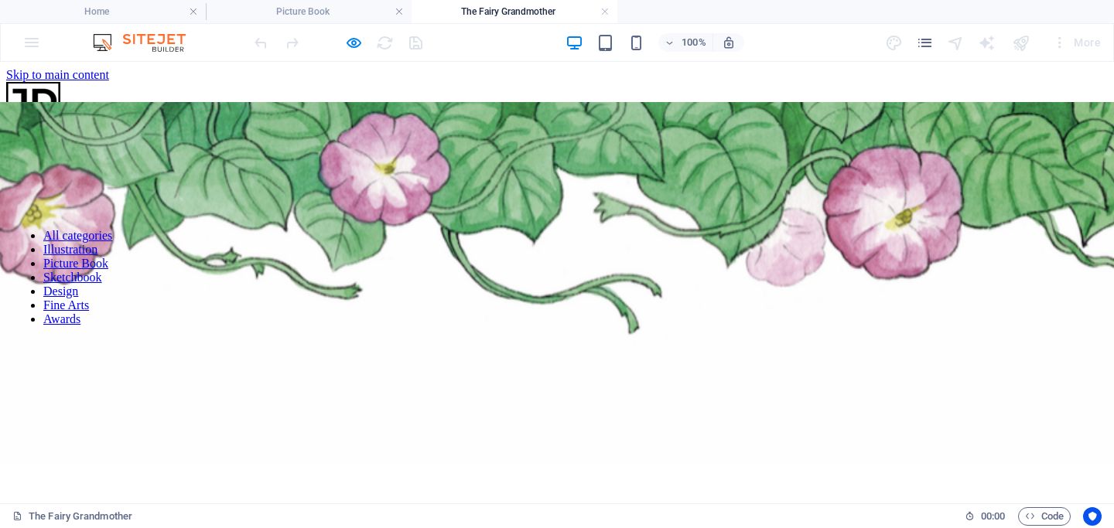
scroll to position [0, 0]
click at [601, 12] on link at bounding box center [604, 12] width 9 height 15
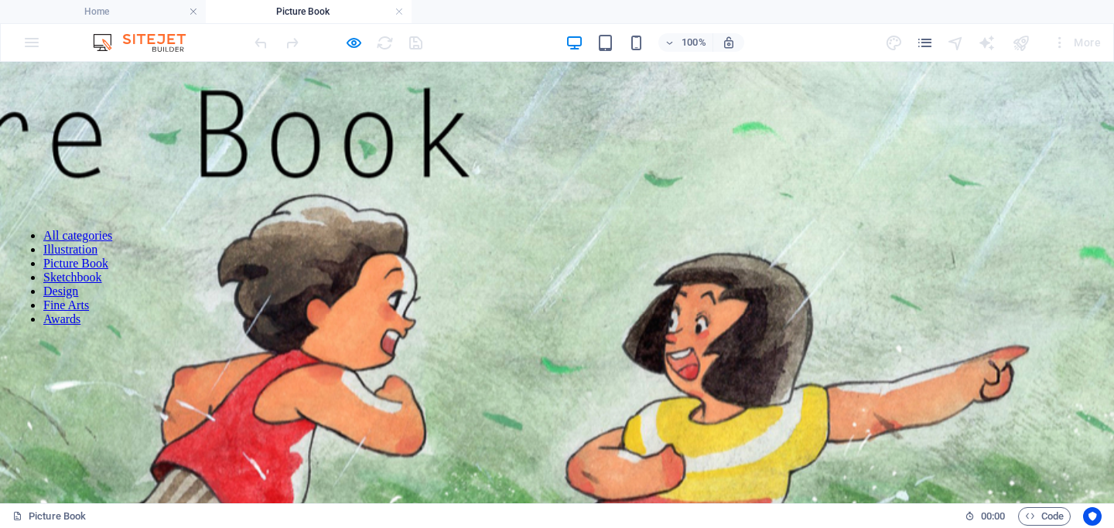
scroll to position [176, 0]
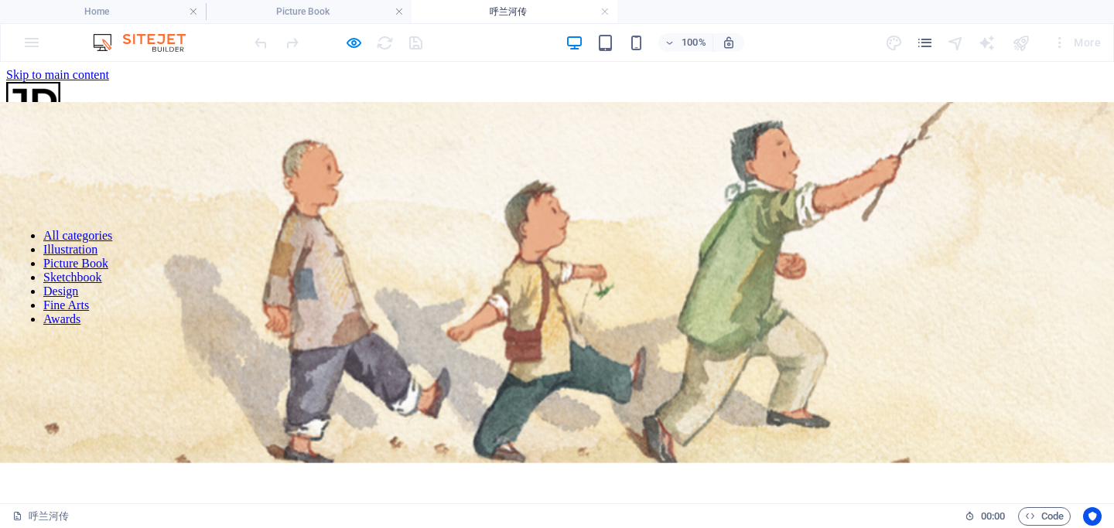
scroll to position [0, 0]
click at [607, 13] on link at bounding box center [604, 12] width 9 height 15
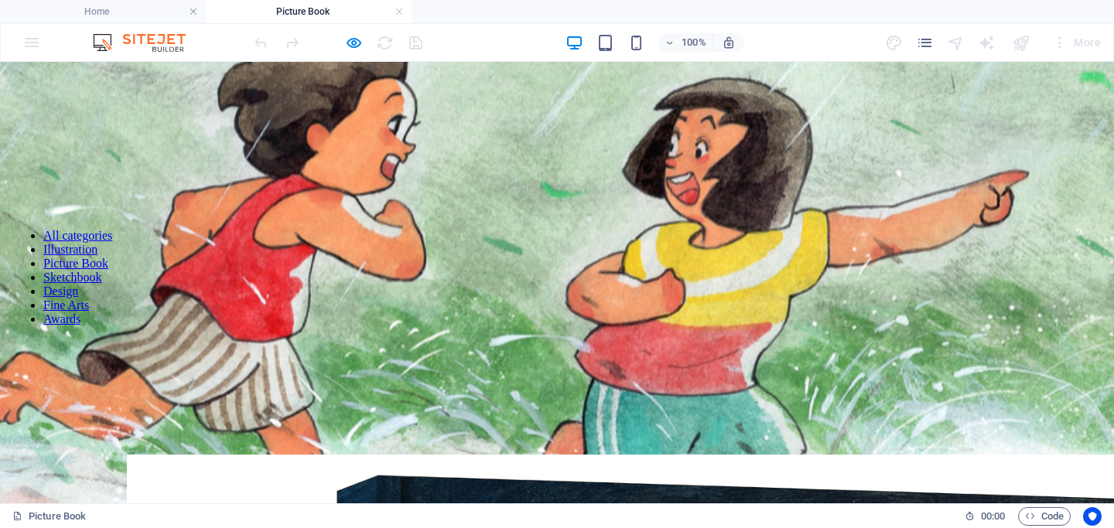
scroll to position [250, 0]
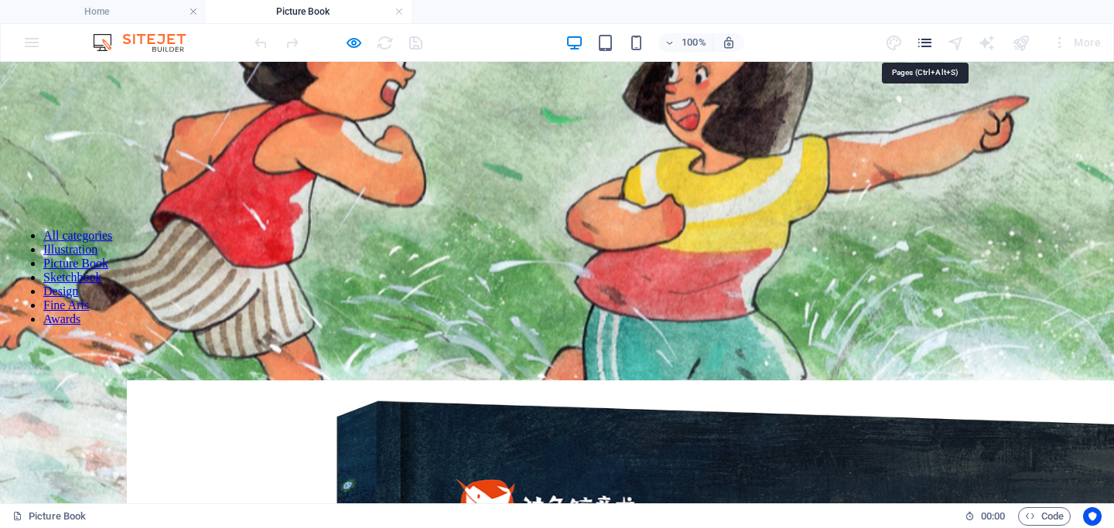
click at [927, 43] on icon "pages" at bounding box center [925, 43] width 18 height 18
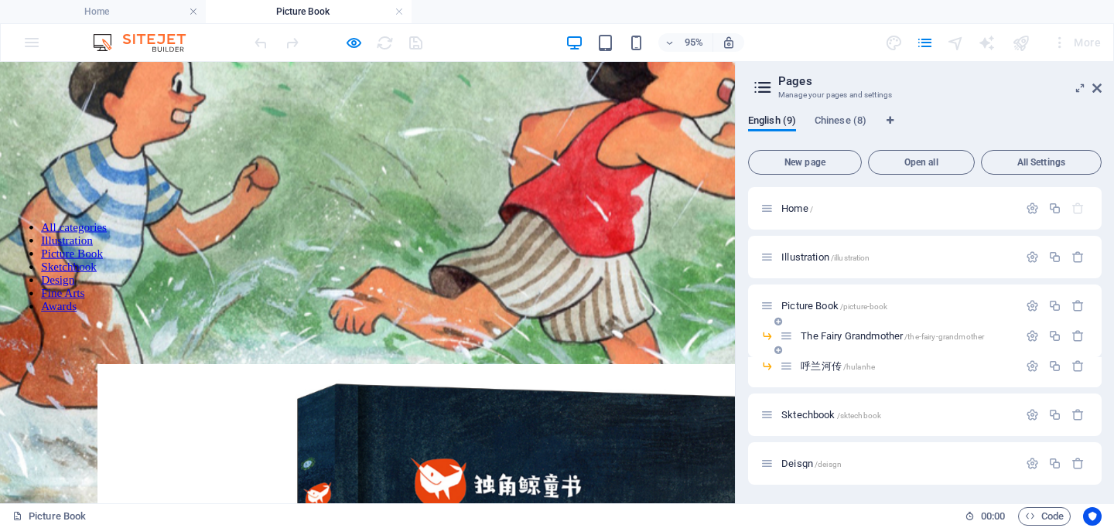
scroll to position [5, 0]
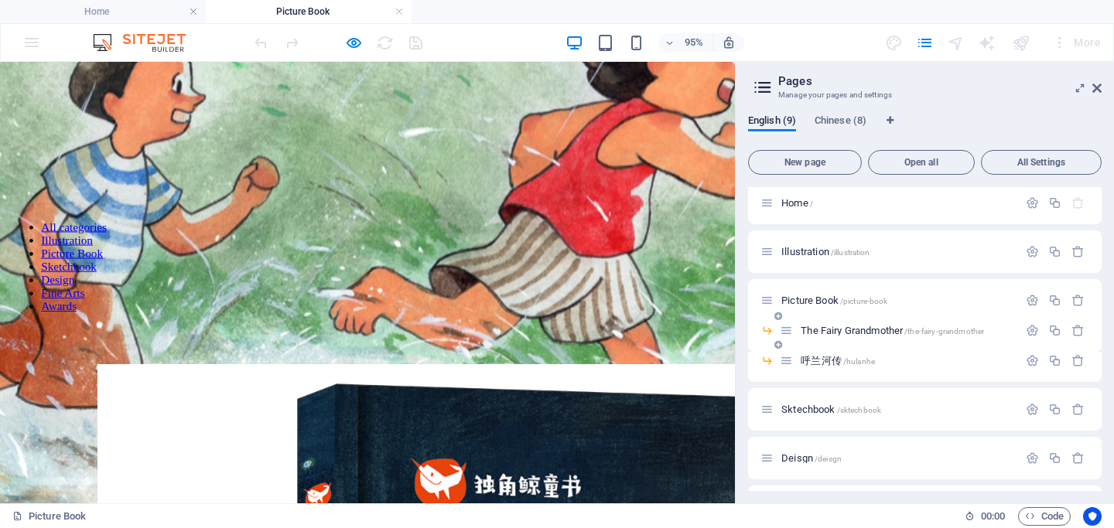
click at [780, 344] on icon at bounding box center [778, 344] width 8 height 9
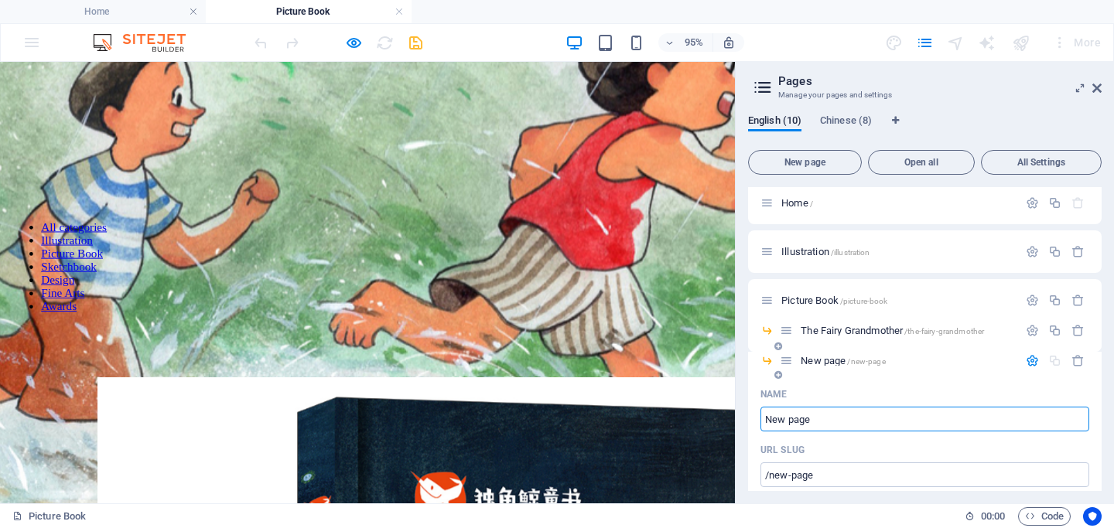
click at [788, 360] on icon at bounding box center [786, 360] width 13 height 13
type input "争锋"
type input "/"
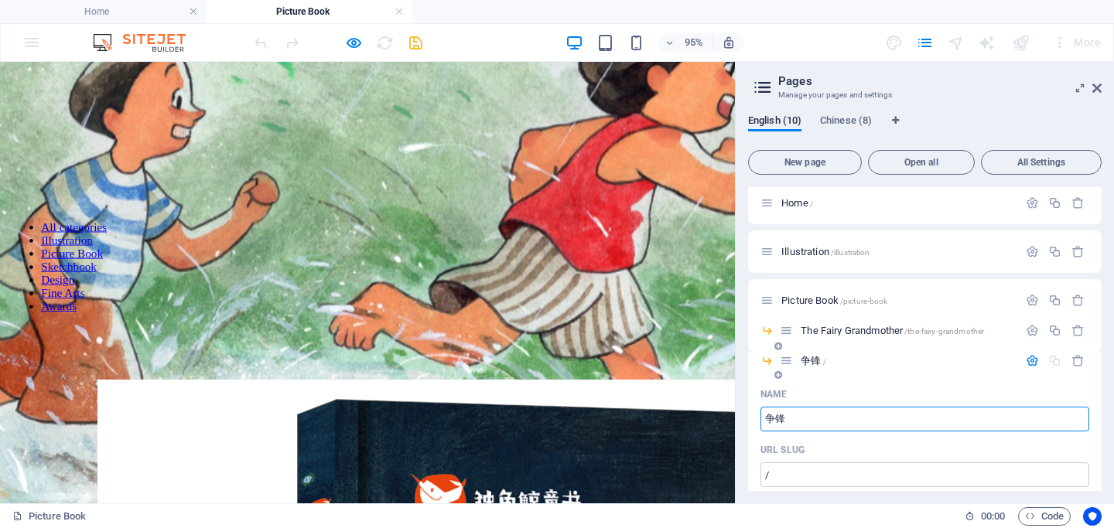
type input "争锋"
click at [1030, 358] on icon "button" at bounding box center [1032, 360] width 13 height 13
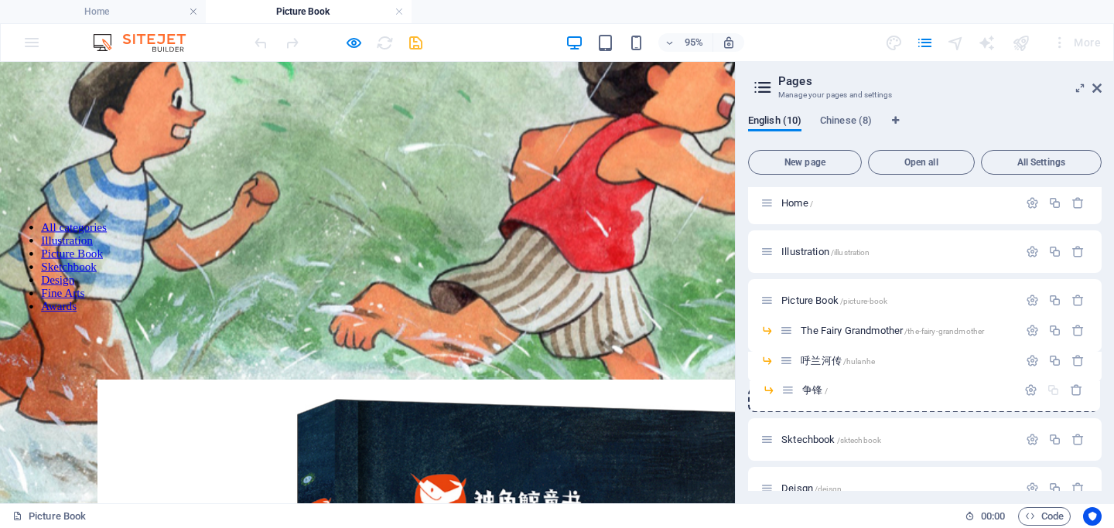
drag, startPoint x: 784, startPoint y: 361, endPoint x: 786, endPoint y: 395, distance: 34.1
click at [1098, 89] on icon at bounding box center [1096, 88] width 9 height 12
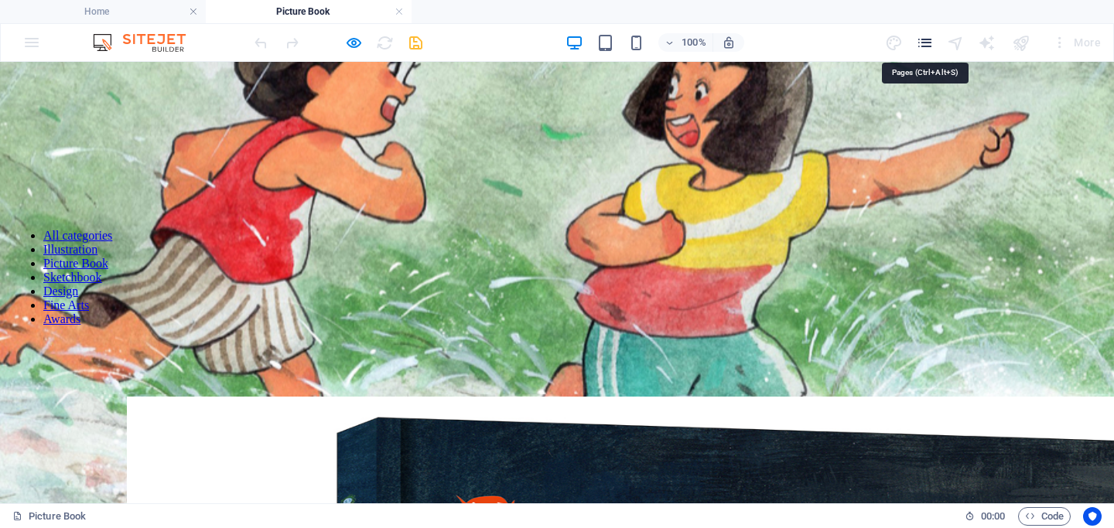
click at [928, 40] on icon "pages" at bounding box center [925, 43] width 18 height 18
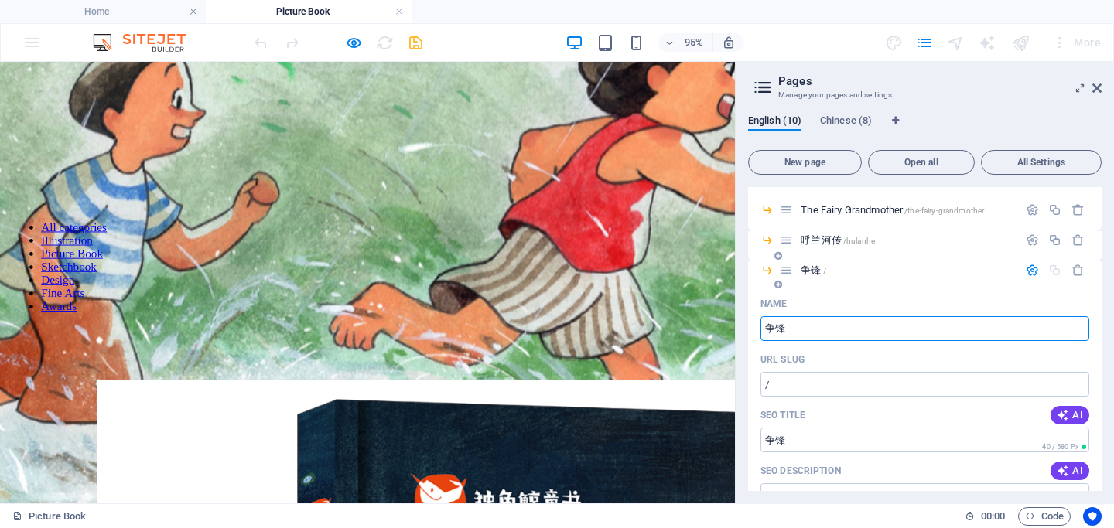
scroll to position [196, 0]
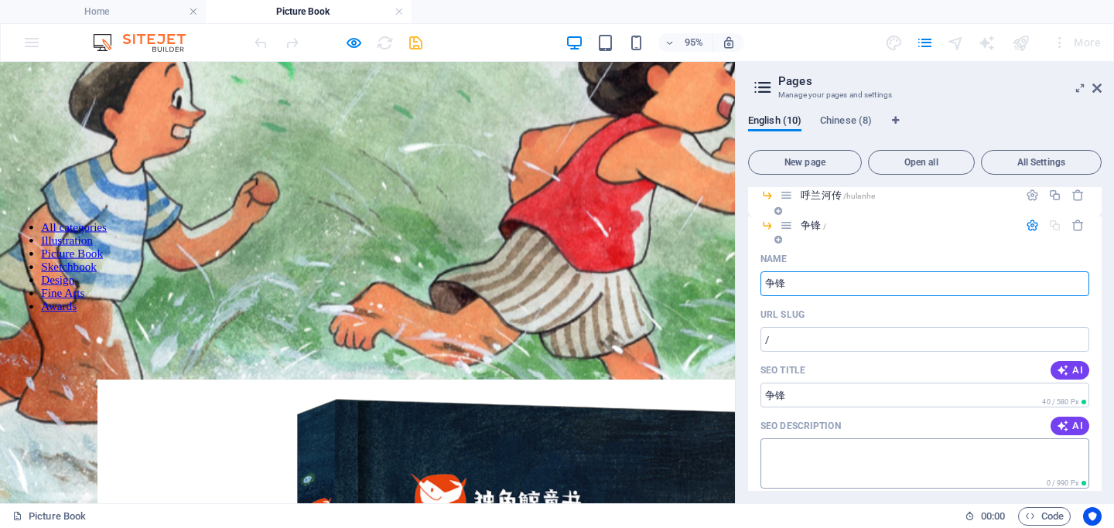
click at [800, 442] on textarea "SEO Description" at bounding box center [924, 464] width 329 height 50
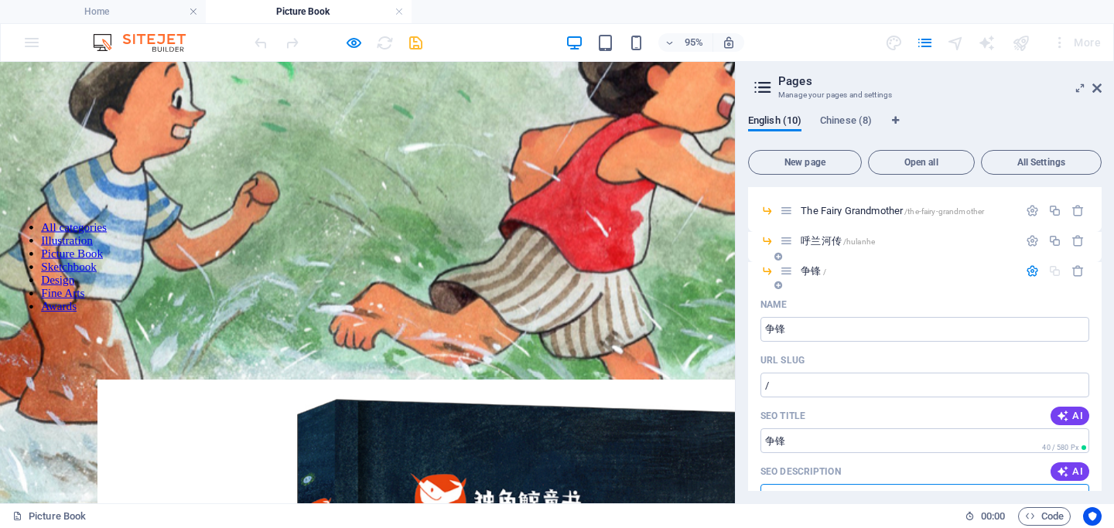
scroll to position [124, 0]
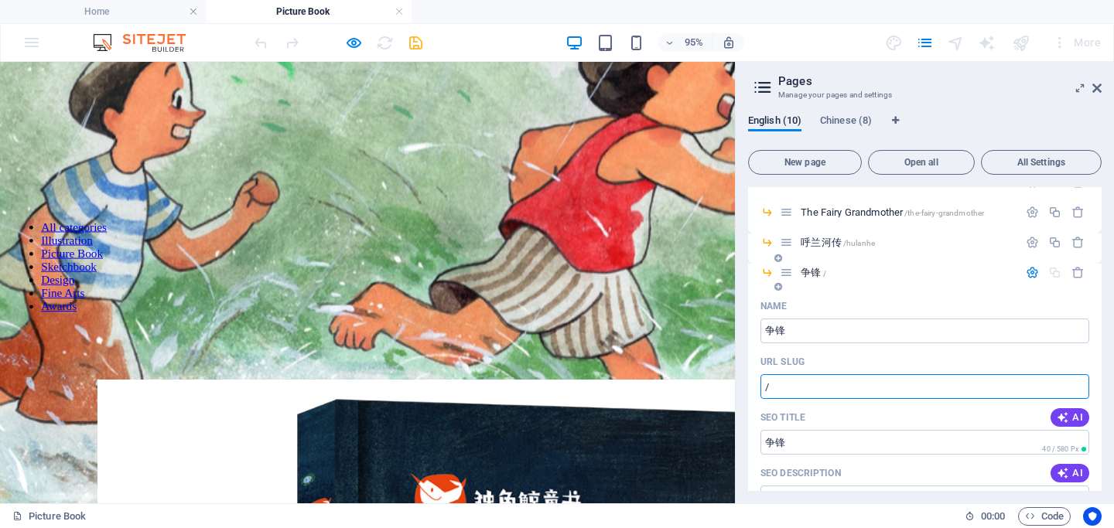
click at [797, 388] on input "/" at bounding box center [924, 386] width 329 height 25
click at [785, 273] on icon at bounding box center [786, 272] width 13 height 13
type input "/fencing"
click at [1033, 275] on icon "button" at bounding box center [1032, 272] width 13 height 13
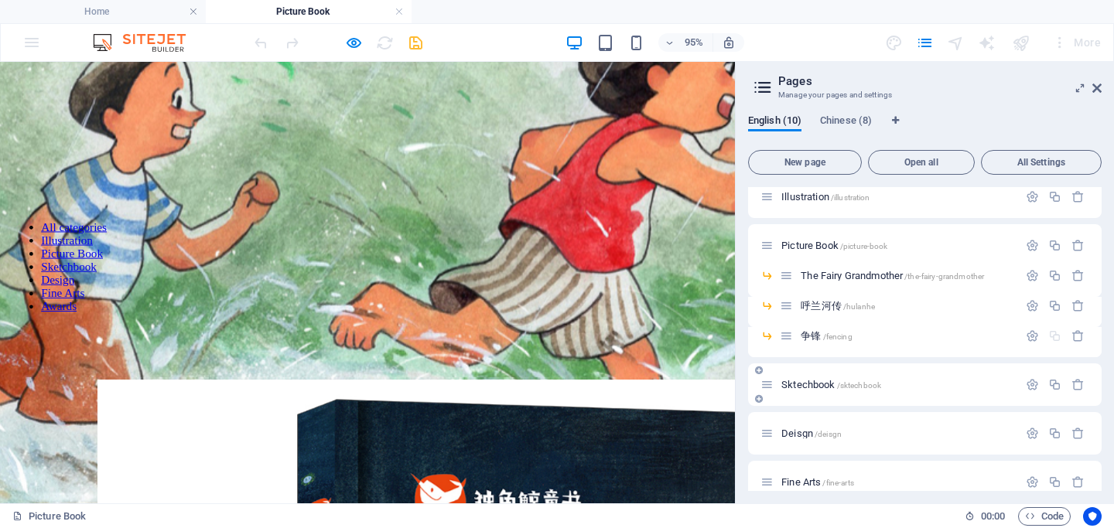
scroll to position [49, 0]
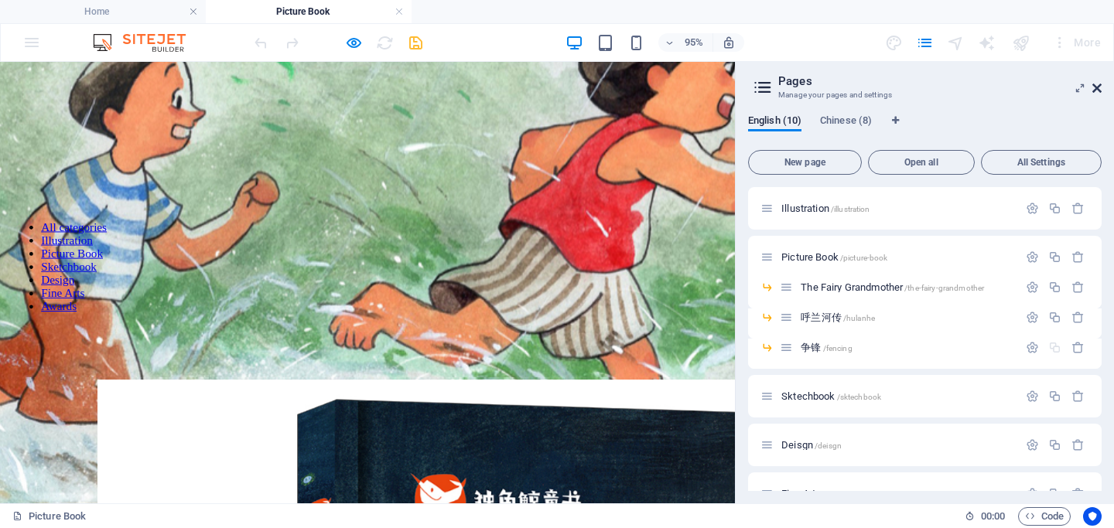
click at [1096, 84] on icon at bounding box center [1096, 88] width 9 height 12
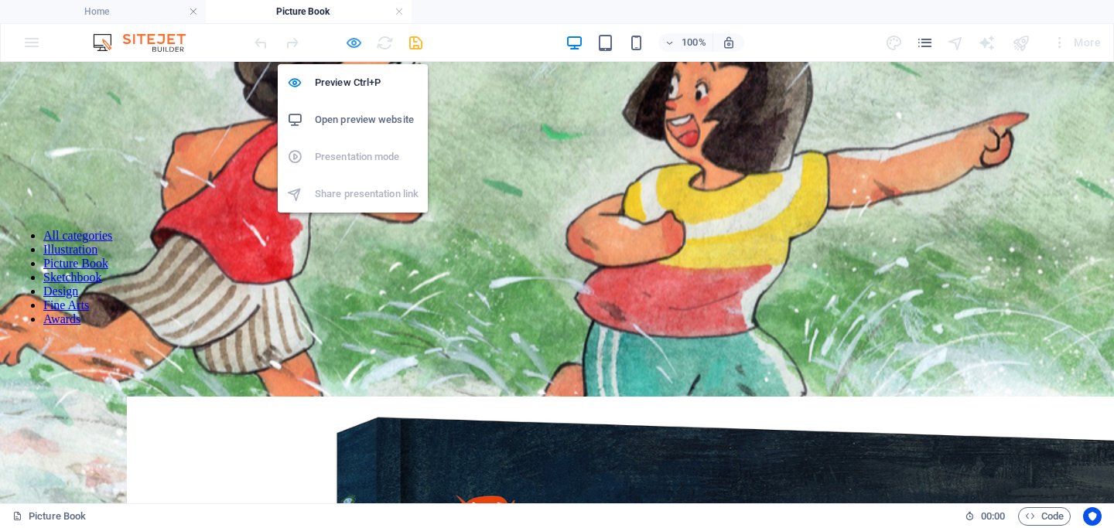
click at [353, 44] on icon "button" at bounding box center [354, 43] width 18 height 18
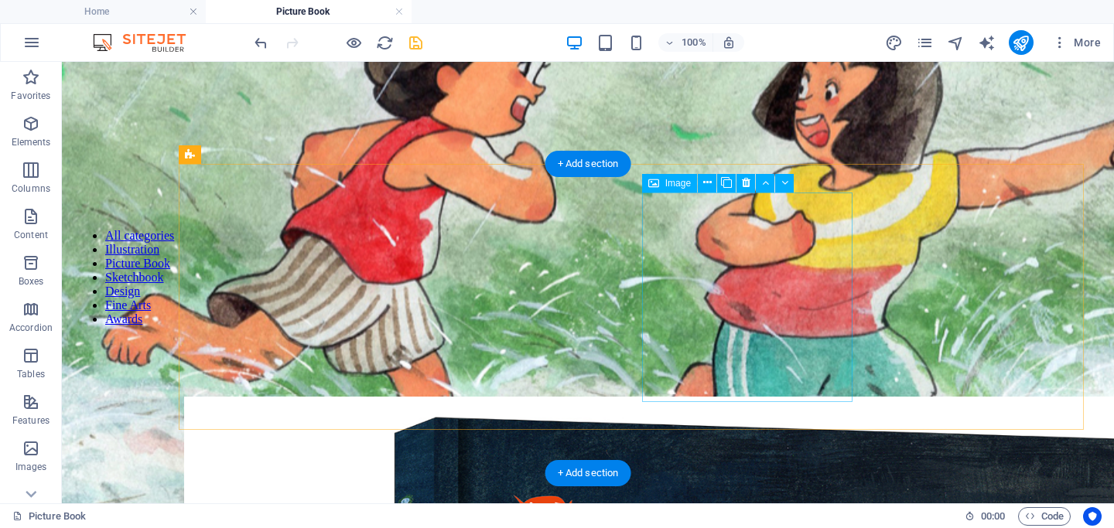
select select
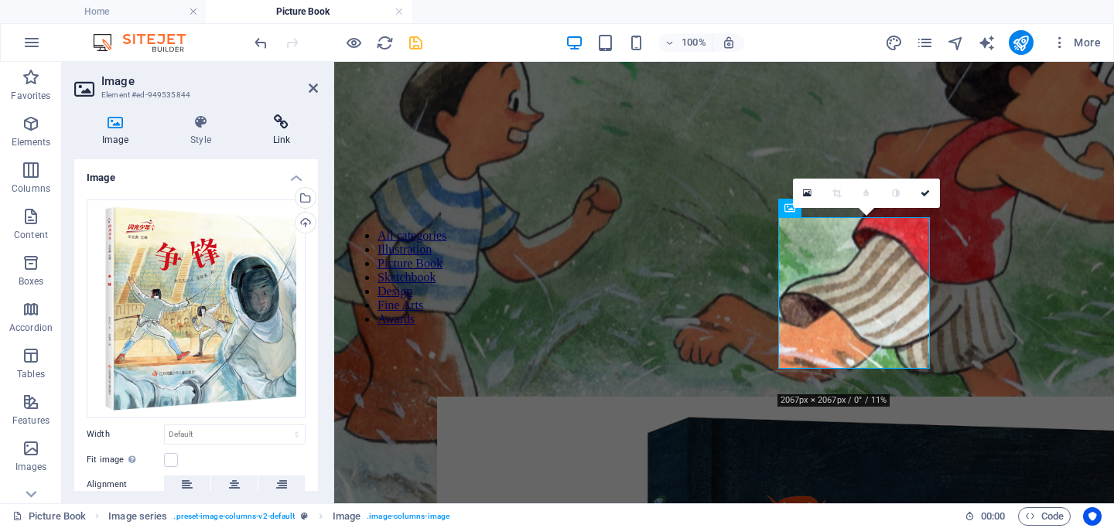
click at [280, 116] on icon at bounding box center [281, 121] width 73 height 15
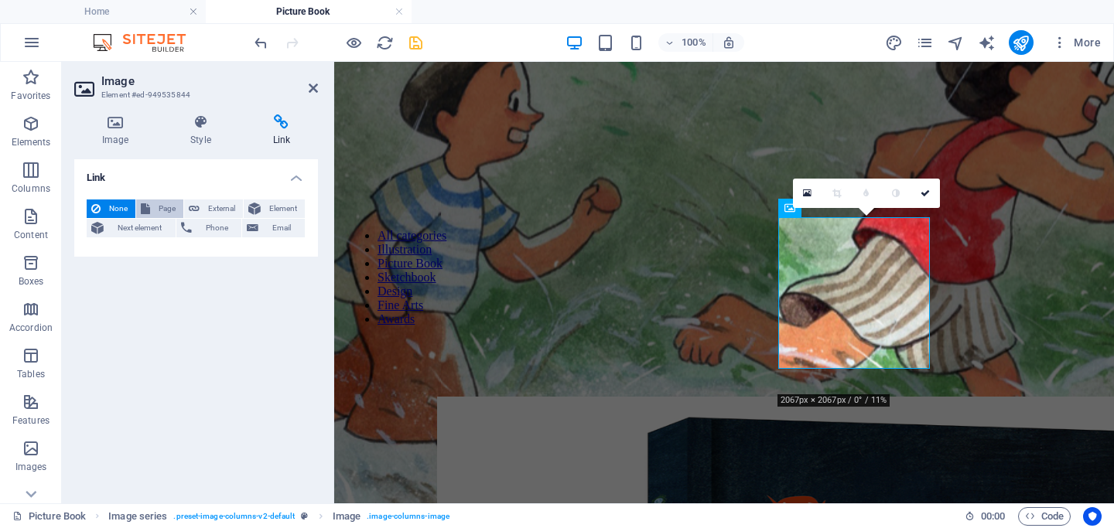
click at [166, 210] on span "Page" at bounding box center [167, 209] width 24 height 19
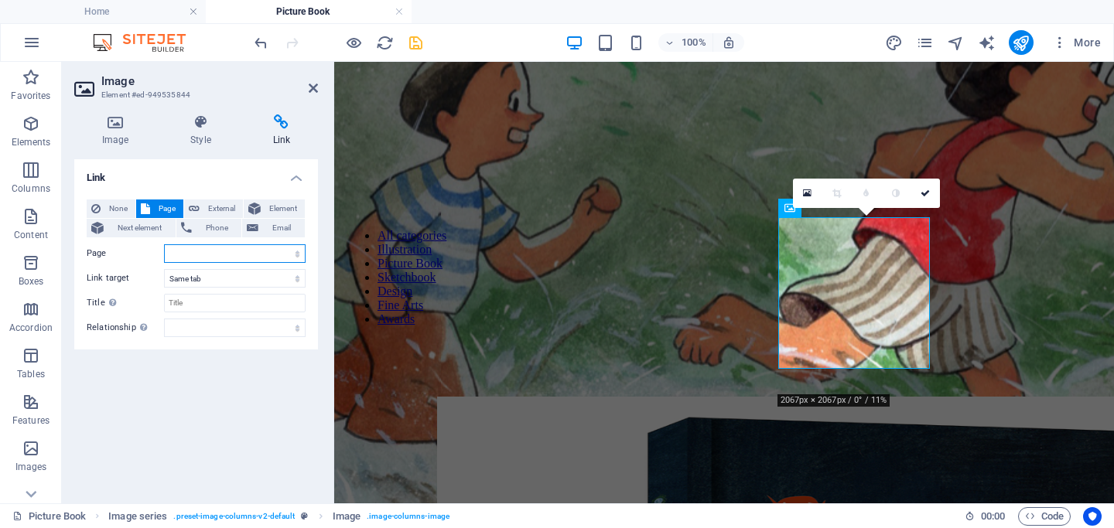
click at [200, 254] on select "Home Illustration Picture Book -- The Fairy Grandmother -- 呼兰河传 -- 争锋 Sktechboo…" at bounding box center [235, 253] width 142 height 19
select select "5"
click at [316, 85] on icon at bounding box center [313, 88] width 9 height 12
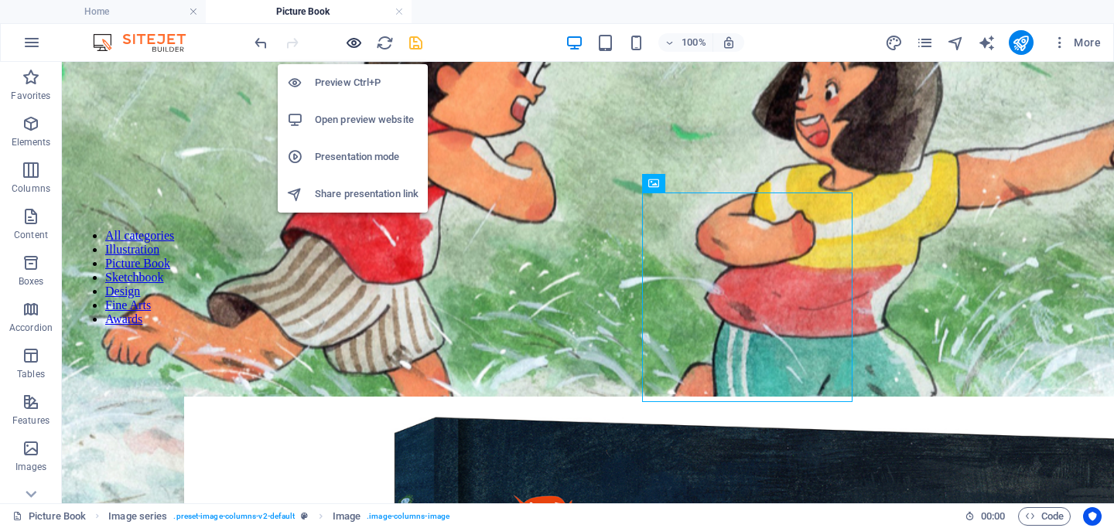
click at [357, 46] on icon "button" at bounding box center [354, 43] width 18 height 18
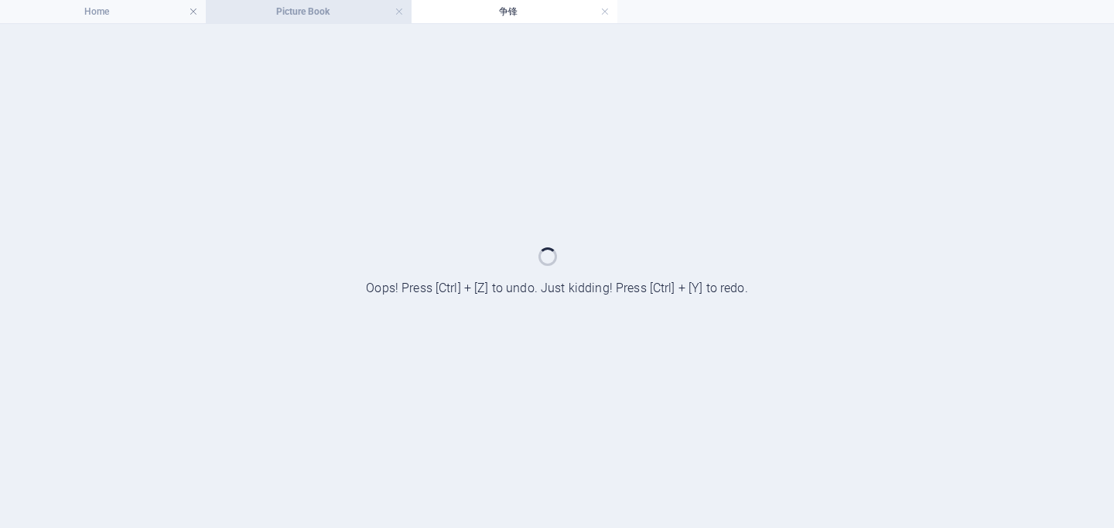
click at [331, 16] on h4 "Picture Book" at bounding box center [309, 11] width 206 height 17
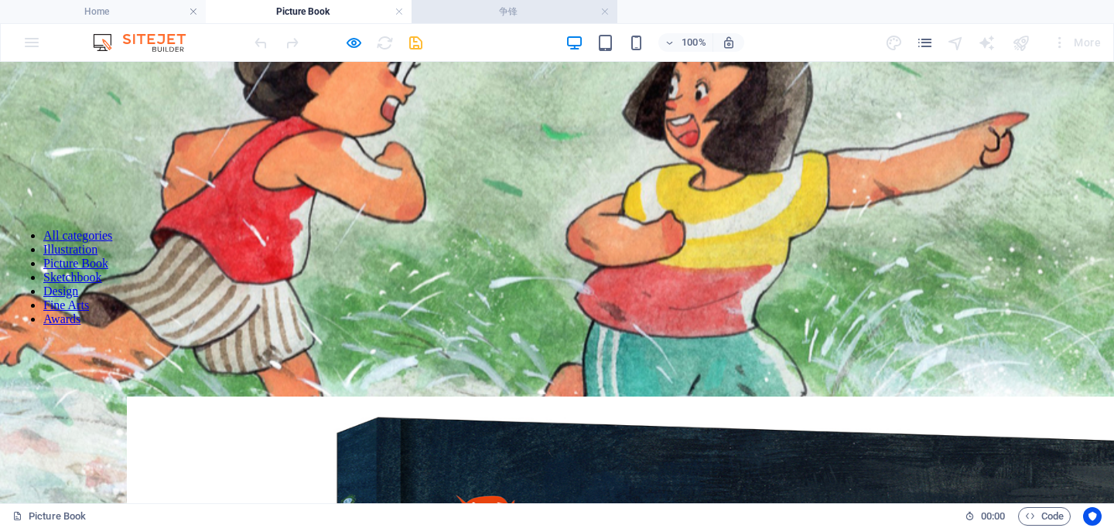
click at [494, 18] on h4 "争锋" at bounding box center [515, 11] width 206 height 17
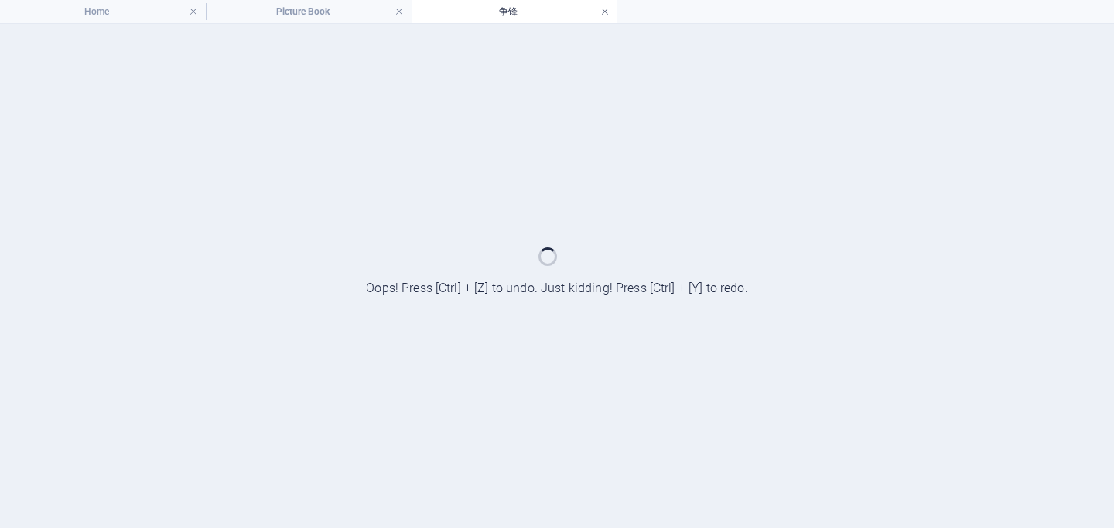
click at [609, 14] on link at bounding box center [604, 12] width 9 height 15
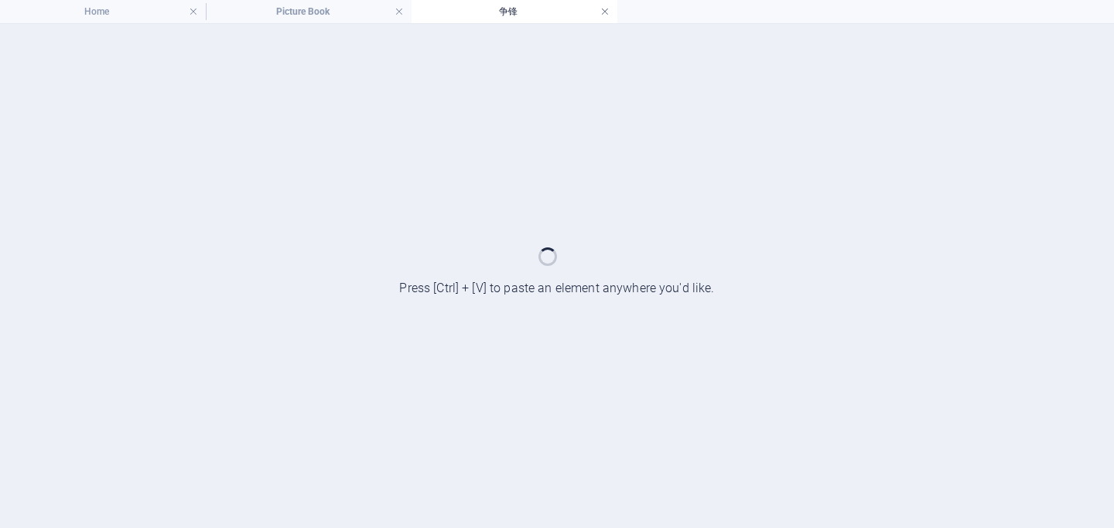
click at [603, 9] on link at bounding box center [604, 12] width 9 height 15
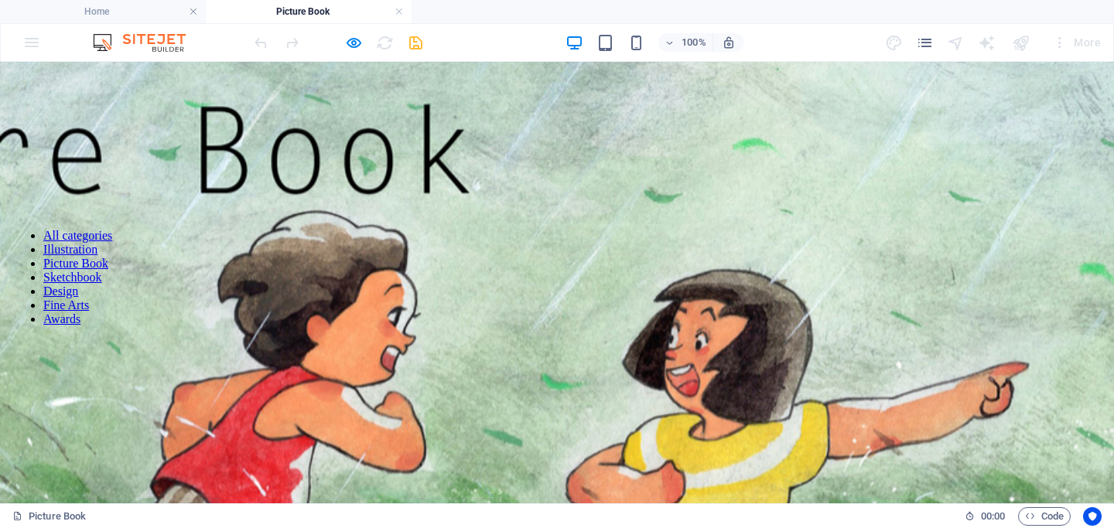
scroll to position [250, 0]
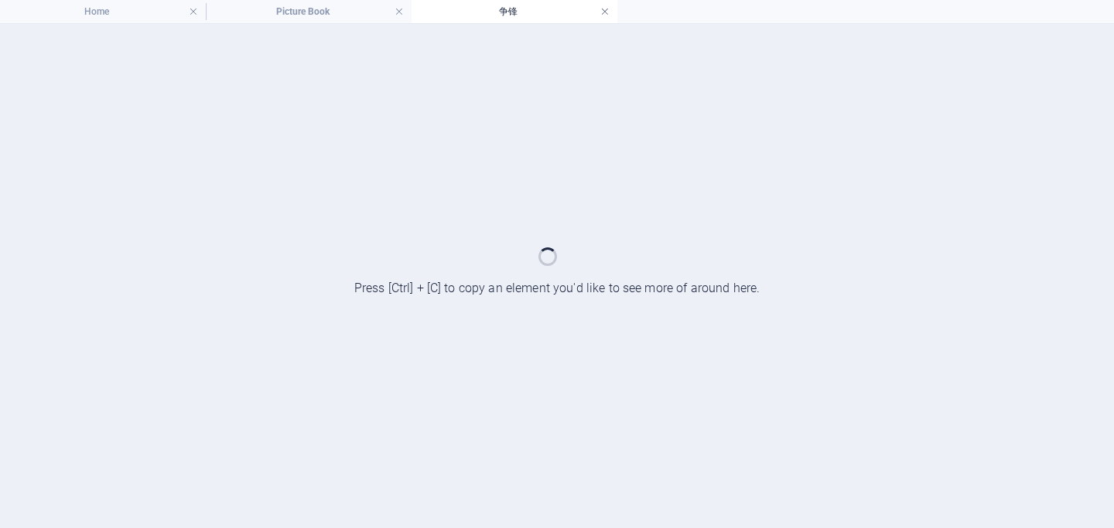
click at [601, 12] on link at bounding box center [604, 12] width 9 height 15
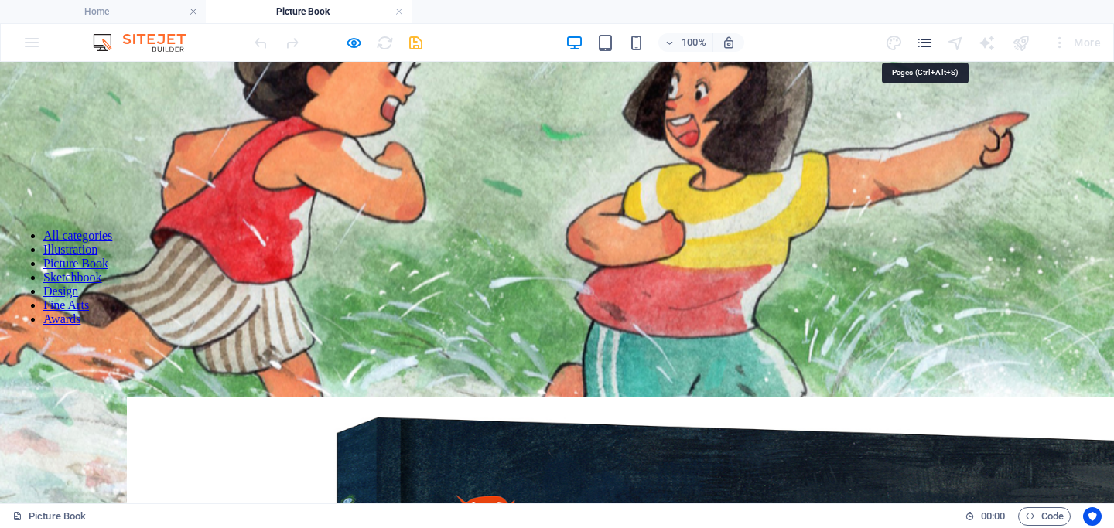
click at [920, 45] on icon "pages" at bounding box center [925, 43] width 18 height 18
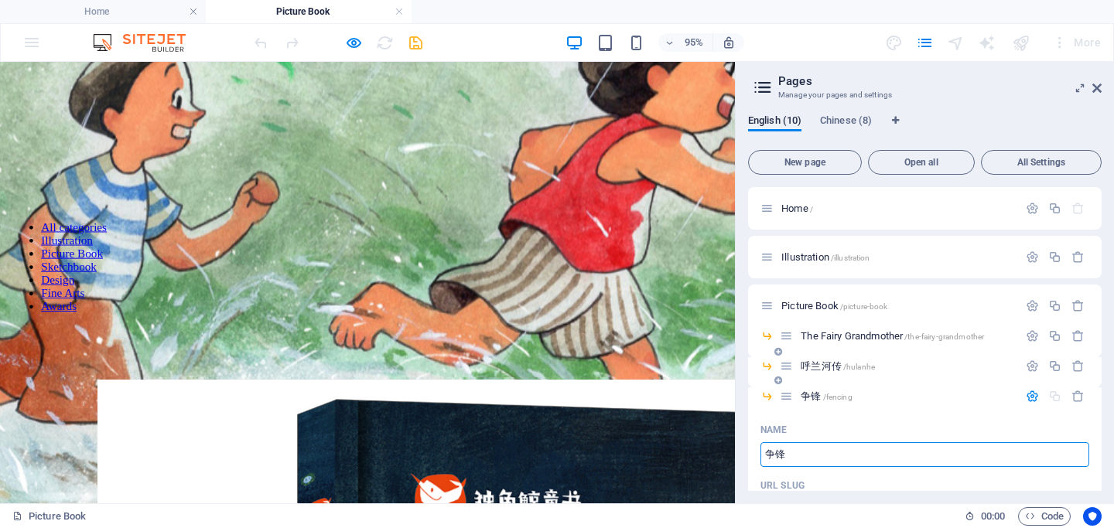
scroll to position [77, 0]
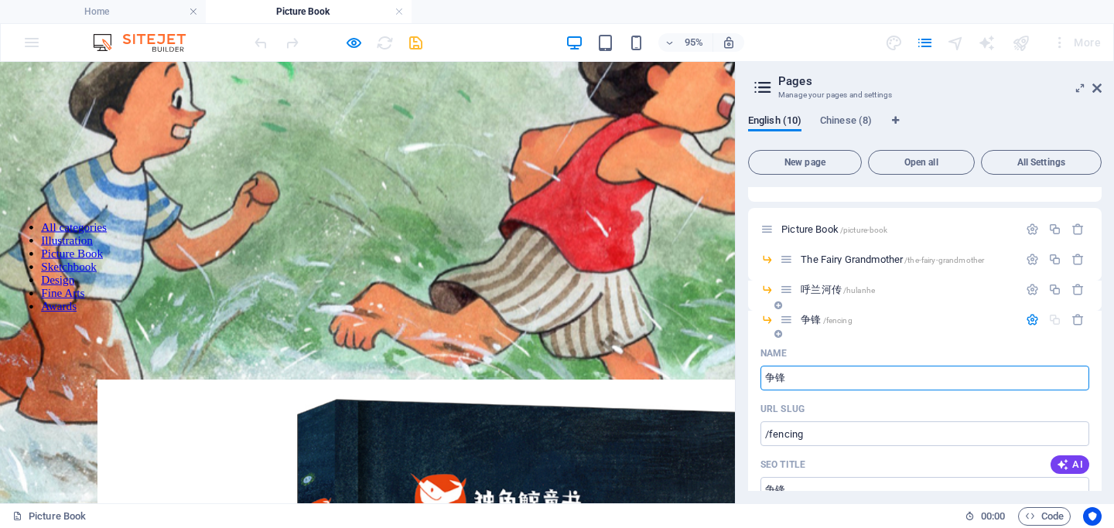
click at [834, 382] on input "争锋" at bounding box center [924, 378] width 329 height 25
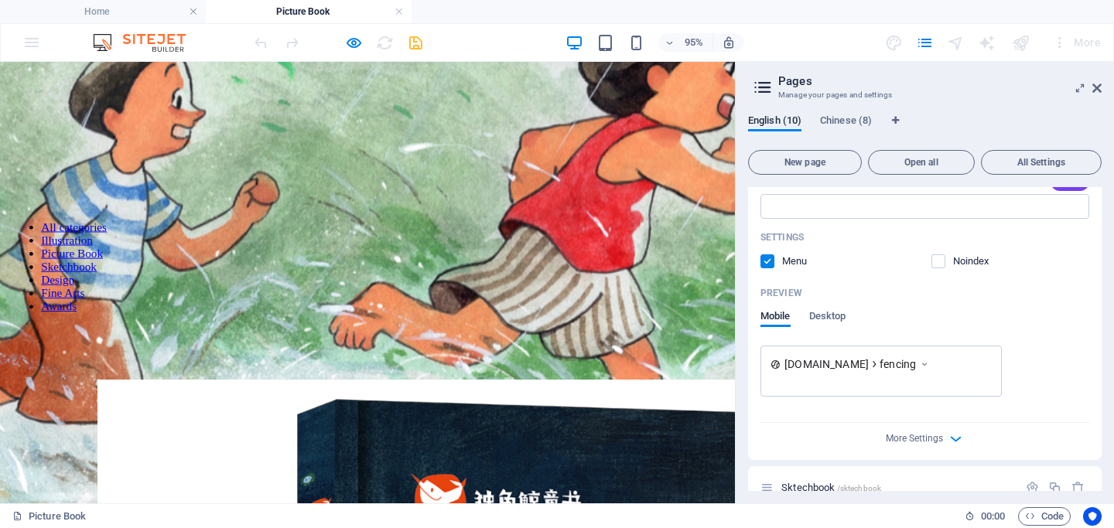
scroll to position [520, 0]
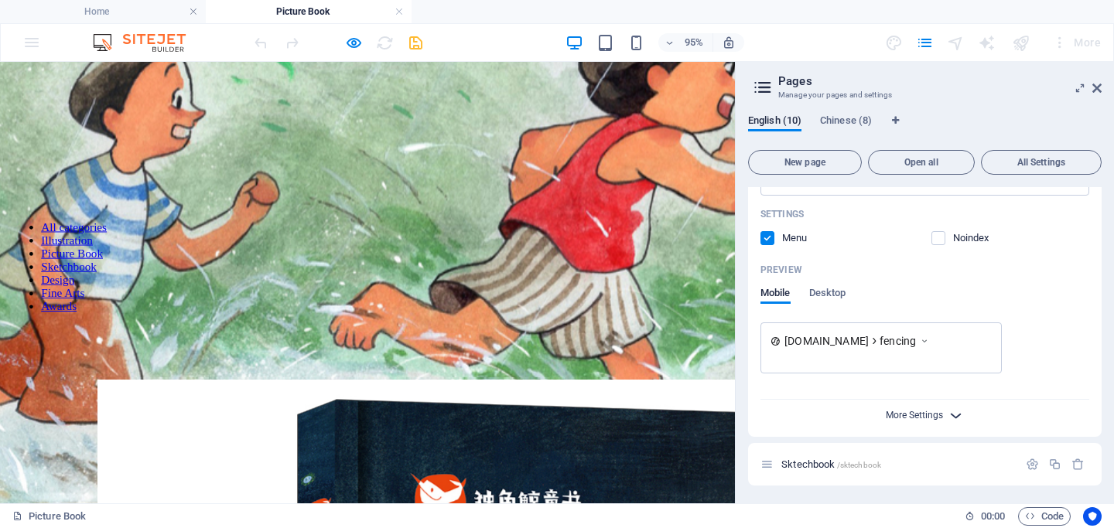
click at [886, 415] on span "More Settings" at bounding box center [914, 415] width 57 height 11
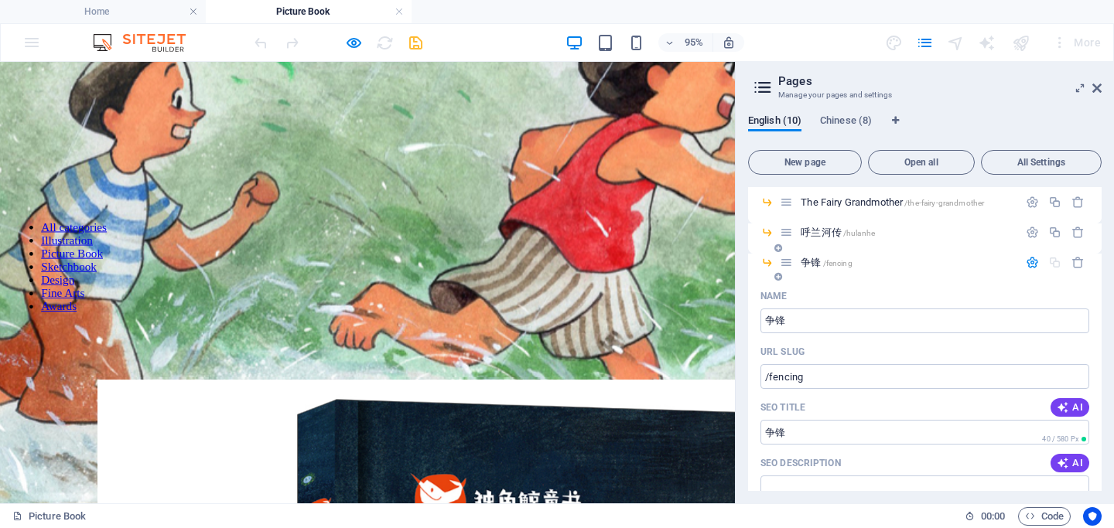
scroll to position [0, 0]
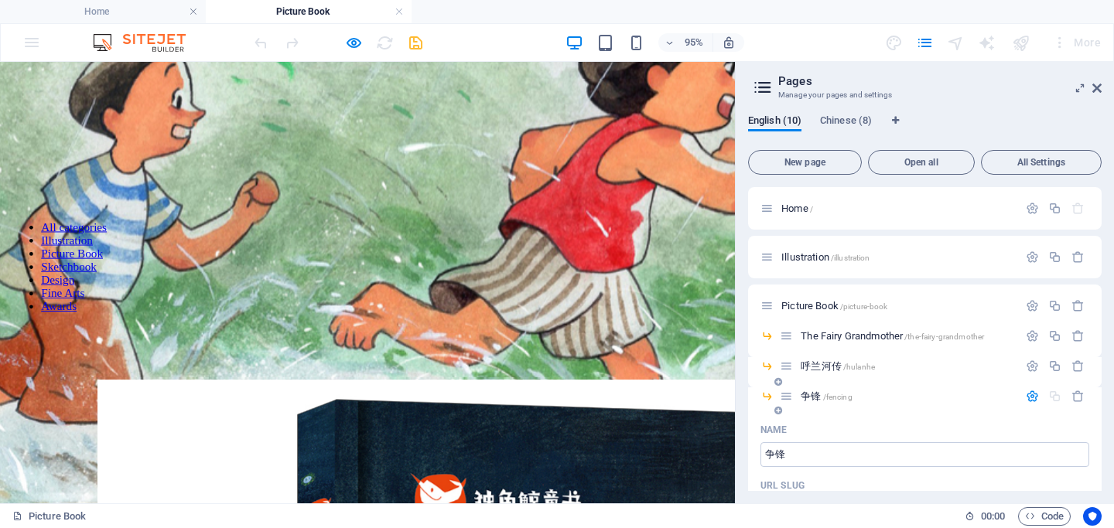
click at [785, 395] on icon at bounding box center [786, 396] width 13 height 13
click at [1032, 394] on icon "button" at bounding box center [1032, 396] width 13 height 13
click at [1099, 82] on icon at bounding box center [1096, 88] width 9 height 12
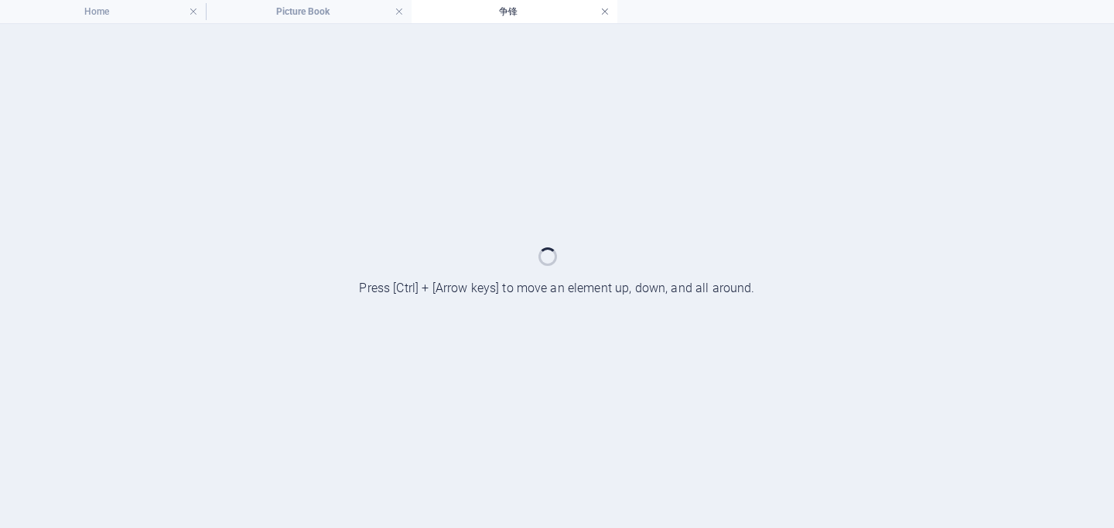
click at [602, 12] on link at bounding box center [604, 12] width 9 height 15
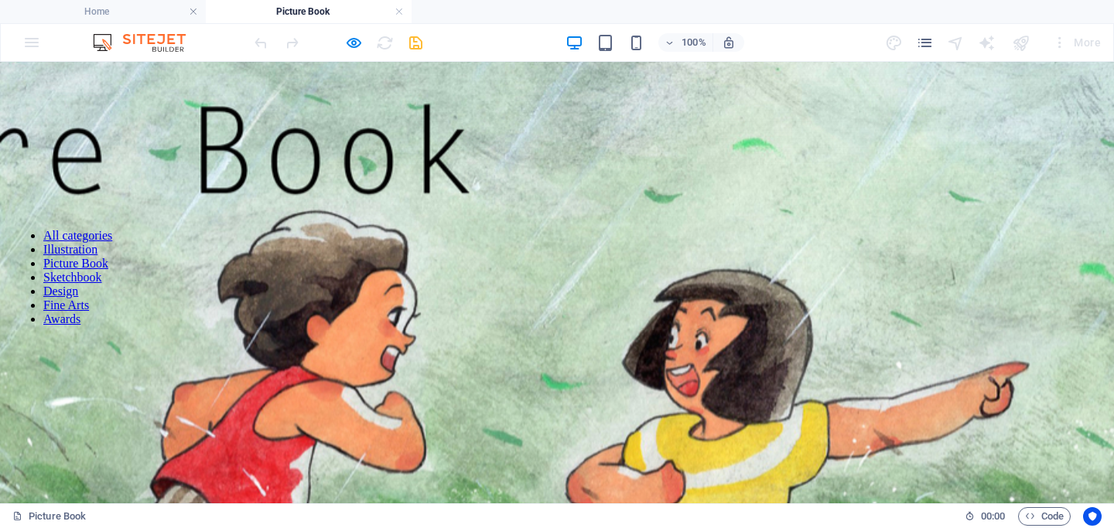
scroll to position [250, 0]
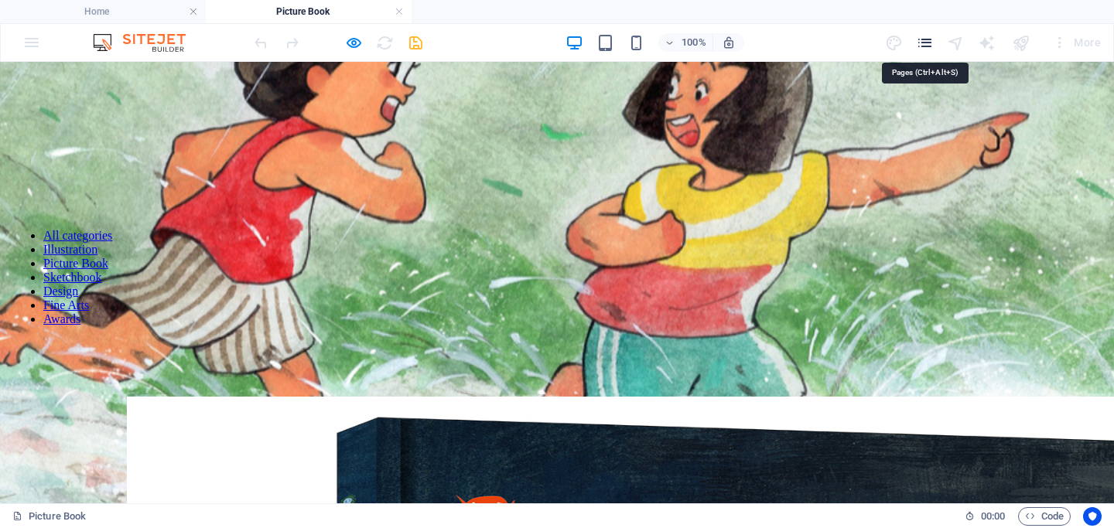
click at [924, 39] on icon "pages" at bounding box center [925, 43] width 18 height 18
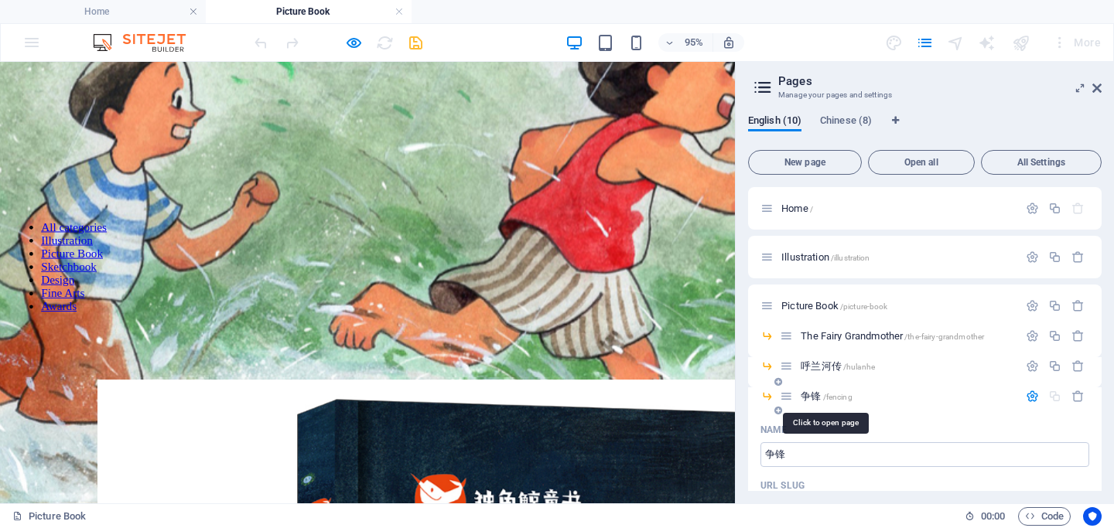
click at [807, 396] on span "争锋 /fencing" at bounding box center [826, 397] width 51 height 12
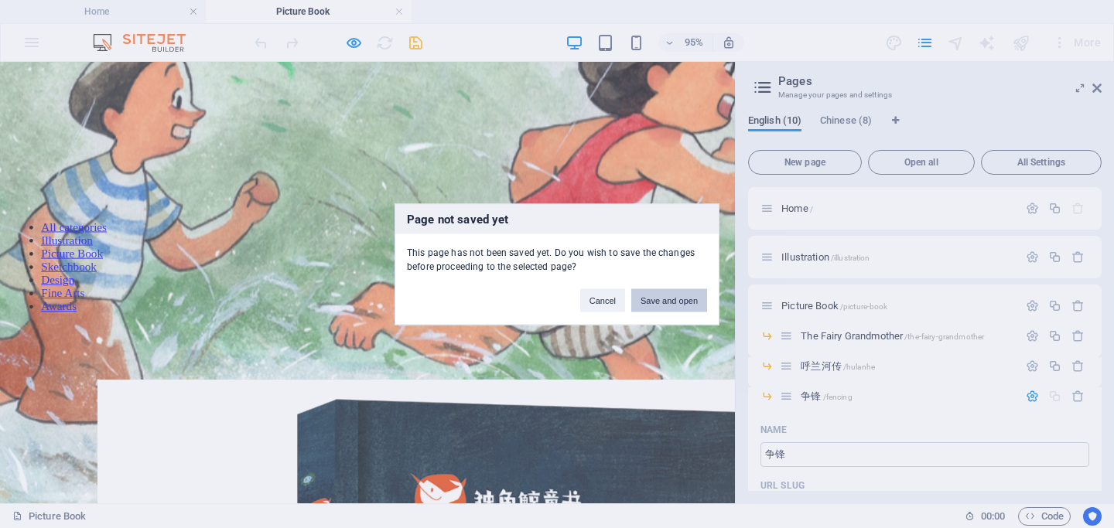
click at [671, 299] on button "Save and open" at bounding box center [669, 300] width 76 height 23
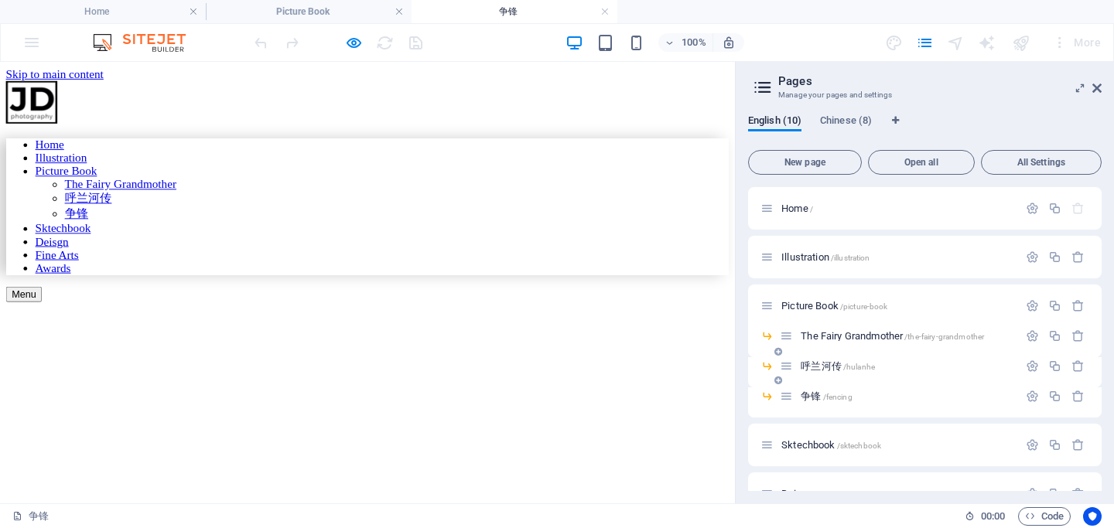
scroll to position [0, 0]
click at [1096, 87] on icon at bounding box center [1096, 88] width 9 height 12
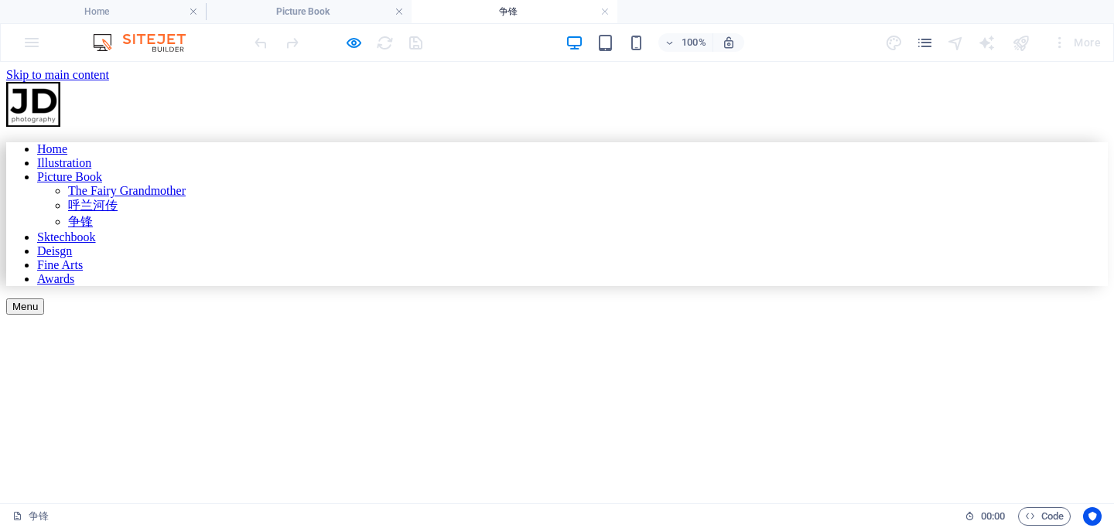
click at [504, 315] on div "Drop content here or Add elements Paste clipboard" at bounding box center [557, 315] width 1102 height 0
click at [391, 315] on div "Drop content here or Add elements Paste clipboard" at bounding box center [557, 315] width 1102 height 0
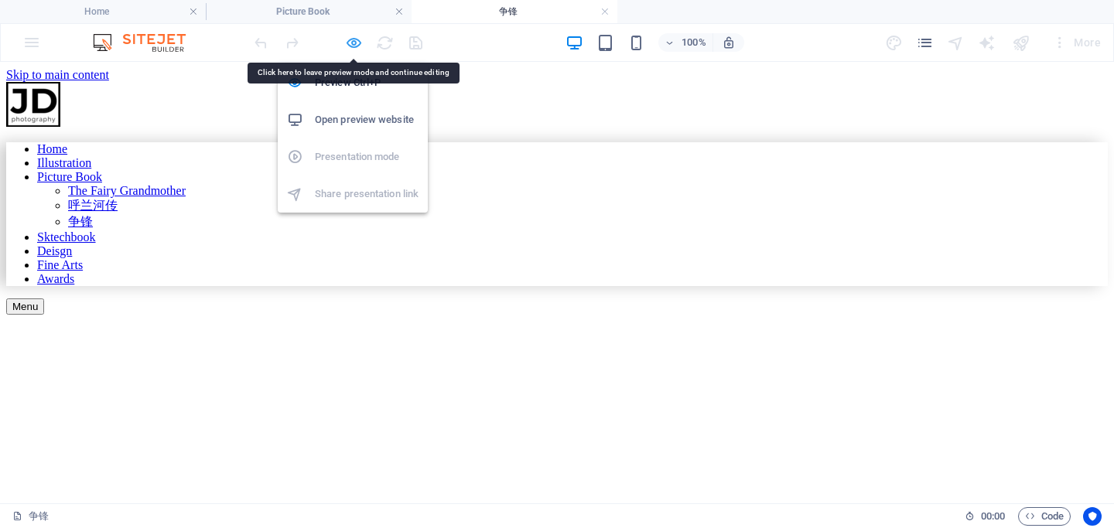
click at [355, 38] on icon "button" at bounding box center [354, 43] width 18 height 18
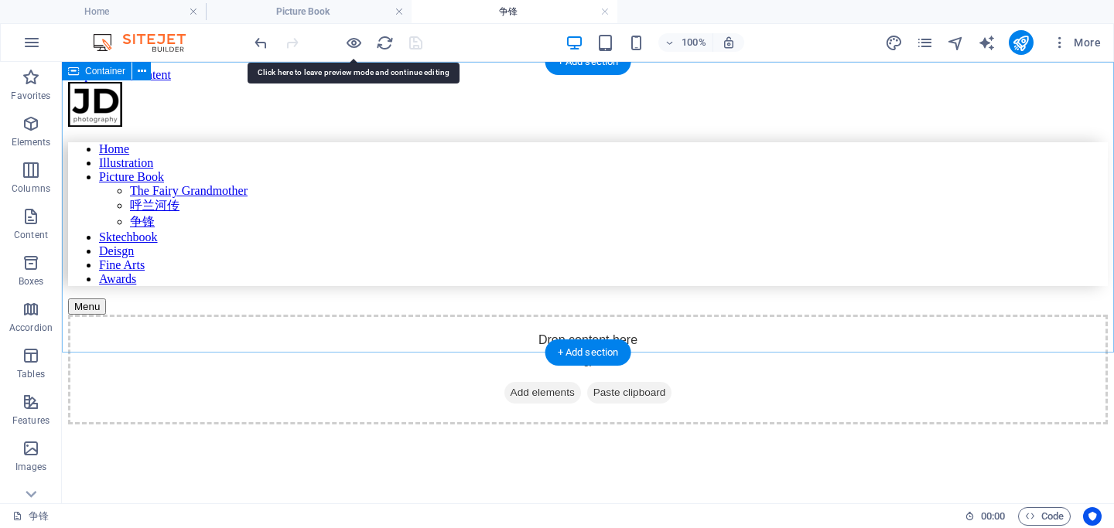
click at [518, 382] on span "Add elements" at bounding box center [542, 393] width 77 height 22
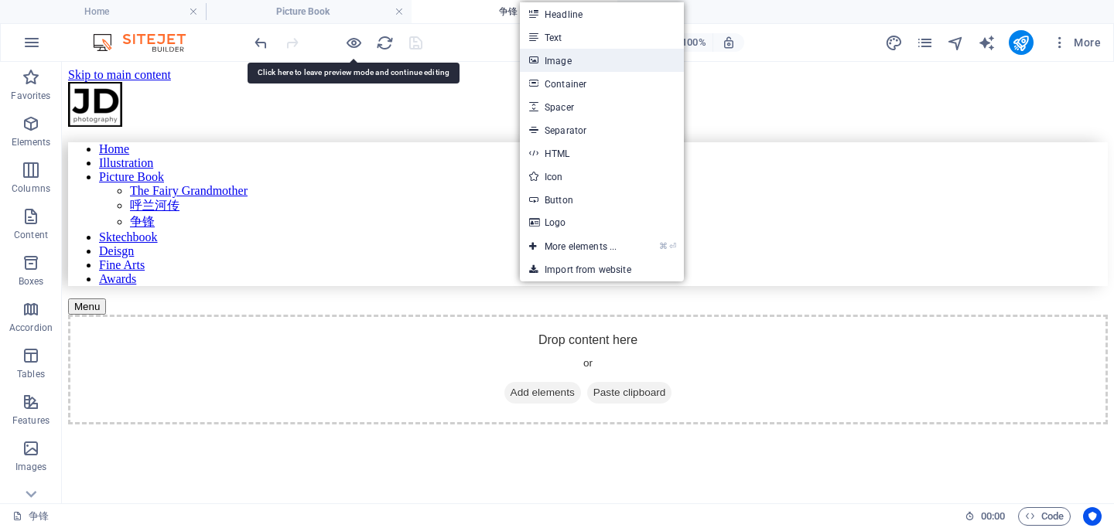
click at [558, 60] on link "Image" at bounding box center [602, 60] width 164 height 23
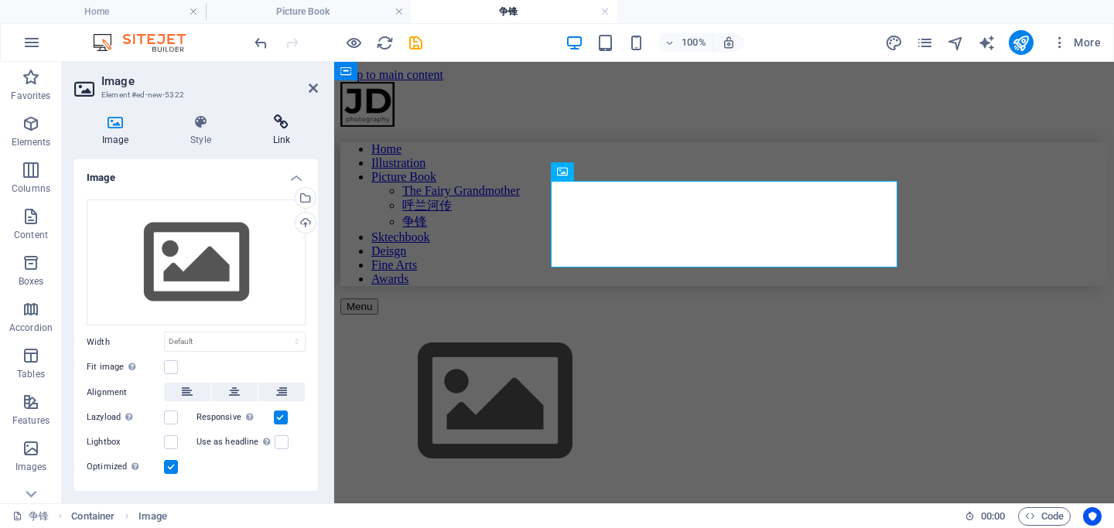
click at [284, 127] on icon at bounding box center [281, 121] width 73 height 15
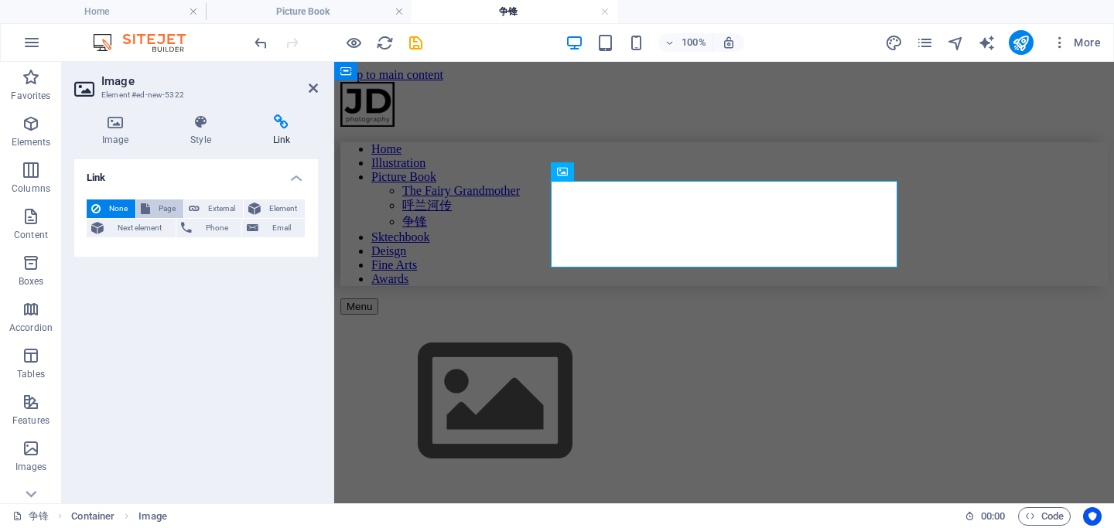
click at [167, 209] on span "Page" at bounding box center [167, 209] width 24 height 19
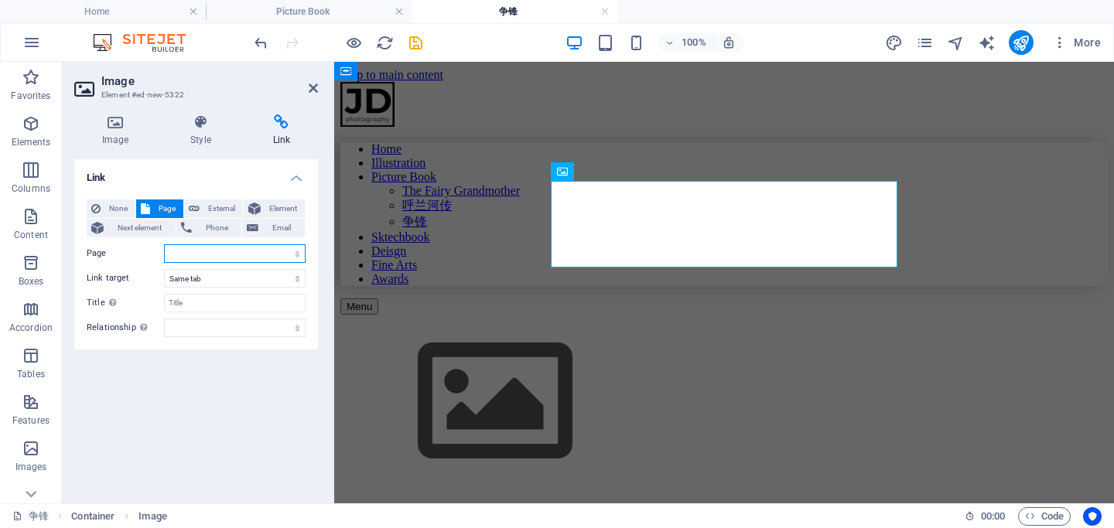
click at [237, 253] on select "Home Illustration Picture Book -- The Fairy Grandmother -- 呼兰河传 -- 争锋 Sktechboo…" at bounding box center [235, 253] width 142 height 19
select select "5"
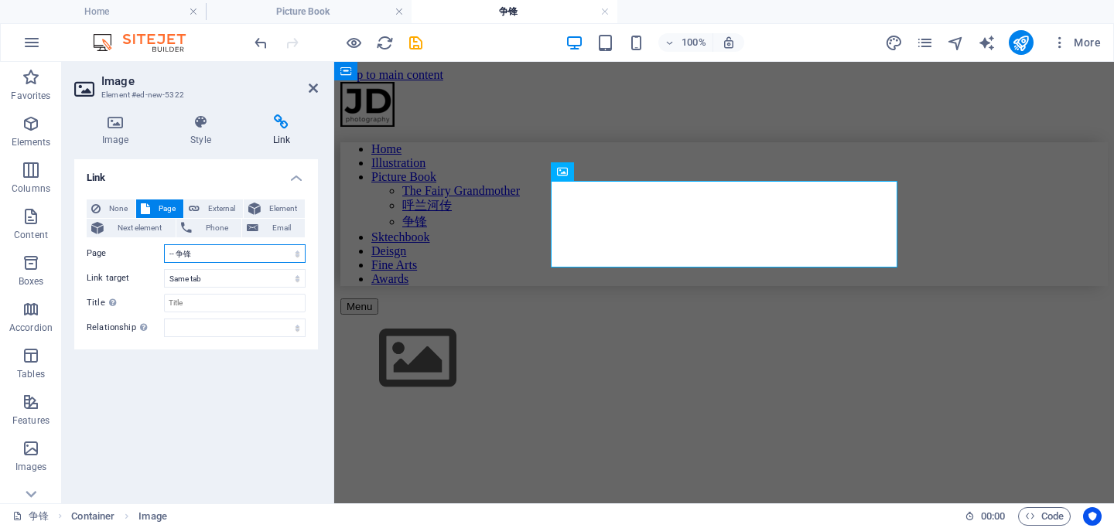
click at [208, 250] on select "Home Illustration Picture Book -- The Fairy Grandmother -- 呼兰河传 -- 争锋 Sktechboo…" at bounding box center [235, 253] width 142 height 19
click at [109, 210] on span "None" at bounding box center [118, 209] width 26 height 19
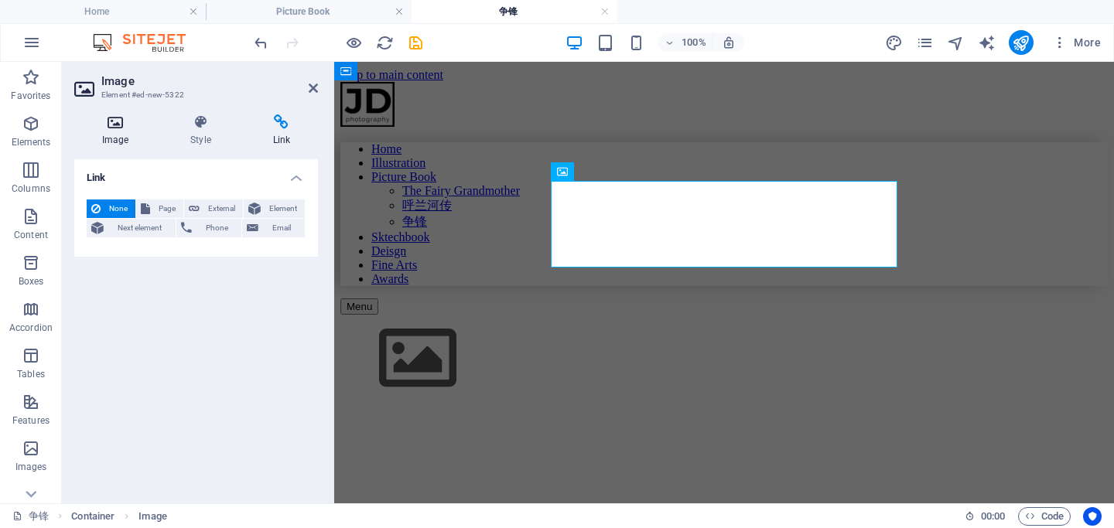
click at [115, 136] on h4 "Image" at bounding box center [118, 130] width 88 height 32
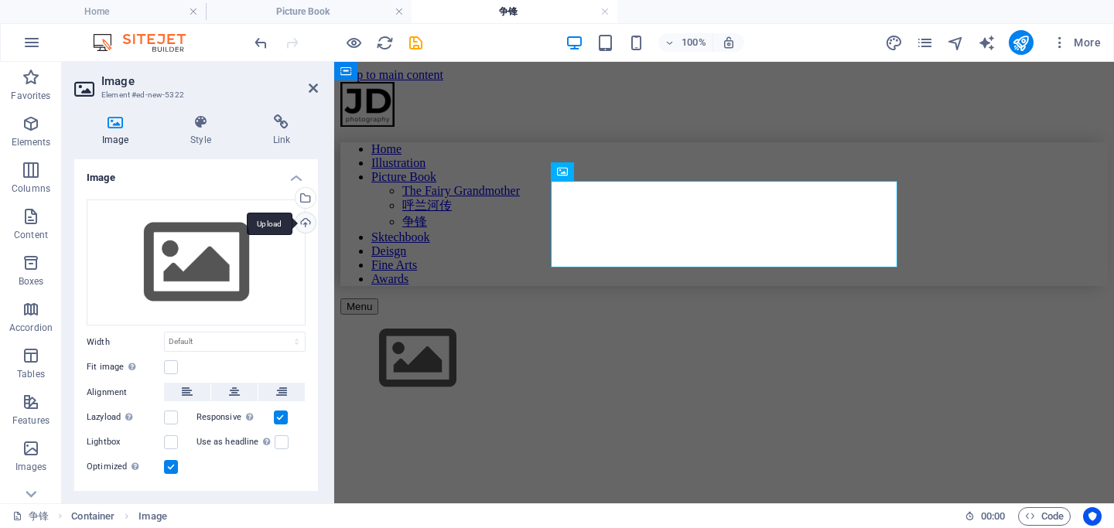
click at [299, 228] on div "Upload" at bounding box center [303, 224] width 23 height 23
click at [301, 227] on div "Upload" at bounding box center [303, 224] width 23 height 23
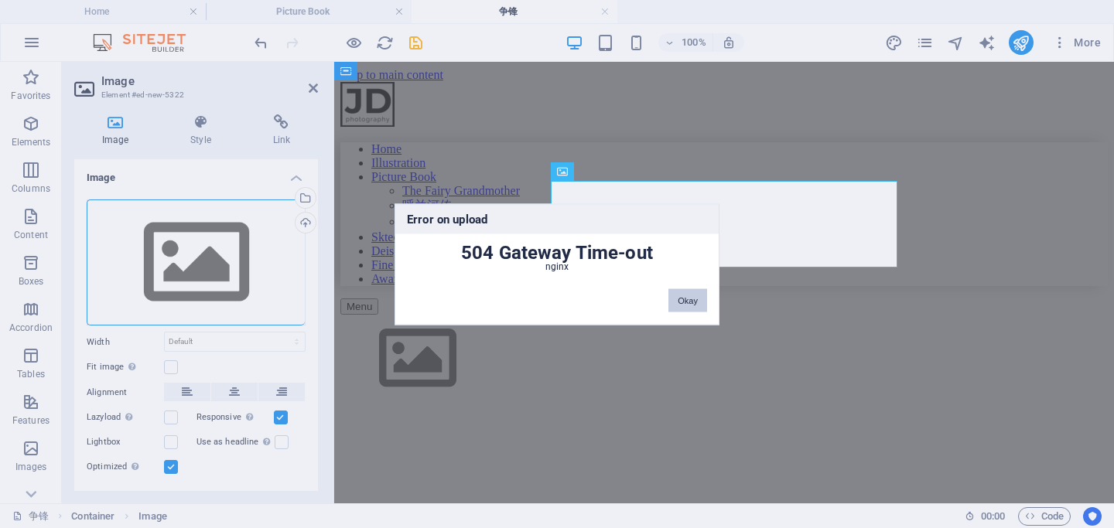
click at [687, 302] on button "Okay" at bounding box center [687, 300] width 39 height 23
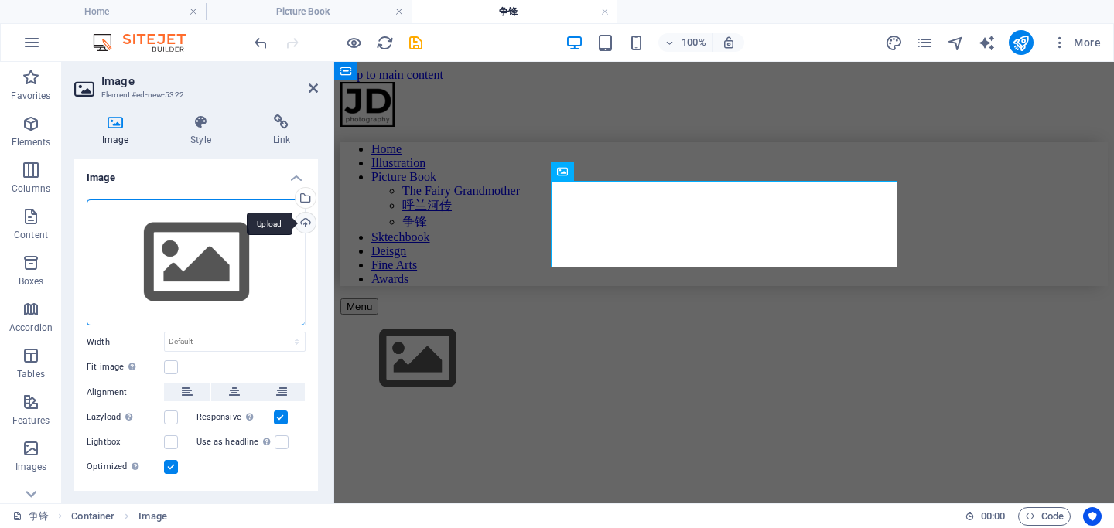
click at [310, 220] on div "Upload" at bounding box center [303, 224] width 23 height 23
click at [306, 221] on div "Upload" at bounding box center [303, 224] width 23 height 23
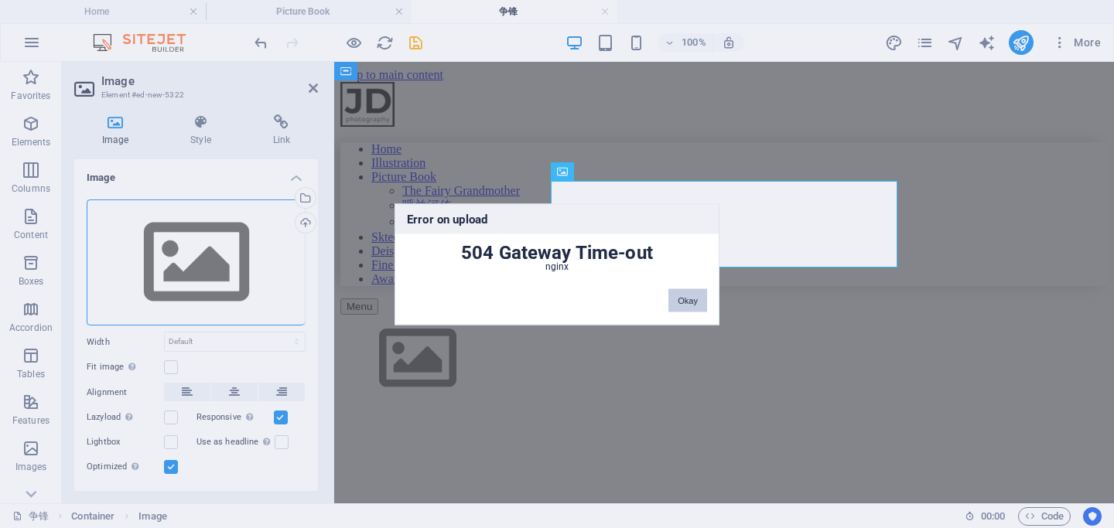
click at [691, 302] on button "Okay" at bounding box center [687, 300] width 39 height 23
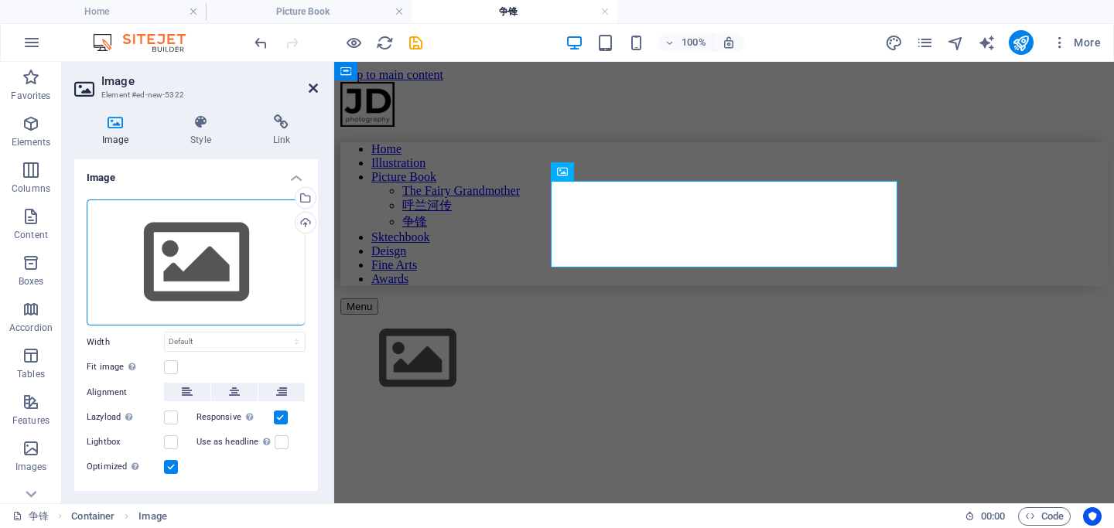
click at [315, 91] on icon at bounding box center [313, 88] width 9 height 12
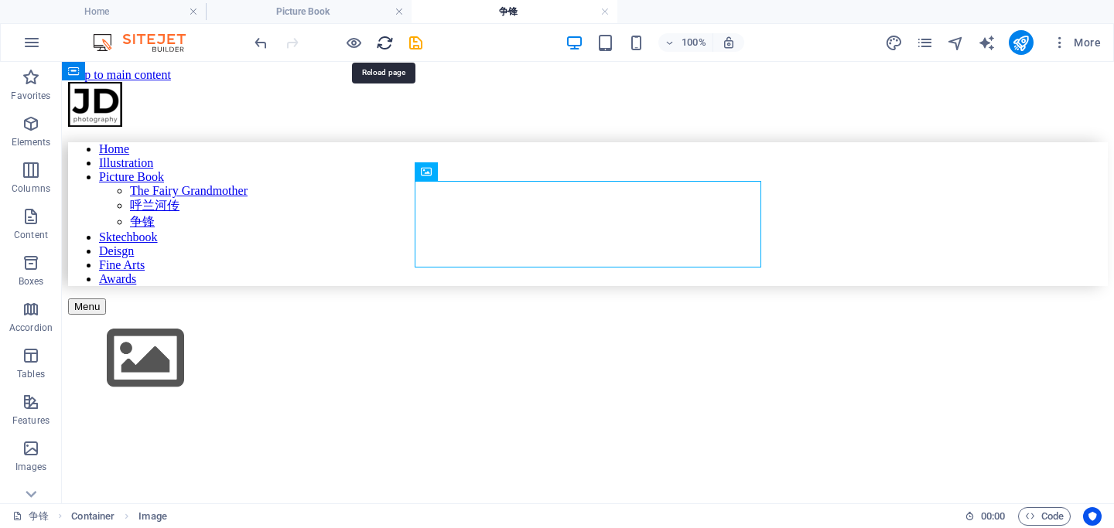
click at [382, 42] on icon "reload" at bounding box center [385, 43] width 18 height 18
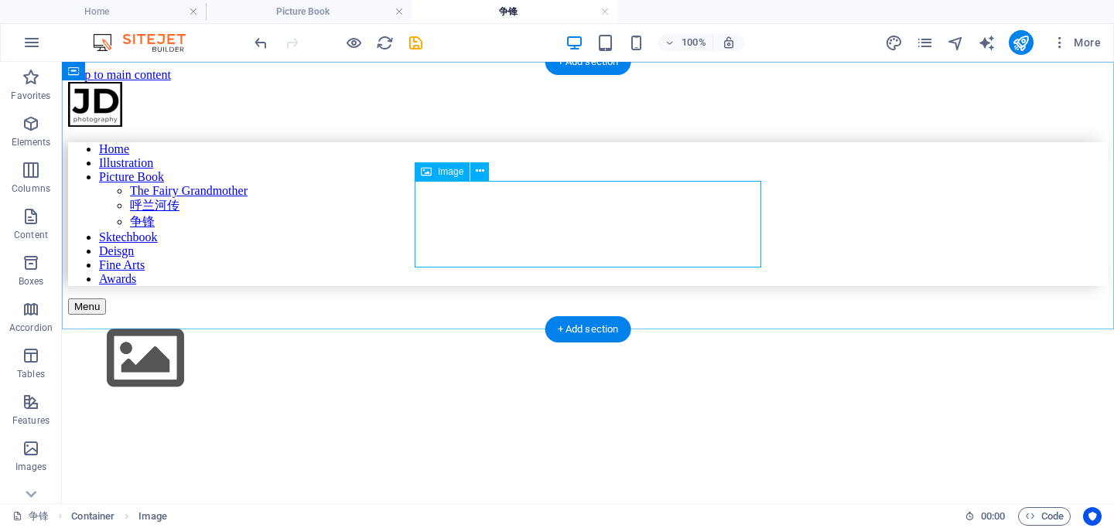
click at [460, 315] on figure at bounding box center [588, 360] width 1040 height 91
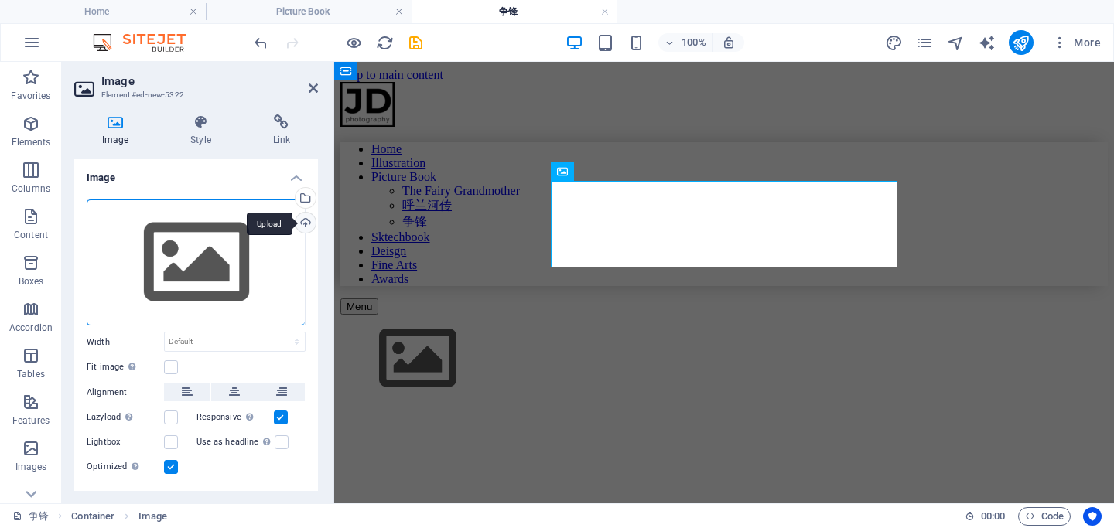
click at [304, 220] on div "Upload" at bounding box center [303, 224] width 23 height 23
click at [317, 16] on h4 "Picture Book" at bounding box center [309, 11] width 206 height 17
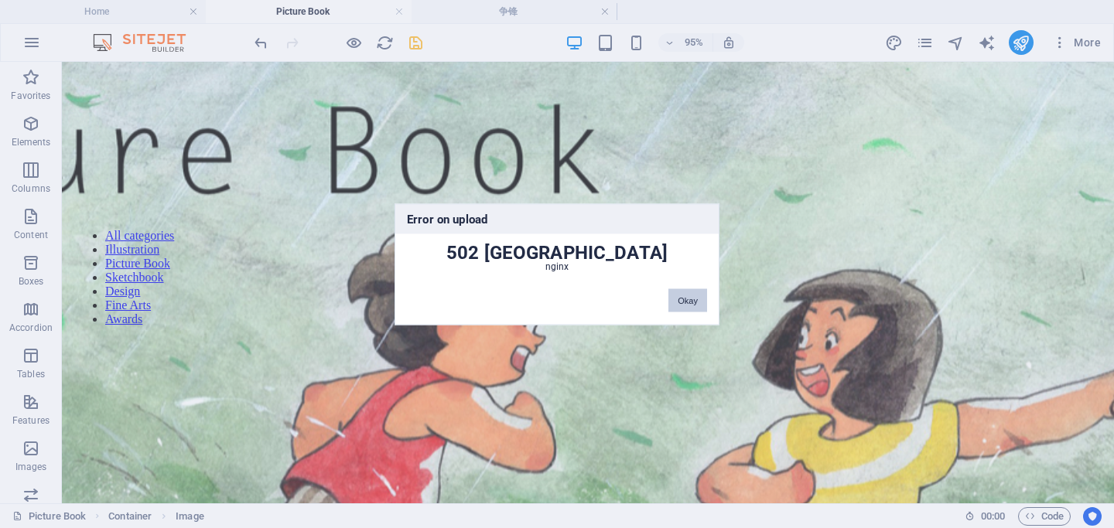
scroll to position [250, 0]
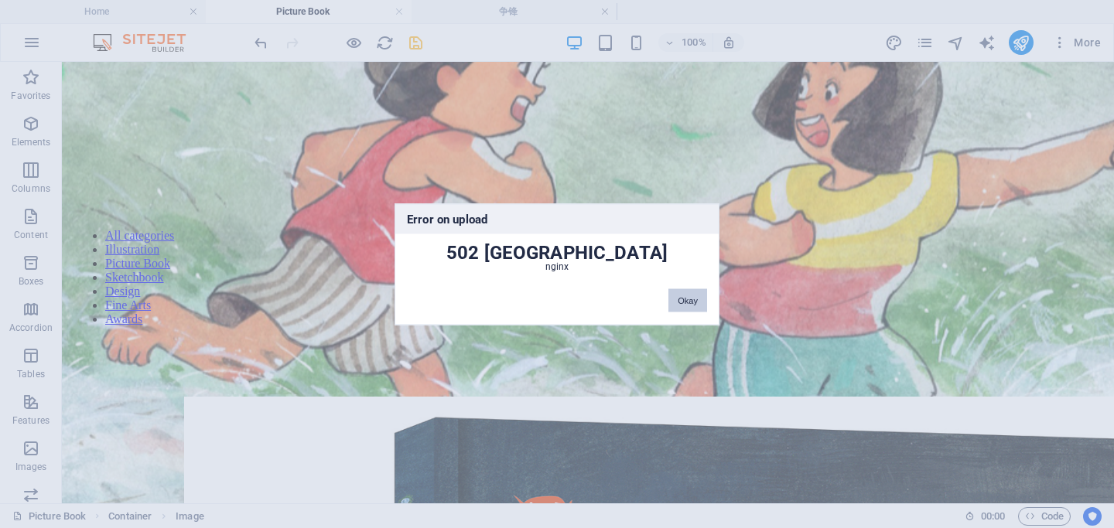
click at [692, 297] on button "Okay" at bounding box center [687, 300] width 39 height 23
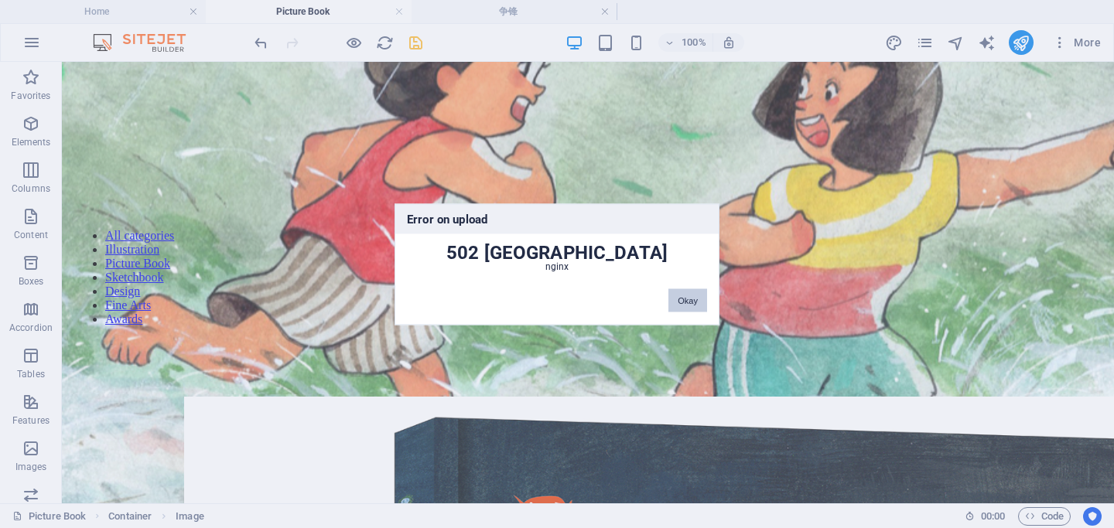
click at [693, 300] on button "Okay" at bounding box center [687, 300] width 39 height 23
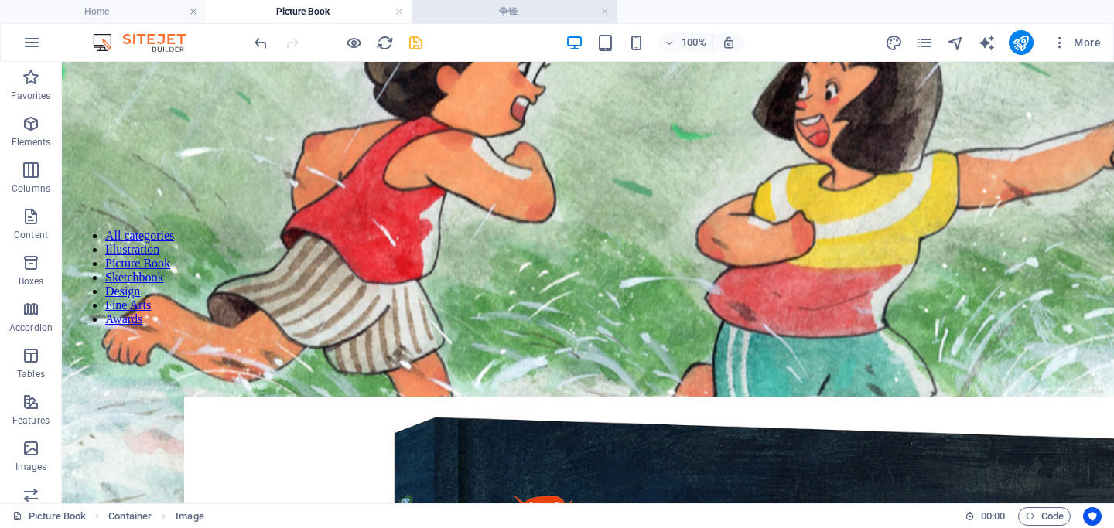
click at [496, 15] on h4 "争锋" at bounding box center [515, 11] width 206 height 17
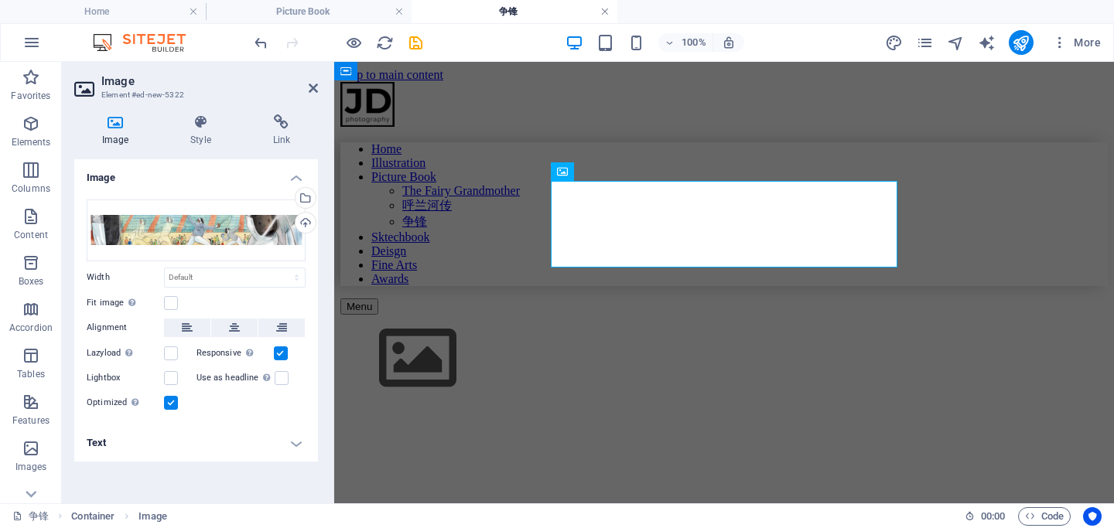
click at [603, 10] on link at bounding box center [604, 12] width 9 height 15
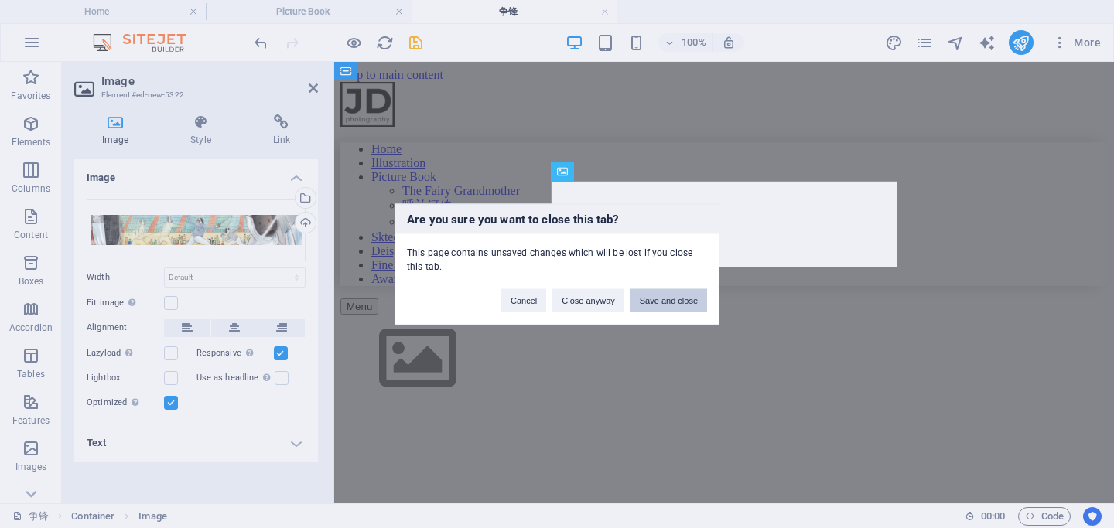
click at [650, 304] on button "Save and close" at bounding box center [668, 300] width 77 height 23
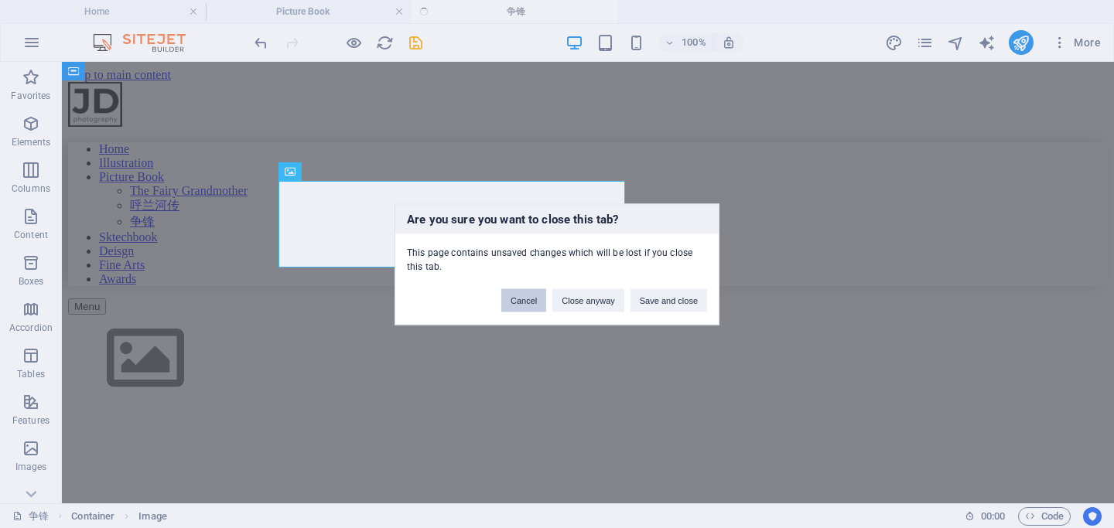
click at [518, 301] on button "Cancel" at bounding box center [523, 300] width 45 height 23
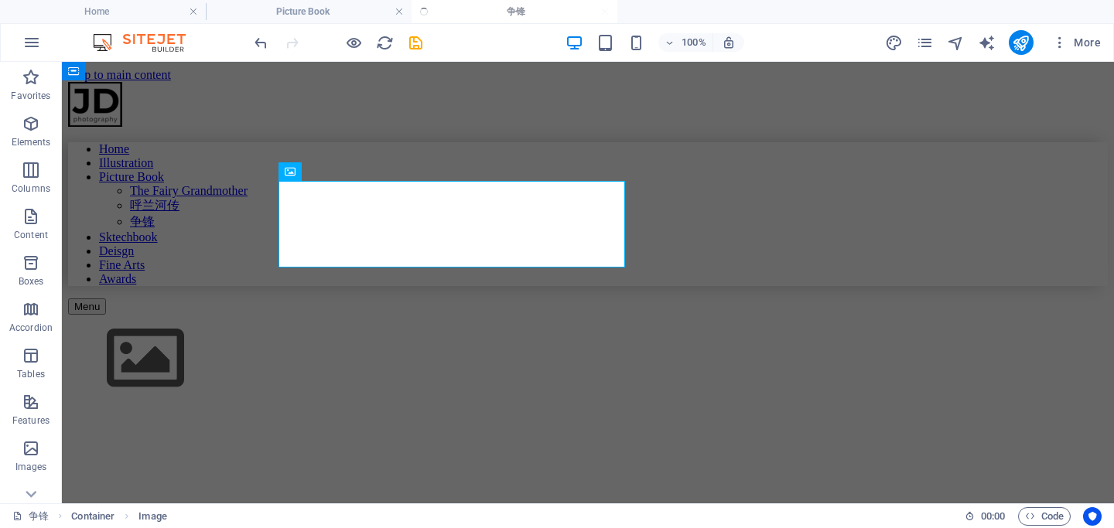
click at [453, 2] on ul "Home Picture Book 争锋" at bounding box center [557, 11] width 1114 height 23
click at [324, 2] on li "Picture Book" at bounding box center [309, 11] width 206 height 23
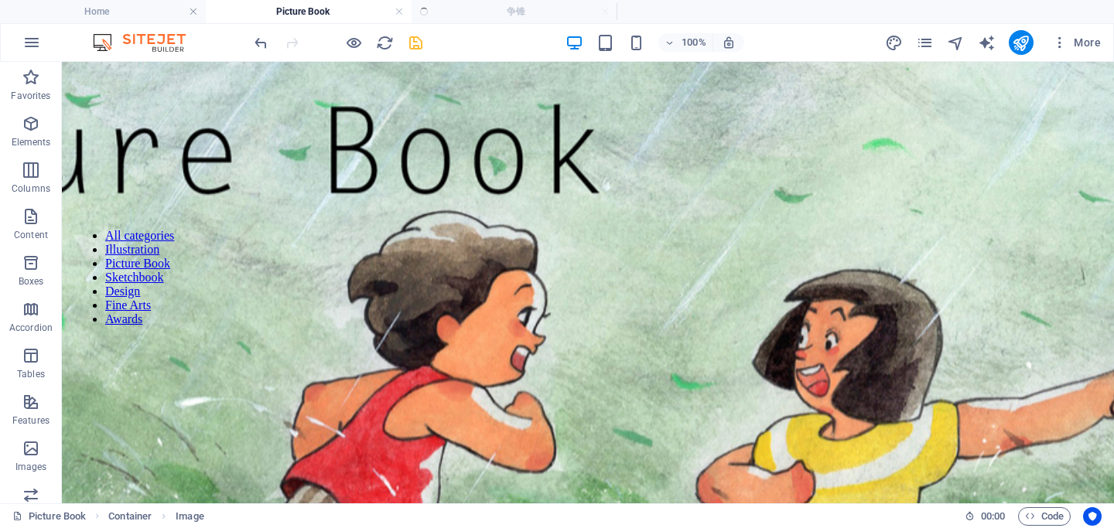
scroll to position [250, 0]
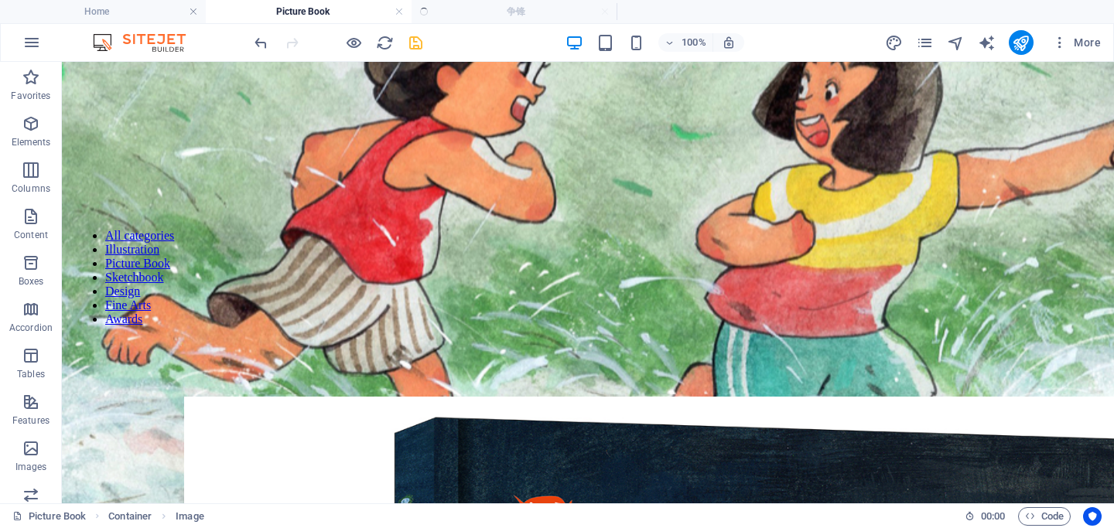
click at [494, 9] on ul "Home Picture Book 争锋" at bounding box center [557, 11] width 1114 height 23
click at [418, 36] on icon "save" at bounding box center [416, 43] width 18 height 18
click at [411, 46] on div at bounding box center [337, 42] width 173 height 25
click at [388, 50] on icon "reload" at bounding box center [385, 43] width 18 height 18
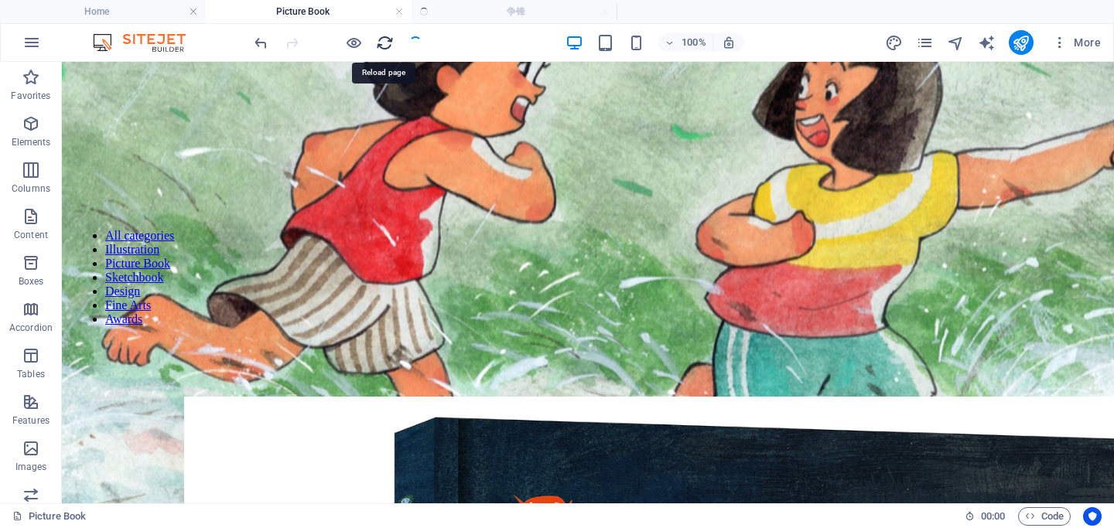
click at [388, 50] on icon "reload" at bounding box center [385, 43] width 18 height 18
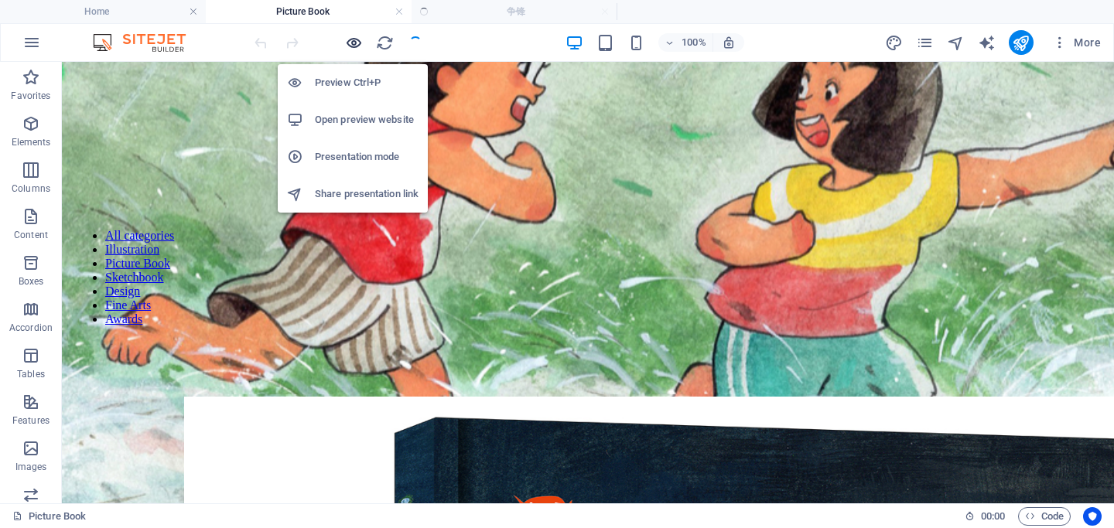
click at [354, 42] on icon "button" at bounding box center [354, 43] width 18 height 18
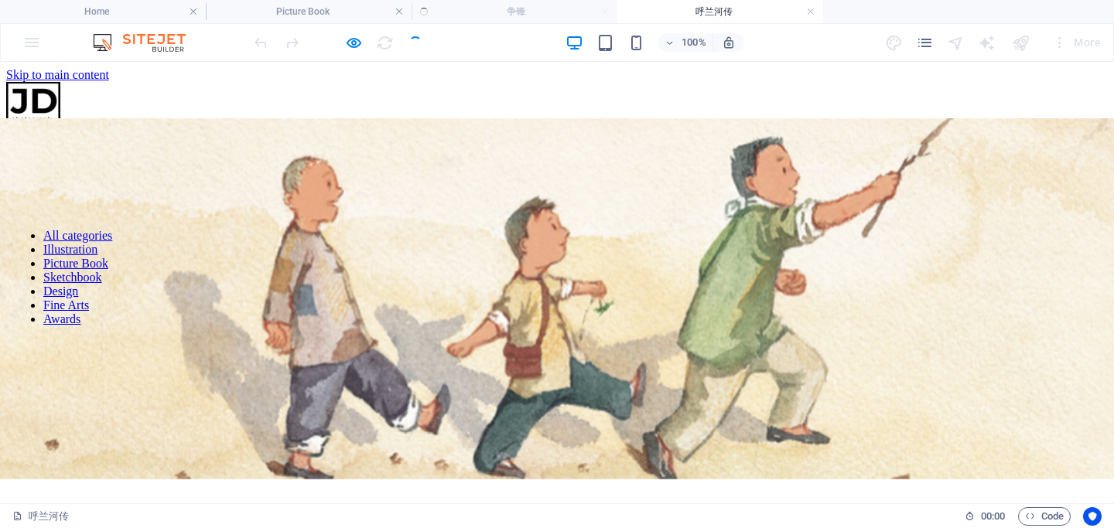
scroll to position [0, 0]
click at [808, 13] on link at bounding box center [810, 12] width 9 height 15
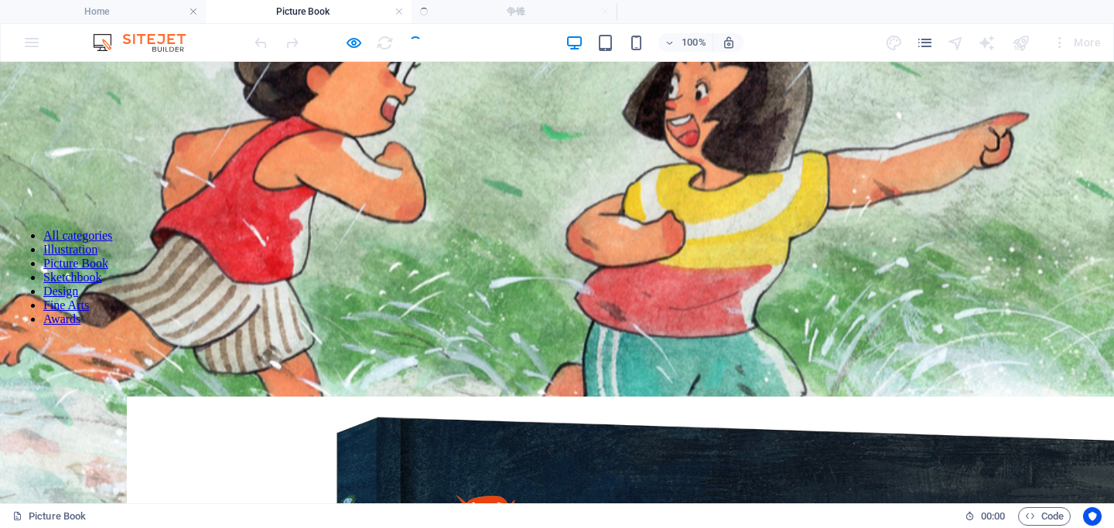
click at [604, 9] on ul "Home Picture Book 争锋" at bounding box center [557, 11] width 1114 height 23
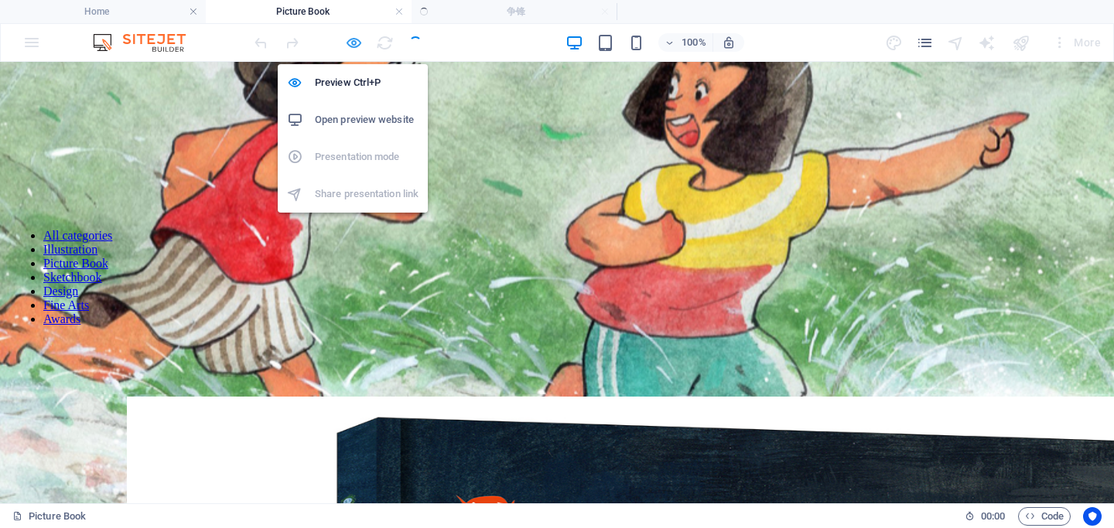
click at [352, 43] on icon "button" at bounding box center [354, 43] width 18 height 18
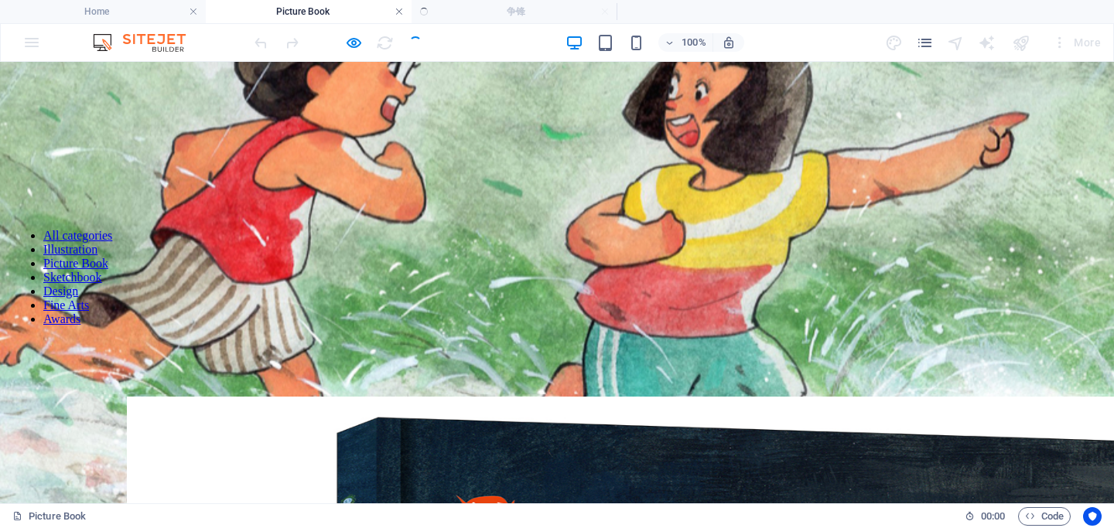
click at [398, 12] on link at bounding box center [399, 12] width 9 height 15
